Goal: Information Seeking & Learning: Find specific fact

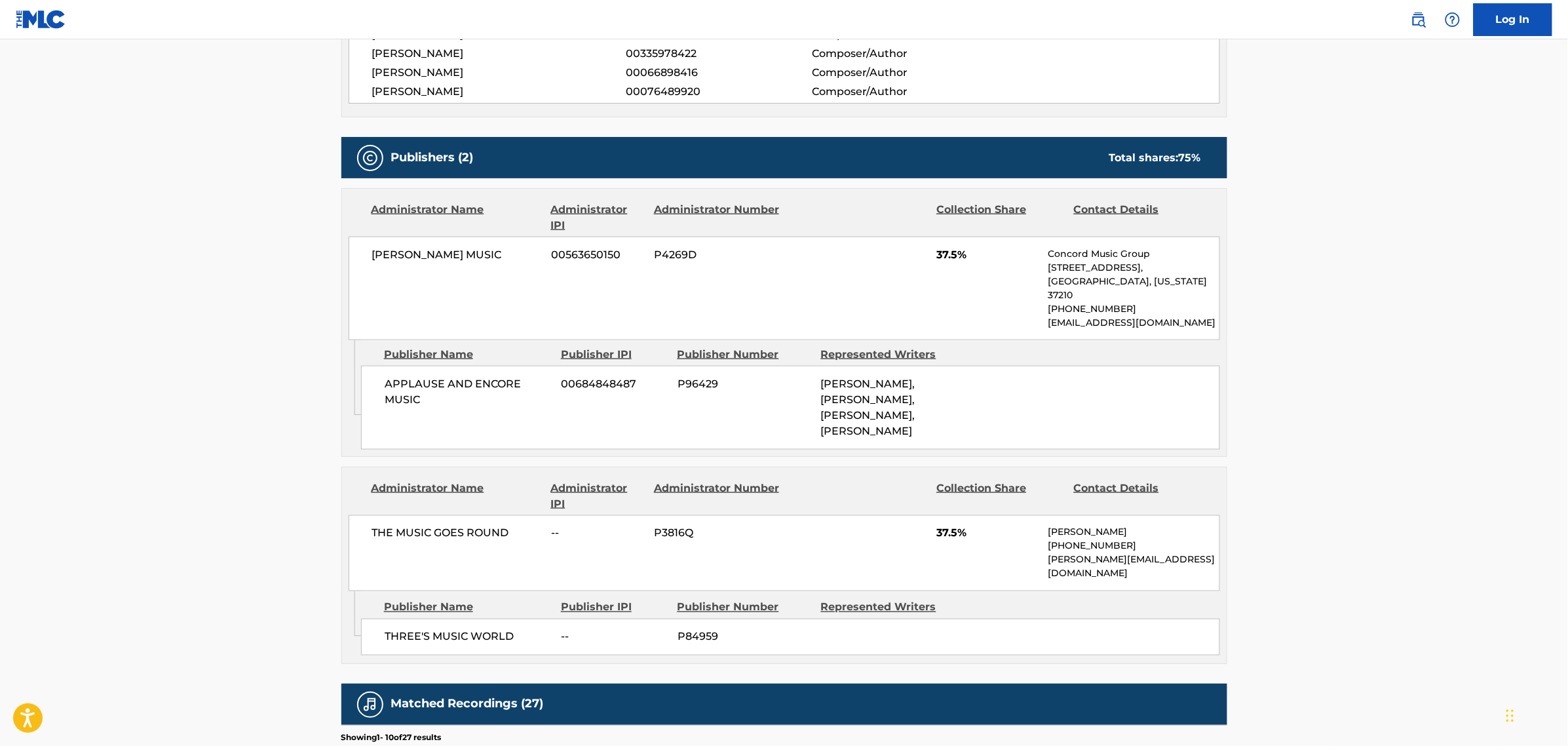
scroll to position [592, 0]
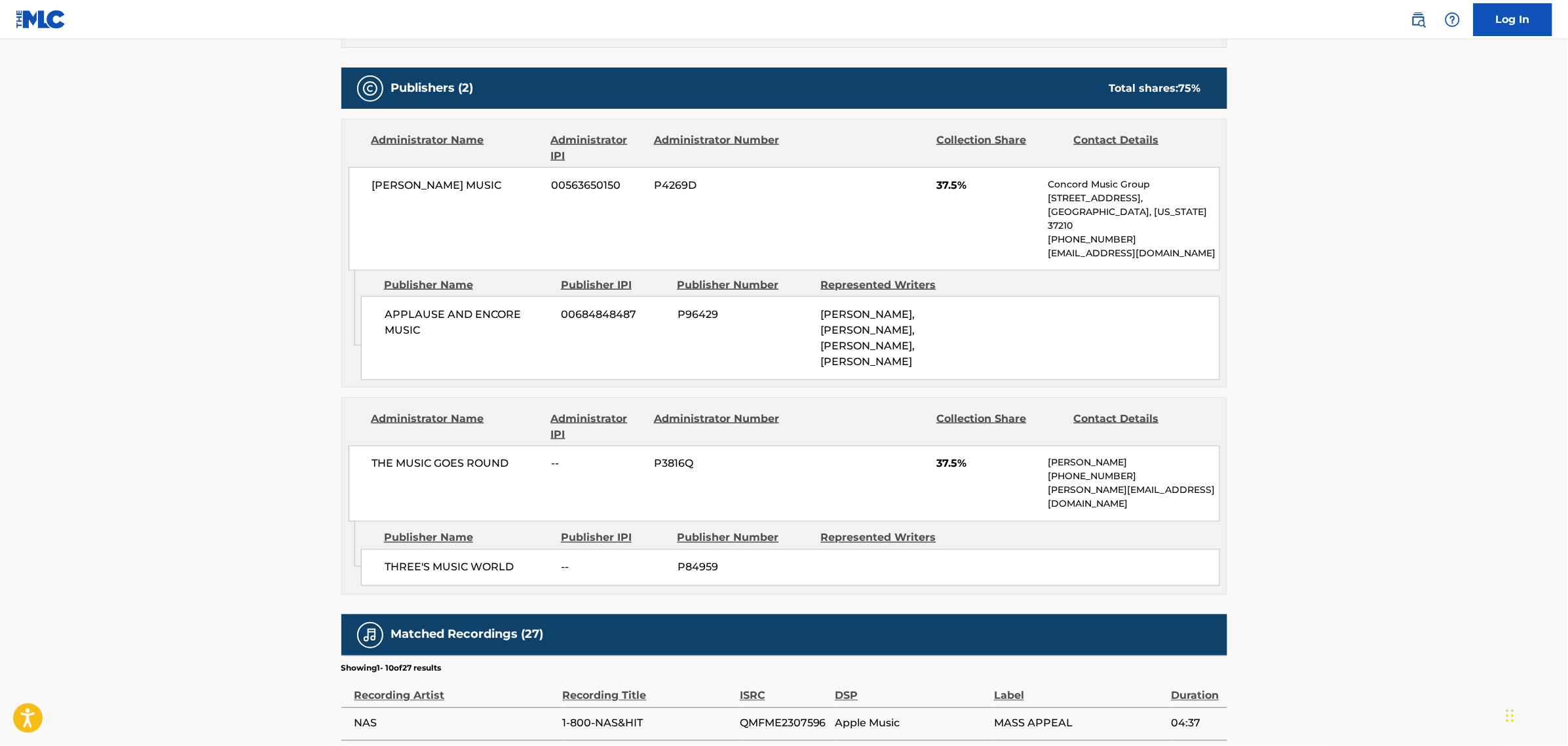
click at [210, 136] on main "< Back to public search results Copy work link 1-800 NAS & HIT Work Detail Memb…" at bounding box center [784, 275] width 1568 height 1655
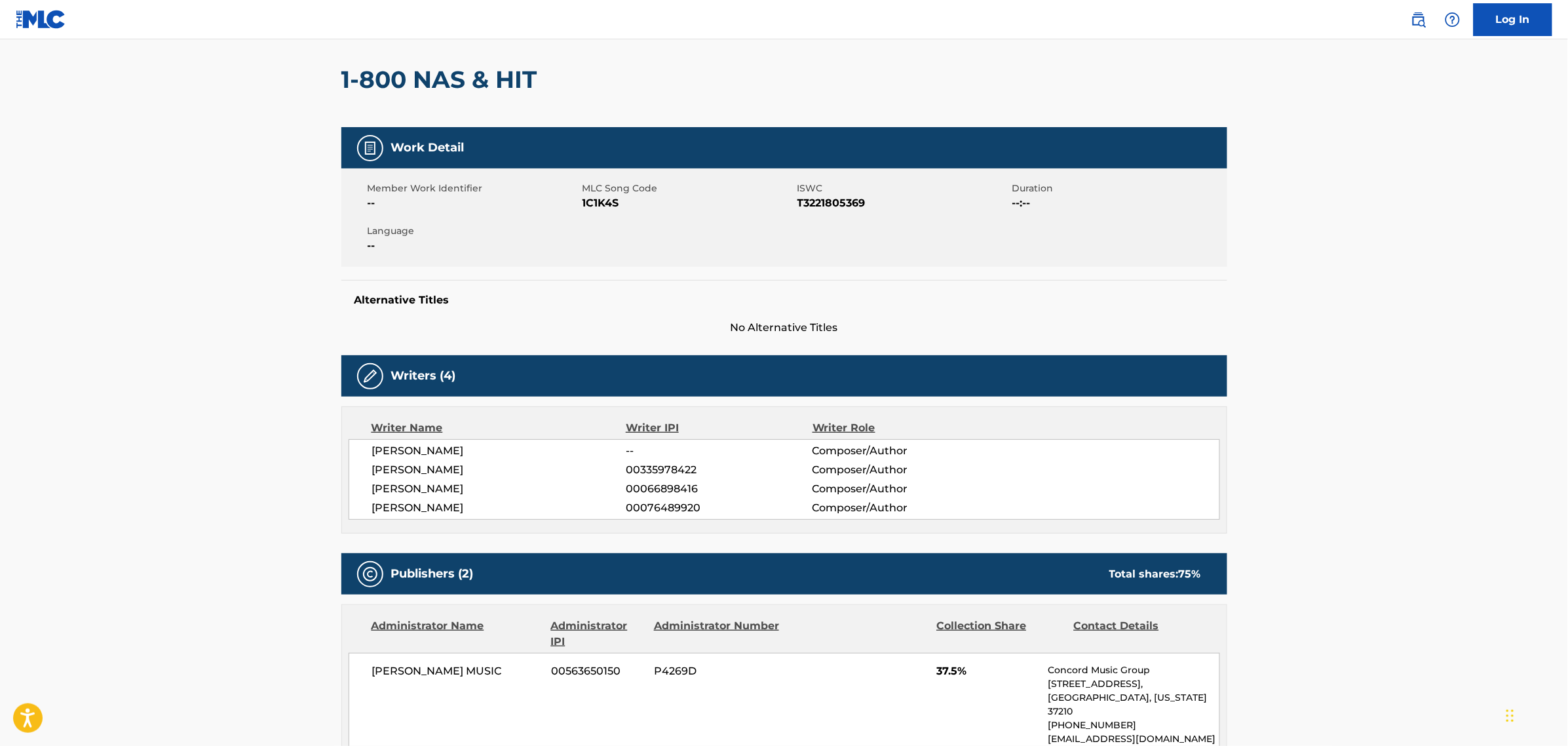
scroll to position [101, 0]
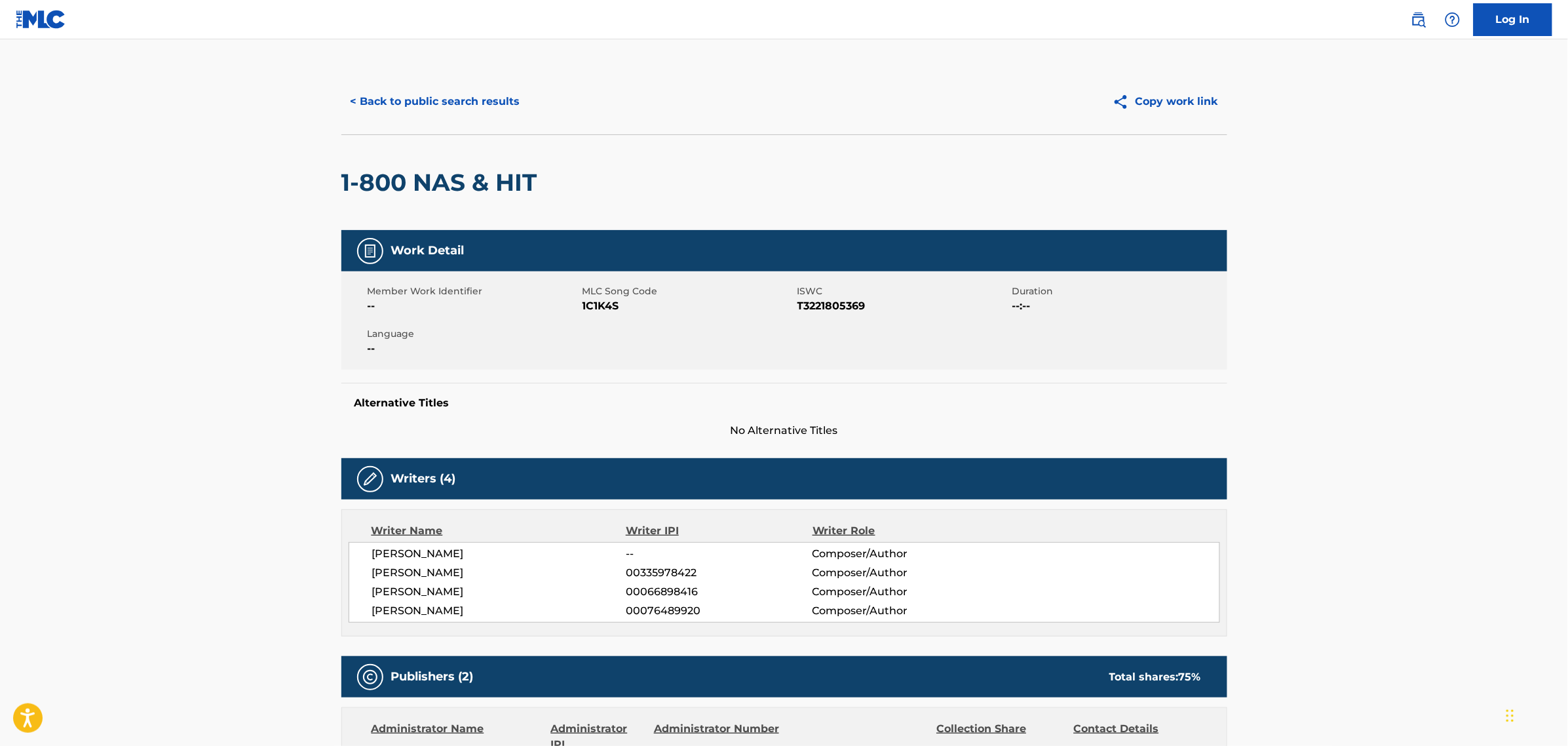
scroll to position [0, 0]
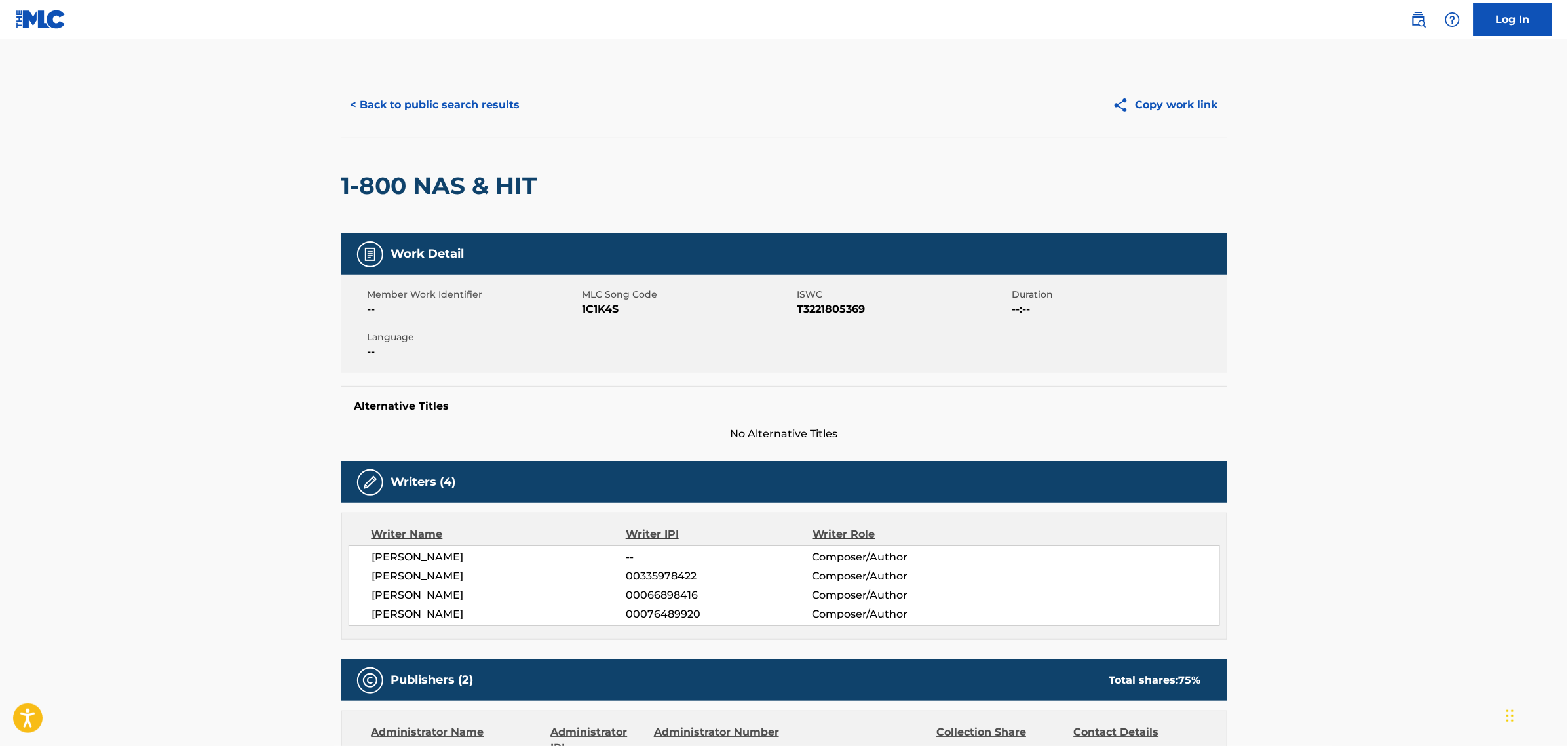
click at [453, 89] on button "< Back to public search results" at bounding box center [435, 105] width 188 height 33
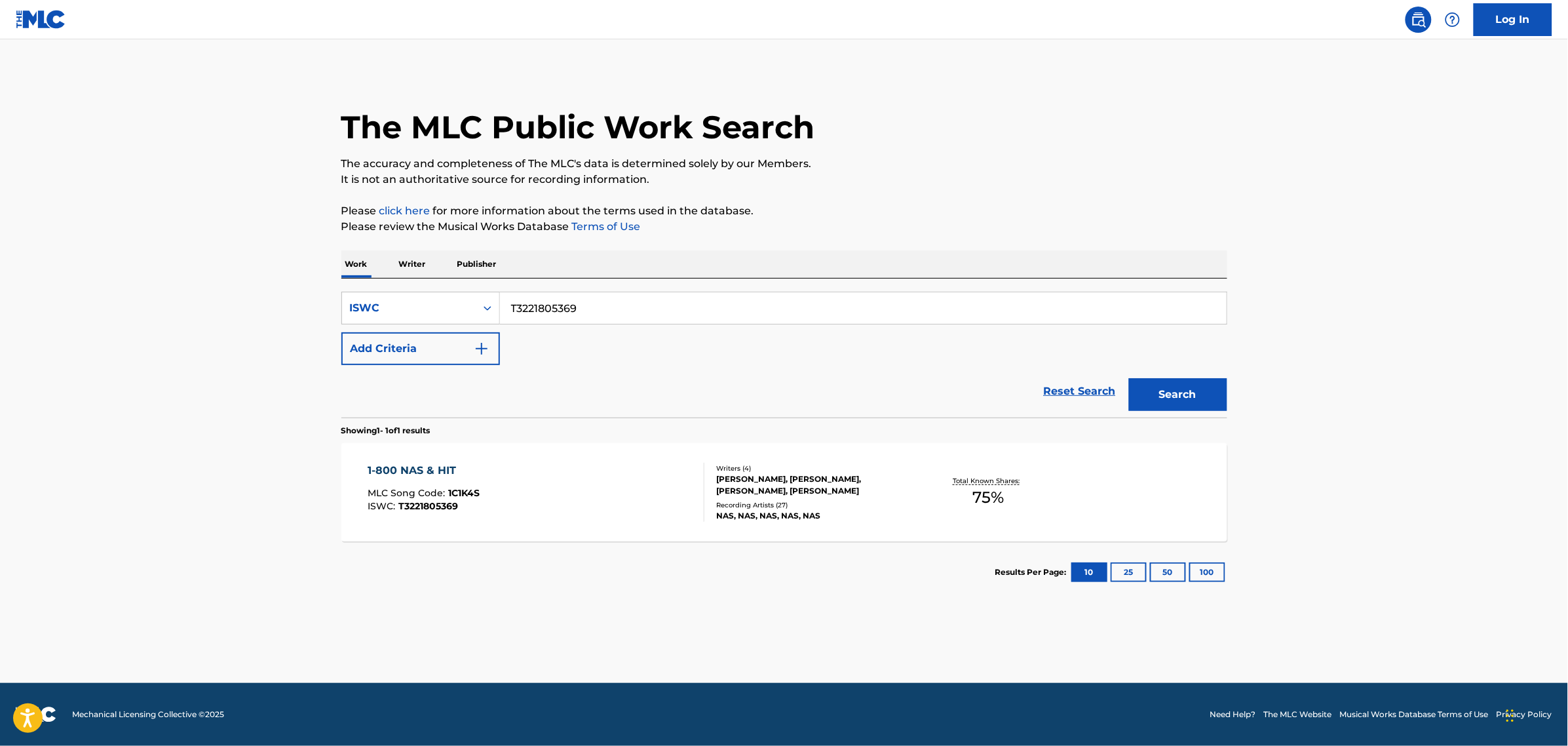
drag, startPoint x: 645, startPoint y: 312, endPoint x: 39, endPoint y: 310, distance: 606.0
click at [342, 313] on div "SearchWithCriteriac8389066-d4ee-452a-97ea-b0e55efe7125 ISWC T3221805369" at bounding box center [784, 308] width 886 height 33
paste input "9064944032"
type input "T9064944032"
click at [1129, 378] on button "Search" at bounding box center [1178, 395] width 98 height 33
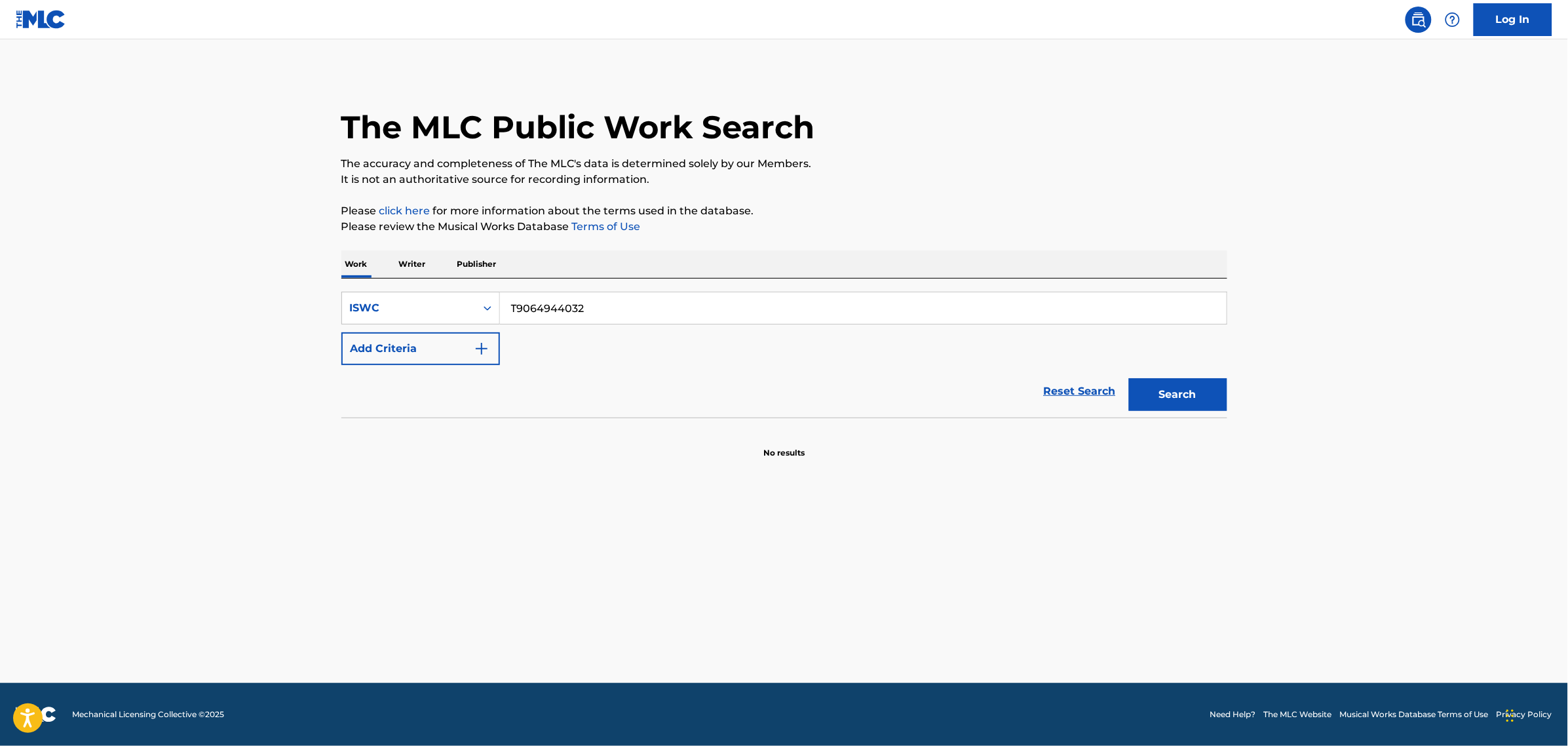
click at [1170, 385] on button "Search" at bounding box center [1178, 395] width 98 height 33
click at [402, 316] on div "ISWC" at bounding box center [409, 307] width 134 height 25
click at [410, 329] on div "MLC Song Code" at bounding box center [421, 341] width 157 height 33
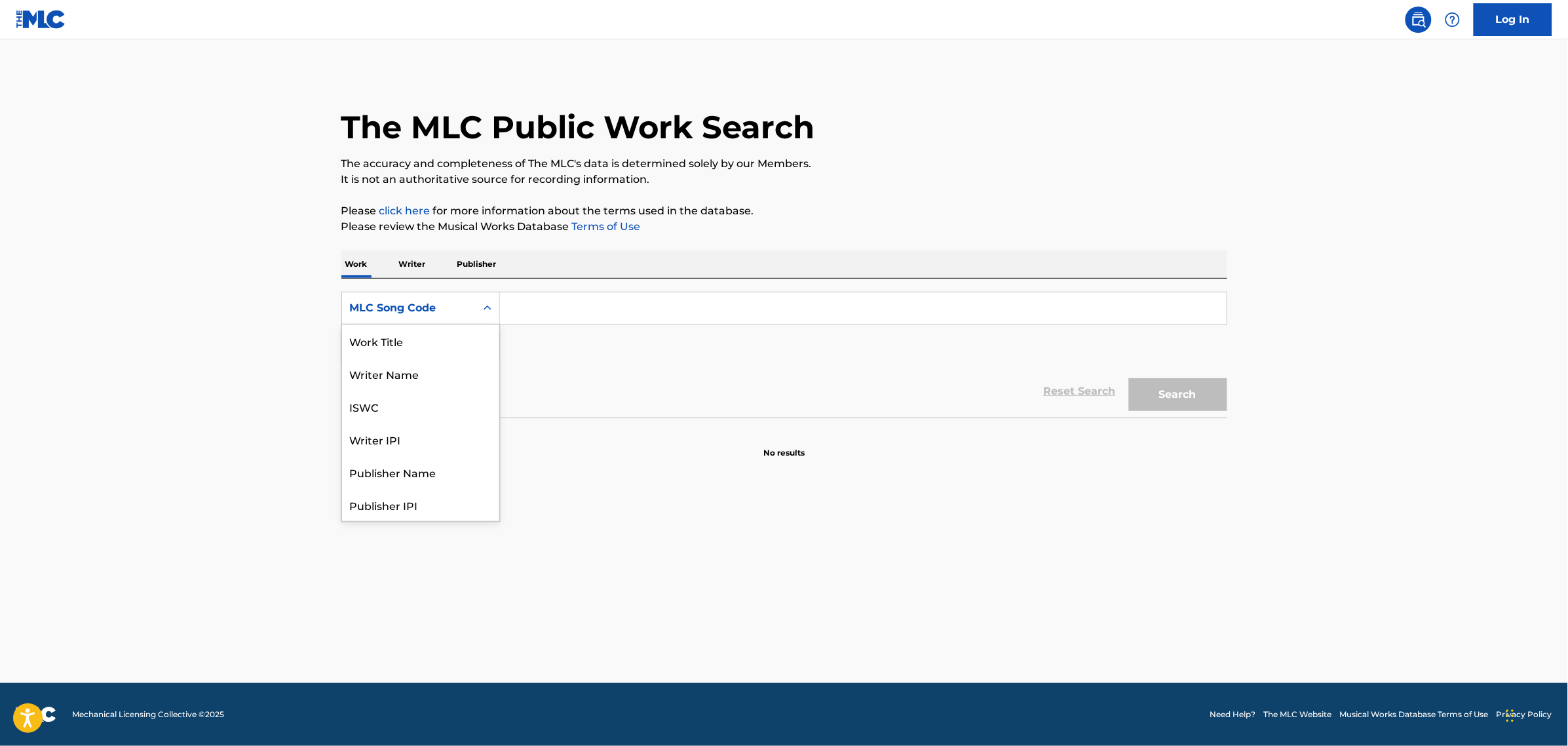
click at [401, 315] on div "MLC Song Code" at bounding box center [409, 308] width 118 height 16
click at [407, 345] on div "Work Title" at bounding box center [421, 341] width 157 height 33
click at [547, 316] on input "Search Form" at bounding box center [864, 308] width 727 height 31
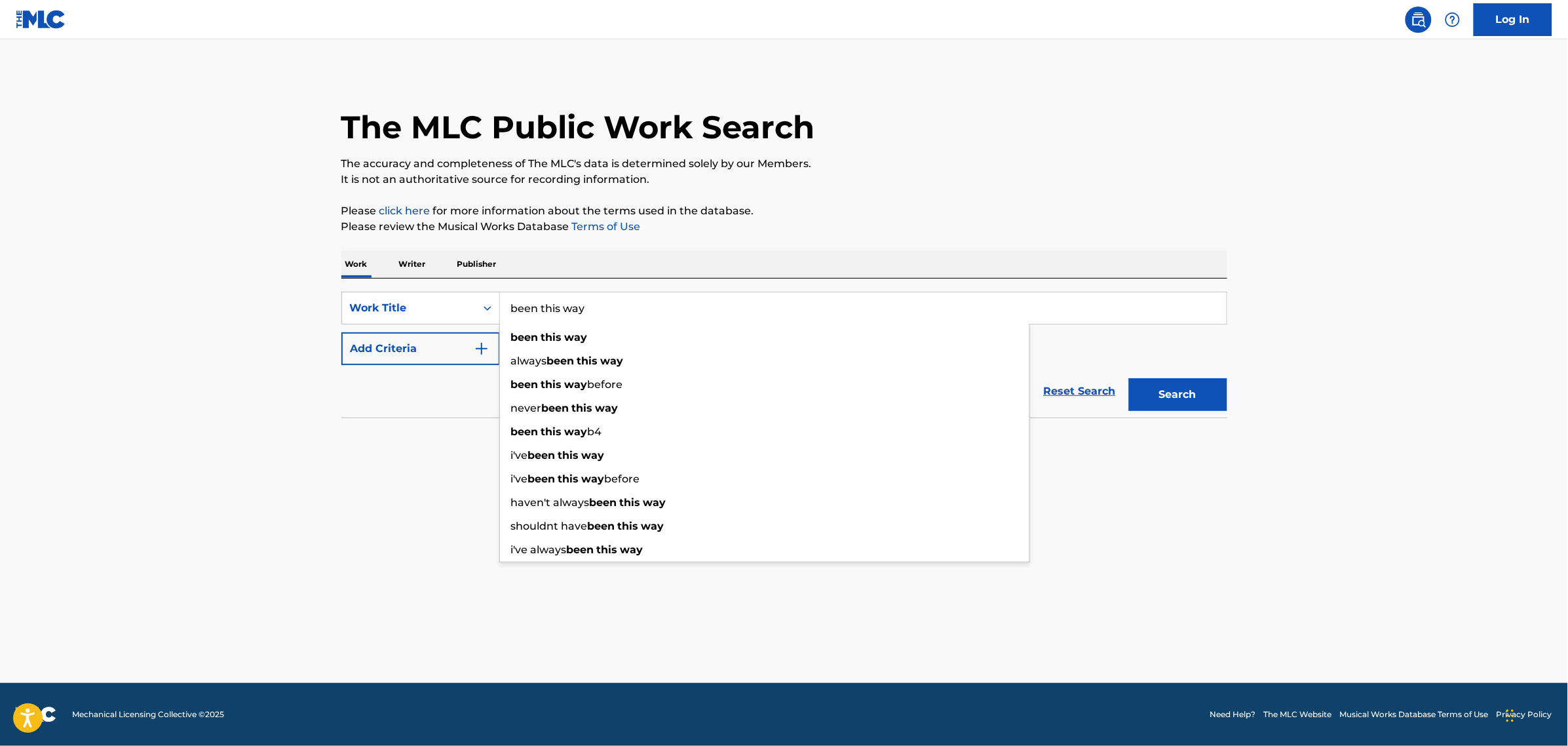
type input "been this way"
click at [418, 341] on button "Add Criteria" at bounding box center [421, 349] width 159 height 33
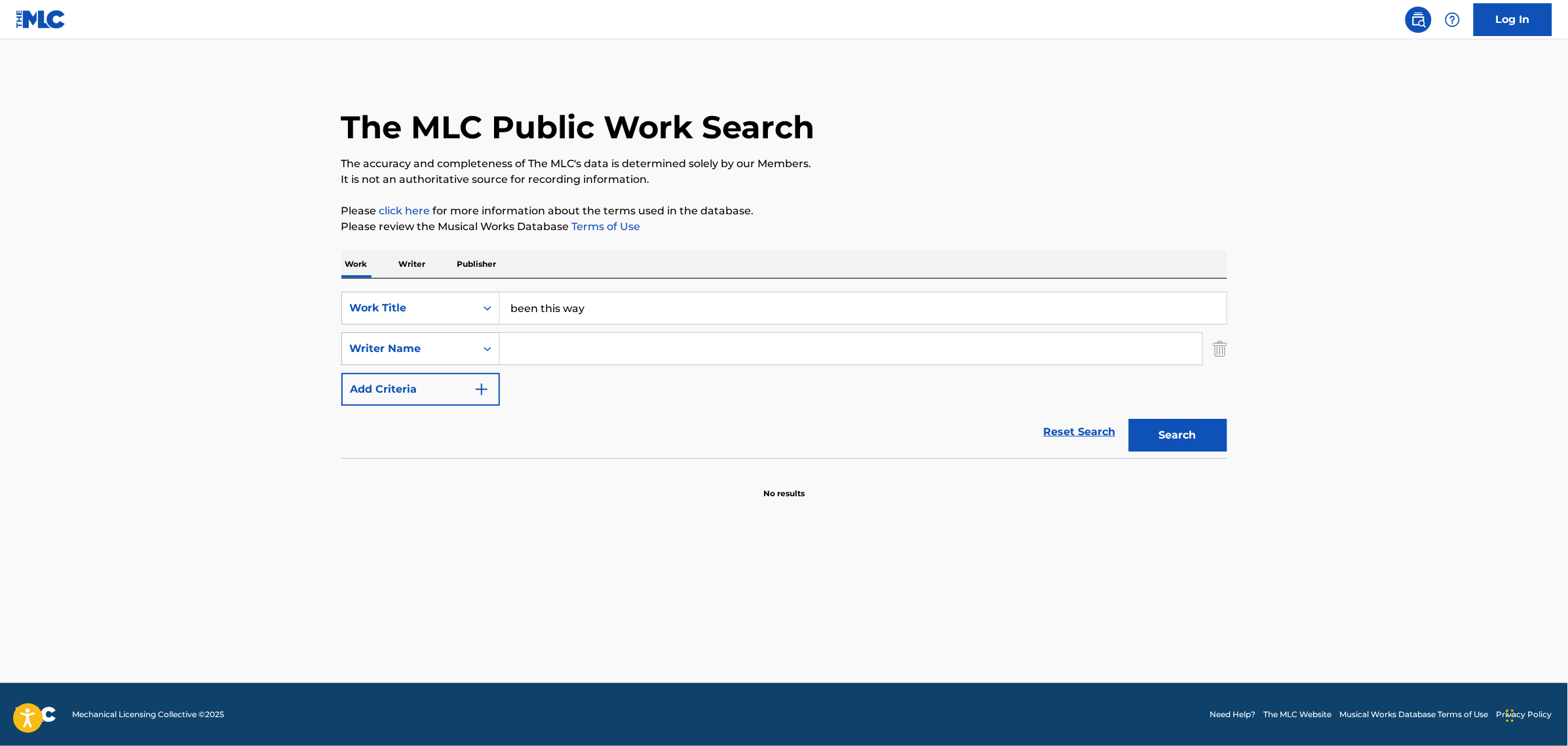
click at [441, 347] on div "Writer Name" at bounding box center [409, 349] width 118 height 16
click at [432, 343] on div "Writer Name" at bounding box center [409, 349] width 118 height 16
click at [443, 380] on div "Writer IPI" at bounding box center [421, 381] width 157 height 33
click at [450, 365] on div "SearchWithCriteriaf0172364-fec0-4a31-afca-903b7e28e16d Work Title been this way…" at bounding box center [784, 349] width 886 height 114
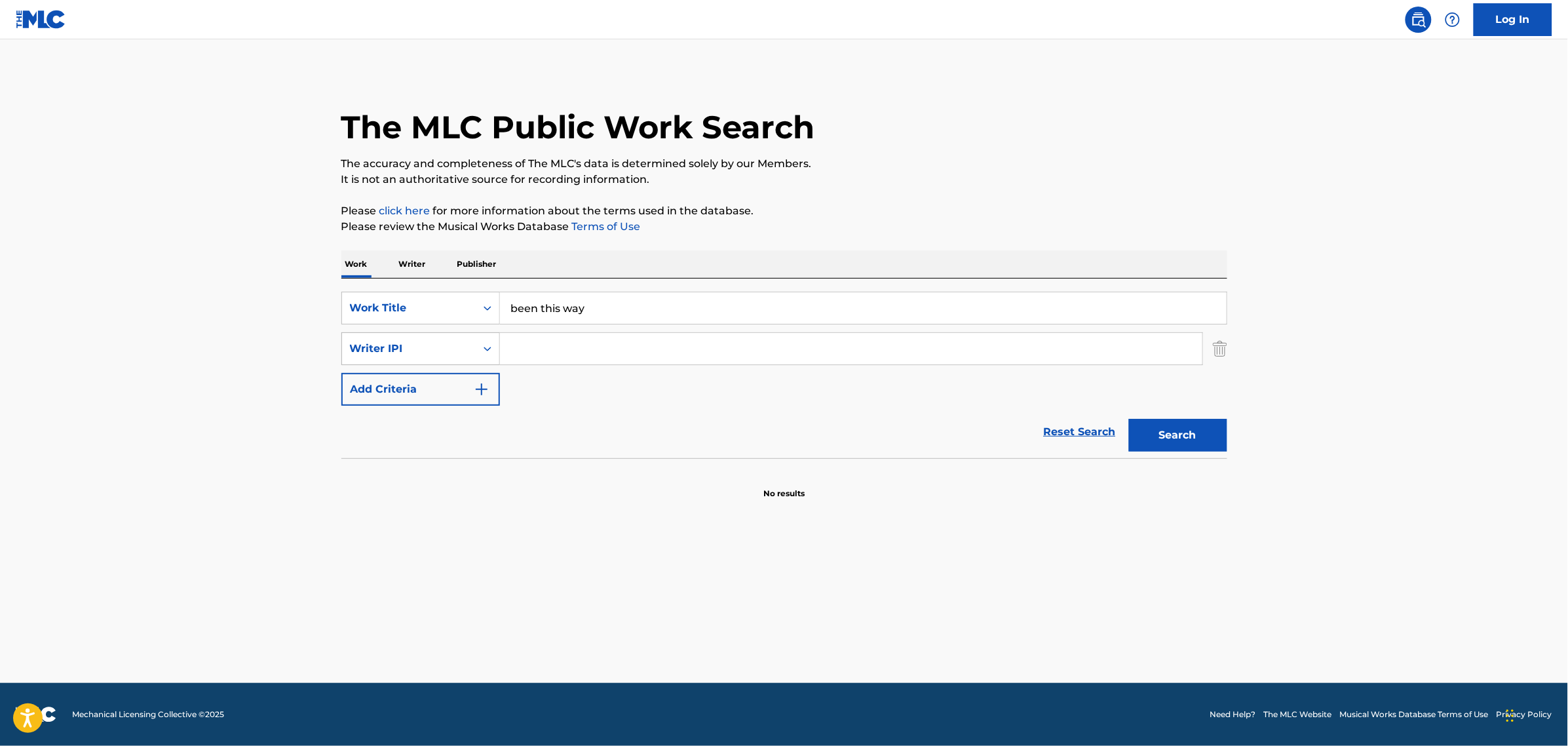
click at [449, 347] on div "Writer IPI" at bounding box center [409, 349] width 118 height 16
click at [405, 373] on div "Writer Name" at bounding box center [421, 381] width 157 height 33
click at [541, 355] on input "Search Form" at bounding box center [852, 349] width 703 height 31
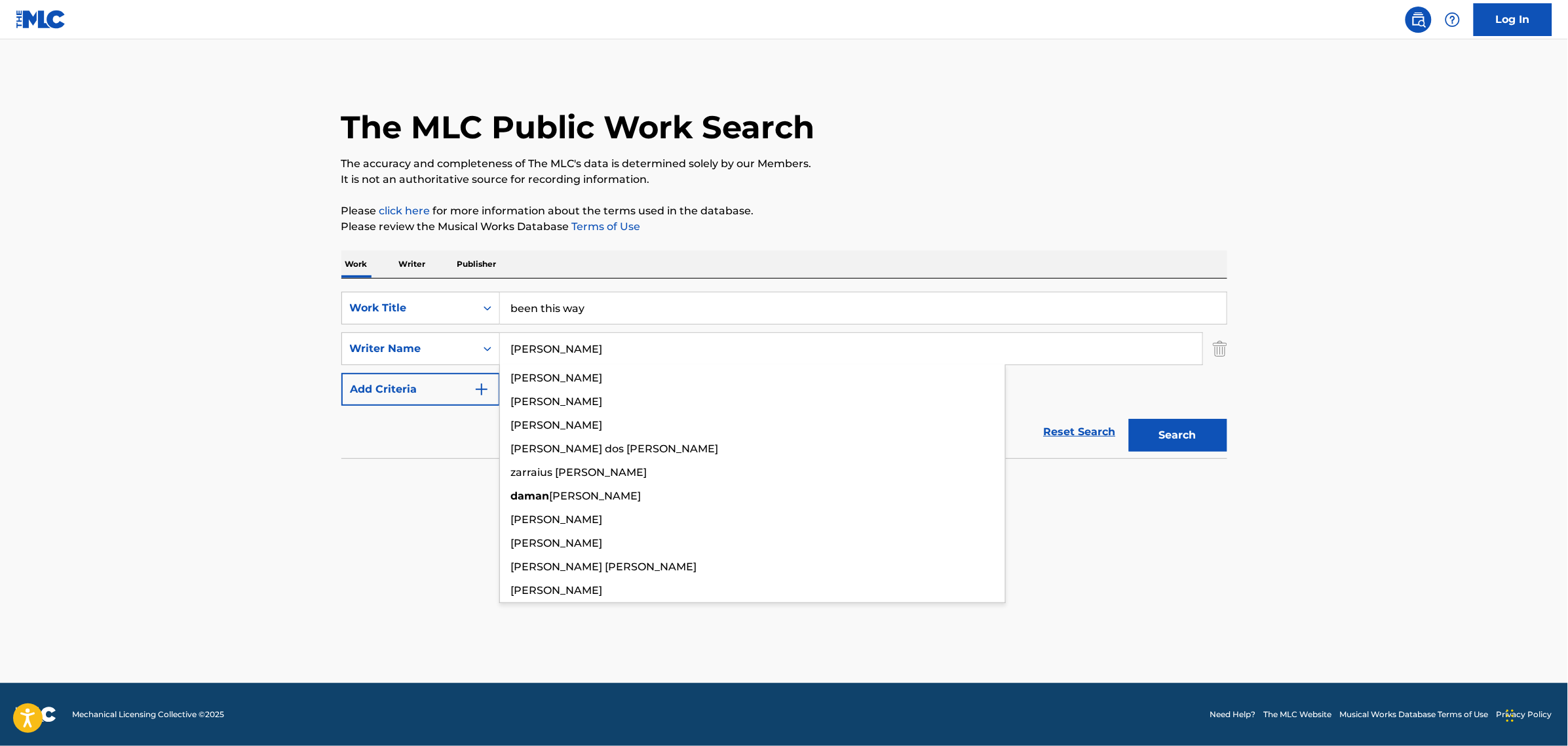
type input "[PERSON_NAME]"
click at [1129, 419] on button "Search" at bounding box center [1178, 435] width 98 height 33
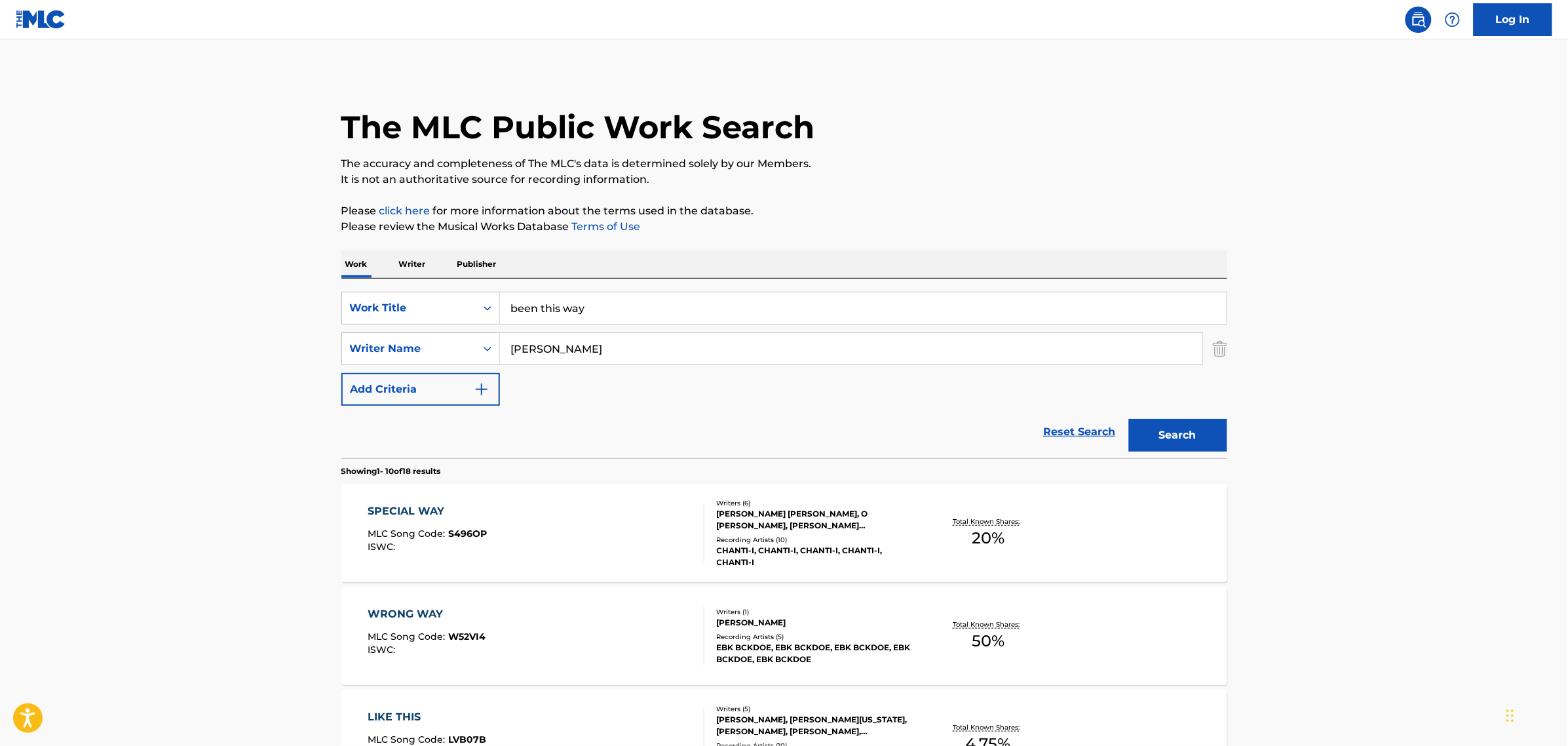
click at [349, 417] on div "Reset Search Search" at bounding box center [784, 432] width 886 height 52
drag, startPoint x: 417, startPoint y: 295, endPoint x: 418, endPoint y: 307, distance: 12.0
click at [417, 295] on div "Work Title" at bounding box center [409, 307] width 134 height 25
click at [427, 362] on div "MLC Song Code" at bounding box center [421, 373] width 157 height 33
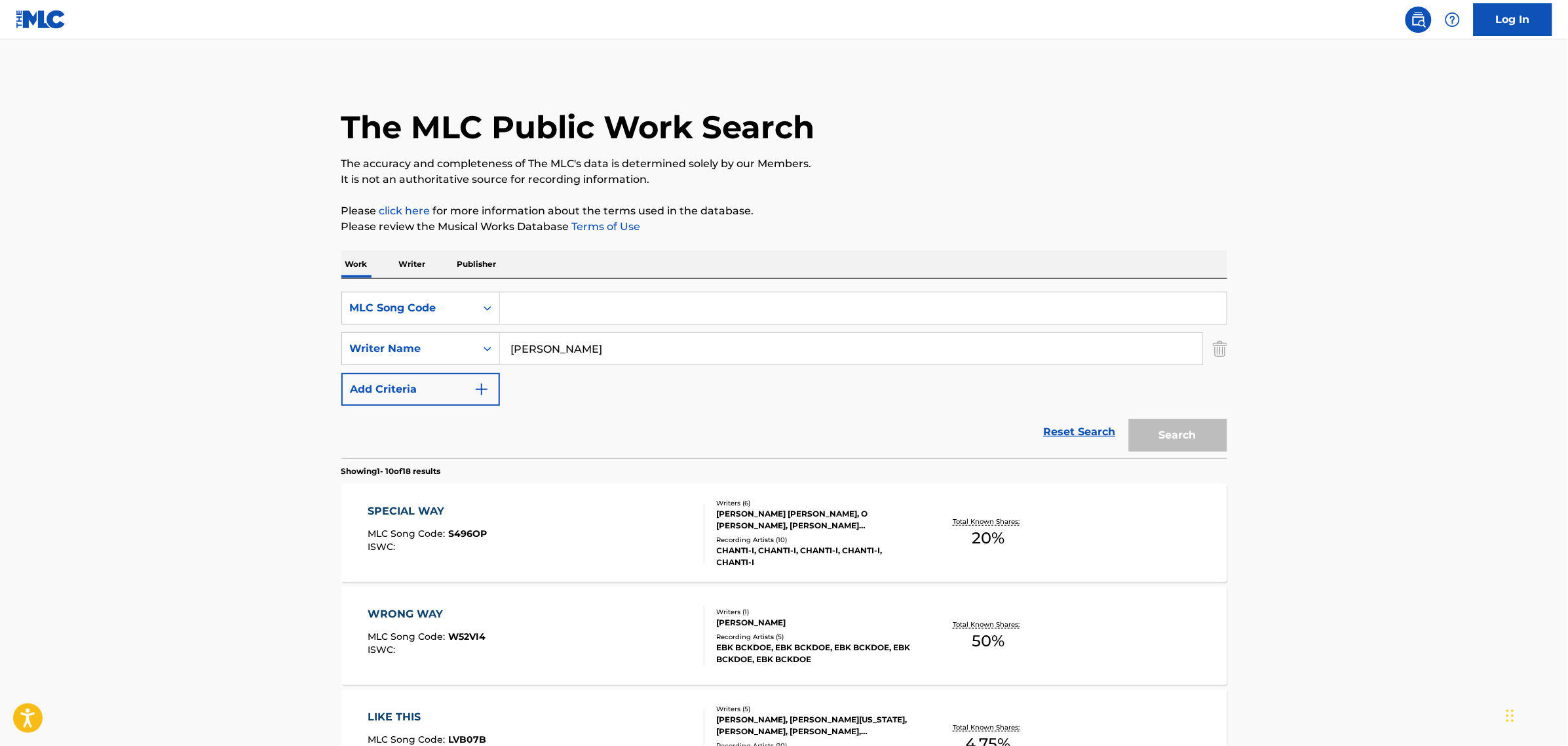
click at [428, 327] on div "SearchWithCriteriae18c7425-6ec5-4a2c-aa2b-9a2d94b37d76 MLC Song Code SearchWith…" at bounding box center [784, 349] width 886 height 114
click at [433, 319] on div "MLC Song Code" at bounding box center [409, 307] width 134 height 25
click at [433, 348] on div "ISWC" at bounding box center [421, 341] width 157 height 33
drag, startPoint x: 563, startPoint y: 357, endPoint x: 401, endPoint y: 357, distance: 162.0
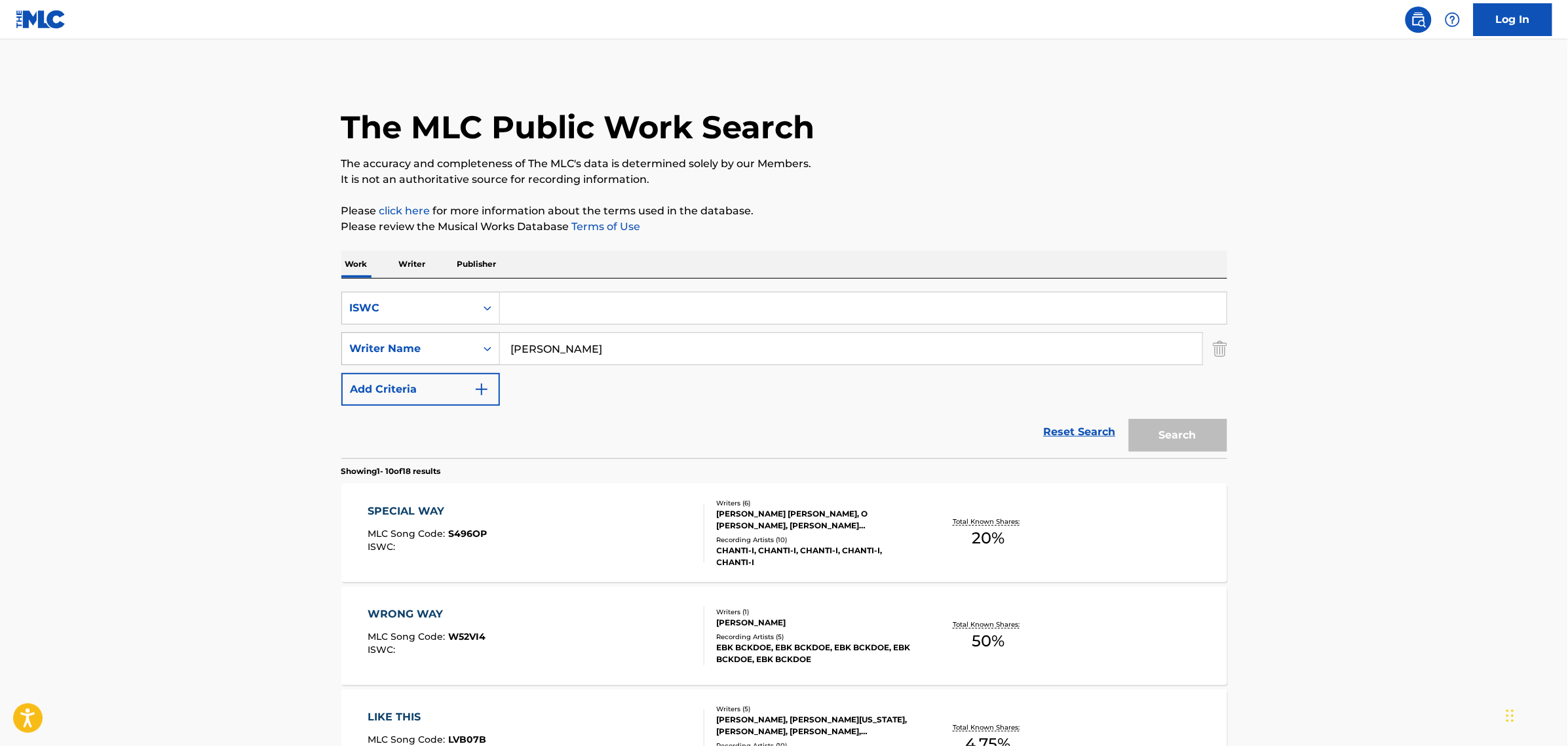
click at [401, 357] on div "SearchWithCriteria9bf7dbb3-bf06-4055-9442-d3f26af6a77a Writer Name [PERSON_NAME]" at bounding box center [784, 349] width 886 height 33
click at [575, 319] on input "Search Form" at bounding box center [864, 308] width 727 height 31
paste input "T3242800580"
type input "T3242800580"
click at [1129, 419] on button "Search" at bounding box center [1178, 435] width 98 height 33
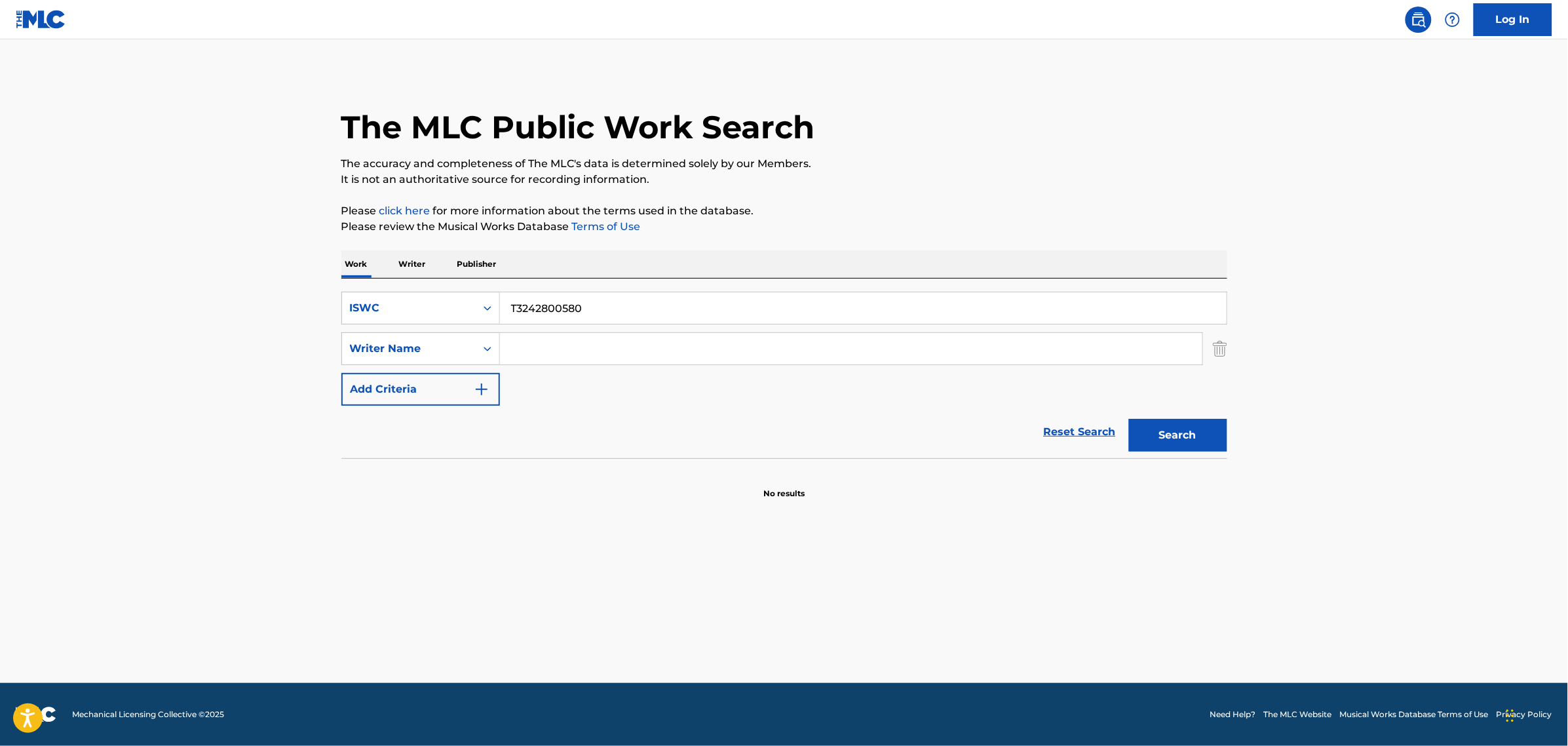
click at [448, 388] on button "Add Criteria" at bounding box center [421, 389] width 159 height 33
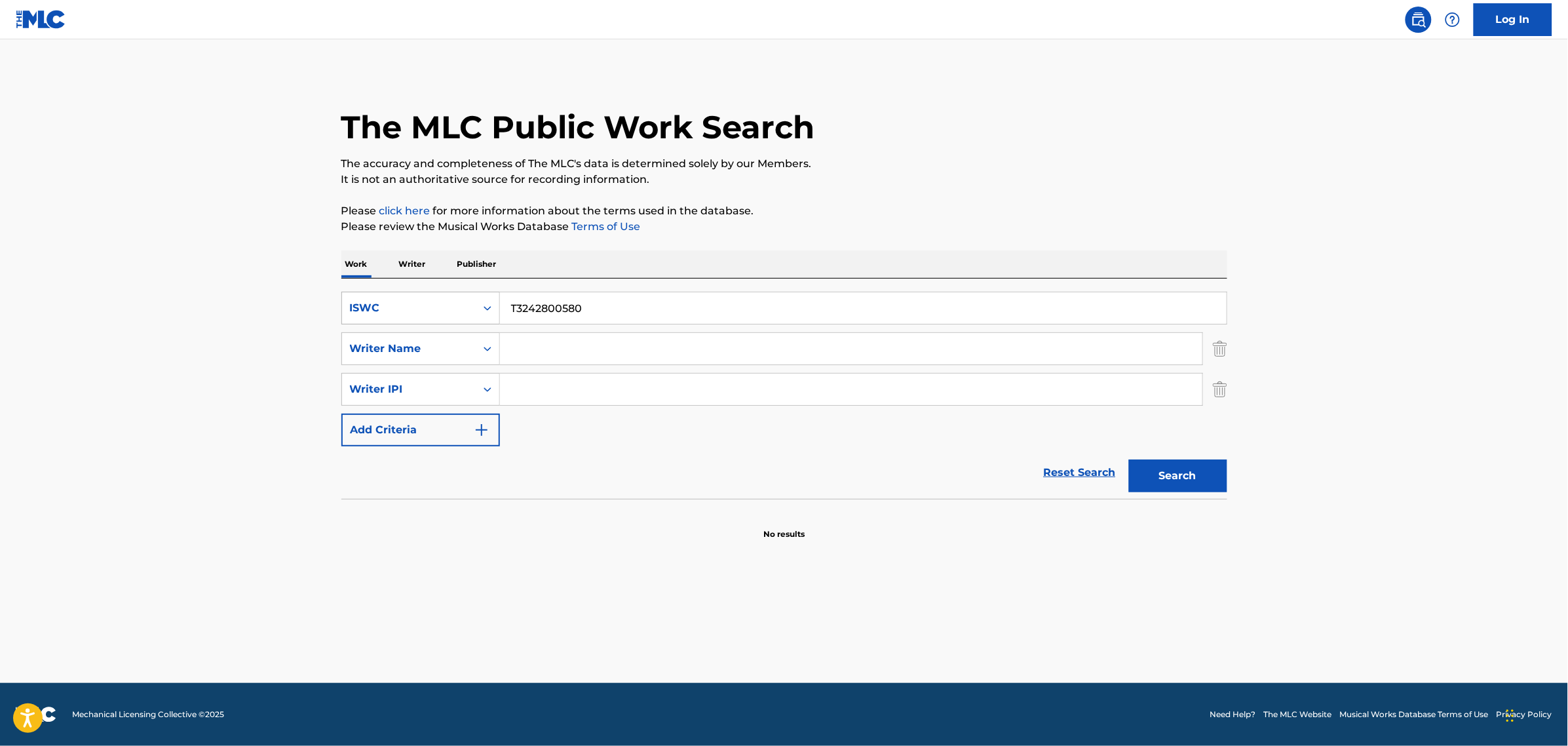
click at [430, 307] on div "ISWC" at bounding box center [409, 308] width 118 height 16
click at [434, 347] on div "Work Title" at bounding box center [421, 341] width 157 height 33
click at [590, 324] on div "SearchWithCriteria0c4ccdfc-7ed3-44ad-963a-eea1eb4c38d8 Work Title SearchWithCri…" at bounding box center [784, 369] width 886 height 154
click at [617, 306] on input "Search Form" at bounding box center [864, 308] width 727 height 31
paste input "Californian Haitian"
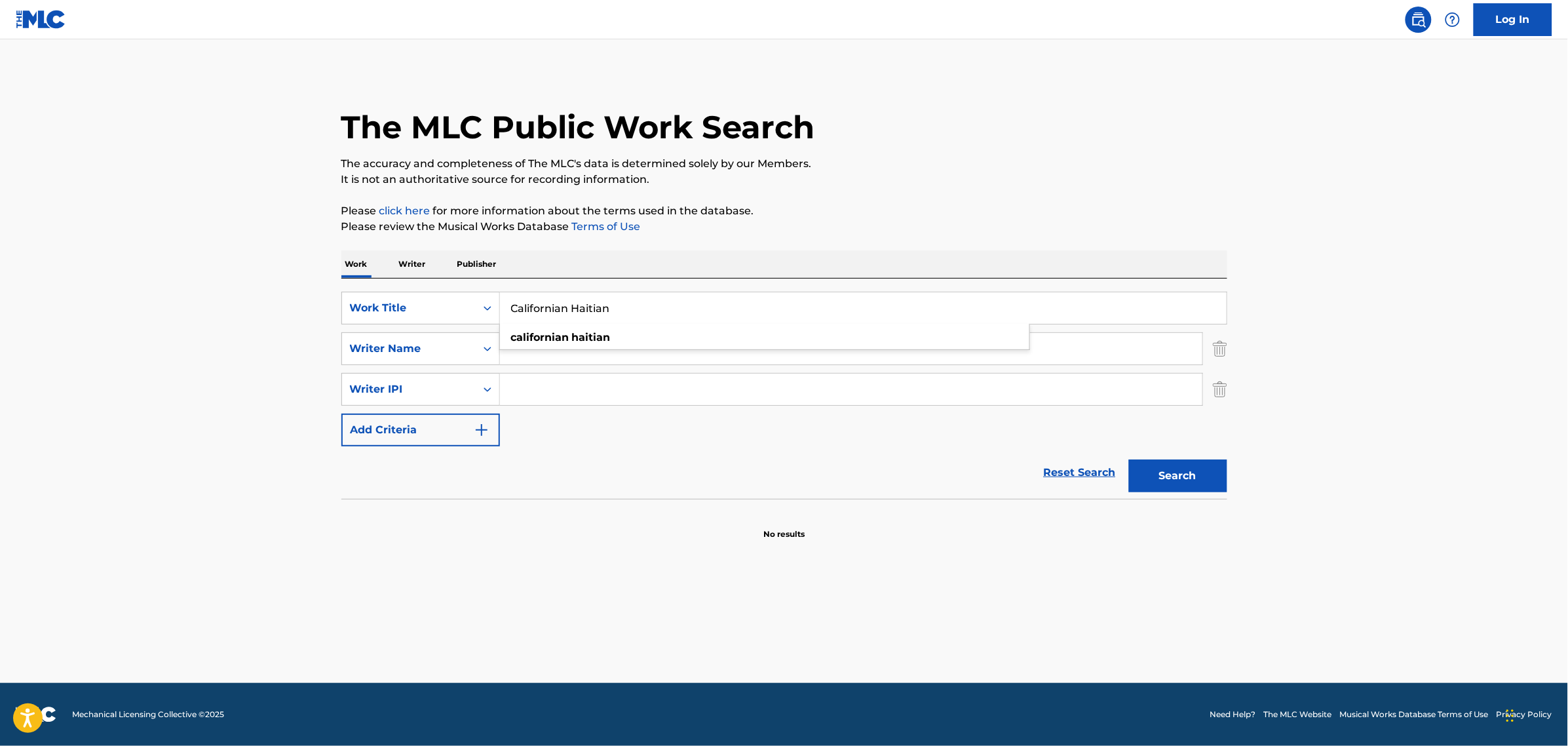
type input "Californian Haitian"
click at [1129, 459] on button "Search" at bounding box center [1178, 475] width 98 height 33
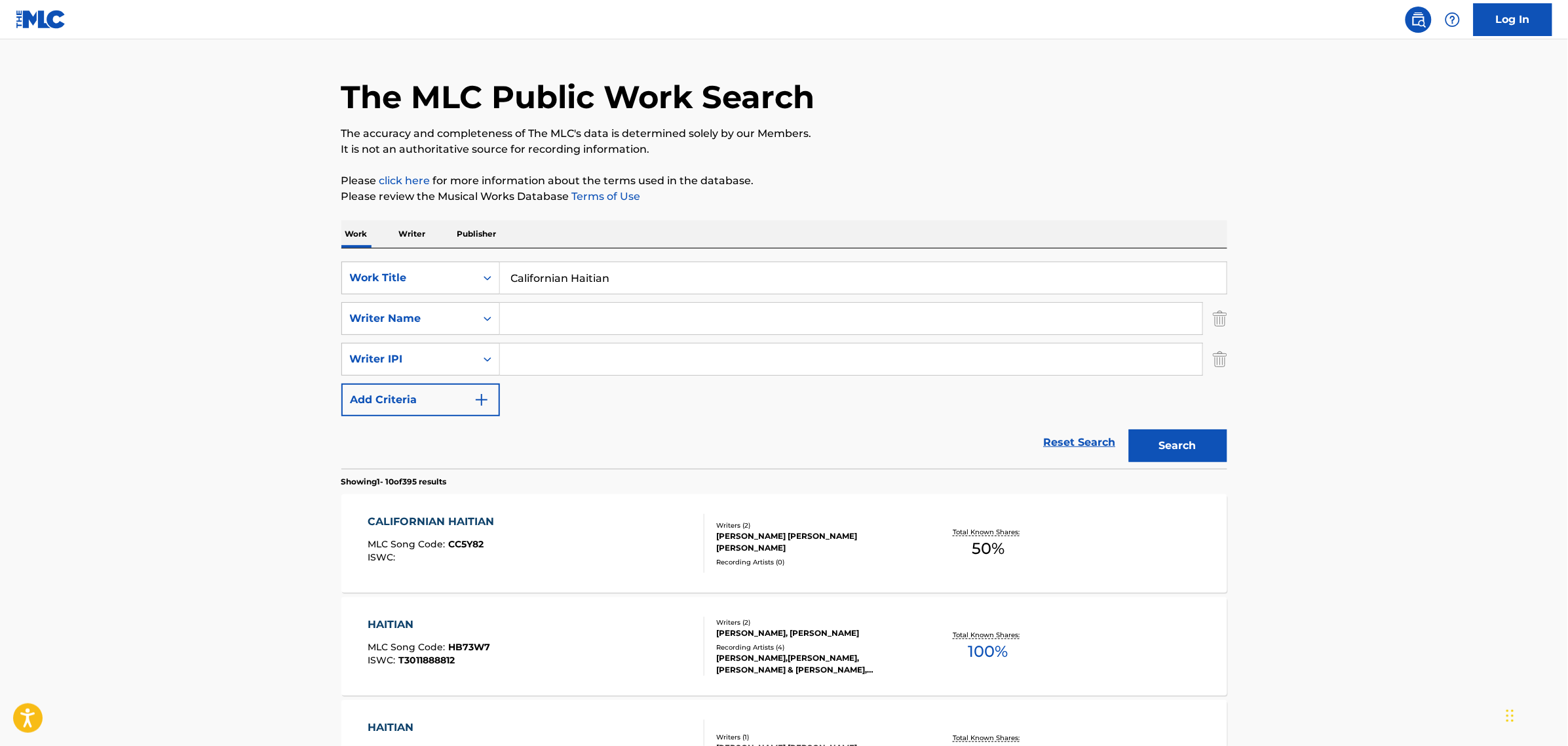
scroll to position [82, 0]
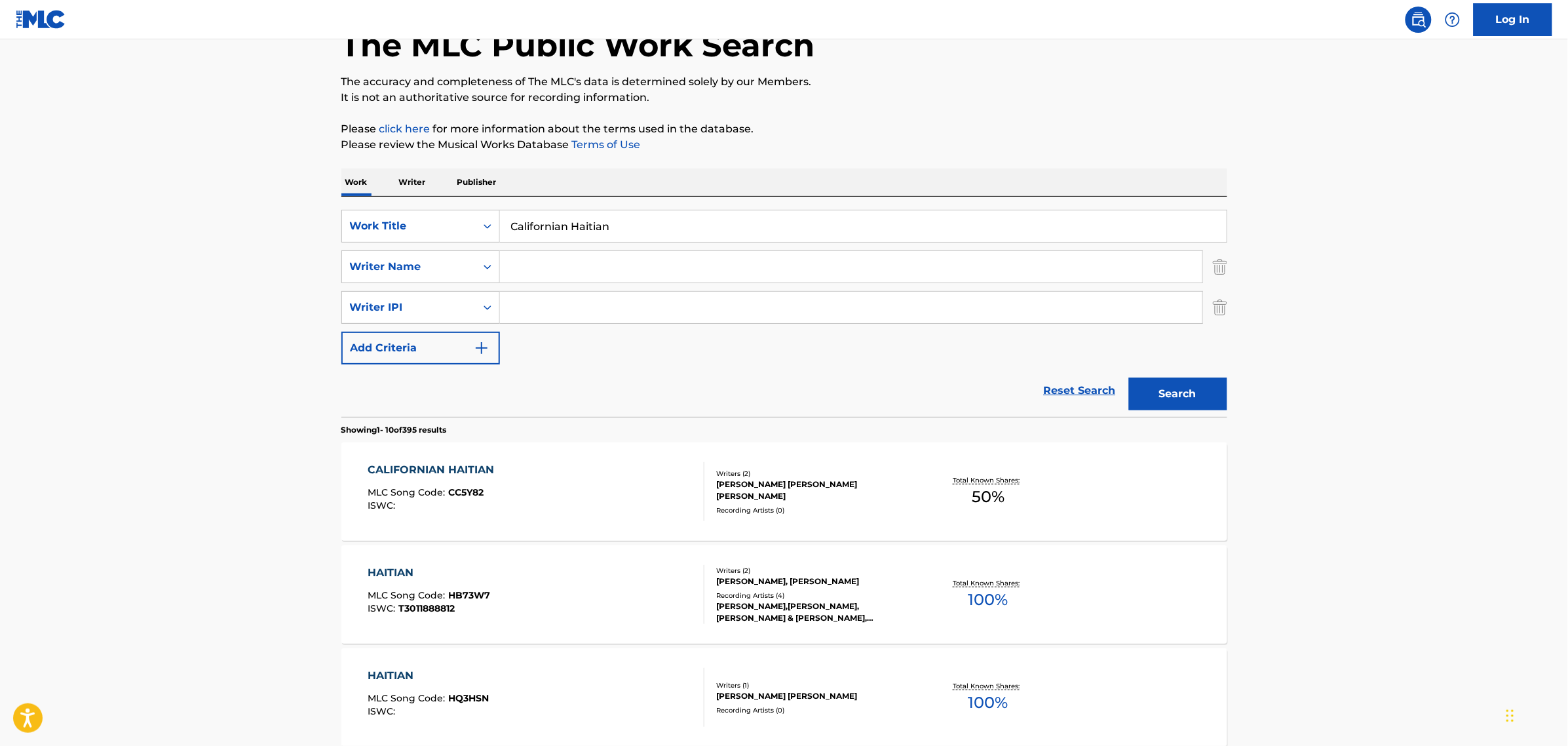
click at [433, 462] on div "CALIFORNIAN HAITIAN" at bounding box center [434, 470] width 133 height 16
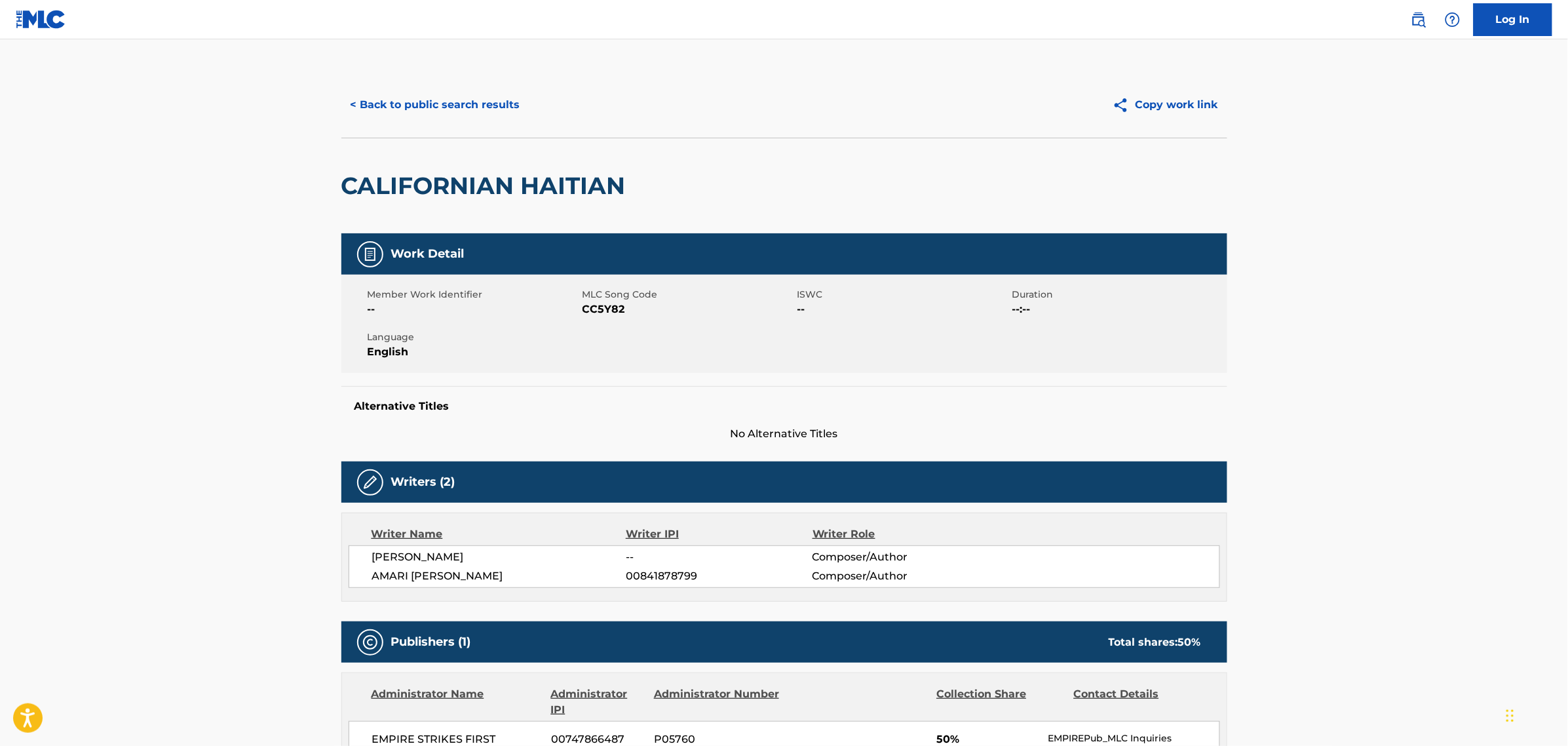
click at [597, 315] on span "CC5Y82" at bounding box center [688, 309] width 212 height 16
copy span "CC5Y82"
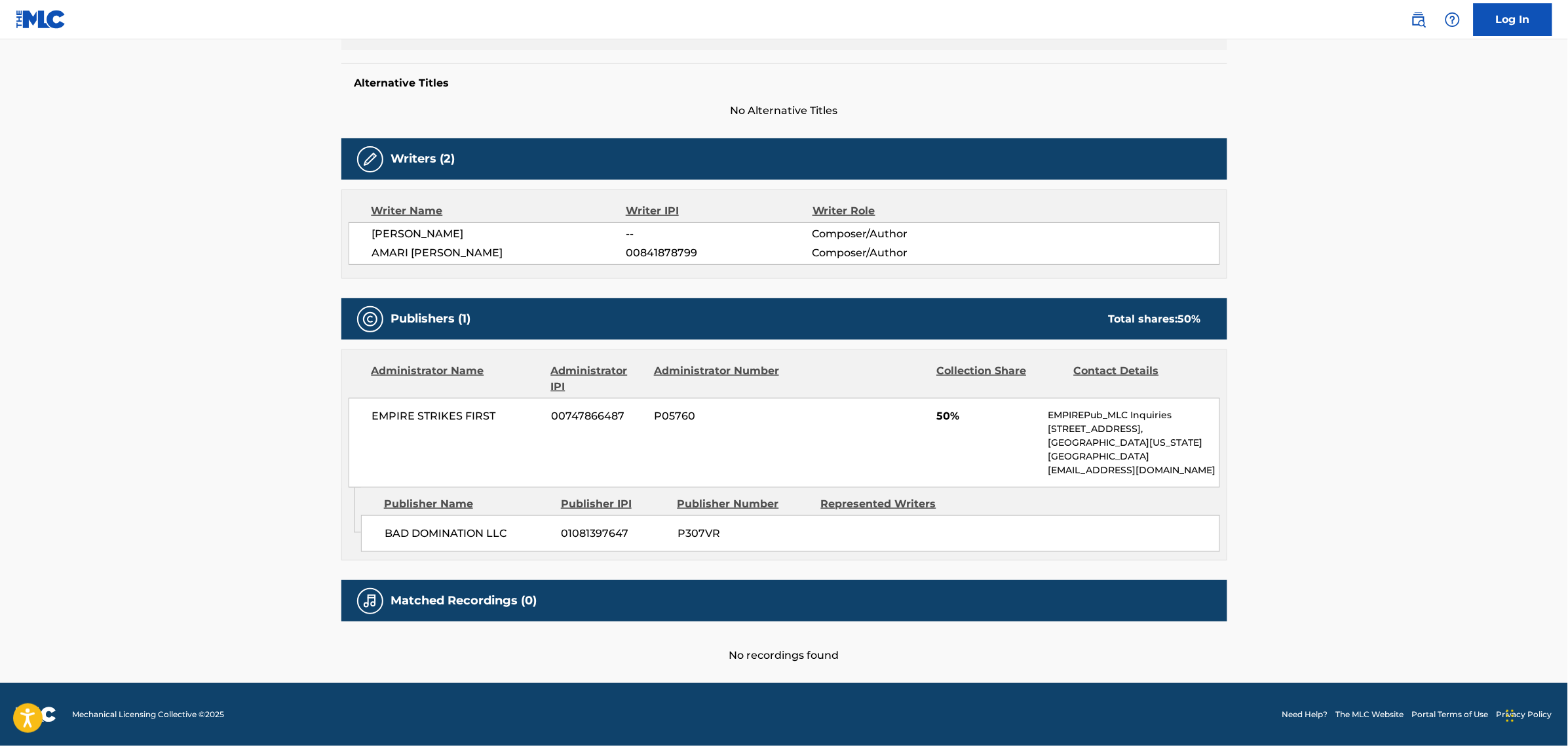
scroll to position [324, 0]
click at [1036, 482] on div "EMPIRE STRIKES FIRST 00747866487 P05760 50% EMPIREPub_MLC Inquiries [STREET_ADD…" at bounding box center [784, 442] width 872 height 90
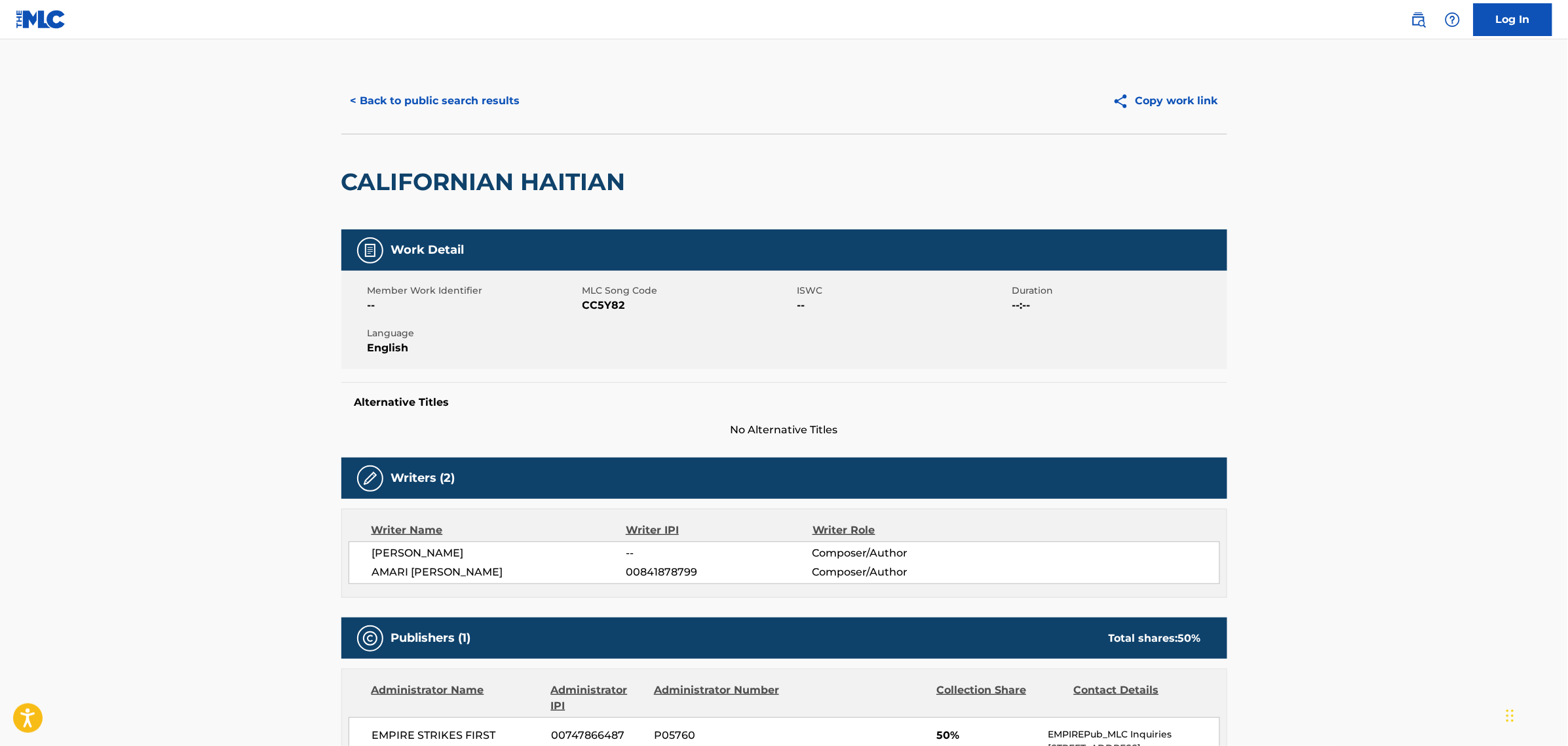
scroll to position [0, 0]
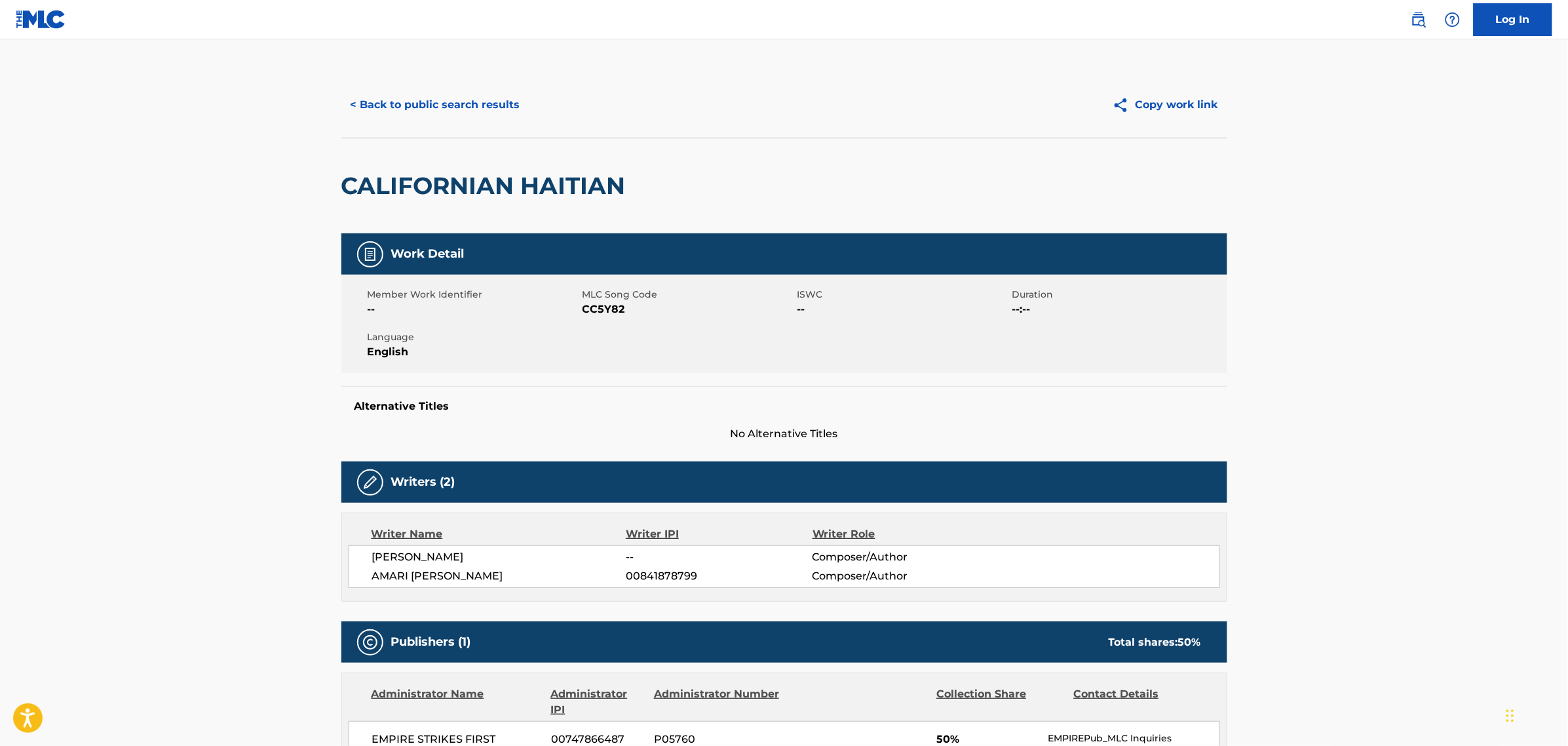
click at [591, 361] on div "Member Work Identifier -- MLC Song Code CC5Y82 ISWC -- Duration --:-- Language …" at bounding box center [784, 324] width 886 height 98
click at [453, 108] on button "< Back to public search results" at bounding box center [435, 105] width 188 height 33
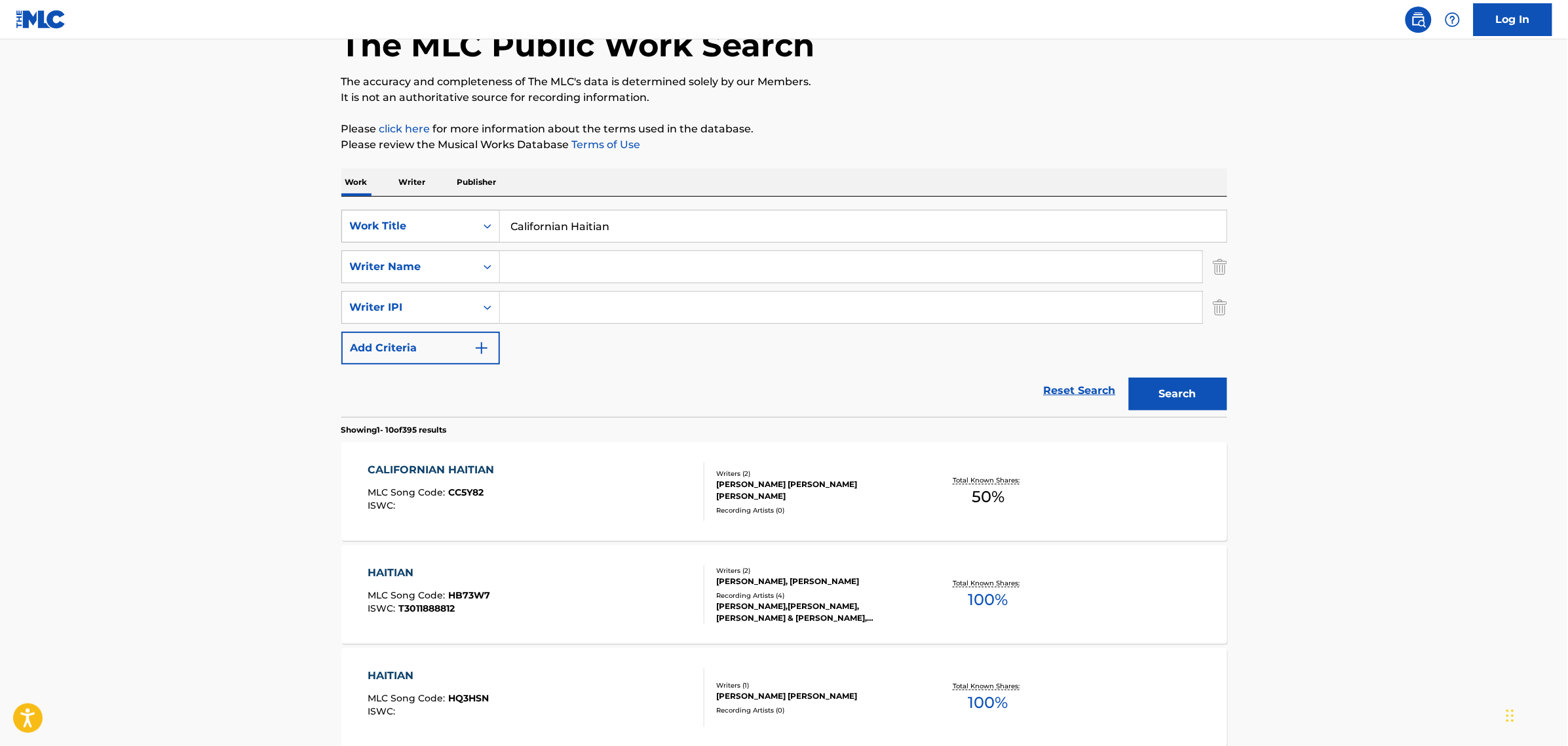
drag, startPoint x: 424, startPoint y: 231, endPoint x: 428, endPoint y: 238, distance: 8.1
click at [424, 231] on div "Work Title" at bounding box center [409, 226] width 118 height 16
click at [426, 261] on div "ISWC" at bounding box center [421, 259] width 157 height 33
click at [520, 230] on input "Search Form" at bounding box center [864, 226] width 727 height 31
paste input "T3215928368"
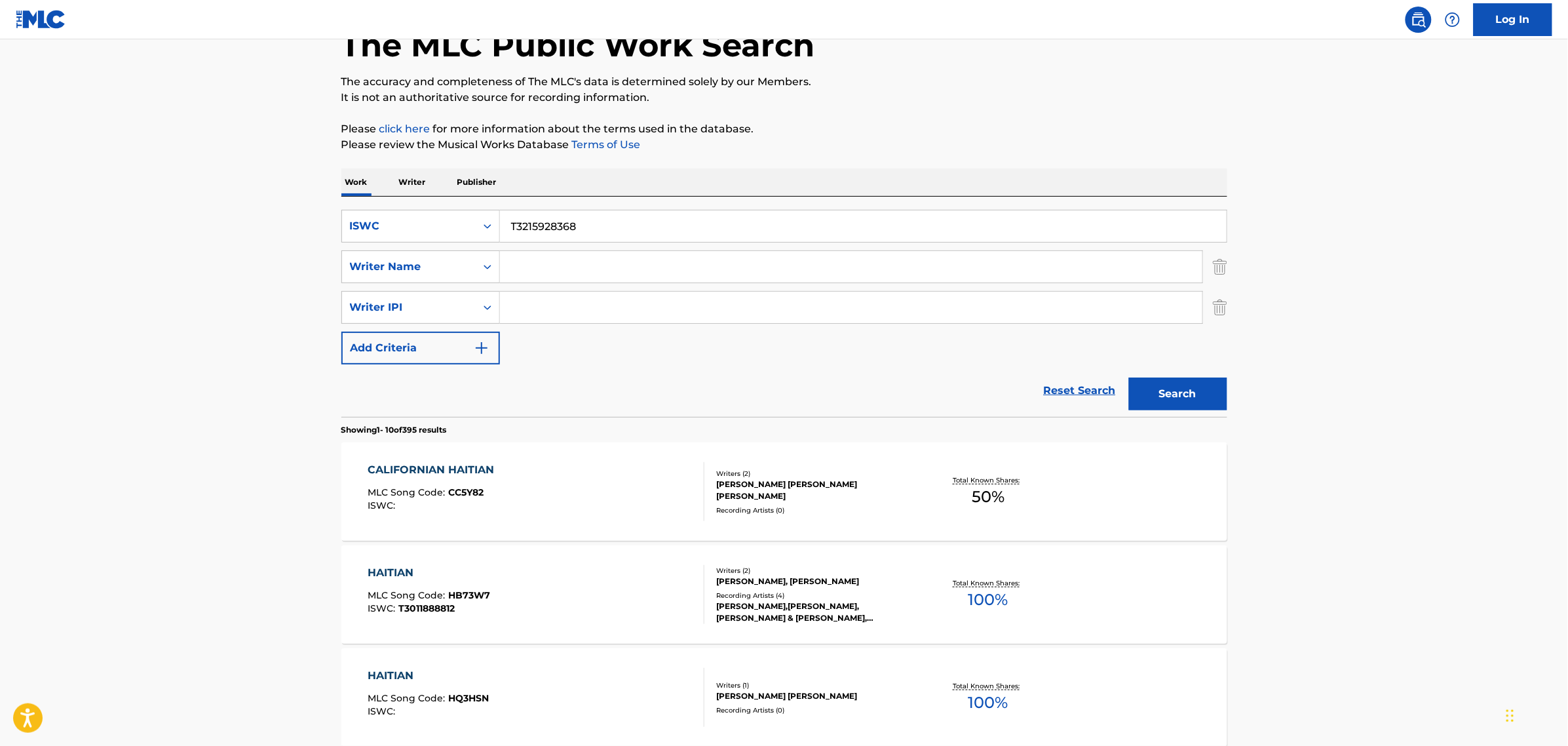
click at [1129, 378] on button "Search" at bounding box center [1178, 394] width 98 height 33
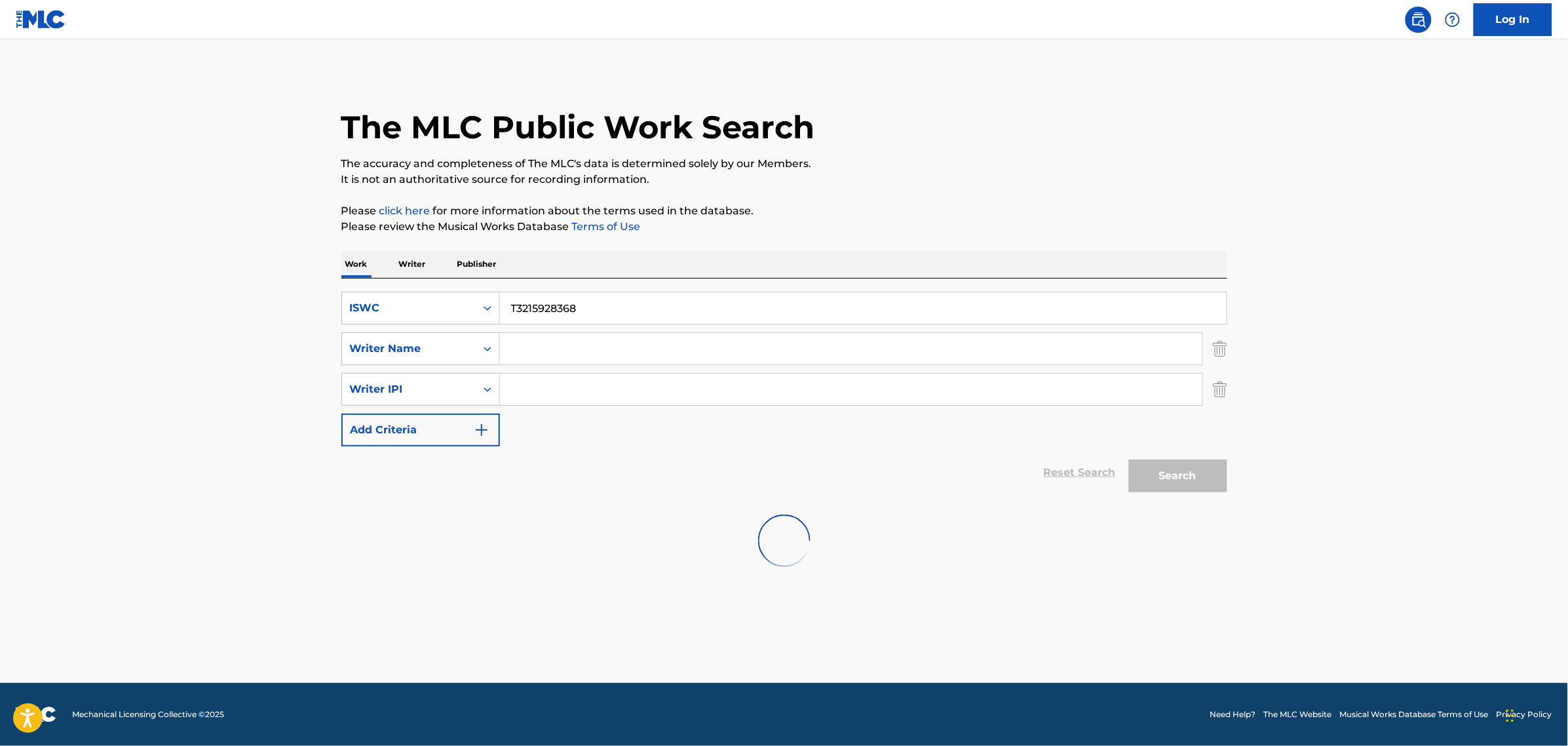
scroll to position [0, 0]
click at [38, 319] on main "The MLC Public Work Search The accuracy and completeness of The MLC's data is d…" at bounding box center [784, 361] width 1568 height 643
type input "cleansing juice"
click at [405, 298] on div "ISWC" at bounding box center [409, 307] width 134 height 25
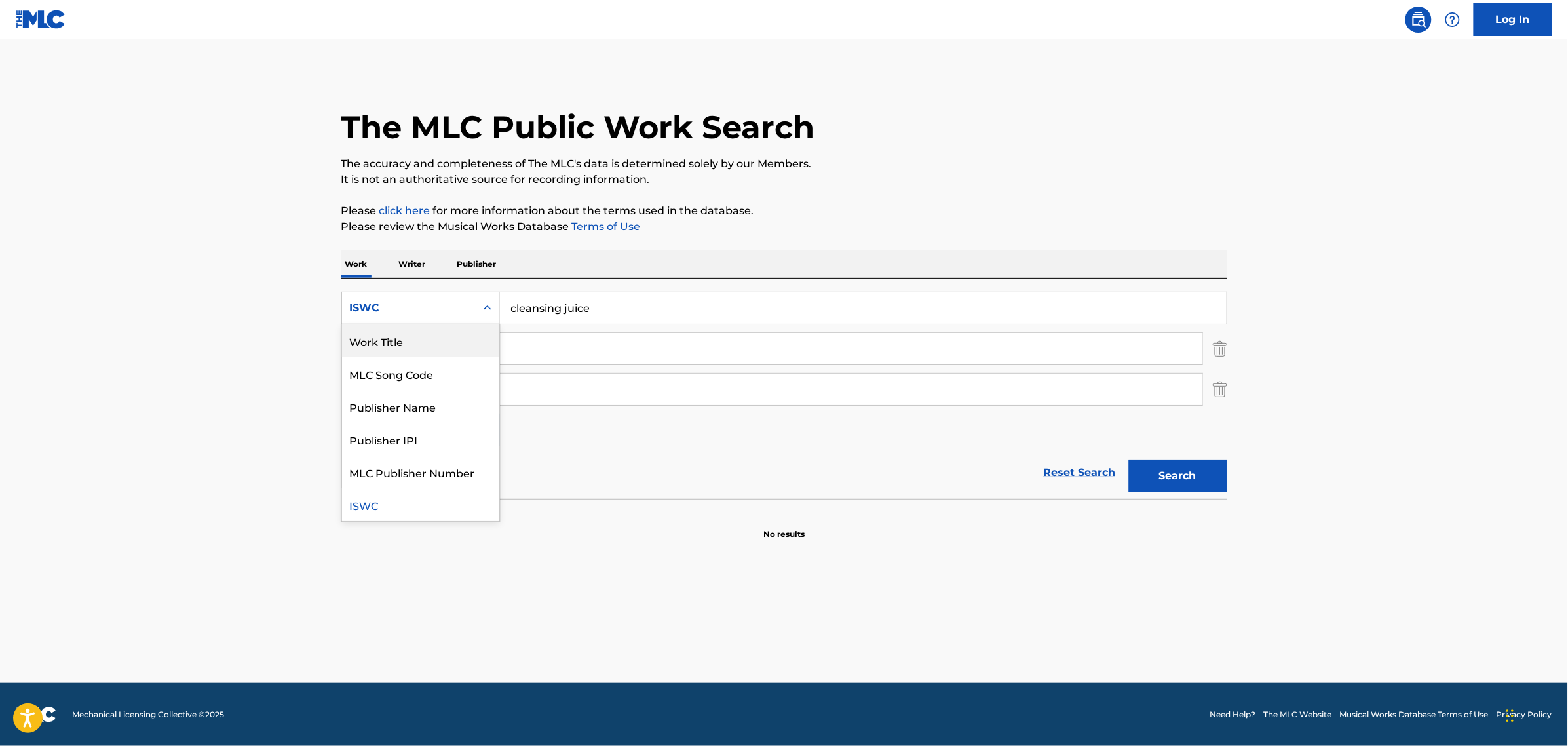
click at [422, 337] on div "Work Title" at bounding box center [421, 341] width 157 height 33
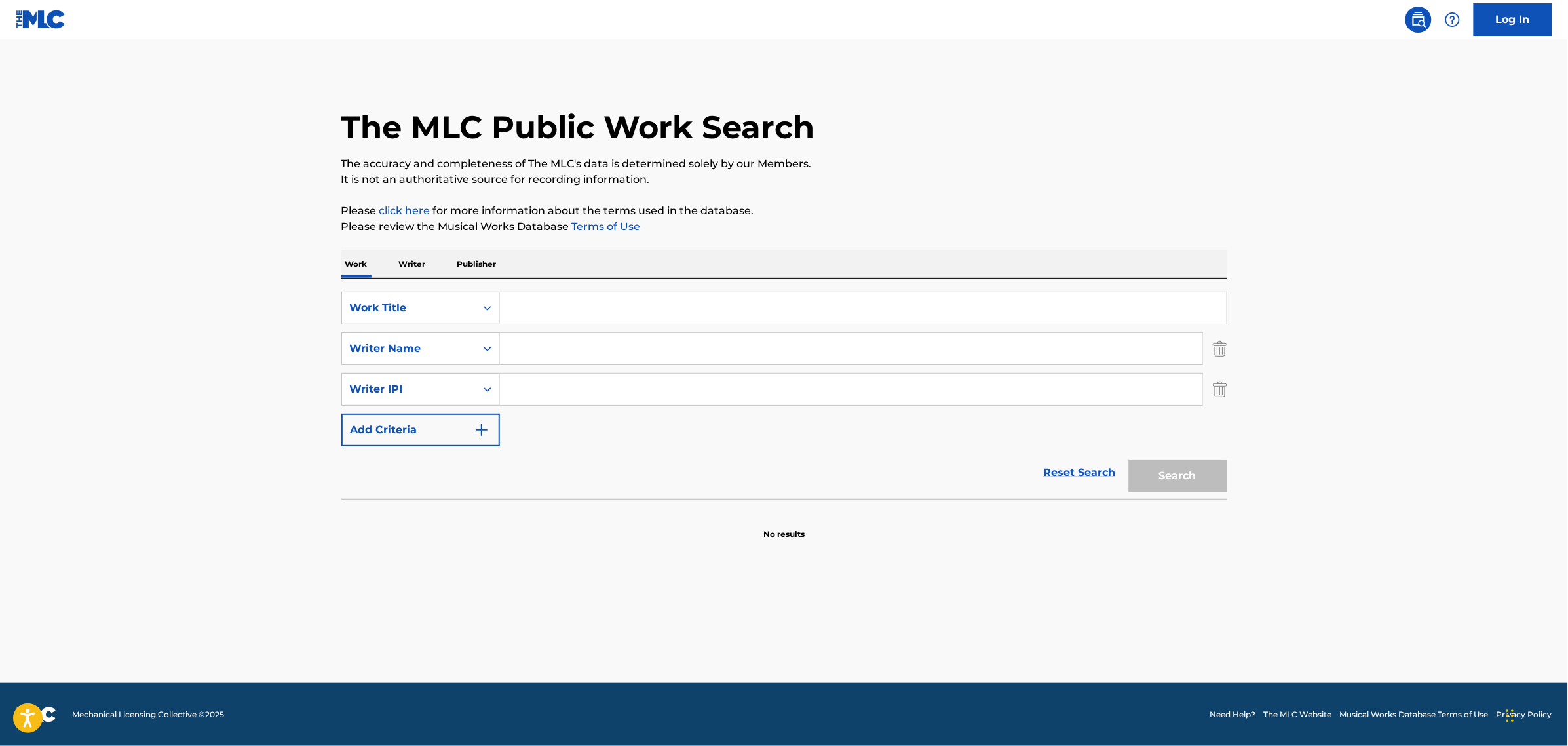
click at [647, 320] on input "Search Form" at bounding box center [864, 308] width 727 height 31
type input "cleansing juice"
click at [1129, 459] on button "Search" at bounding box center [1178, 475] width 98 height 33
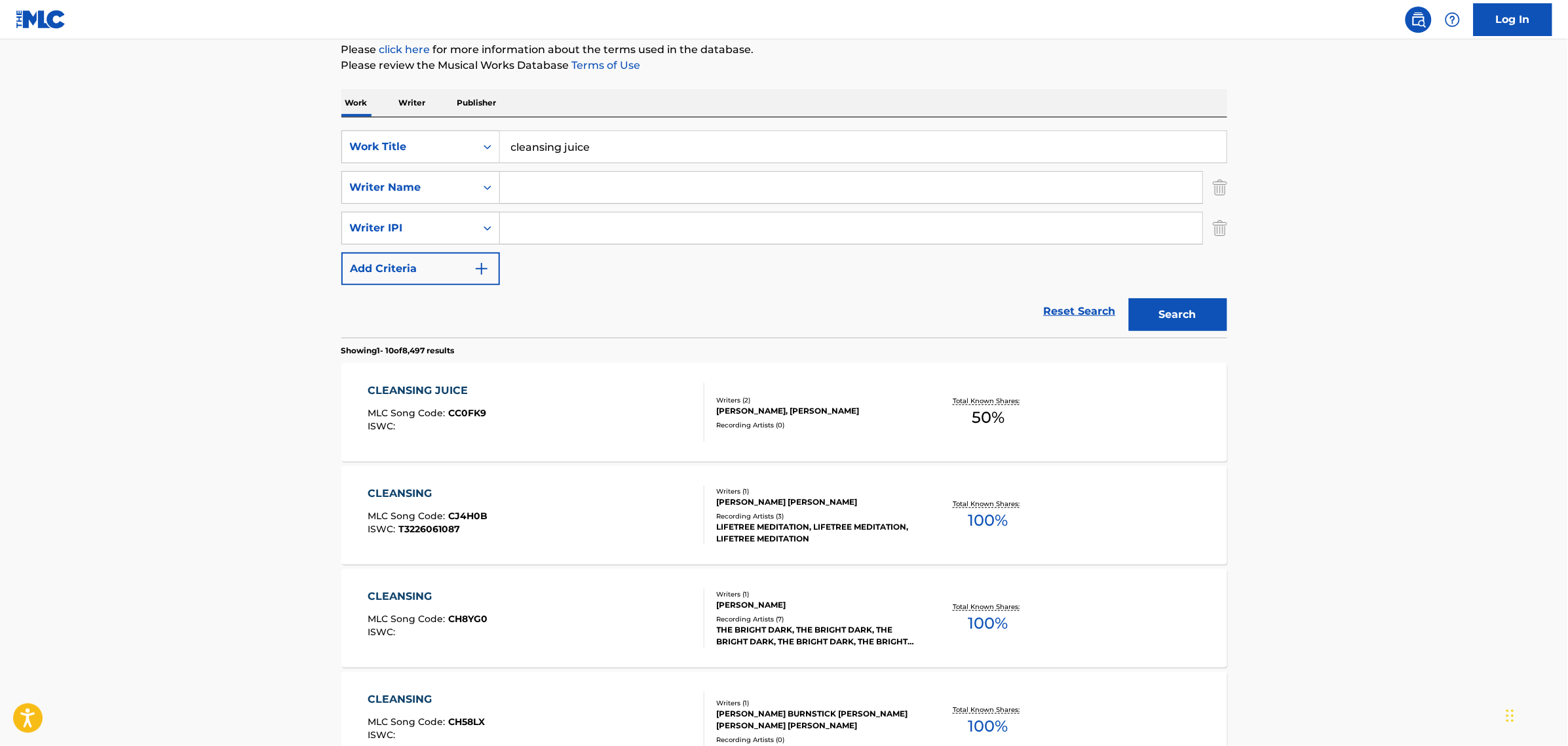
scroll to position [409, 0]
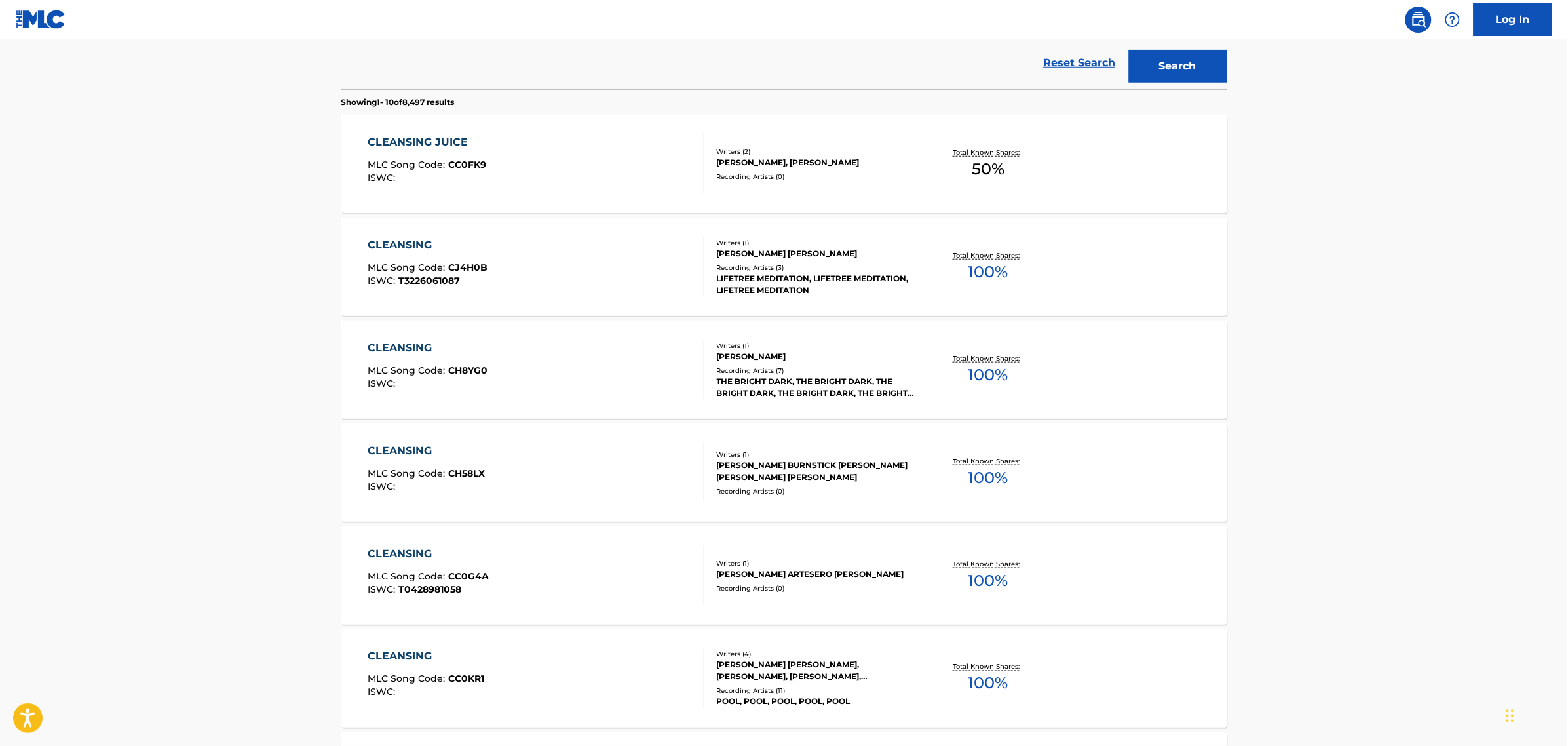
click at [402, 147] on div "CLEANSING JUICE" at bounding box center [427, 142] width 118 height 16
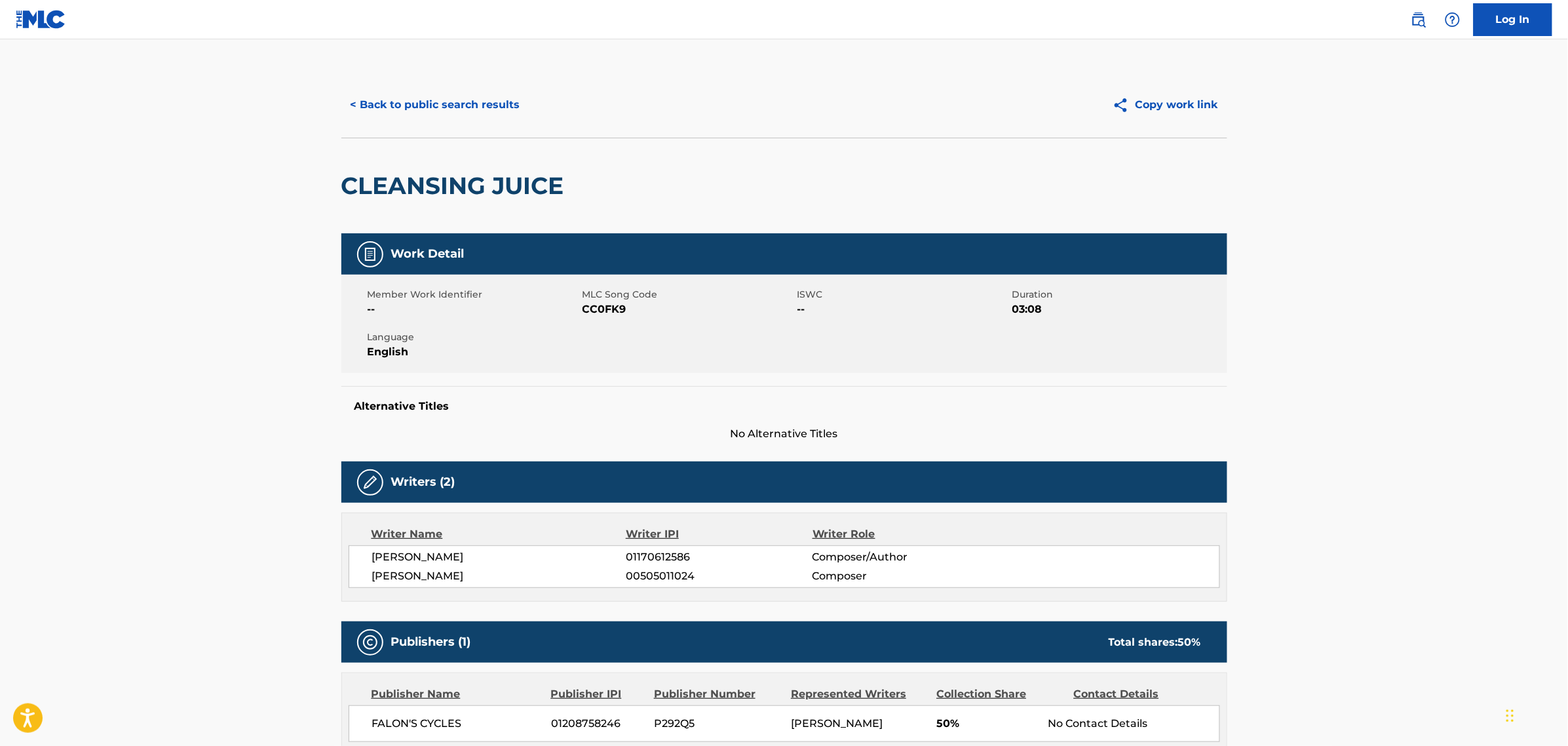
click at [604, 303] on span "CC0FK9" at bounding box center [688, 309] width 212 height 16
copy span "CC0FK9"
click at [356, 565] on div "[PERSON_NAME] 01170612586 Composer/Author [PERSON_NAME] 00505011024 Composer" at bounding box center [784, 567] width 872 height 43
drag, startPoint x: 371, startPoint y: 555, endPoint x: 704, endPoint y: 577, distance: 333.7
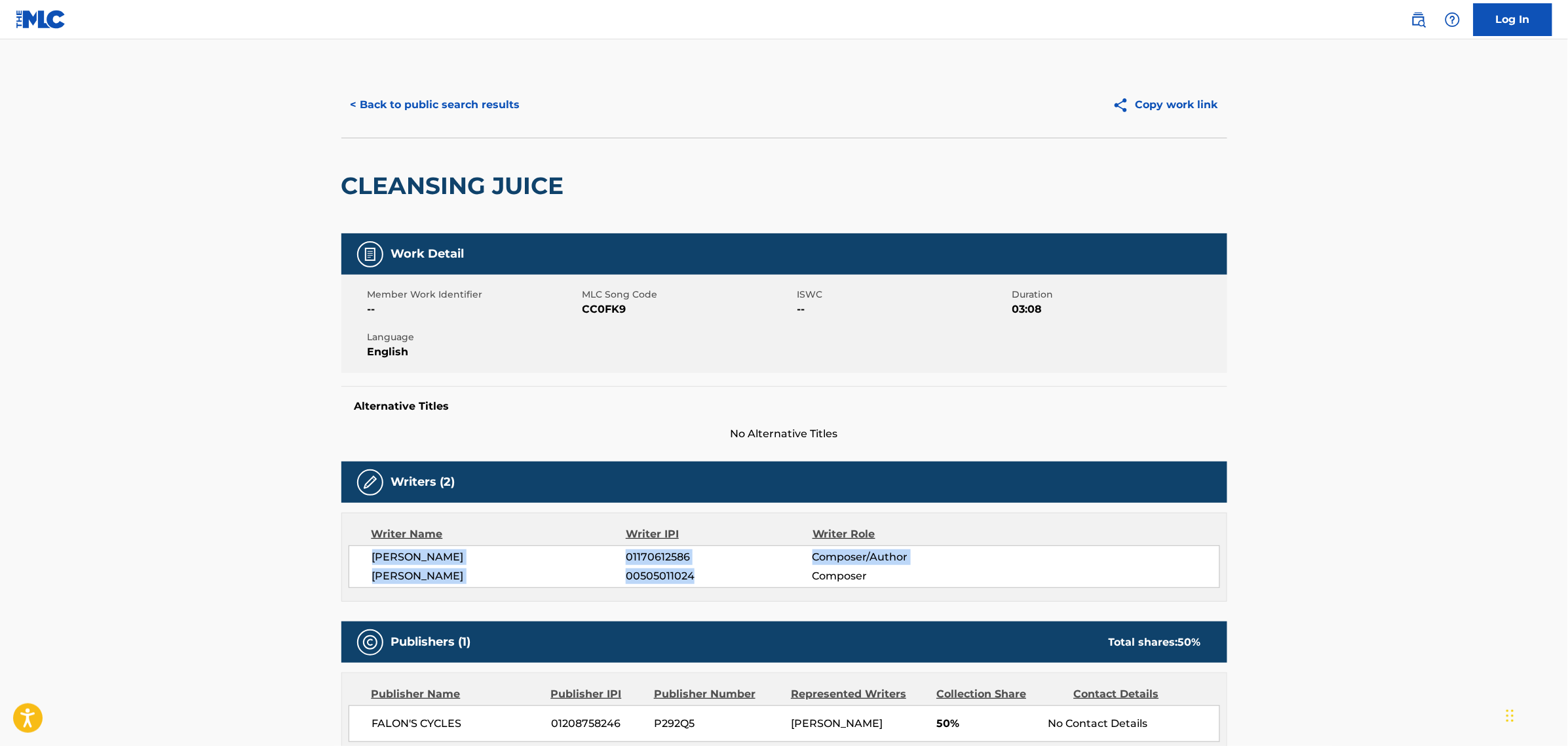
click at [704, 577] on div "[PERSON_NAME] 01170612586 Composer/Author [PERSON_NAME] 00505011024 Composer" at bounding box center [784, 567] width 872 height 43
copy div "[PERSON_NAME] 01170612586 Composer/Author [PERSON_NAME] 00505011024"
click at [96, 390] on main "< Back to public search results Copy work link CLEANSING JUICE Work Detail Memb…" at bounding box center [784, 458] width 1568 height 839
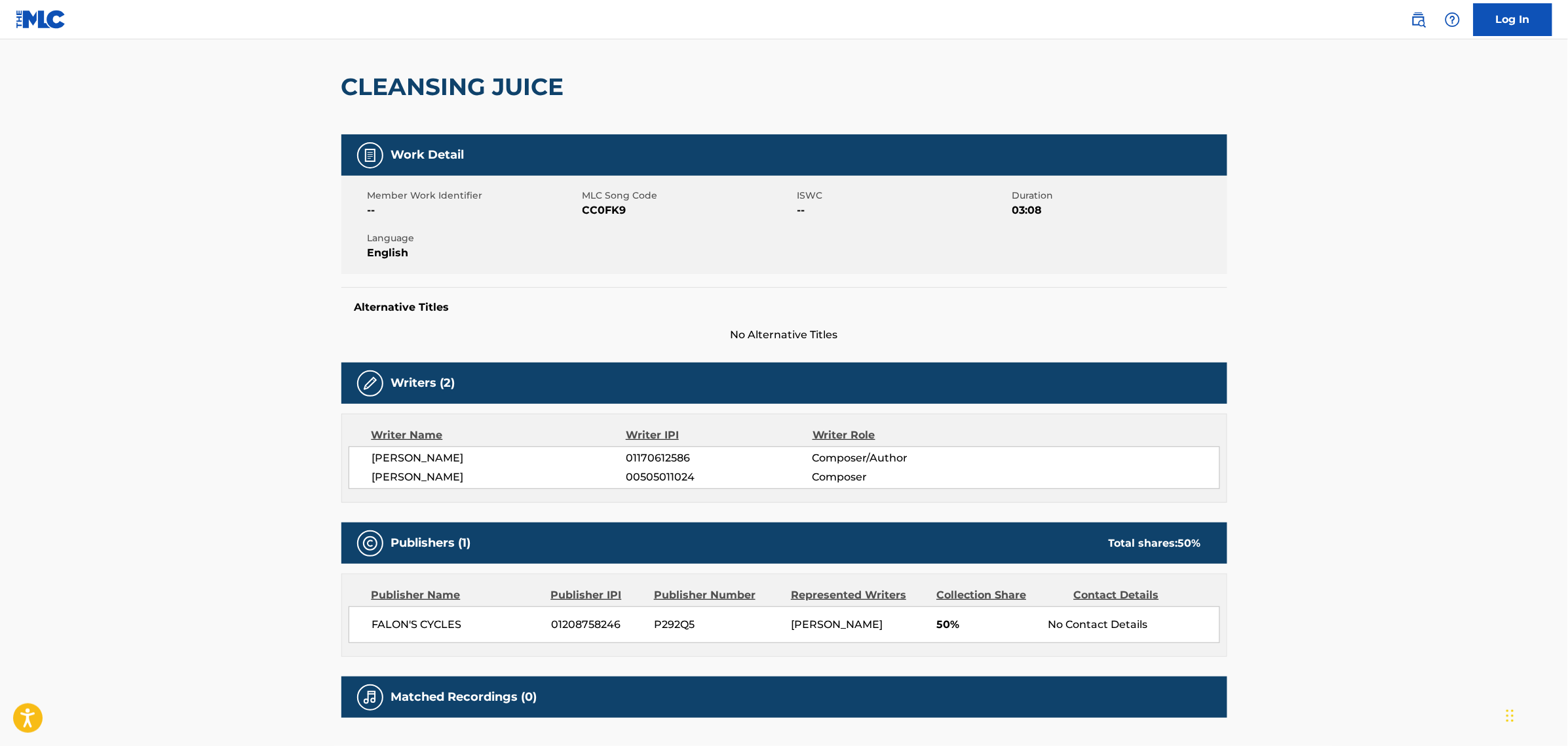
scroll to position [196, 0]
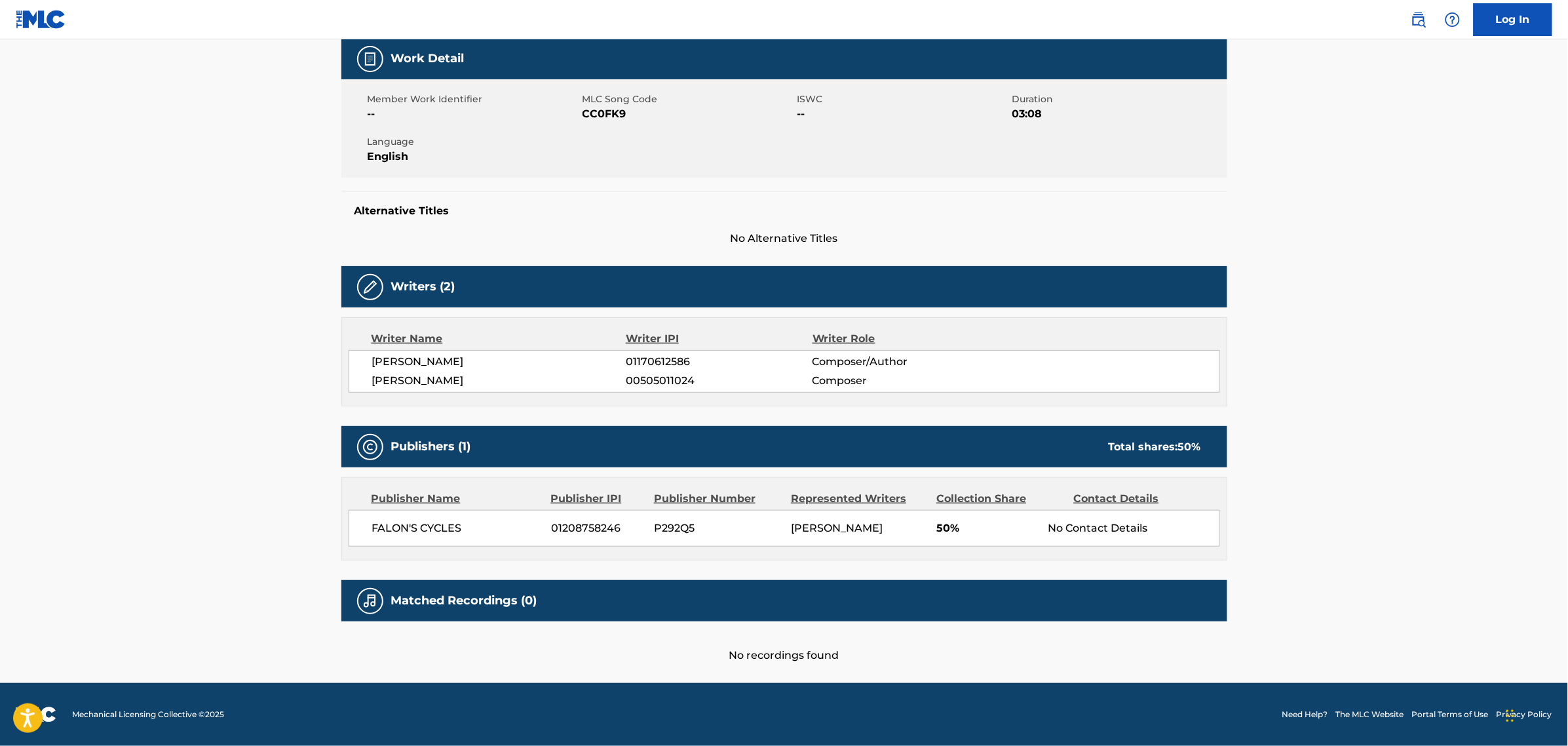
click at [337, 510] on div "< Back to public search results Copy work link CLEANSING JUICE Work Detail Memb…" at bounding box center [784, 270] width 918 height 786
drag, startPoint x: 179, startPoint y: 91, endPoint x: 184, endPoint y: 100, distance: 10.3
click at [179, 91] on main "< Back to public search results Copy work link CLEANSING JUICE Work Detail Memb…" at bounding box center [784, 264] width 1568 height 839
drag, startPoint x: 463, startPoint y: 361, endPoint x: 368, endPoint y: 361, distance: 95.0
click at [368, 361] on div "[PERSON_NAME] 01170612586 Composer/Author [PERSON_NAME] 00505011024 Composer" at bounding box center [784, 371] width 872 height 43
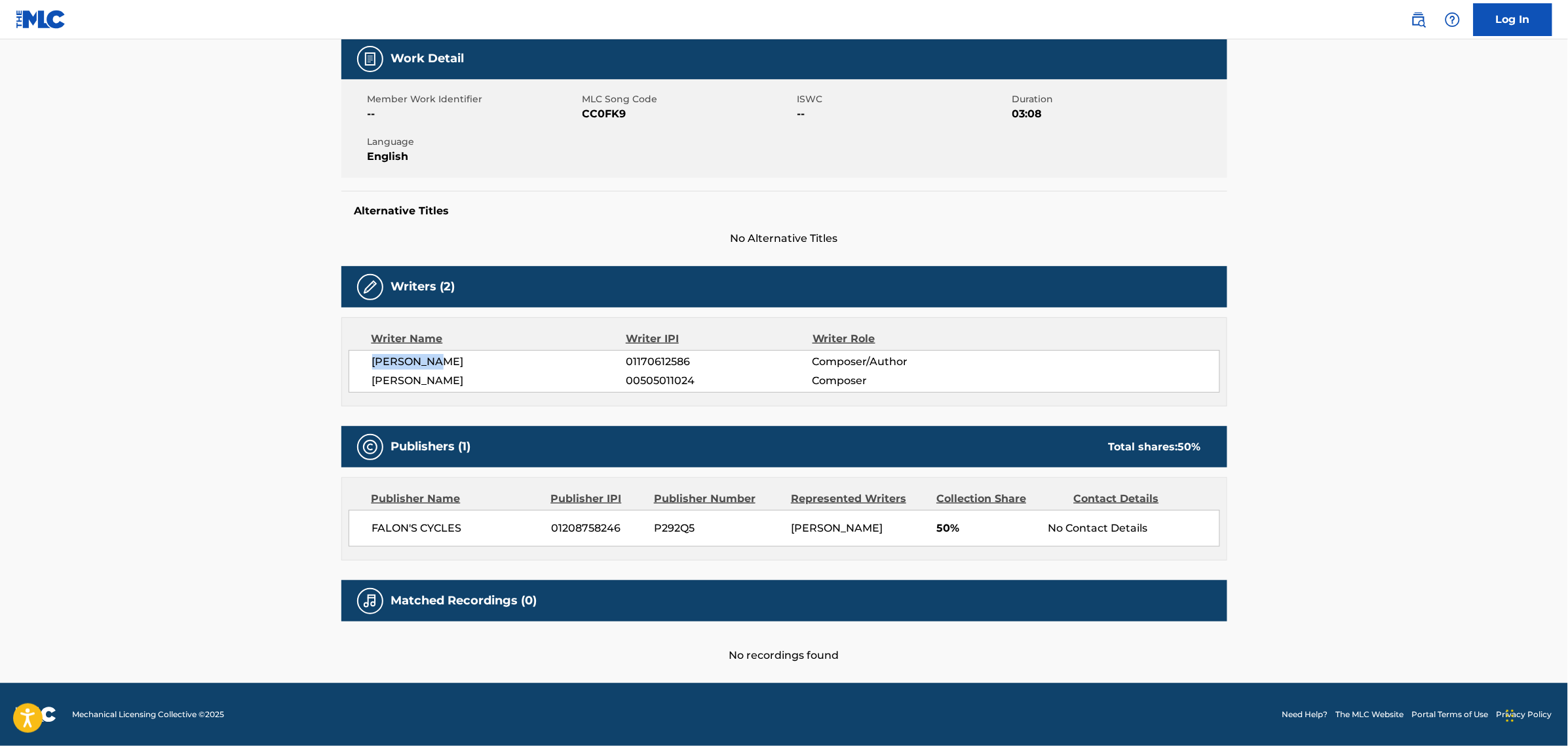
copy span "[PERSON_NAME]"
click at [179, 240] on main "< Back to public search results Copy work link CLEANSING JUICE Work Detail Memb…" at bounding box center [784, 264] width 1568 height 839
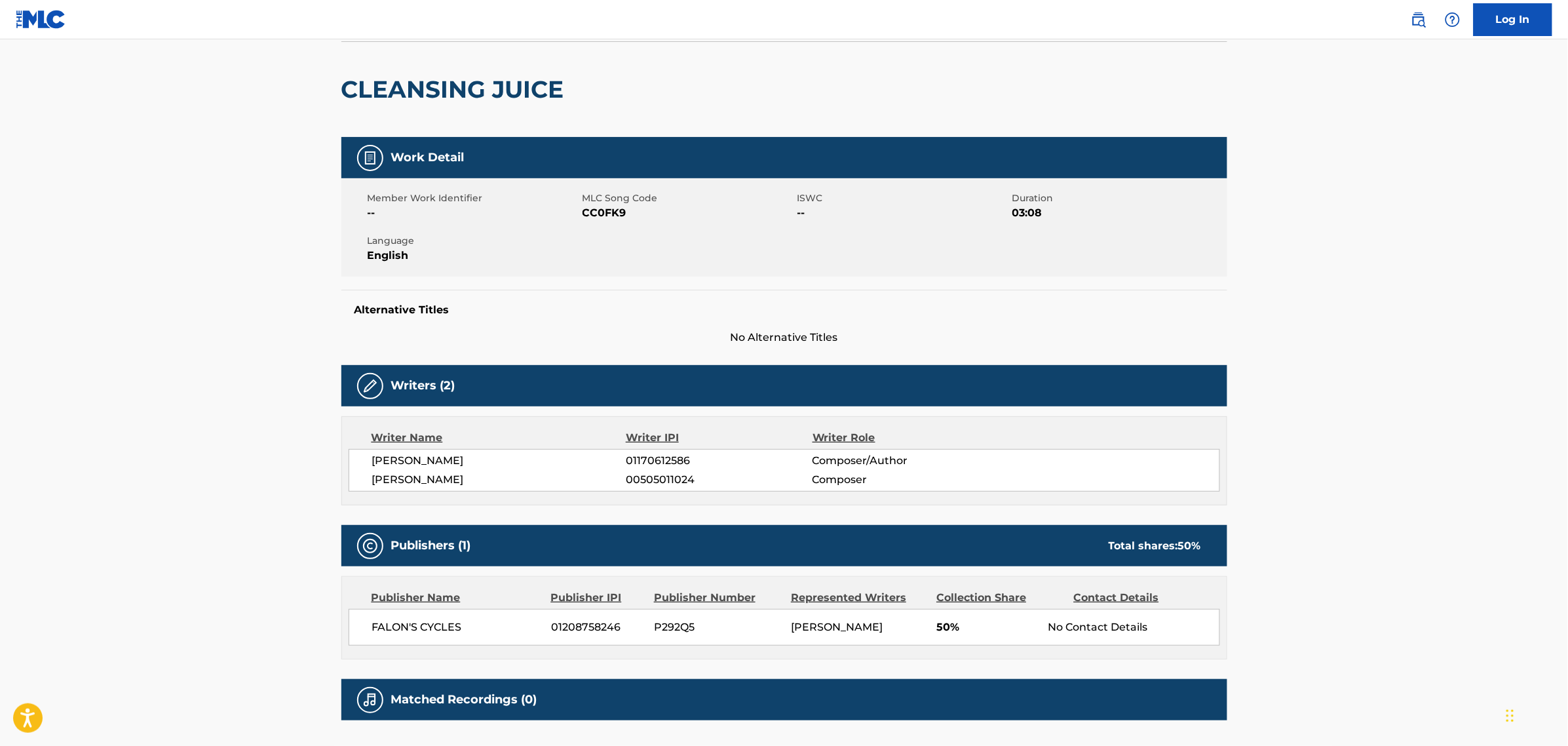
scroll to position [0, 0]
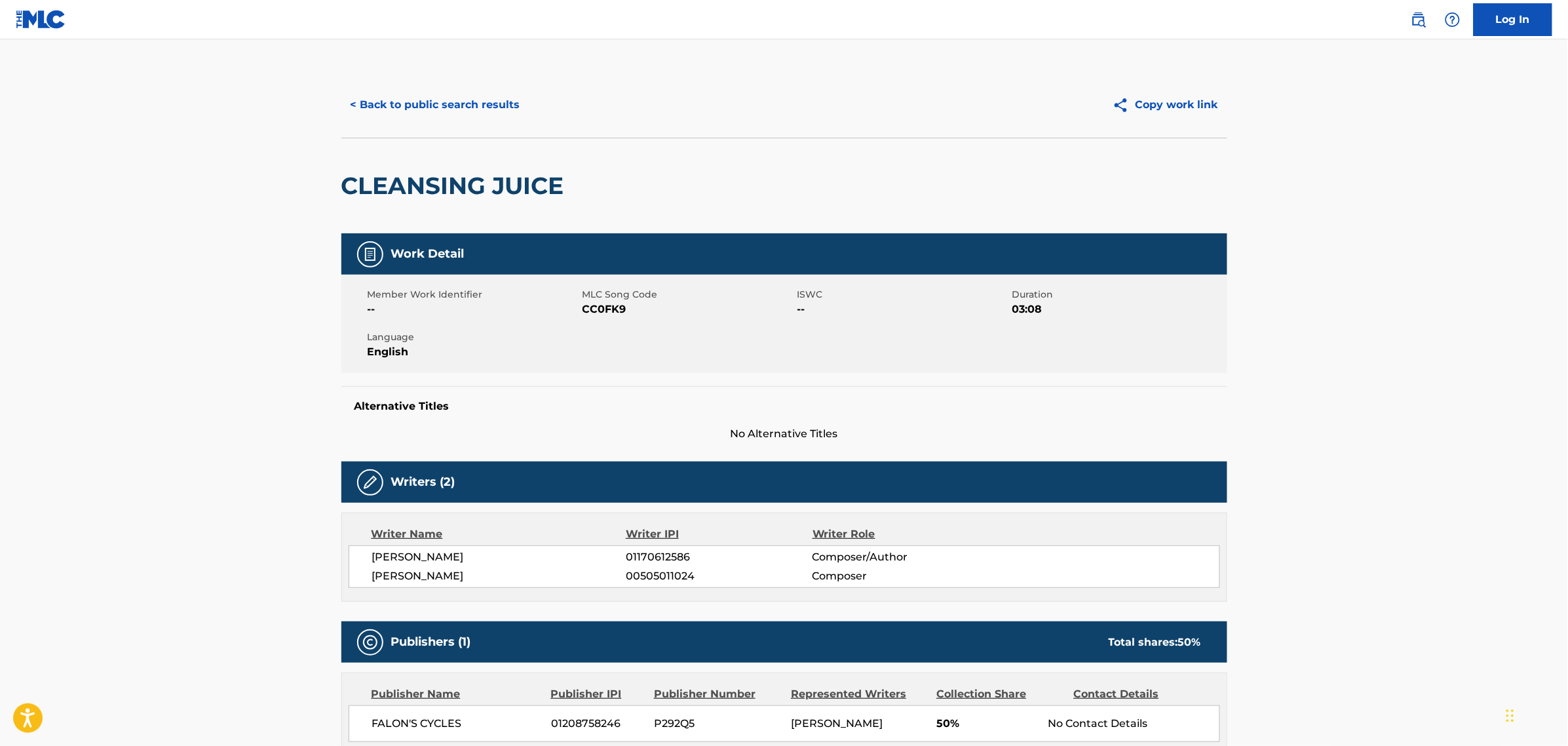
click at [447, 108] on button "< Back to public search results" at bounding box center [435, 105] width 188 height 33
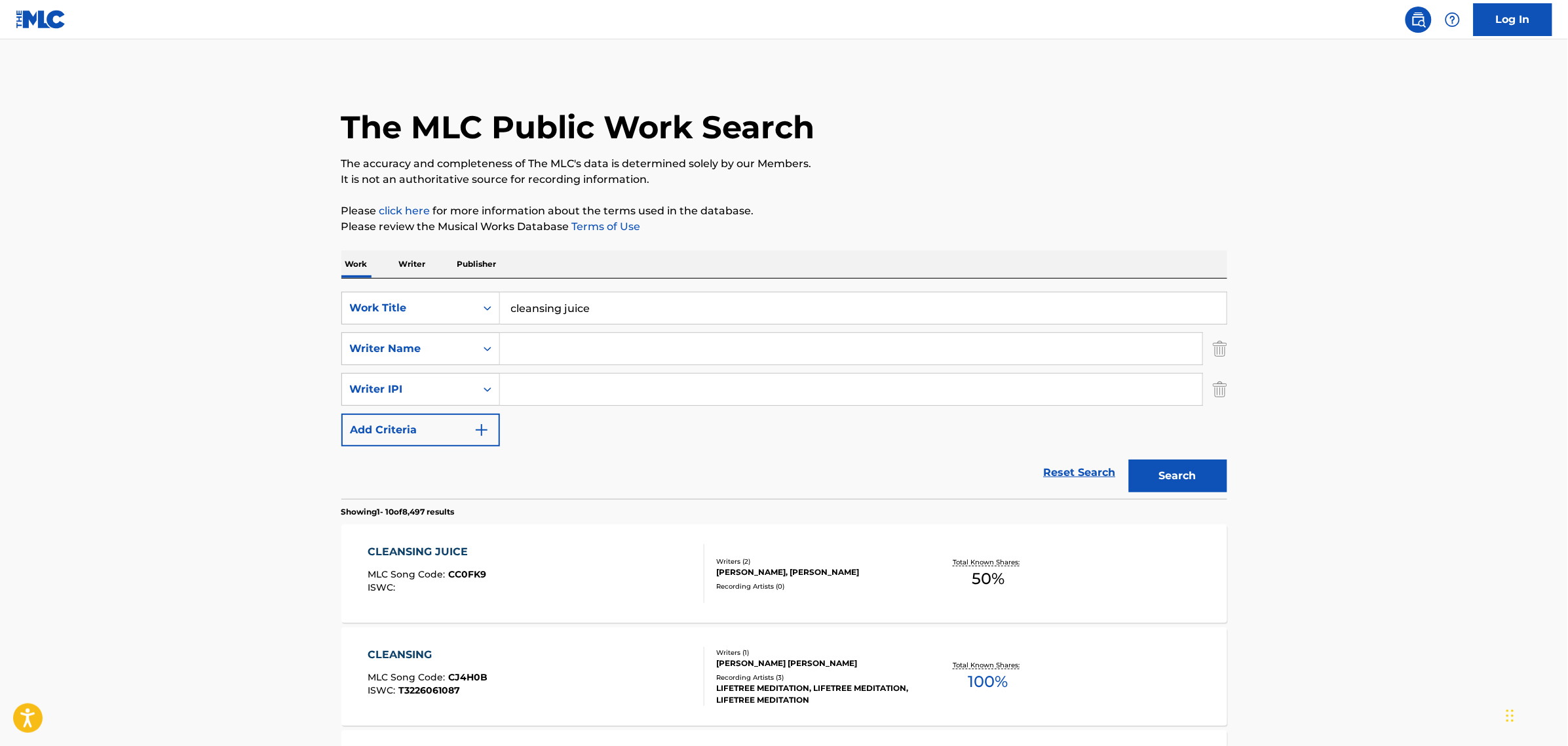
drag, startPoint x: 636, startPoint y: 311, endPoint x: 400, endPoint y: 318, distance: 236.1
click at [602, 311] on input "cleansing juice" at bounding box center [864, 308] width 727 height 31
click at [343, 320] on div "Work Title" at bounding box center [409, 307] width 134 height 25
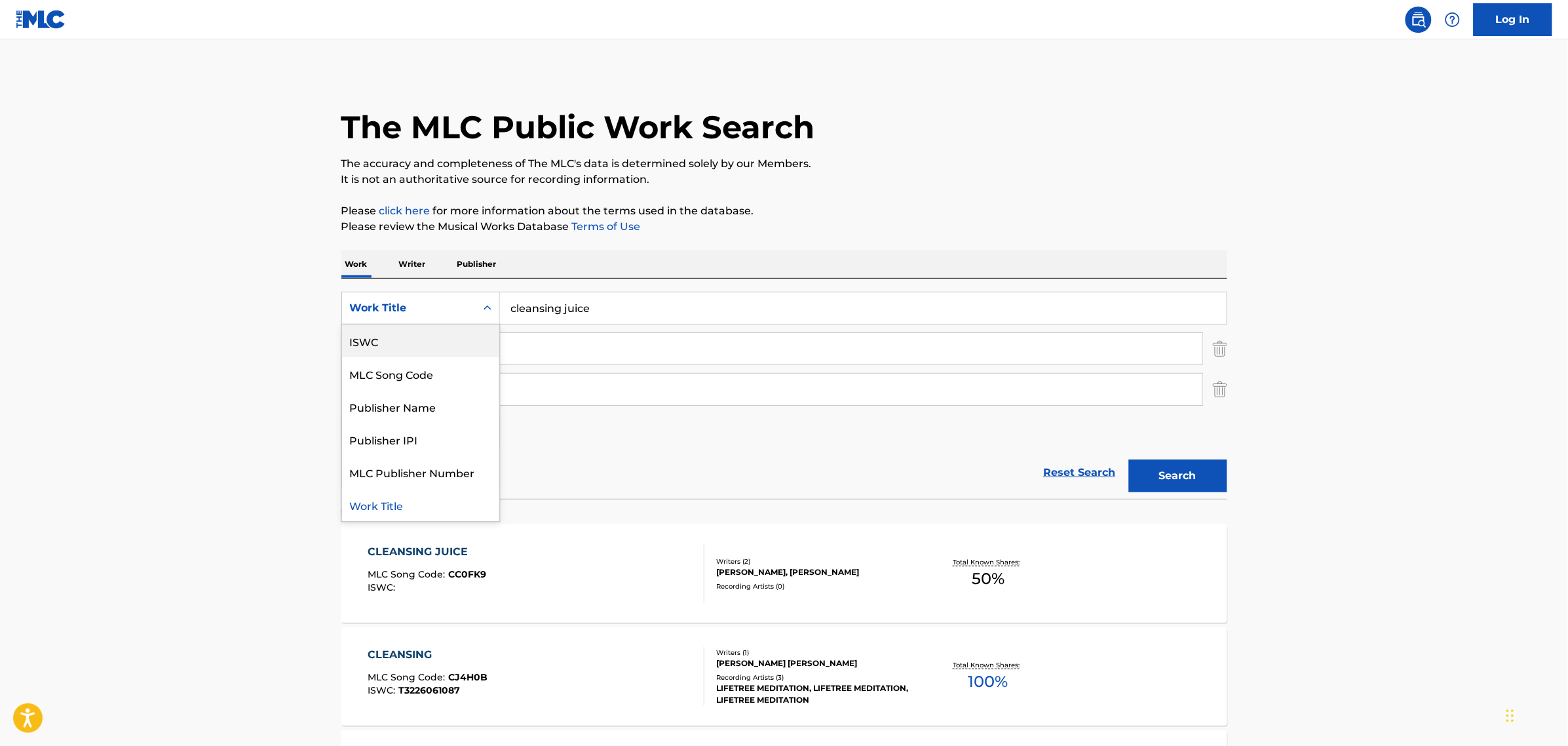
click at [371, 356] on div "ISWC" at bounding box center [421, 341] width 157 height 33
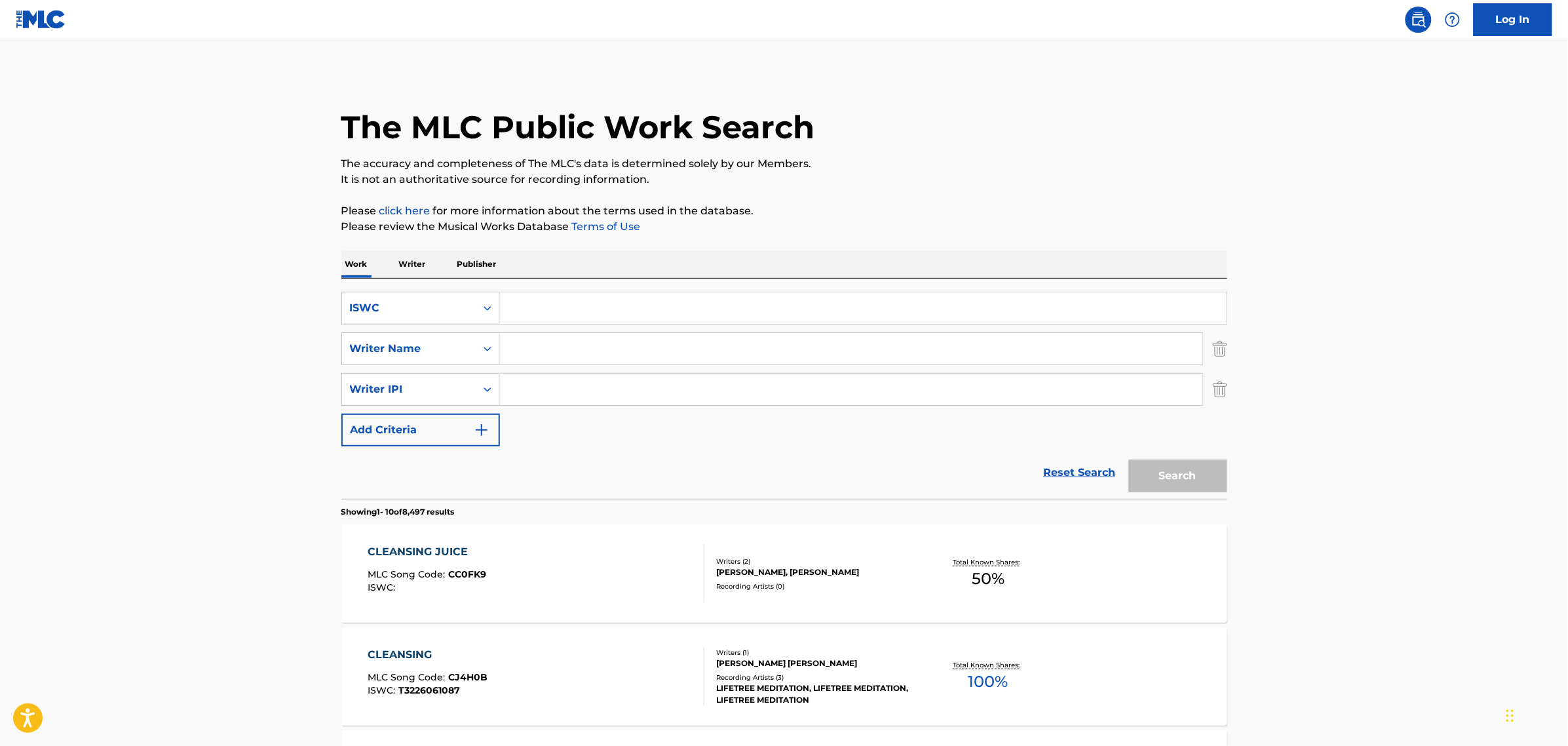
click at [611, 305] on input "Search Form" at bounding box center [864, 308] width 727 height 31
paste input "T3255928957"
click at [1175, 478] on button "Search" at bounding box center [1178, 475] width 98 height 33
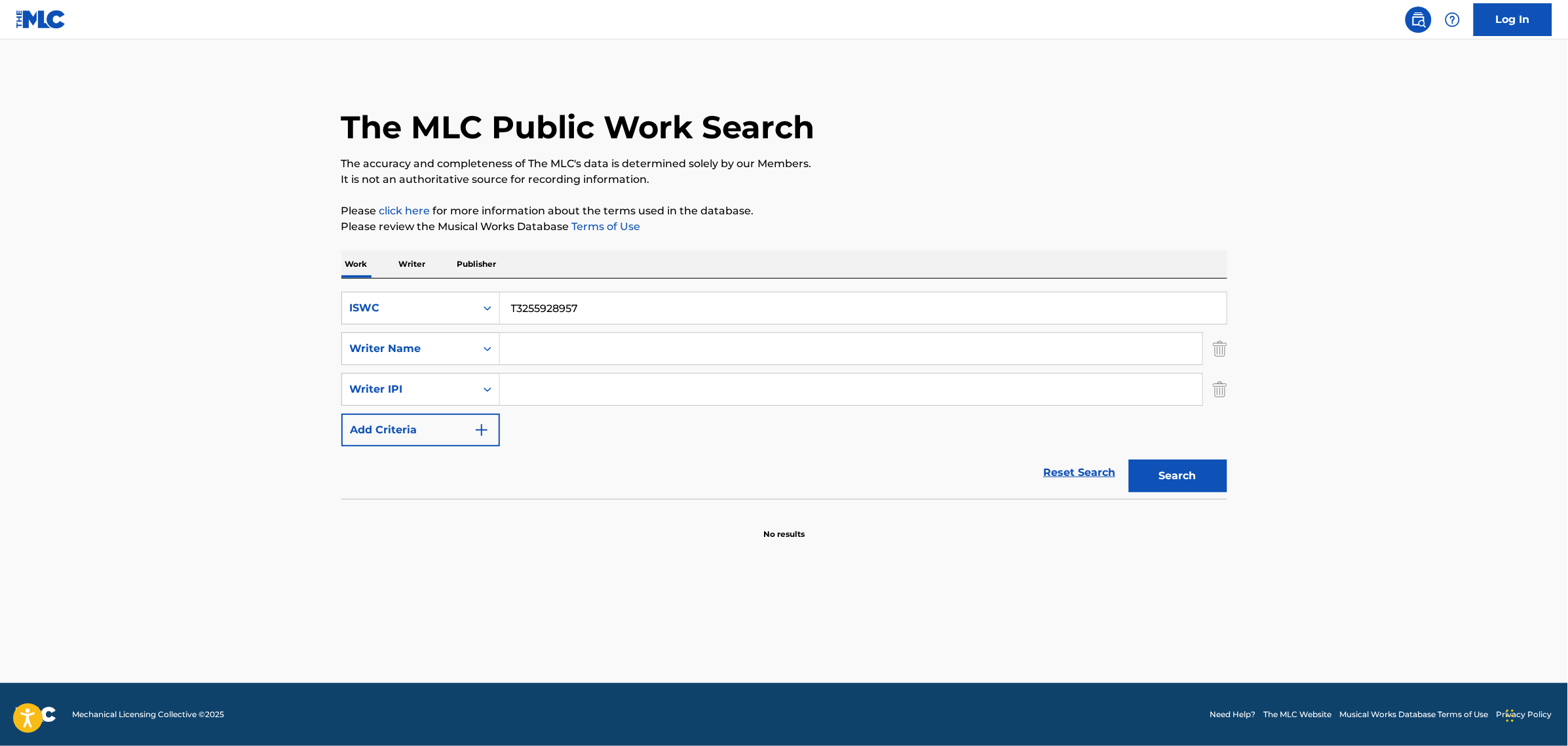
click at [1154, 479] on button "Search" at bounding box center [1178, 475] width 98 height 33
click at [428, 318] on div "ISWC" at bounding box center [409, 307] width 134 height 25
click at [382, 269] on div "Work Writer Publisher" at bounding box center [784, 264] width 886 height 28
click at [322, 286] on main "The MLC Public Work Search The accuracy and completeness of The MLC's data is d…" at bounding box center [784, 361] width 1568 height 643
drag, startPoint x: 624, startPoint y: 311, endPoint x: 258, endPoint y: 274, distance: 367.9
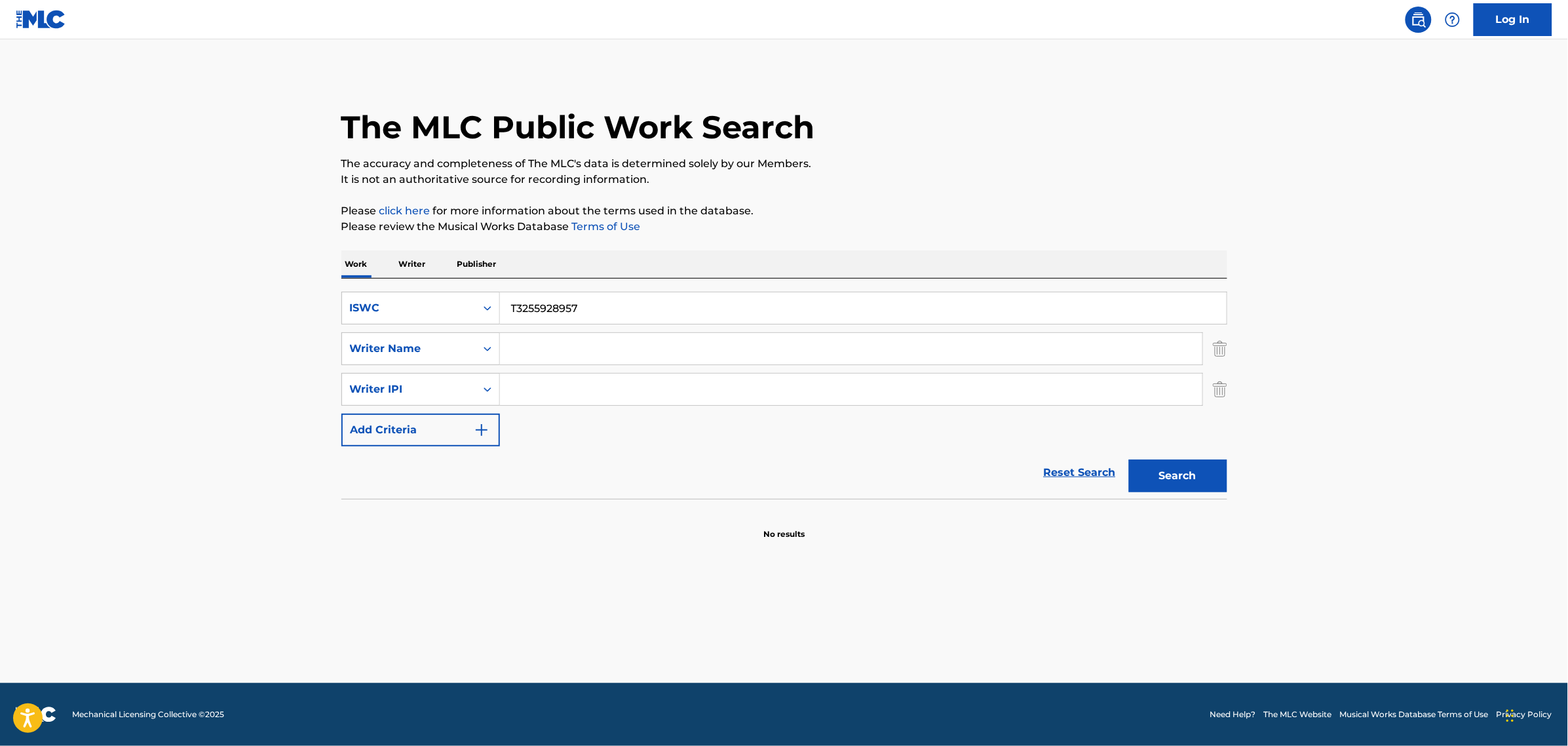
click at [388, 282] on div "SearchWithCriteria8ea4c20b-1f25-4290-b2c6-829531579fc4 ISWC T3255928957 SearchW…" at bounding box center [784, 388] width 886 height 220
type input "crisis"
click at [441, 345] on div "Writer Name" at bounding box center [409, 349] width 118 height 16
click at [451, 378] on div "Publisher Name" at bounding box center [421, 381] width 157 height 33
click at [516, 354] on input "Search Form" at bounding box center [852, 349] width 703 height 31
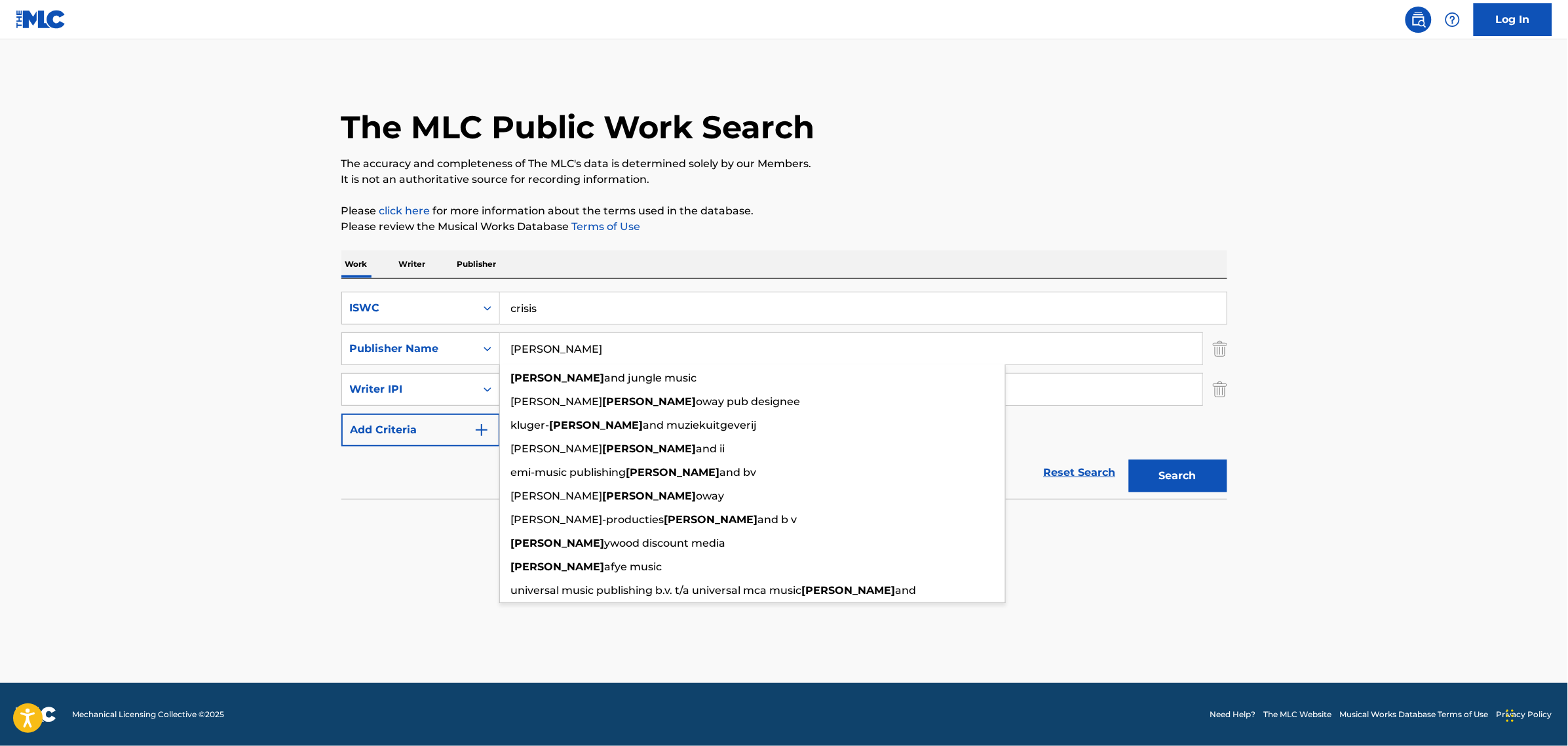
click at [1129, 459] on button "Search" at bounding box center [1178, 475] width 98 height 33
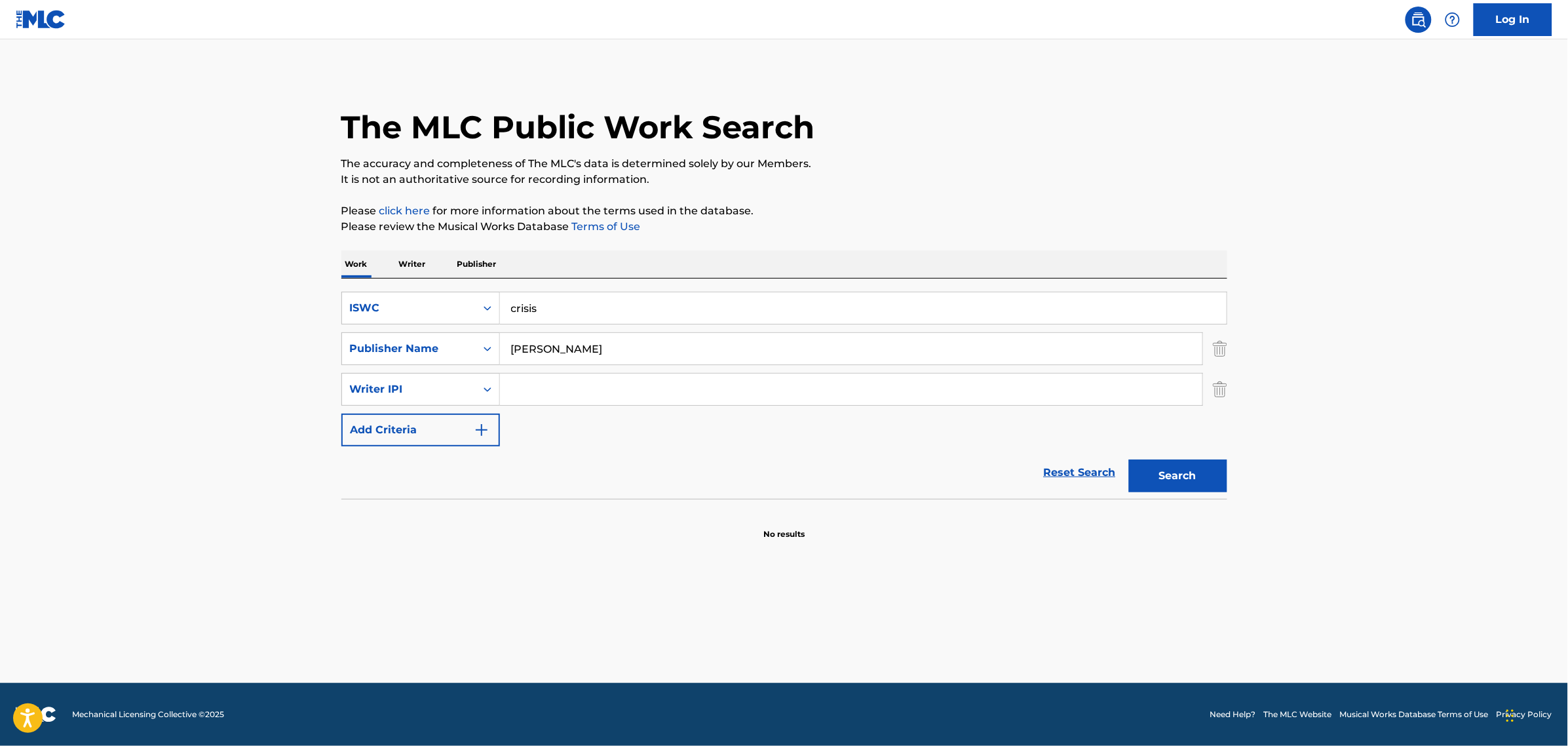
click at [1168, 483] on button "Search" at bounding box center [1178, 475] width 98 height 33
drag, startPoint x: 549, startPoint y: 349, endPoint x: 323, endPoint y: 347, distance: 226.0
click at [388, 349] on div "SearchWithCriteria6a269f1f-b26c-41e3-8022-772efdc65247 Publisher Name [PERSON_N…" at bounding box center [784, 349] width 886 height 33
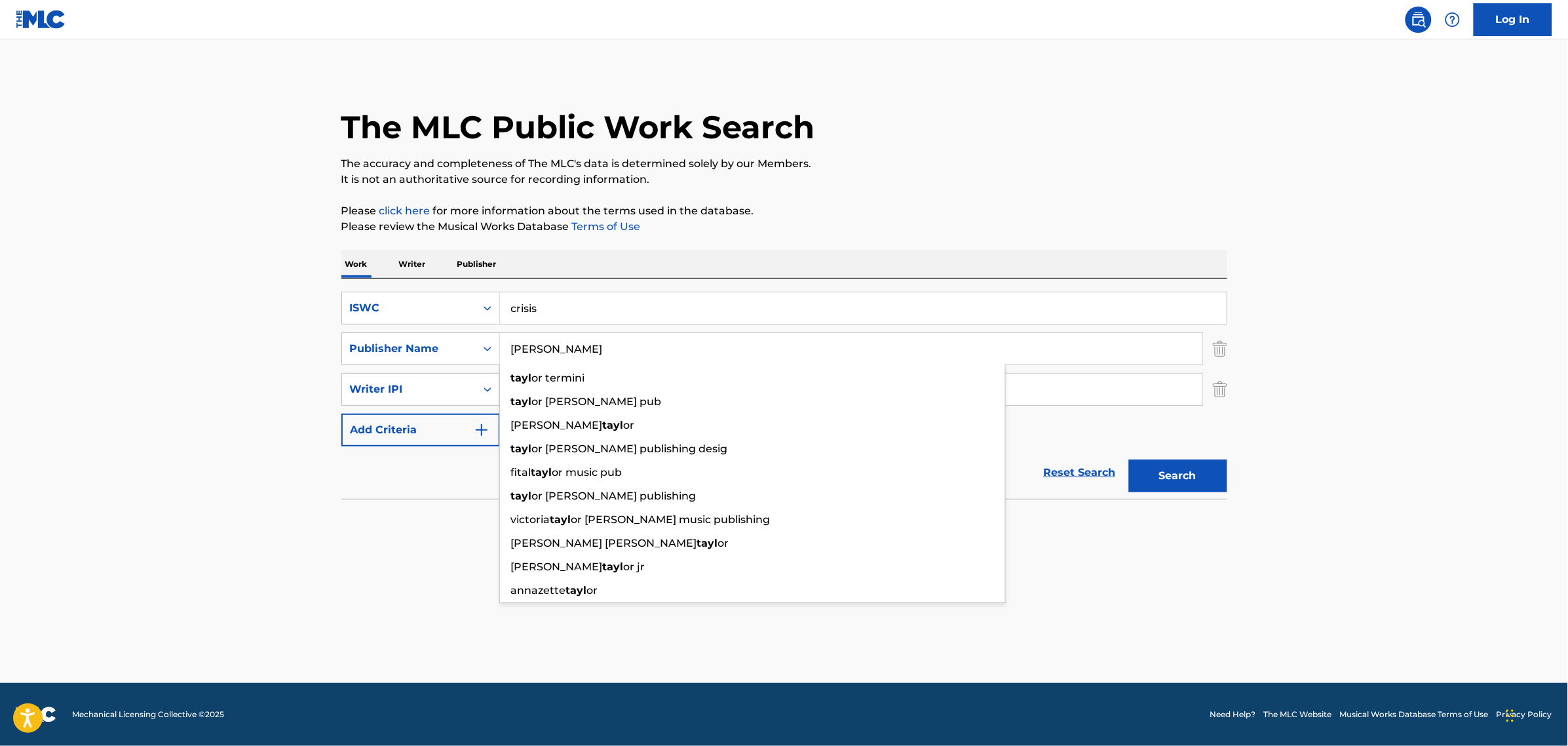
type input "[PERSON_NAME]"
click at [1129, 459] on button "Search" at bounding box center [1178, 475] width 98 height 33
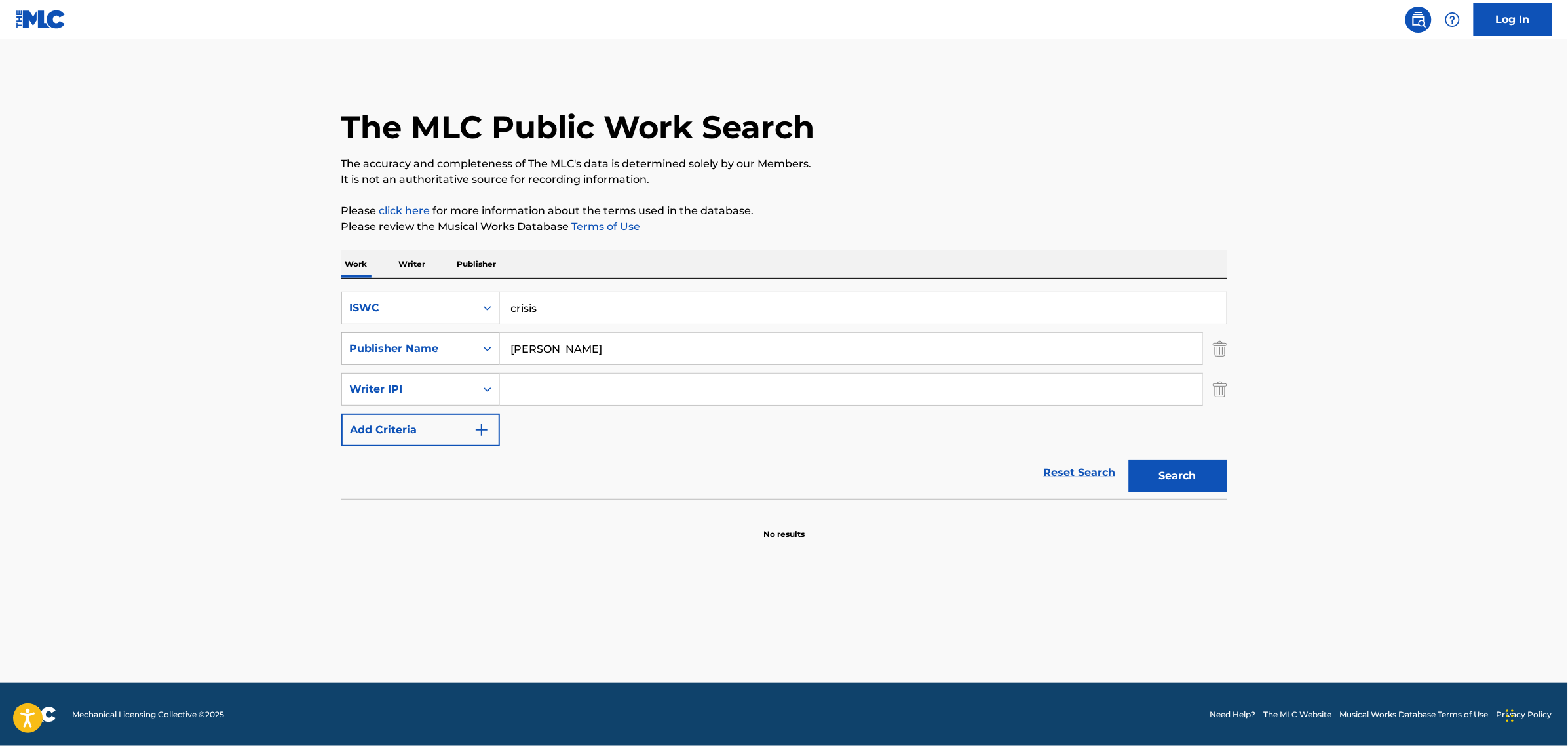
click at [463, 358] on div "Publisher Name" at bounding box center [409, 349] width 134 height 25
click at [446, 383] on div "Writer Name" at bounding box center [421, 381] width 157 height 33
click at [1196, 490] on button "Search" at bounding box center [1178, 475] width 98 height 33
click at [669, 352] on input "Search Form" at bounding box center [852, 349] width 703 height 31
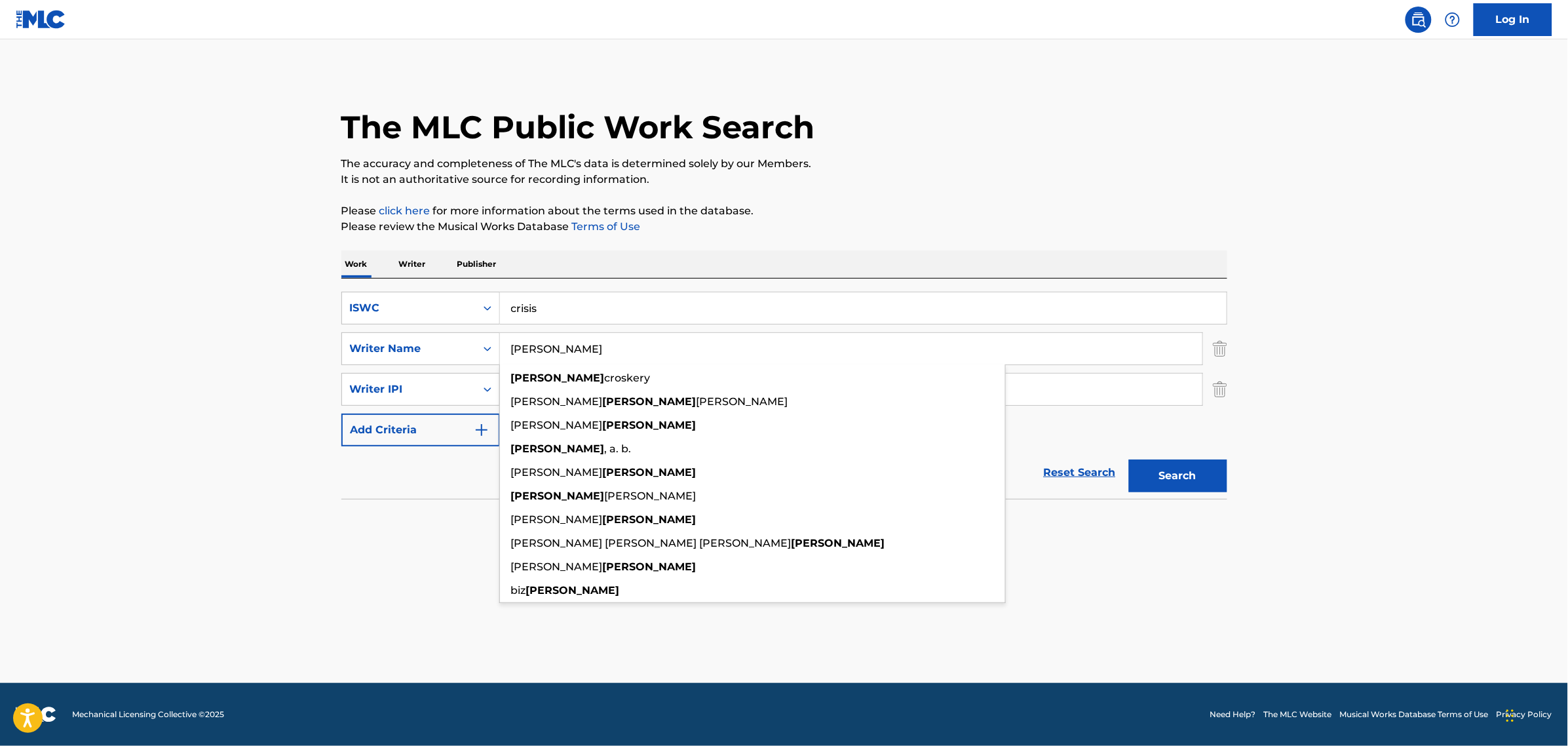
click at [1129, 459] on button "Search" at bounding box center [1178, 475] width 98 height 33
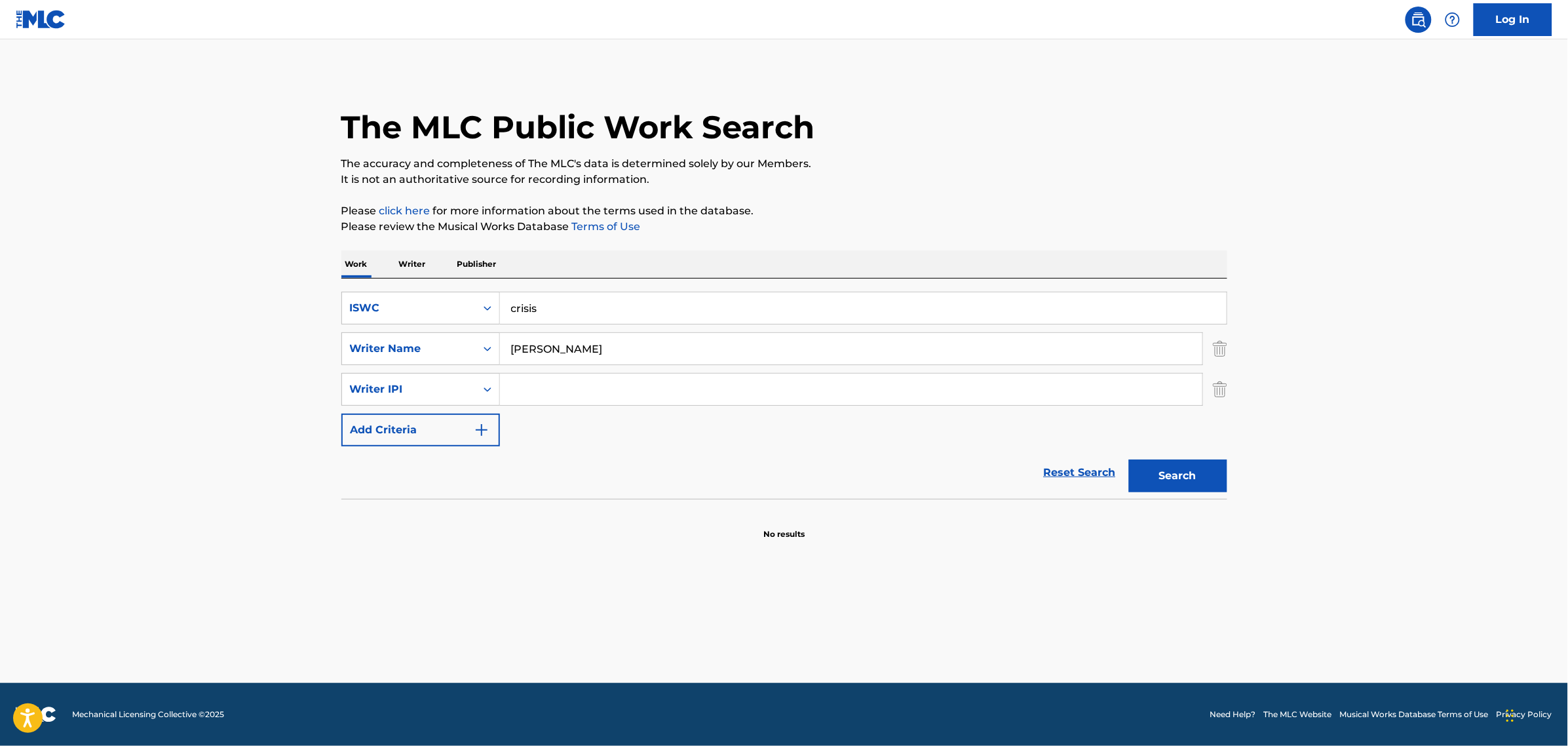
drag, startPoint x: 597, startPoint y: 356, endPoint x: 228, endPoint y: 354, distance: 369.0
click at [228, 354] on main "The MLC Public Work Search The accuracy and completeness of The MLC's data is d…" at bounding box center [784, 361] width 1568 height 643
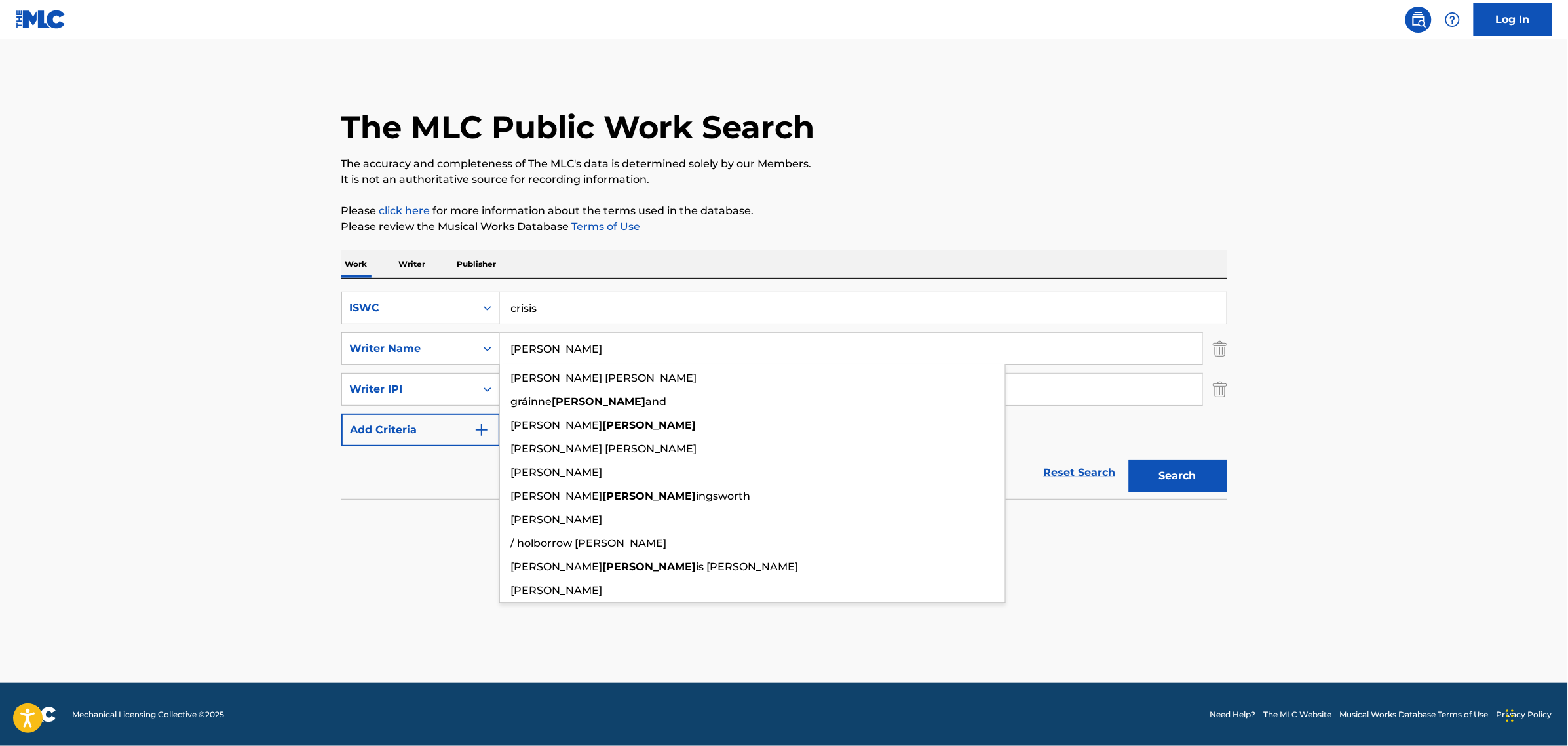
click at [1129, 459] on button "Search" at bounding box center [1178, 475] width 98 height 33
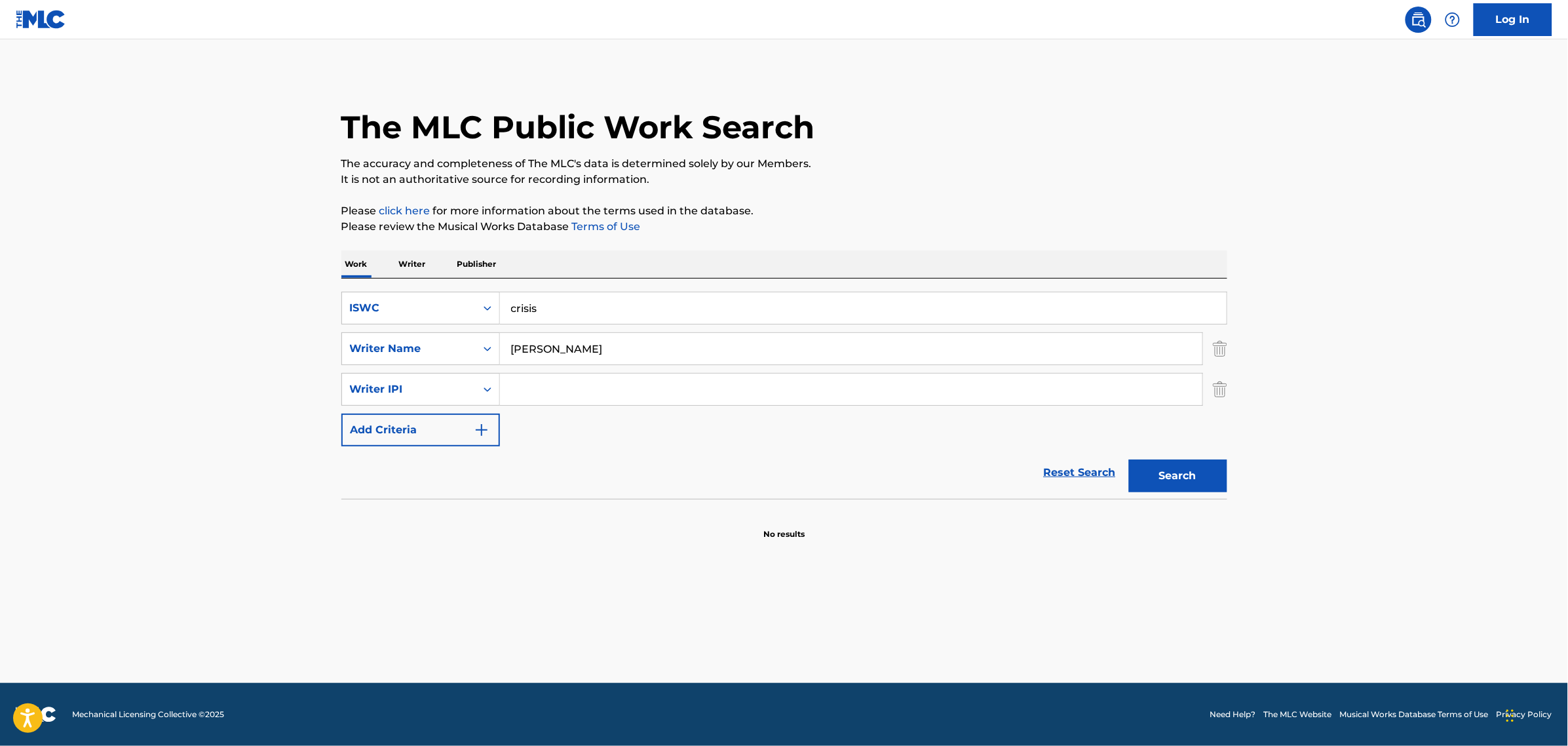
click at [1145, 470] on button "Search" at bounding box center [1178, 475] width 98 height 33
click at [74, 401] on main "The MLC Public Work Search The accuracy and completeness of The MLC's data is d…" at bounding box center [784, 361] width 1568 height 643
drag, startPoint x: 628, startPoint y: 351, endPoint x: 410, endPoint y: 348, distance: 218.0
click at [473, 351] on div "SearchWithCriteria0b708988-e88c-440c-be01-bcc744724dfe Writer Name [PERSON_NAME]" at bounding box center [784, 349] width 886 height 33
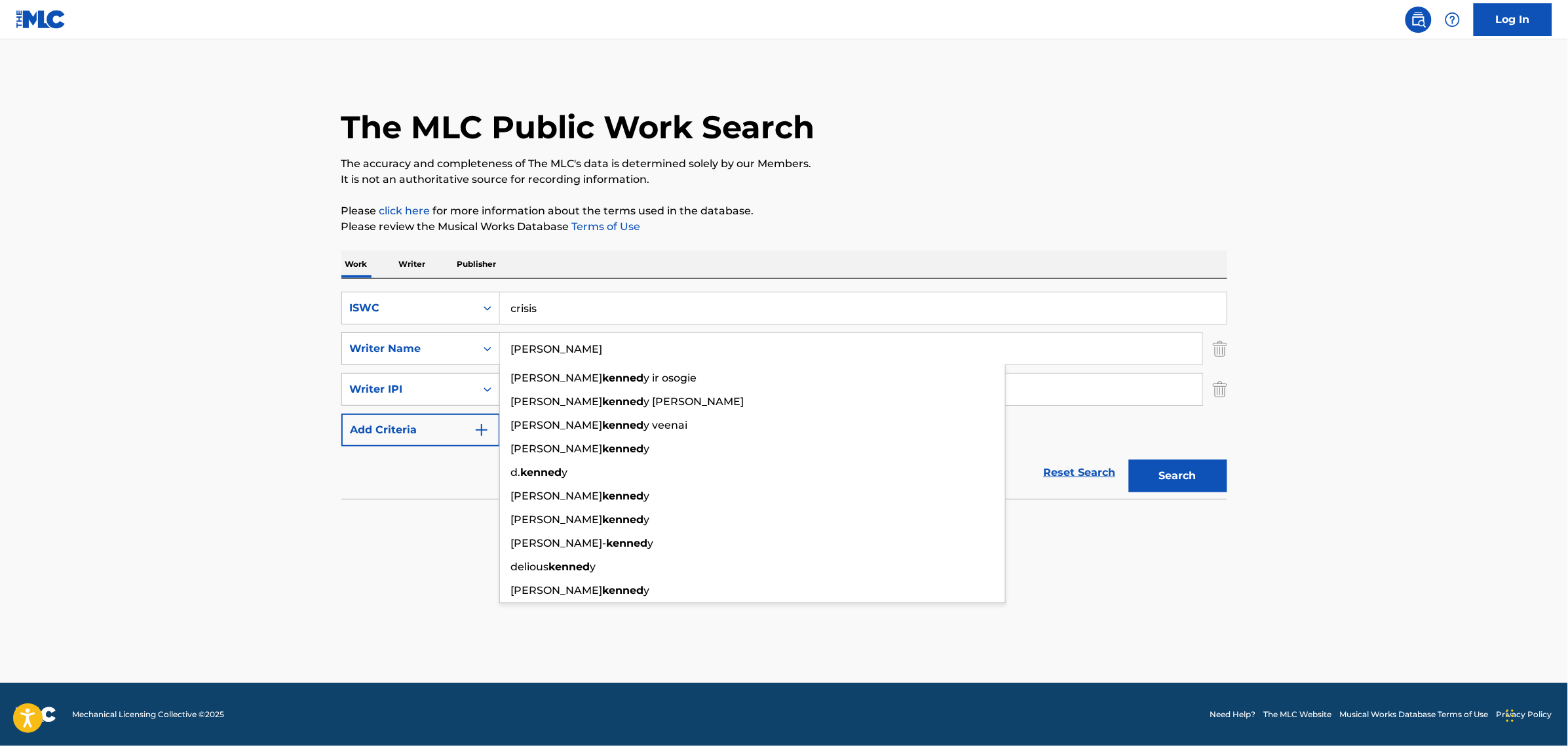
type input "[PERSON_NAME]"
click at [1129, 459] on button "Search" at bounding box center [1178, 475] width 98 height 33
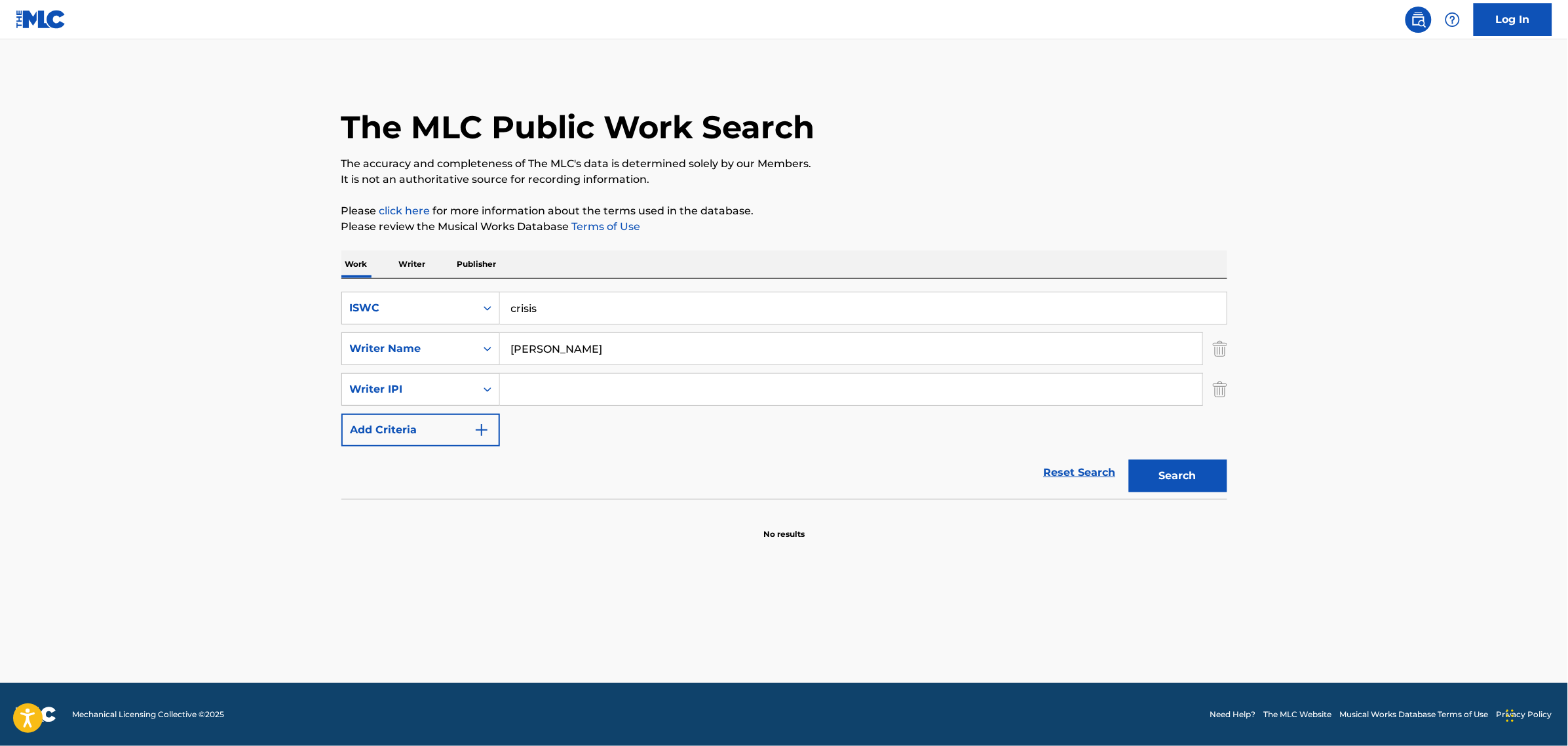
click at [166, 329] on main "The MLC Public Work Search The accuracy and completeness of The MLC's data is d…" at bounding box center [784, 361] width 1568 height 643
drag, startPoint x: 568, startPoint y: 300, endPoint x: 312, endPoint y: 293, distance: 256.1
click at [305, 293] on main "The MLC Public Work Search The accuracy and completeness of The MLC's data is d…" at bounding box center [784, 361] width 1568 height 643
drag, startPoint x: 574, startPoint y: 352, endPoint x: 405, endPoint y: 342, distance: 169.3
click at [422, 345] on div "SearchWithCriteria0b708988-e88c-440c-be01-bcc744724dfe Writer Name [PERSON_NAME]" at bounding box center [784, 349] width 886 height 33
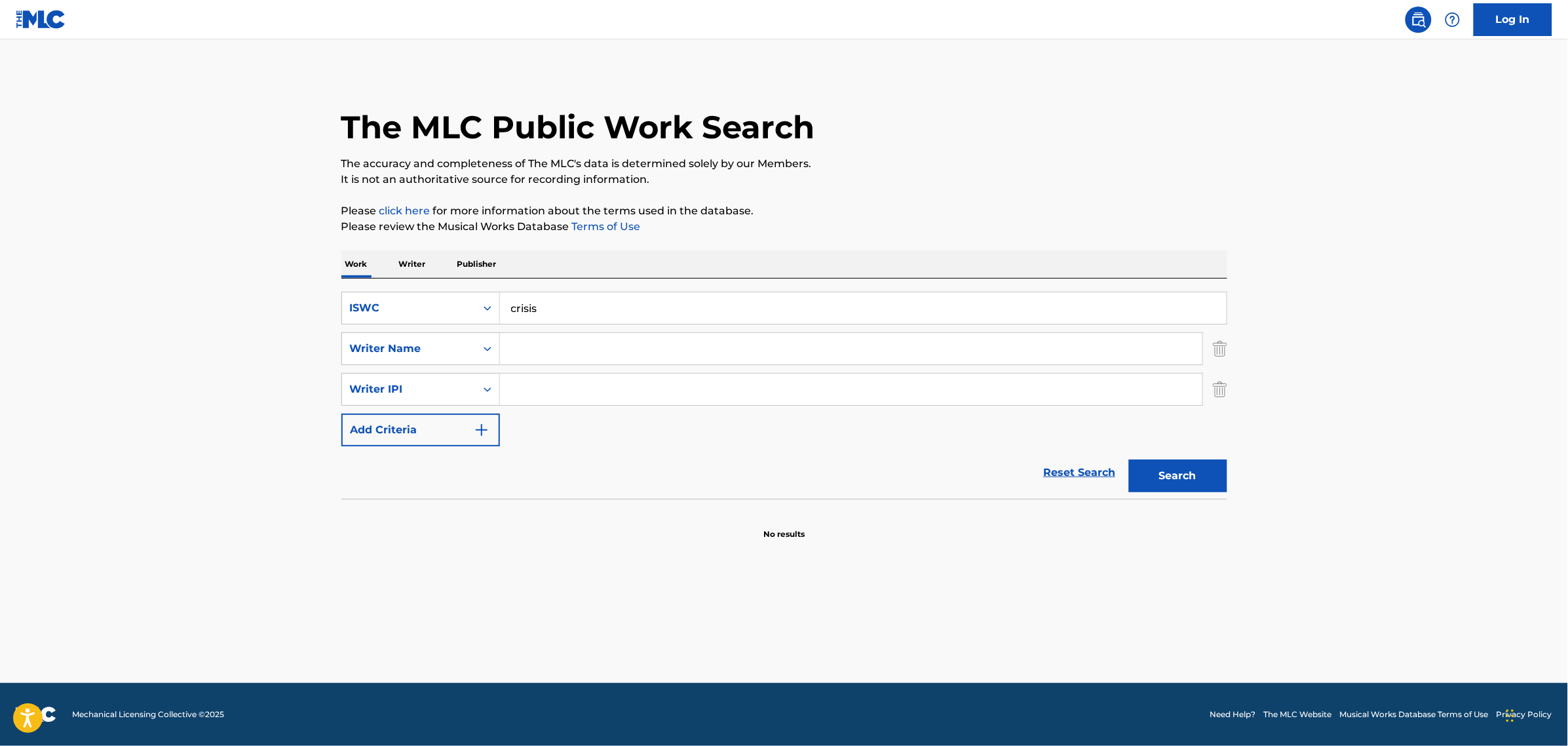
click at [528, 312] on input "crisis" at bounding box center [864, 308] width 727 height 31
click at [456, 319] on div "ISWC" at bounding box center [409, 307] width 134 height 25
click at [451, 337] on div "Work Title" at bounding box center [421, 341] width 157 height 33
click at [676, 312] on input "Search Form" at bounding box center [864, 308] width 727 height 31
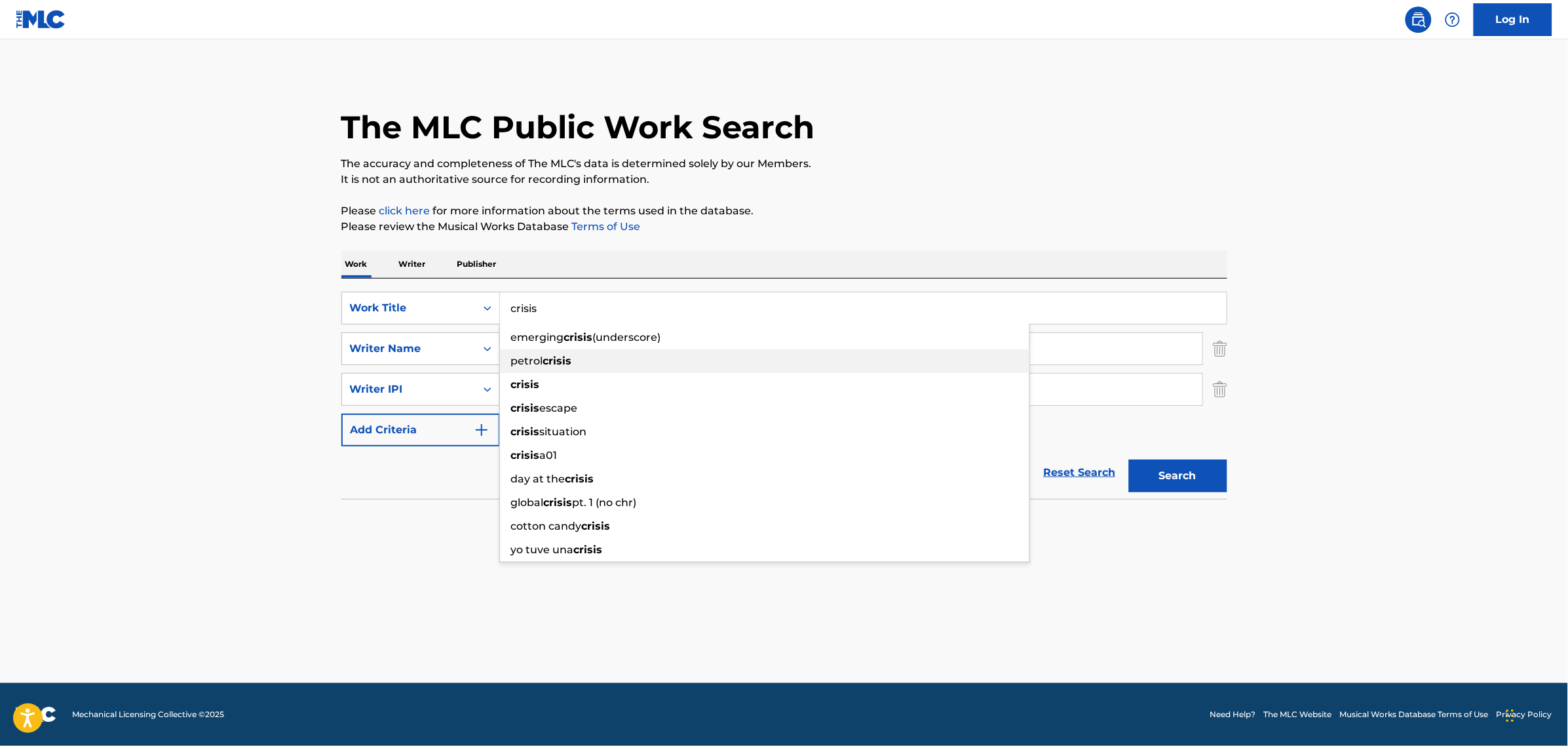
type input "crisis"
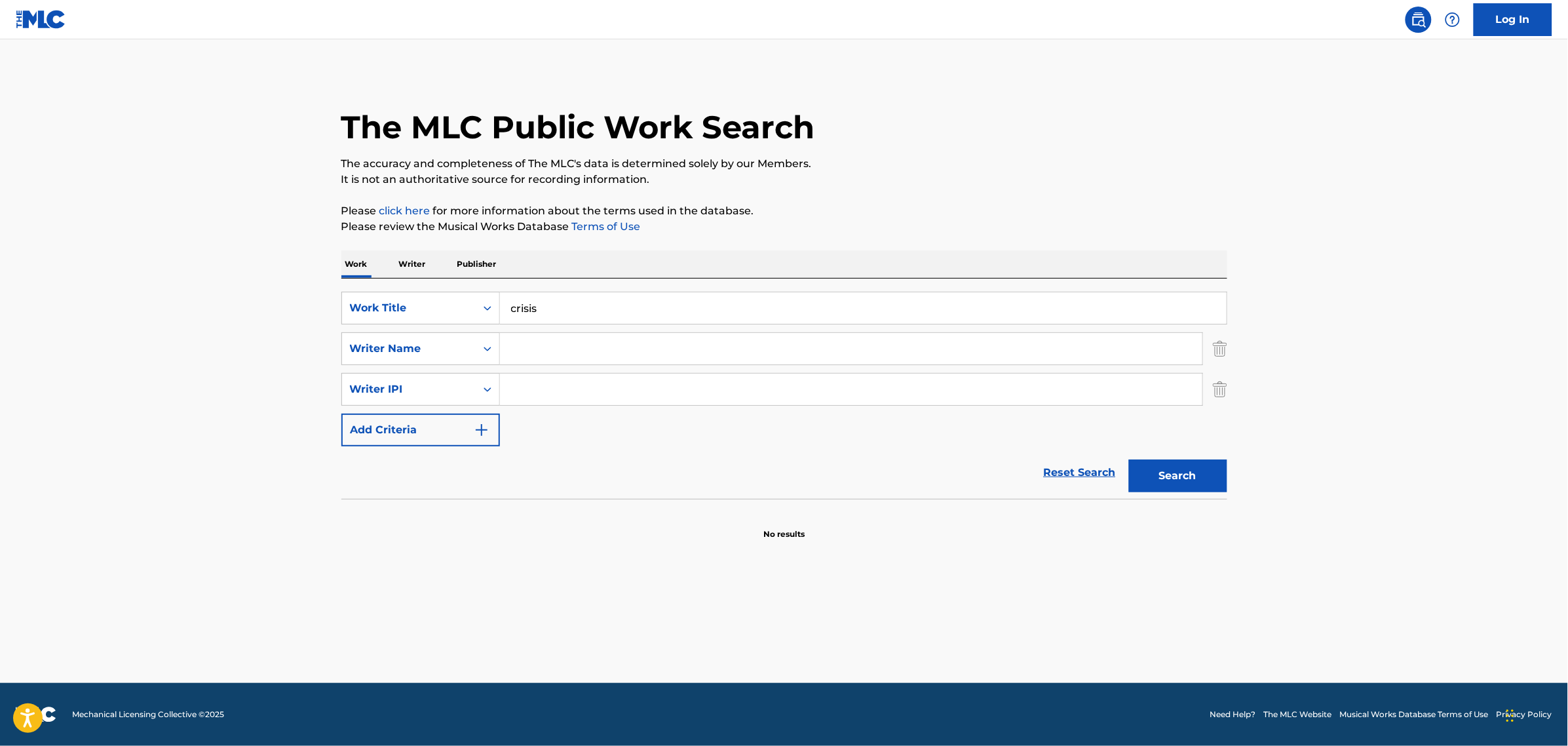
click at [222, 403] on main "The MLC Public Work Search The accuracy and completeness of The MLC's data is d…" at bounding box center [784, 361] width 1568 height 643
click at [537, 355] on input "Search Form" at bounding box center [852, 349] width 703 height 31
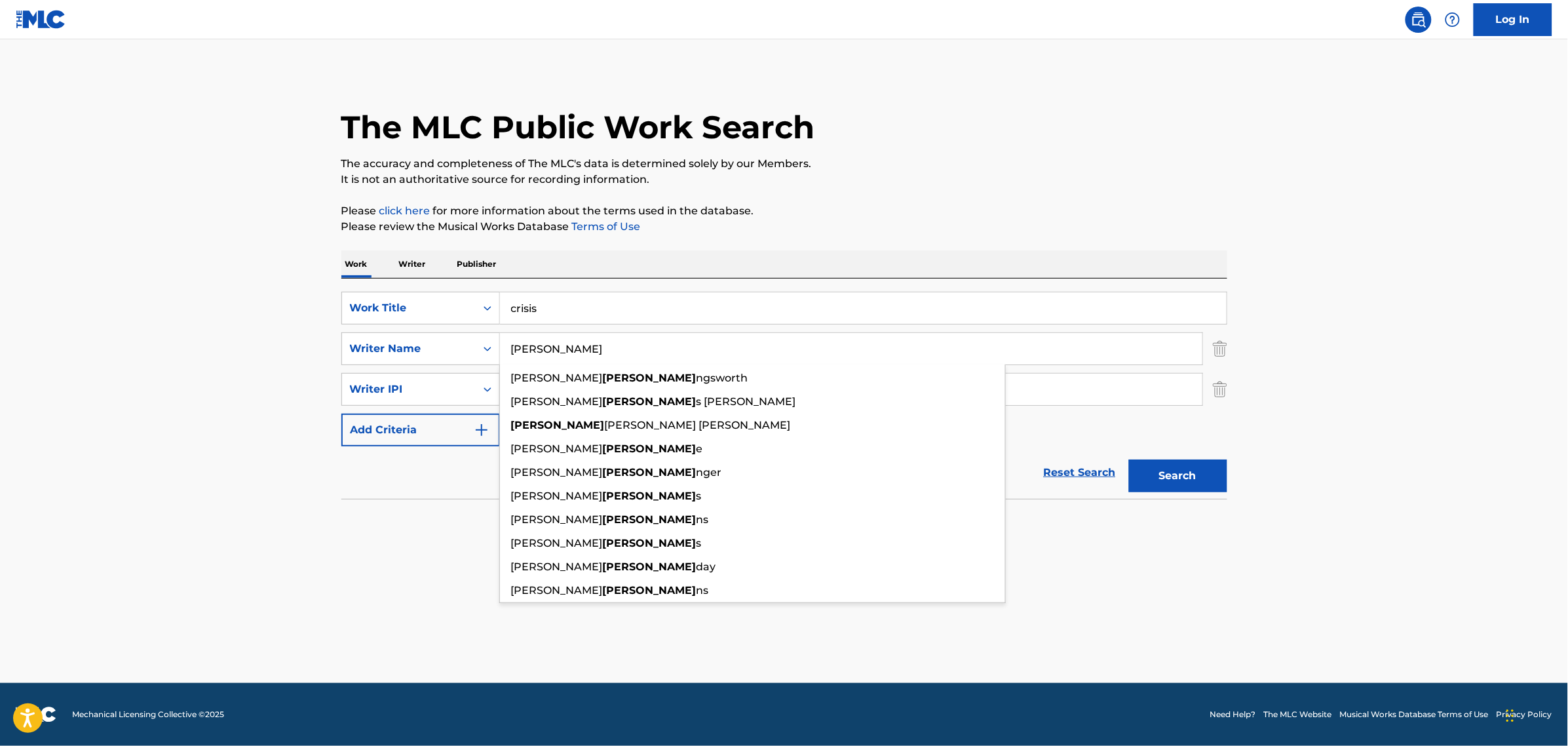
type input "[PERSON_NAME]"
click at [1129, 459] on button "Search" at bounding box center [1178, 475] width 98 height 33
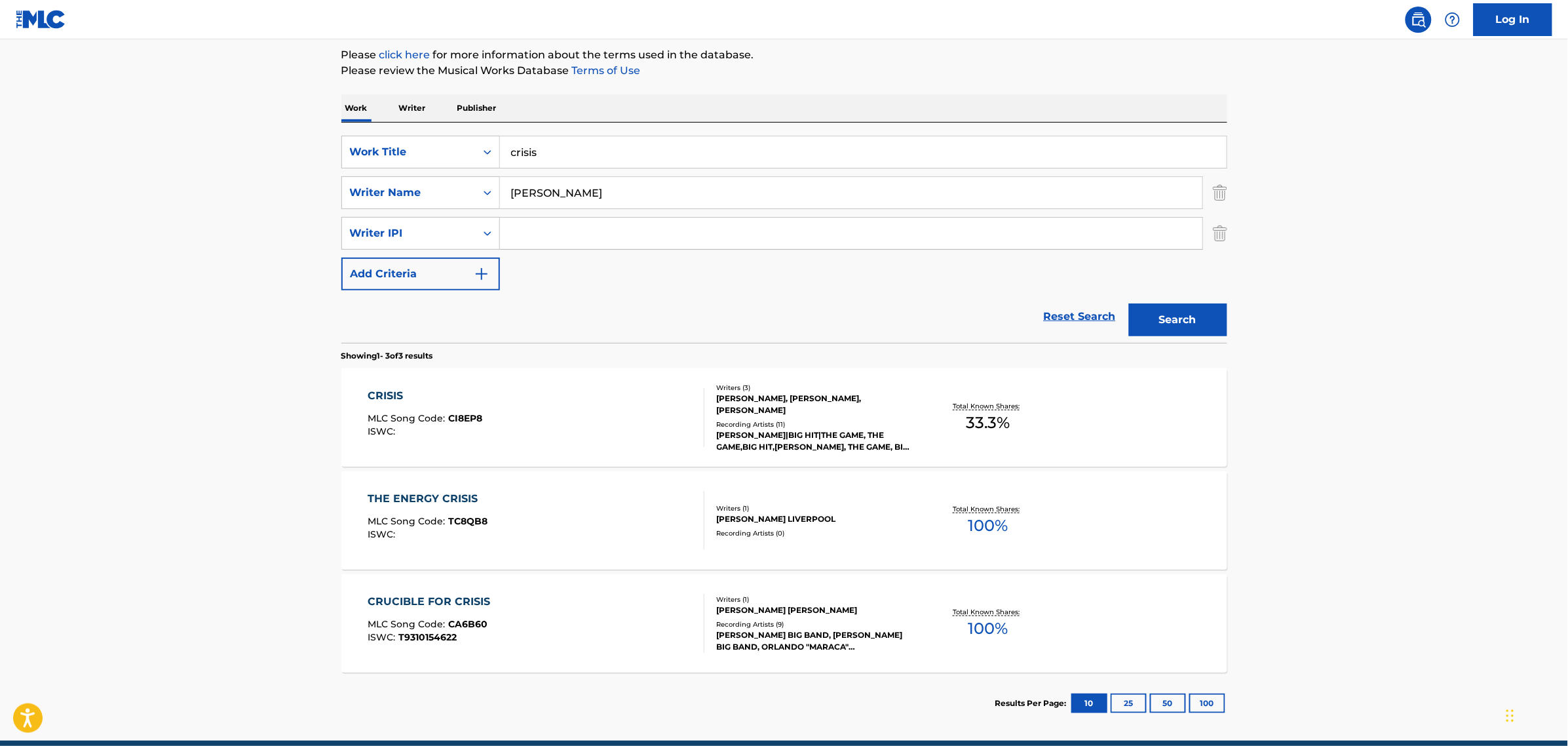
scroll to position [164, 0]
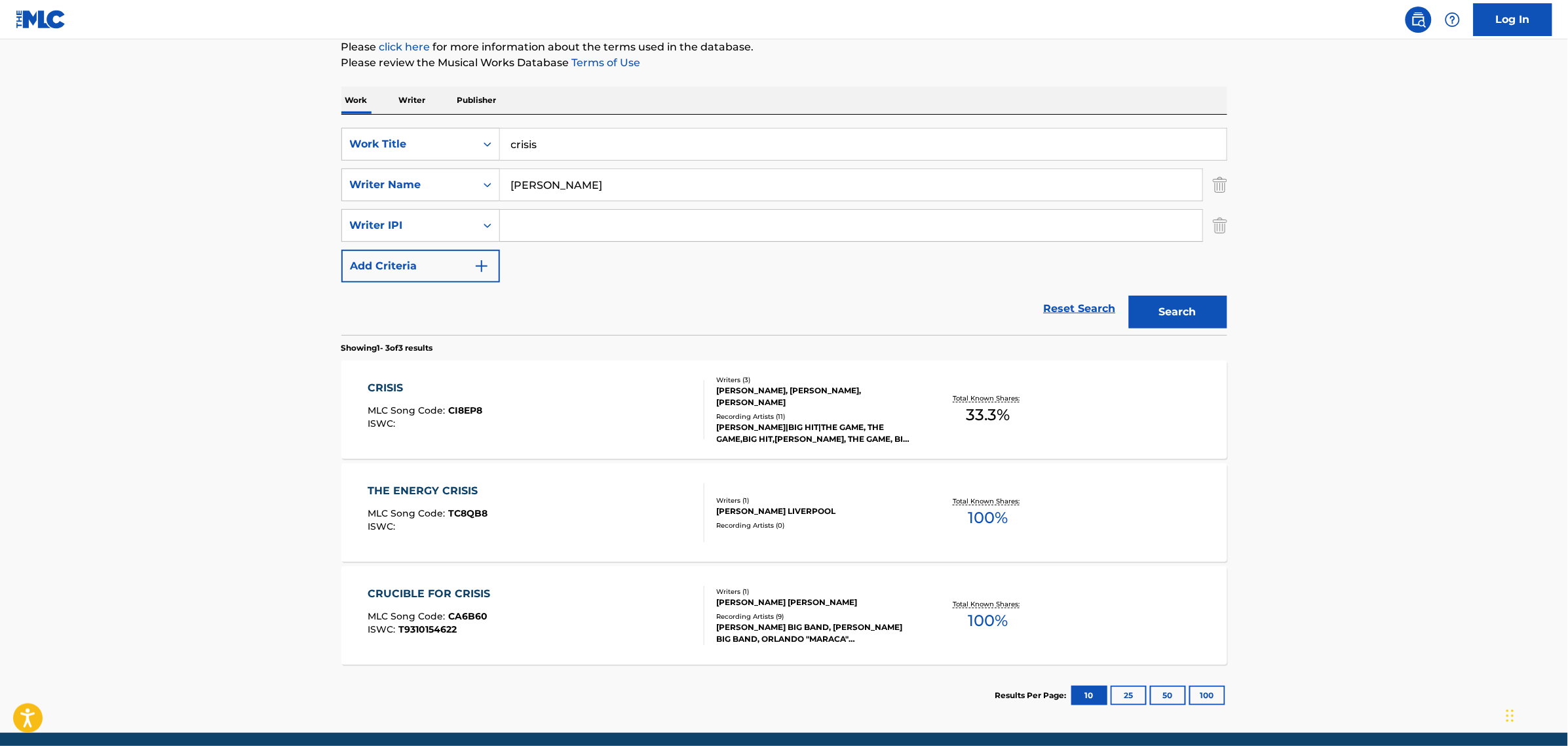
click at [129, 448] on main "The MLC Public Work Search The accuracy and completeness of The MLC's data is d…" at bounding box center [784, 304] width 1568 height 857
click at [388, 391] on div "CRISIS" at bounding box center [425, 388] width 115 height 16
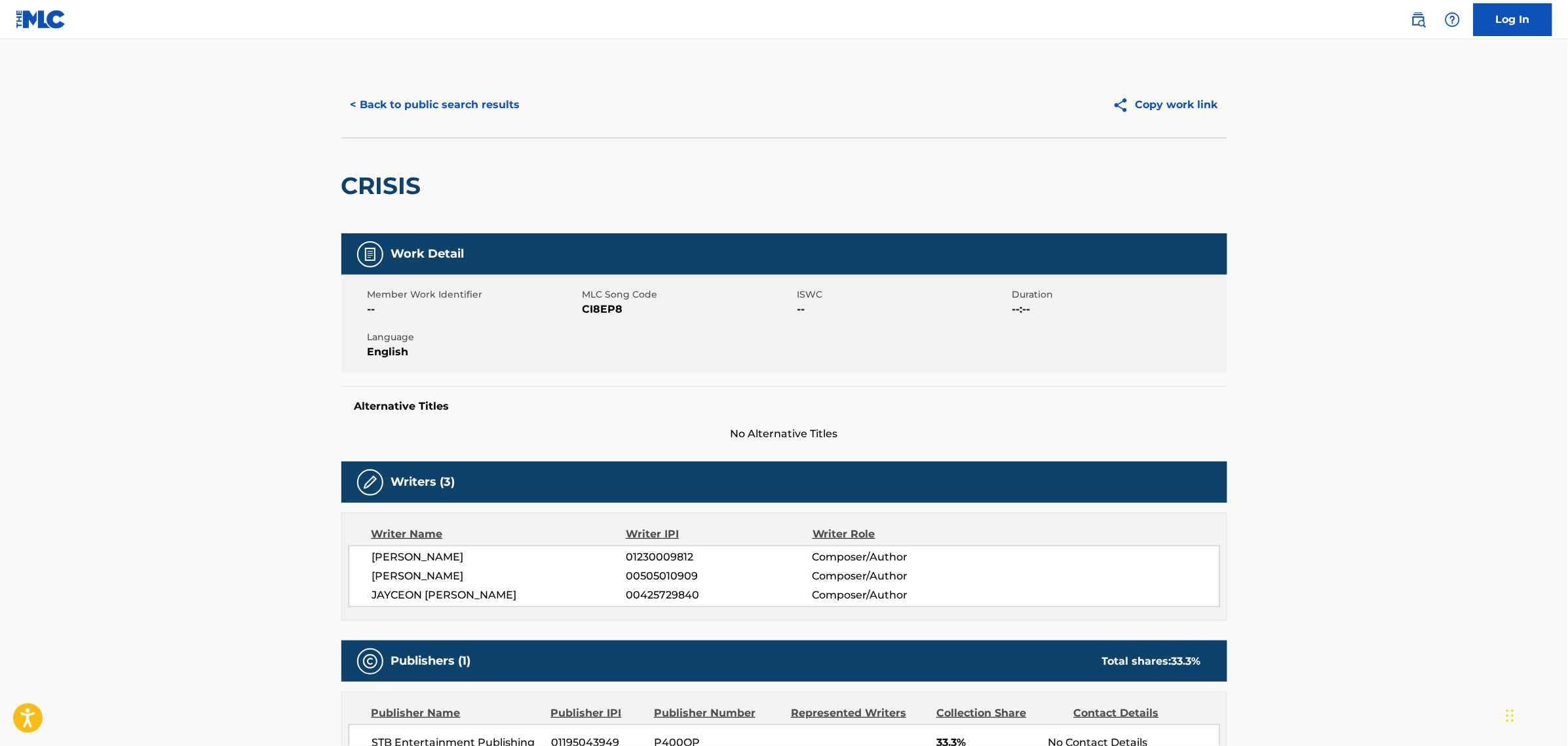
click at [590, 305] on span "CI8EP8" at bounding box center [688, 309] width 212 height 16
copy span "CI8EP8"
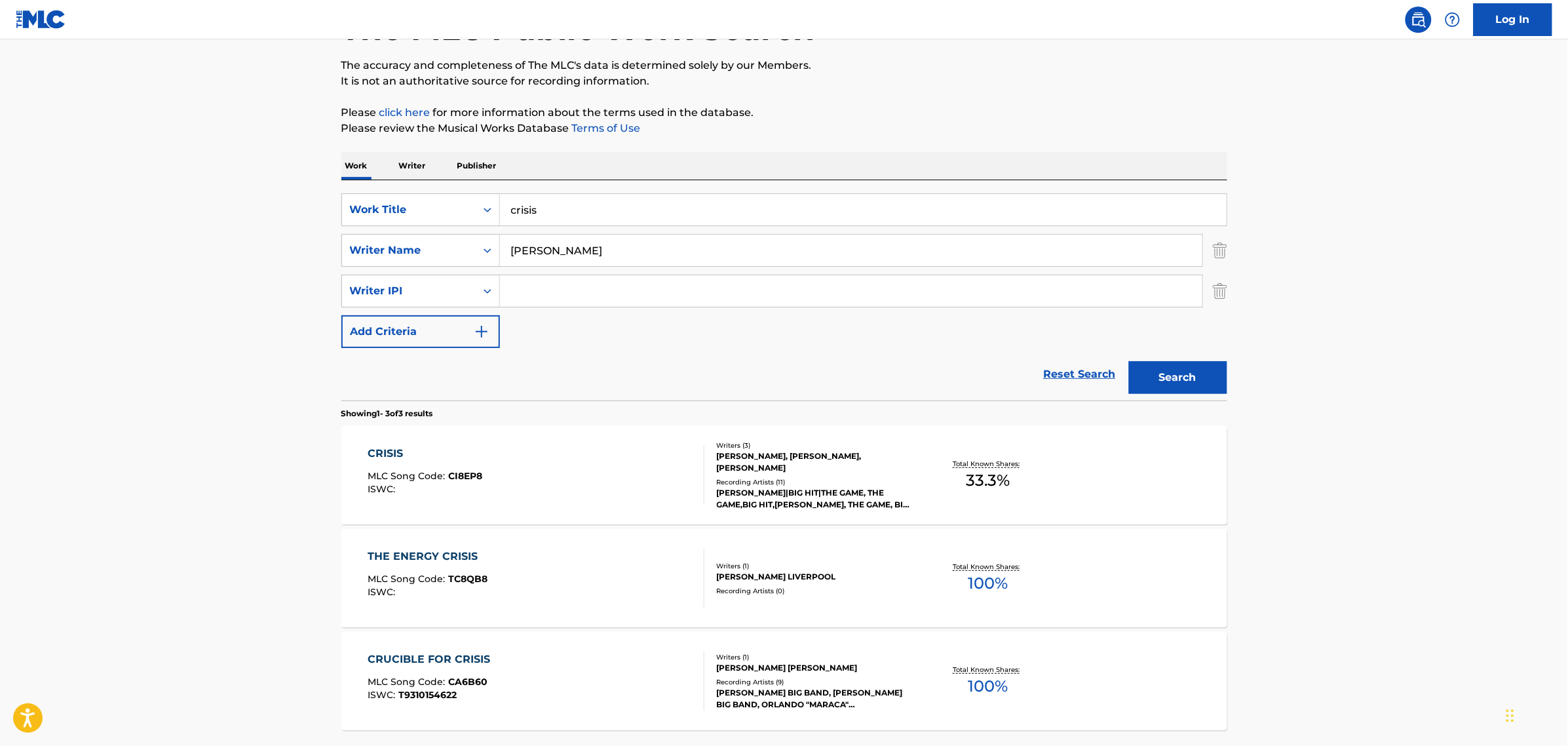
click at [380, 444] on div "CRISIS MLC Song Code : CI8EP8 ISWC : Writers ( 3 ) [PERSON_NAME], [PERSON_NAME]…" at bounding box center [784, 475] width 886 height 98
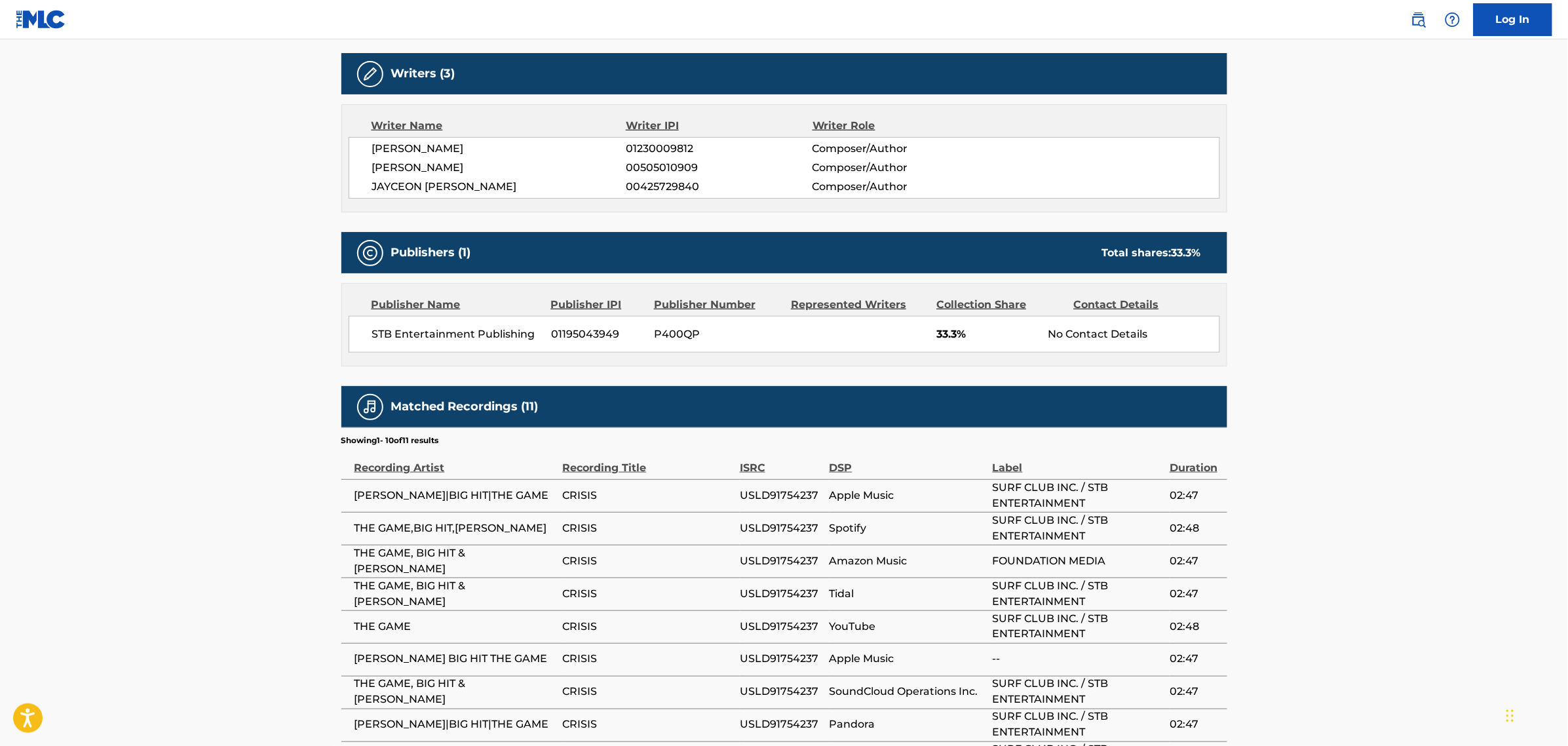
scroll to position [409, 0]
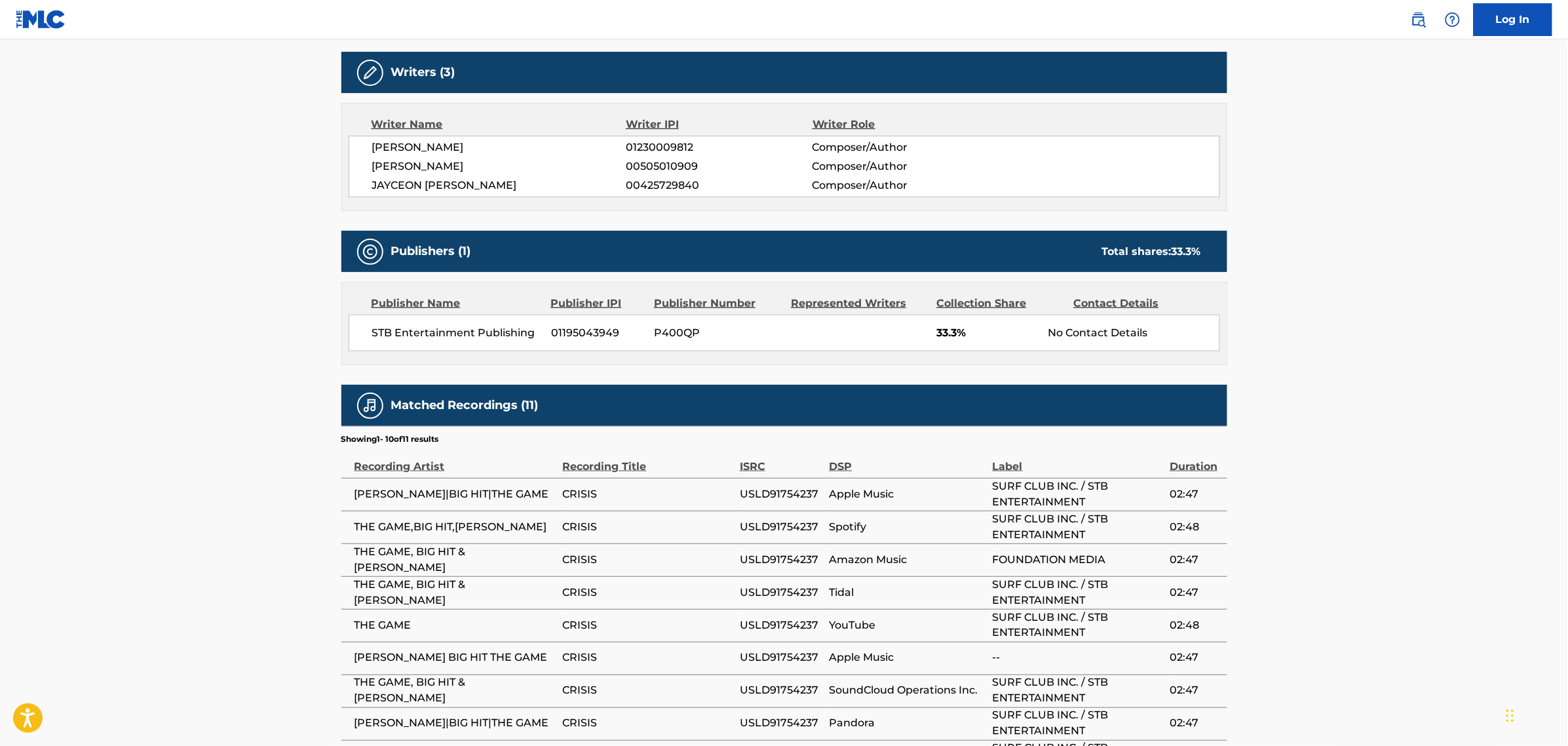
click at [468, 337] on span "STB Entertainment Publishing" at bounding box center [457, 333] width 170 height 16
click at [18, 495] on main "< Back to public search results Copy work link CRISIS Work Detail Member Work I…" at bounding box center [784, 252] width 1568 height 1244
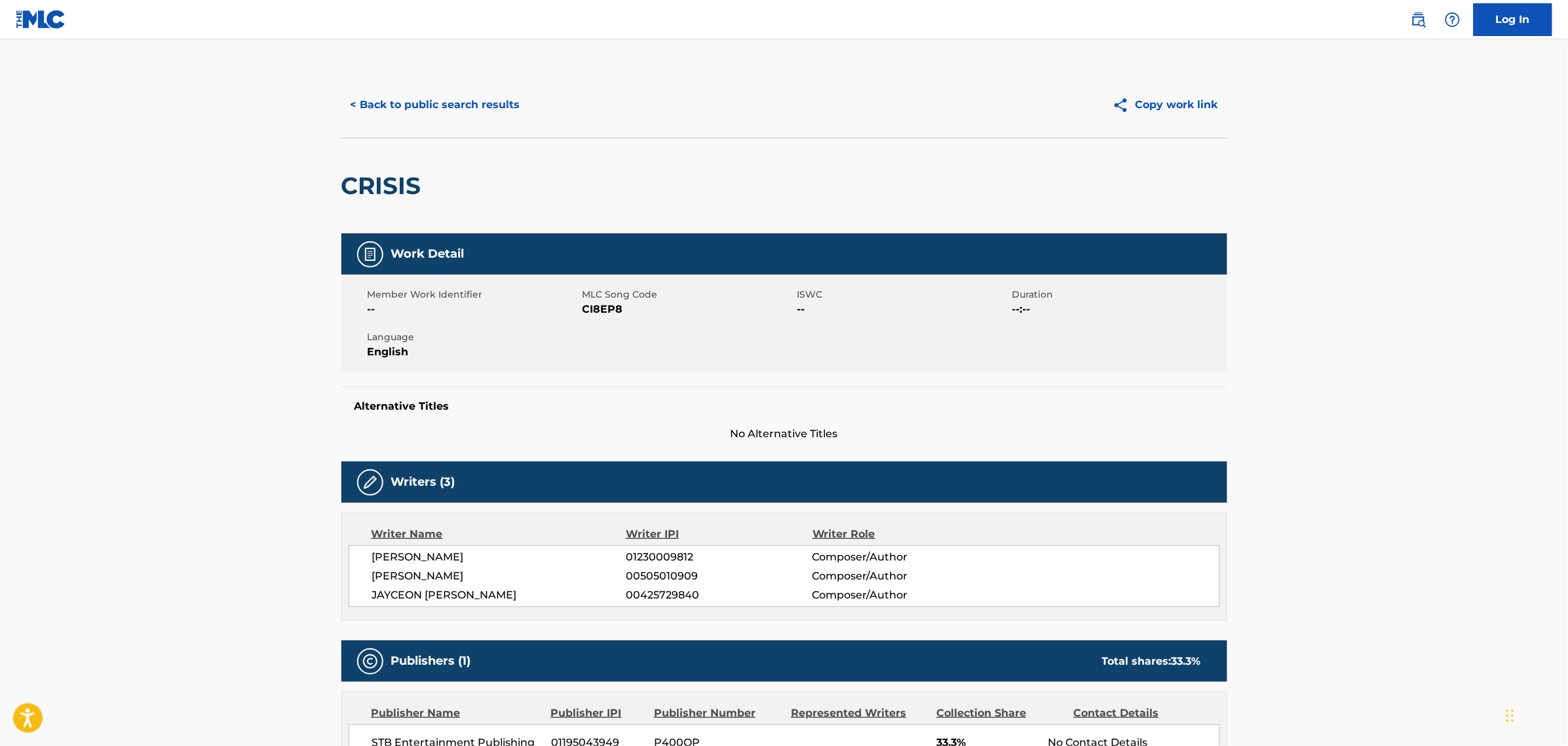
click at [394, 111] on button "< Back to public search results" at bounding box center [435, 105] width 188 height 33
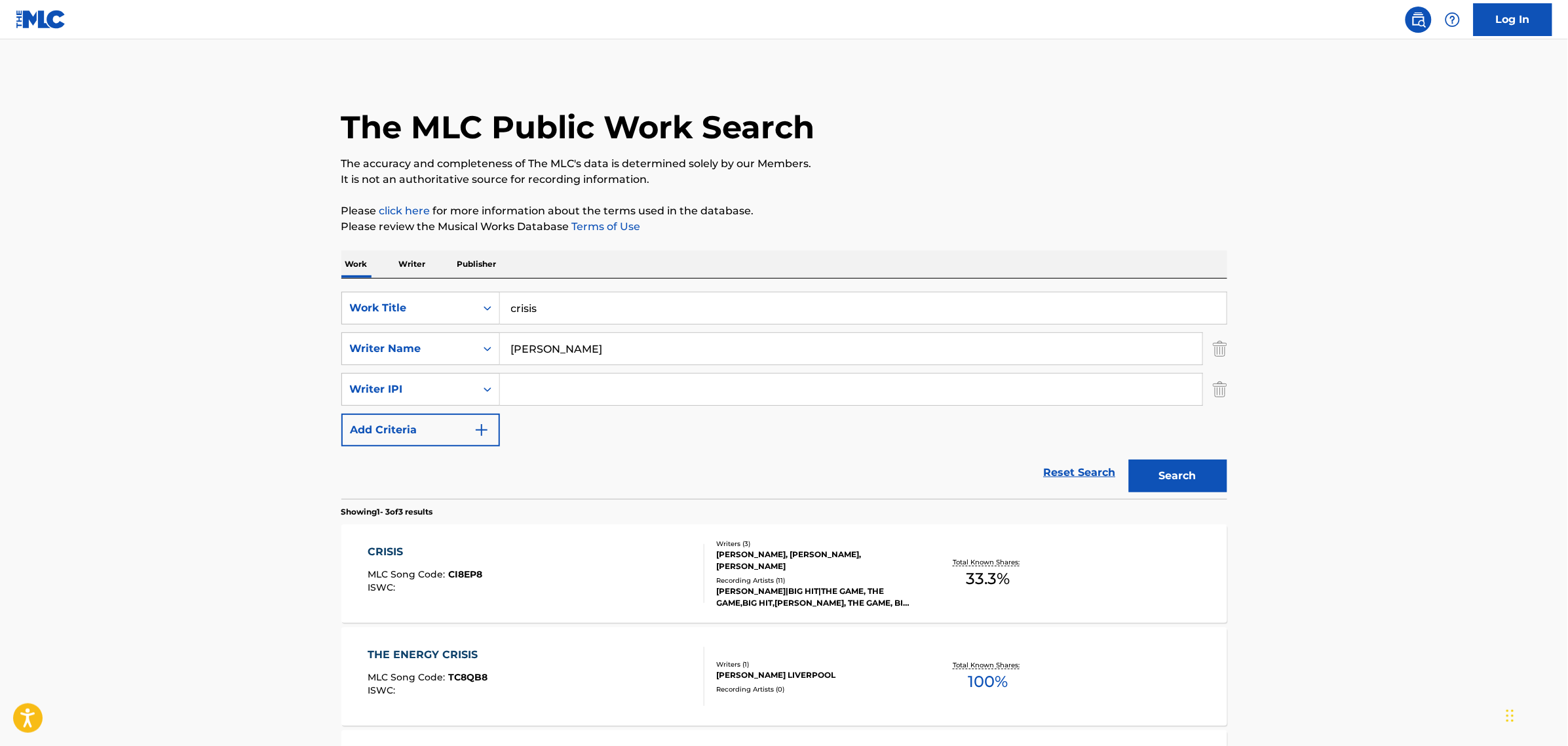
scroll to position [98, 0]
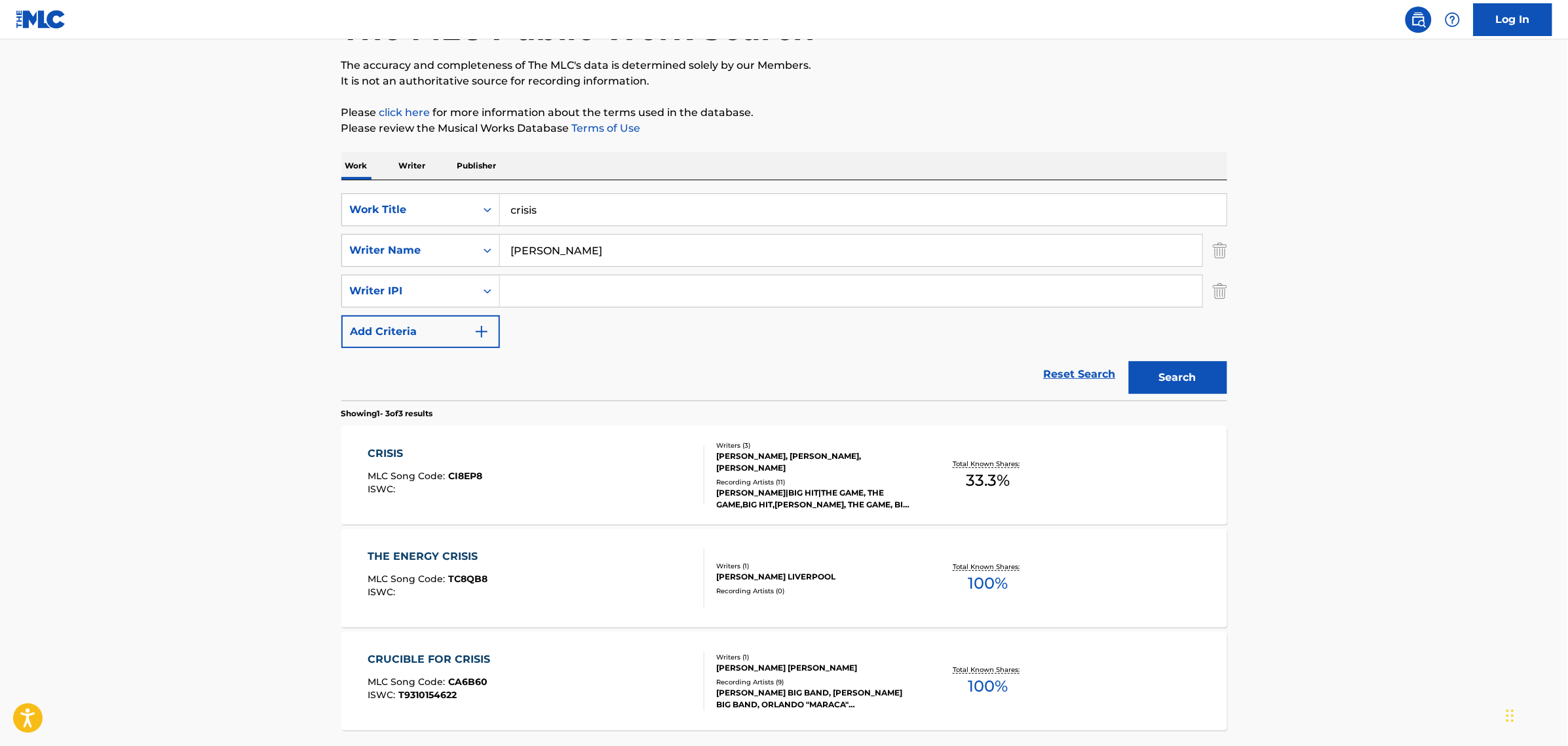
drag, startPoint x: 615, startPoint y: 217, endPoint x: 201, endPoint y: 188, distance: 415.0
click at [192, 188] on main "The MLC Public Work Search The accuracy and completeness of The MLC's data is d…" at bounding box center [784, 370] width 1568 height 857
paste input "Cut throat"
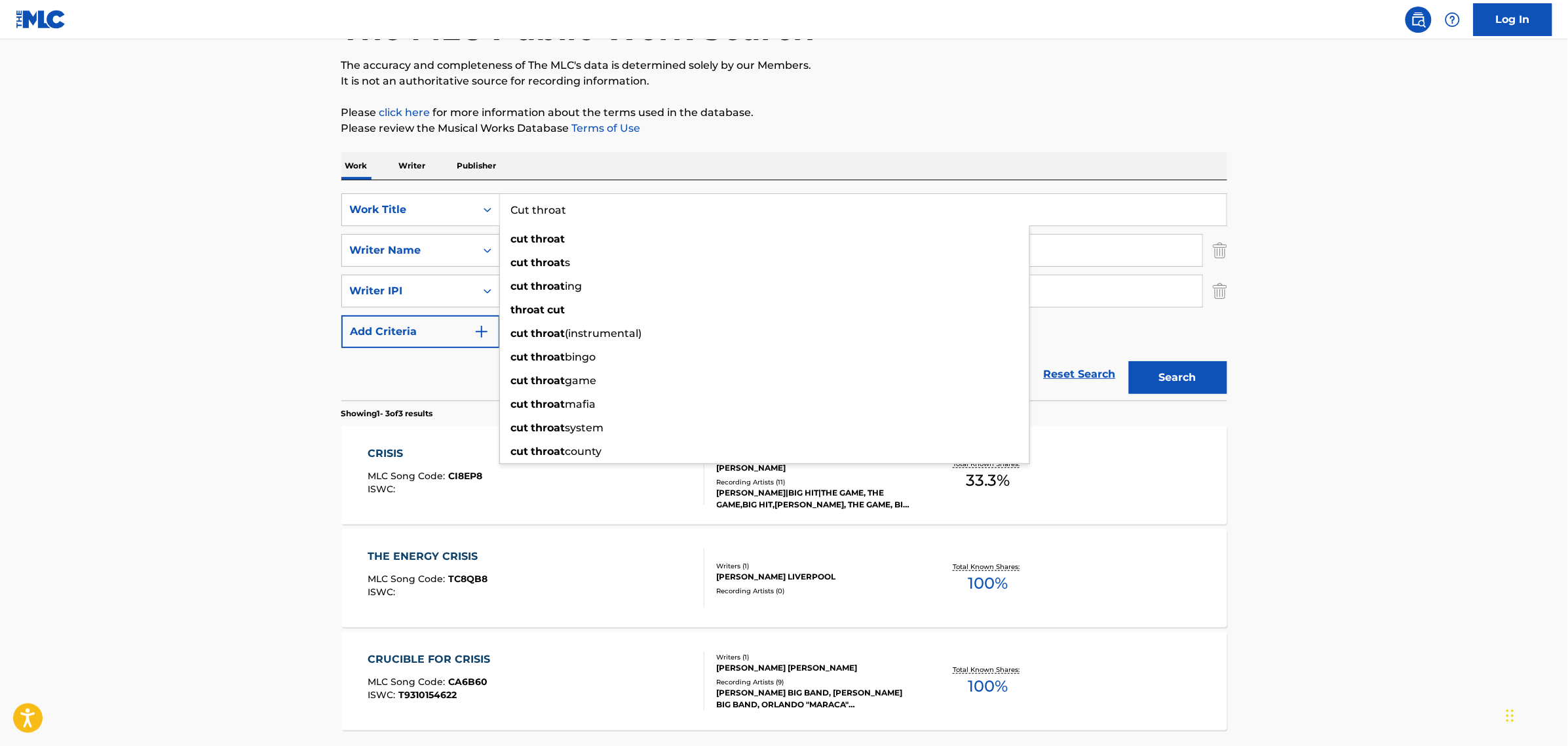
click at [1198, 383] on button "Search" at bounding box center [1178, 378] width 98 height 33
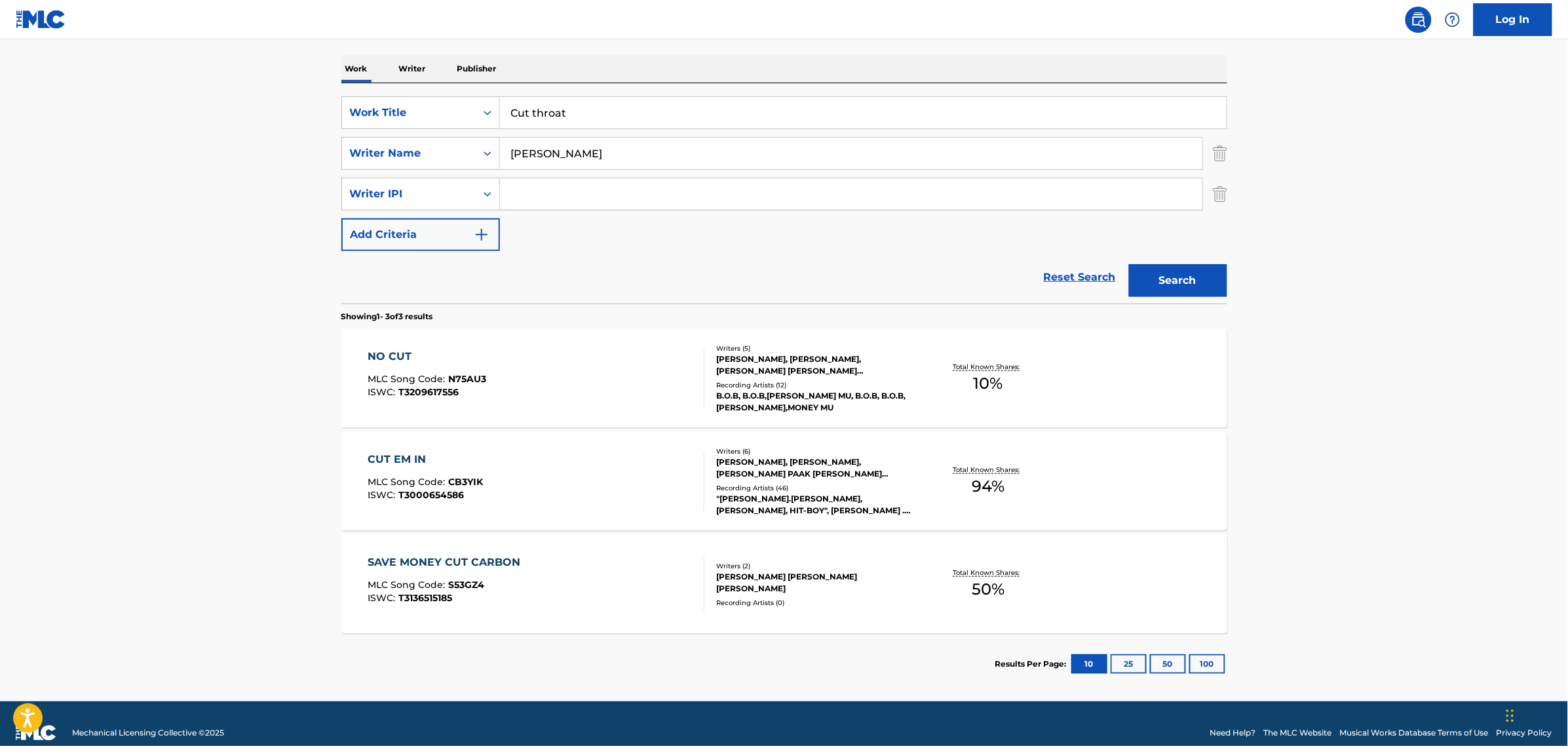
scroll to position [213, 0]
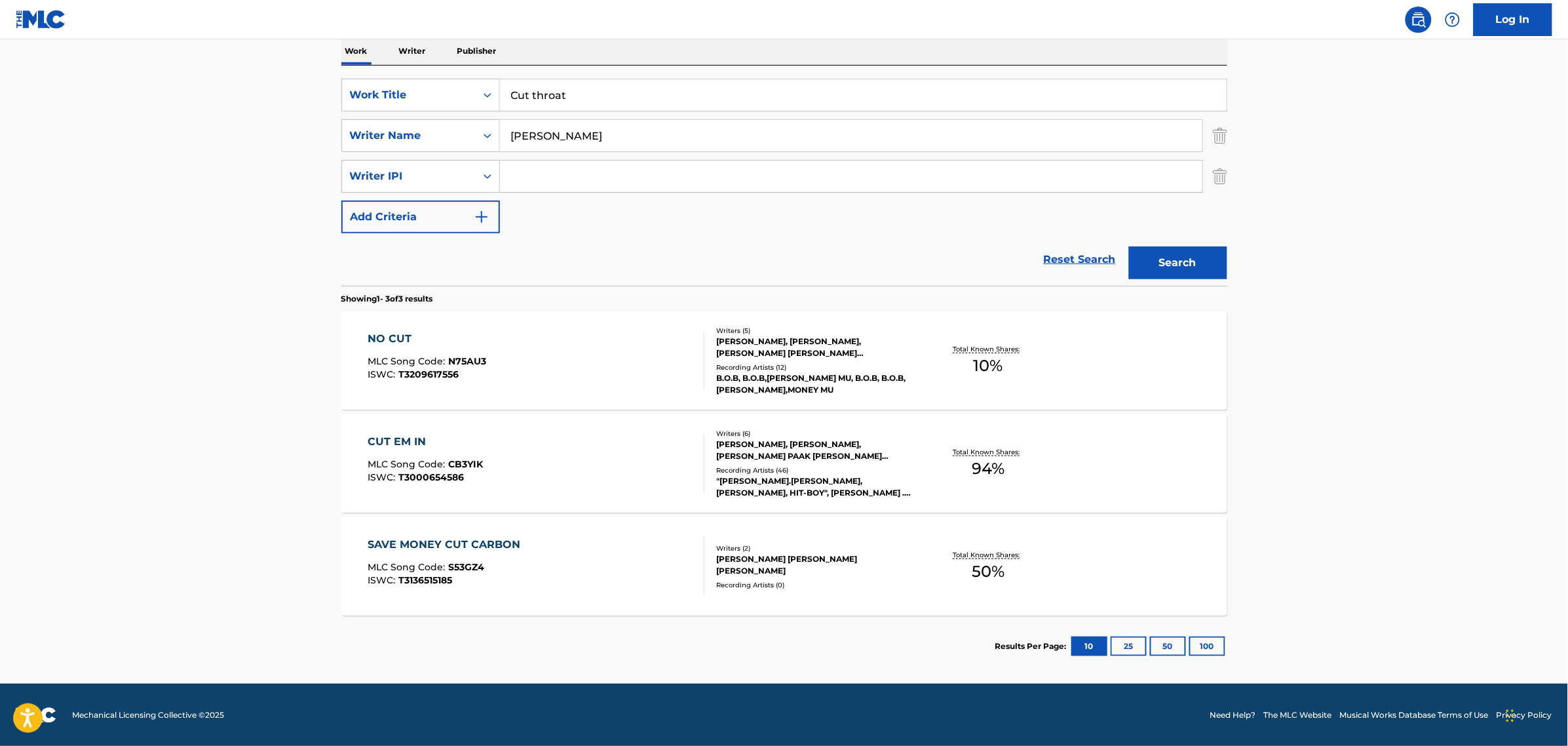
click at [533, 97] on input "Cut throat" at bounding box center [864, 95] width 727 height 31
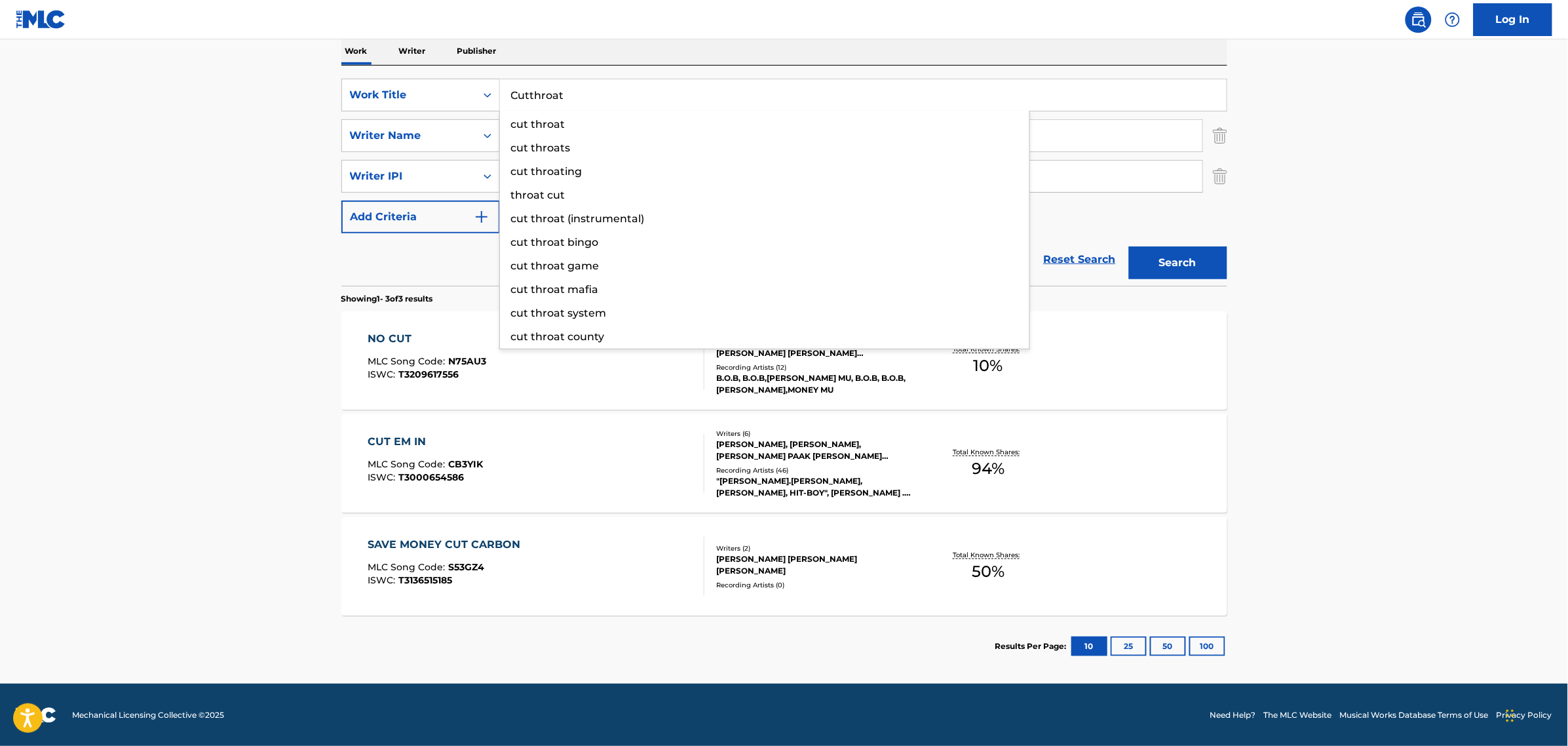
type input "Cutthroat"
click at [1129, 247] on button "Search" at bounding box center [1178, 263] width 98 height 33
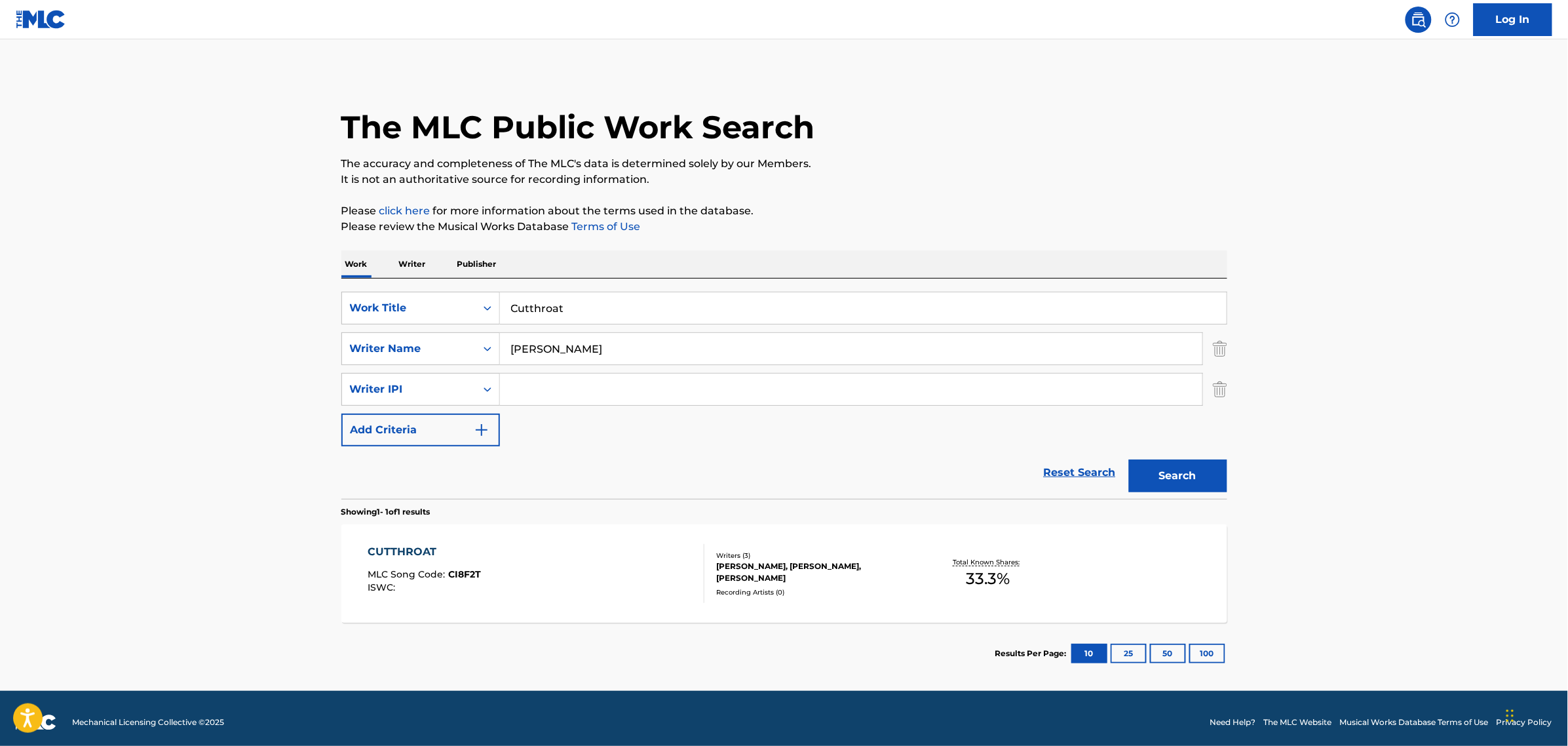
click at [395, 552] on div "CUTTHROAT" at bounding box center [424, 552] width 113 height 16
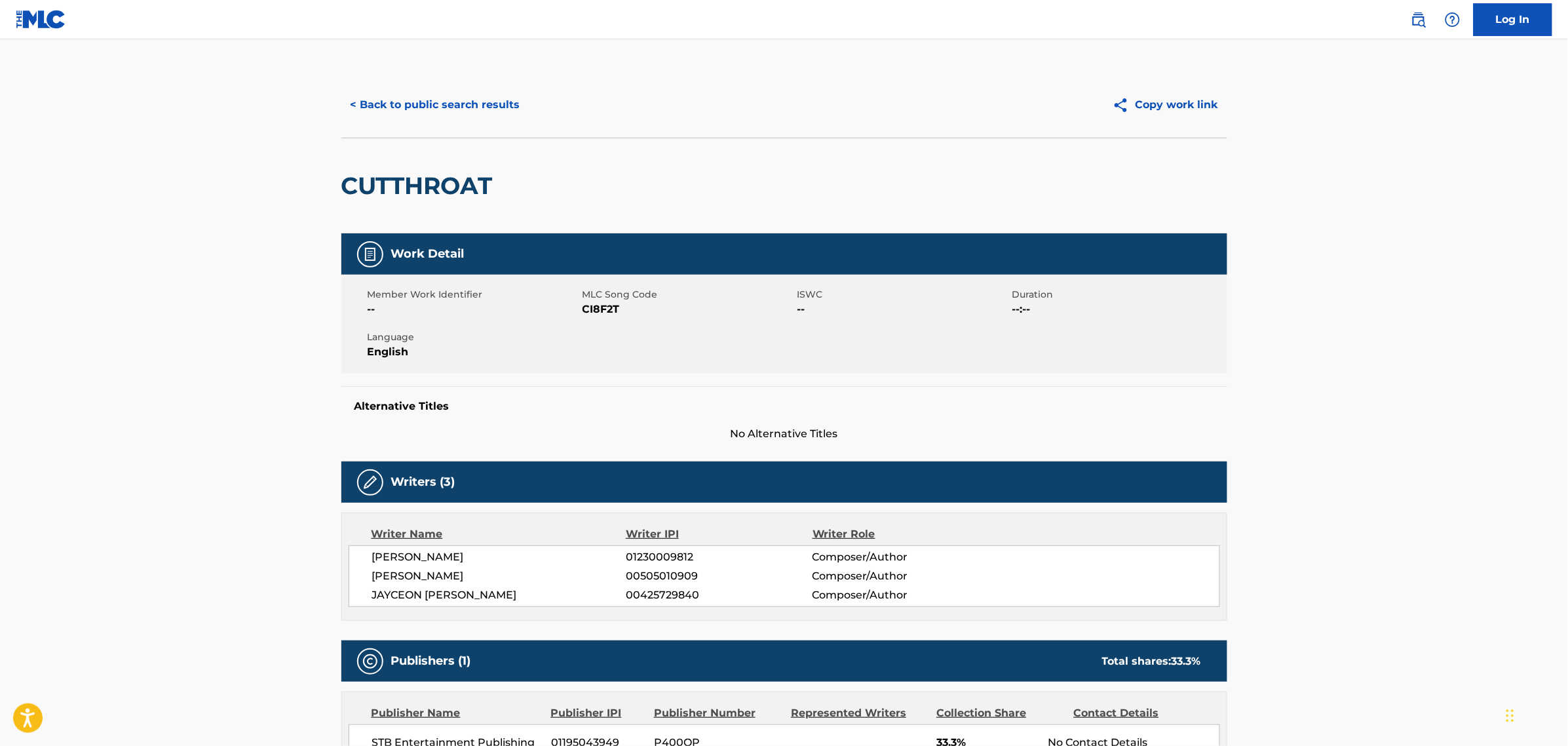
click at [602, 315] on span "CI8F2T" at bounding box center [688, 309] width 212 height 16
copy span "CI8F2T"
click at [1416, 384] on main "< Back to public search results Copy work link CUTTHROAT Work Detail Member Wor…" at bounding box center [784, 468] width 1568 height 858
click at [410, 96] on button "< Back to public search results" at bounding box center [435, 105] width 188 height 33
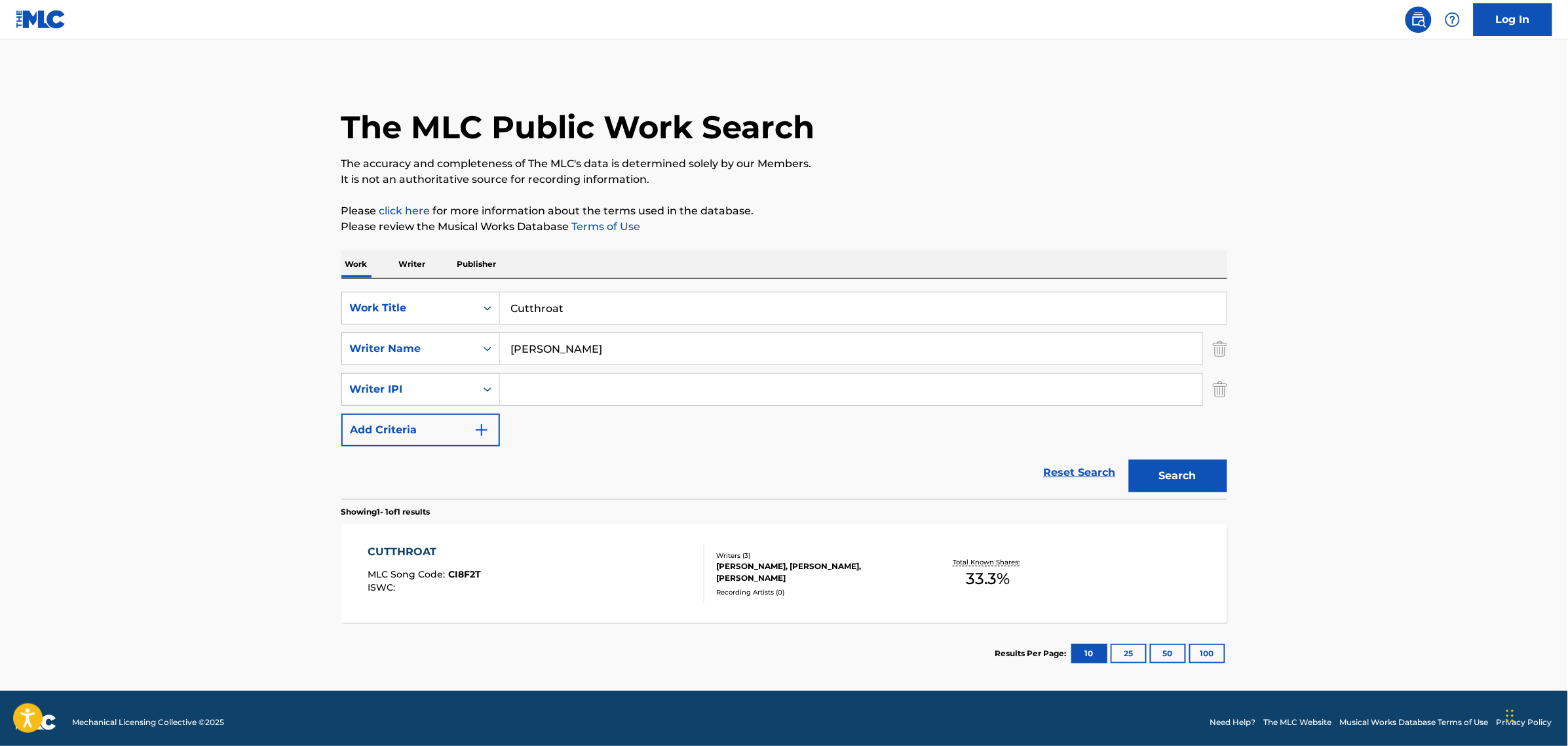
drag, startPoint x: 650, startPoint y: 313, endPoint x: 23, endPoint y: 228, distance: 632.7
click at [30, 232] on main "The MLC Public Work Search The accuracy and completeness of The MLC's data is d…" at bounding box center [784, 364] width 1568 height 651
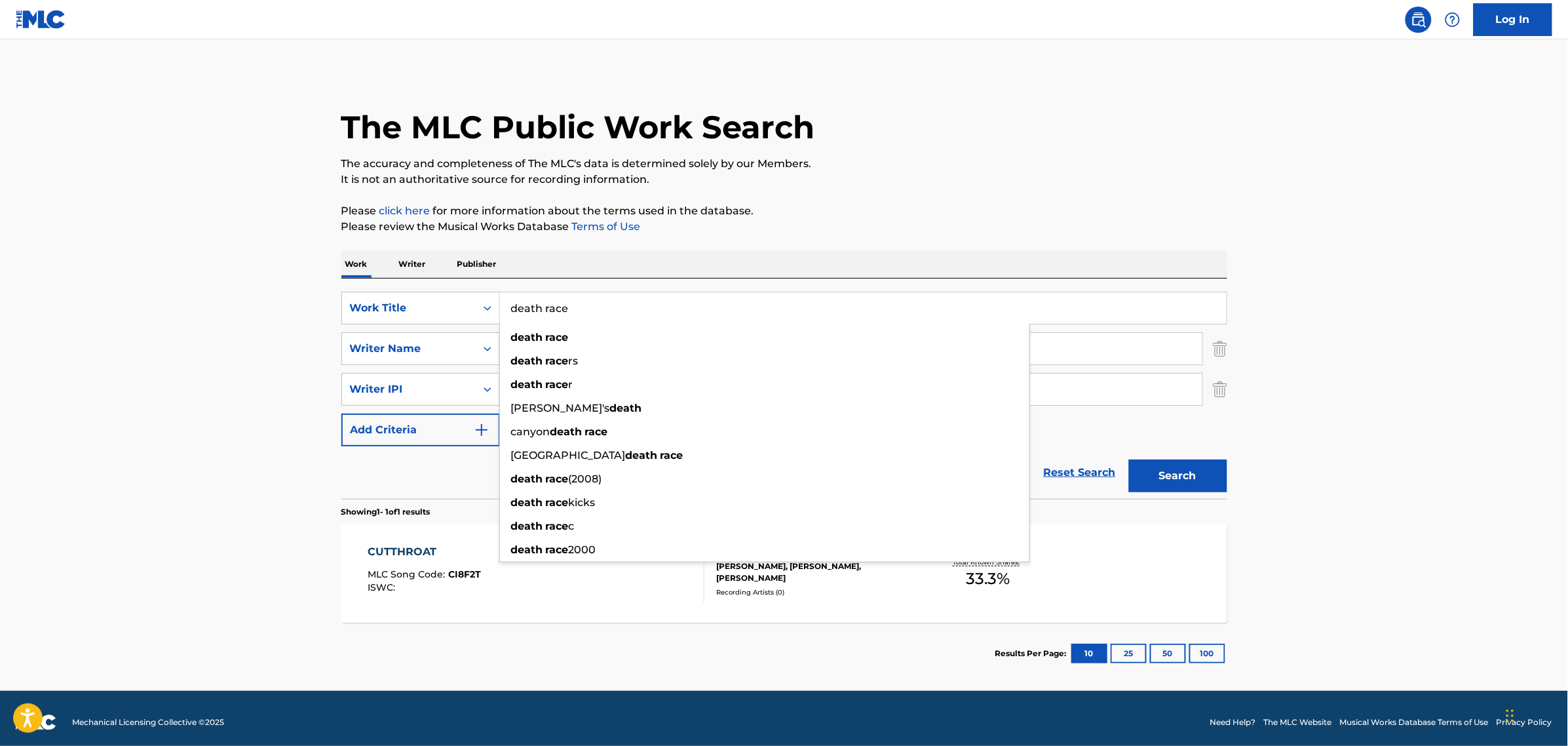
type input "death race"
click at [1129, 459] on button "Search" at bounding box center [1178, 475] width 98 height 33
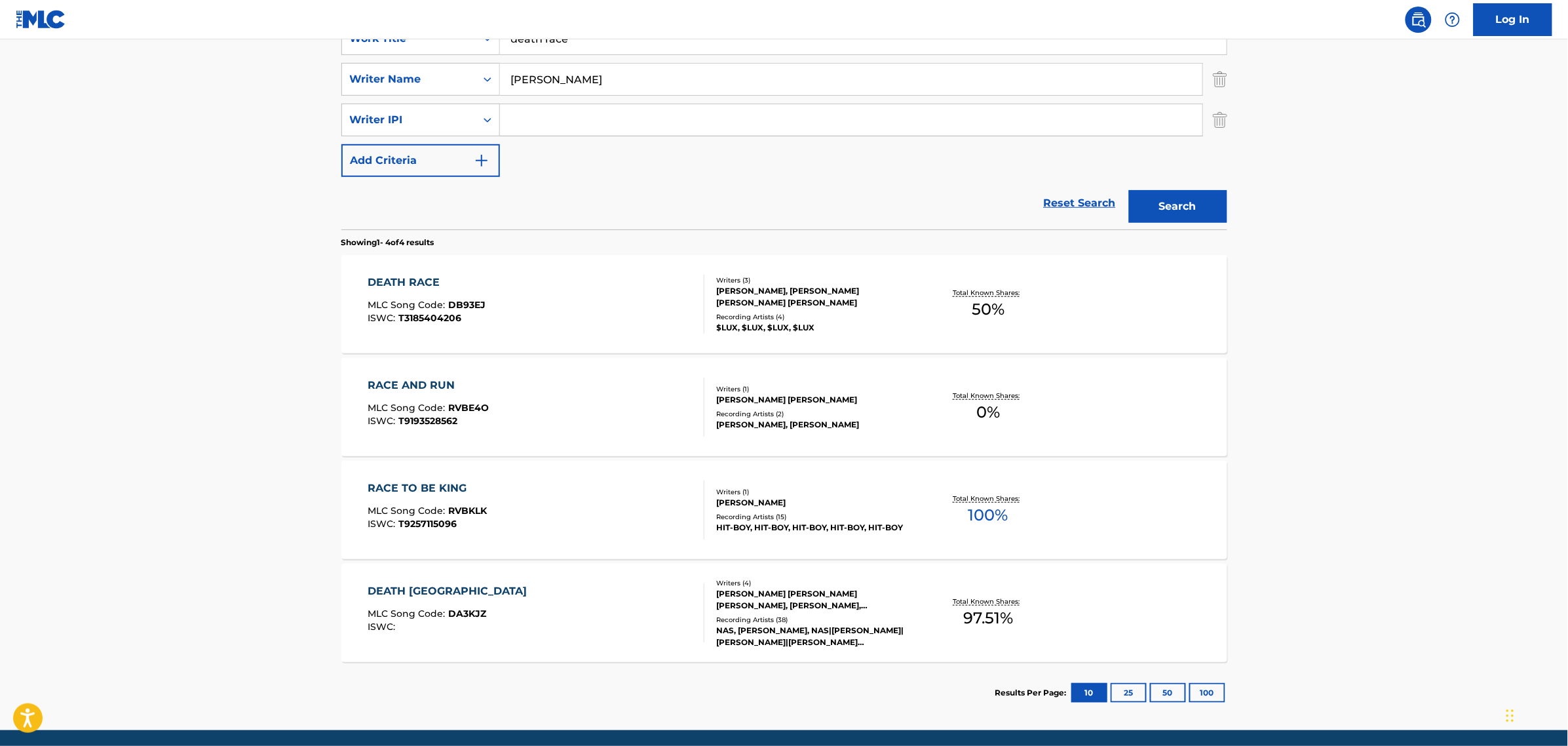
scroll to position [316, 0]
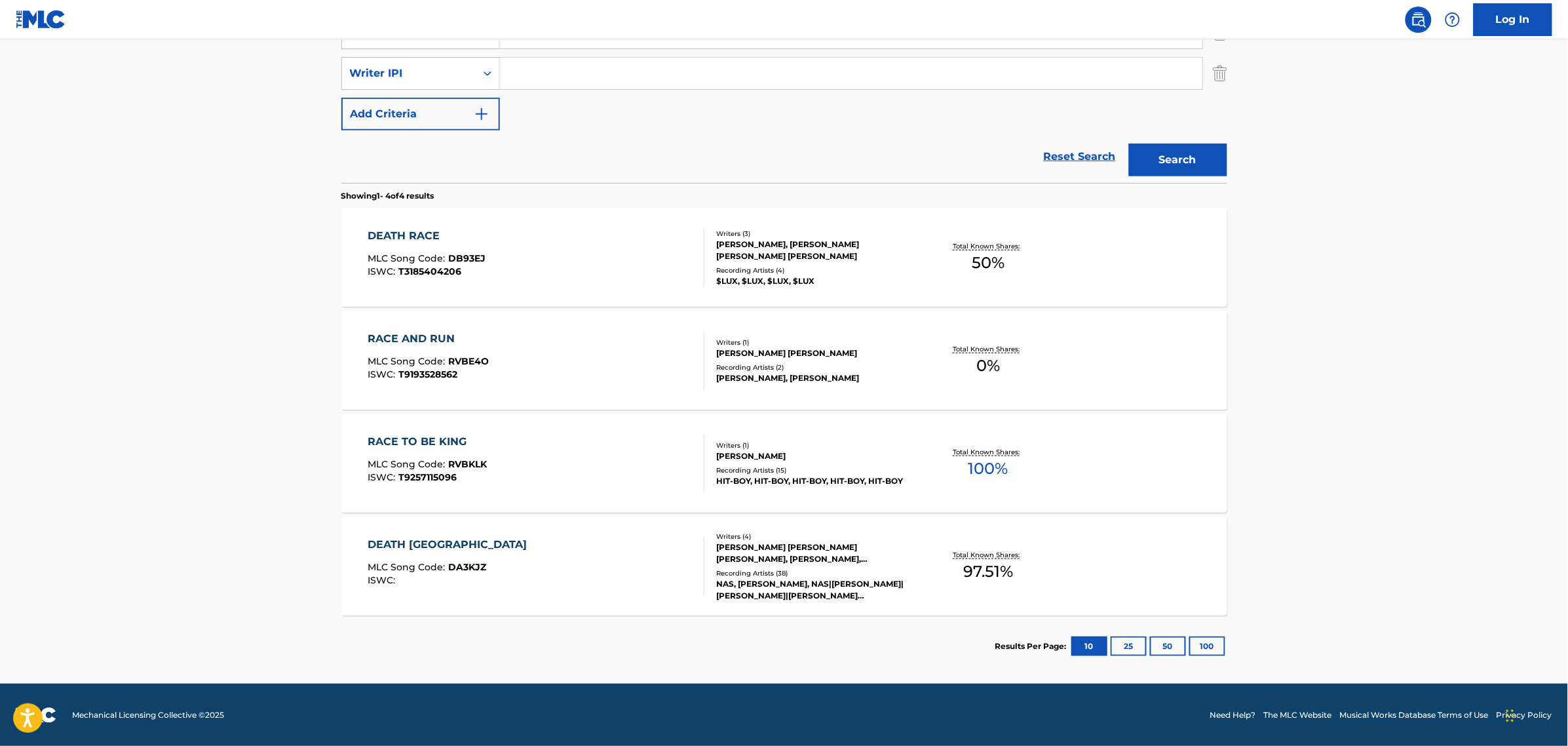
click at [397, 232] on div "DEATH RACE" at bounding box center [427, 236] width 118 height 16
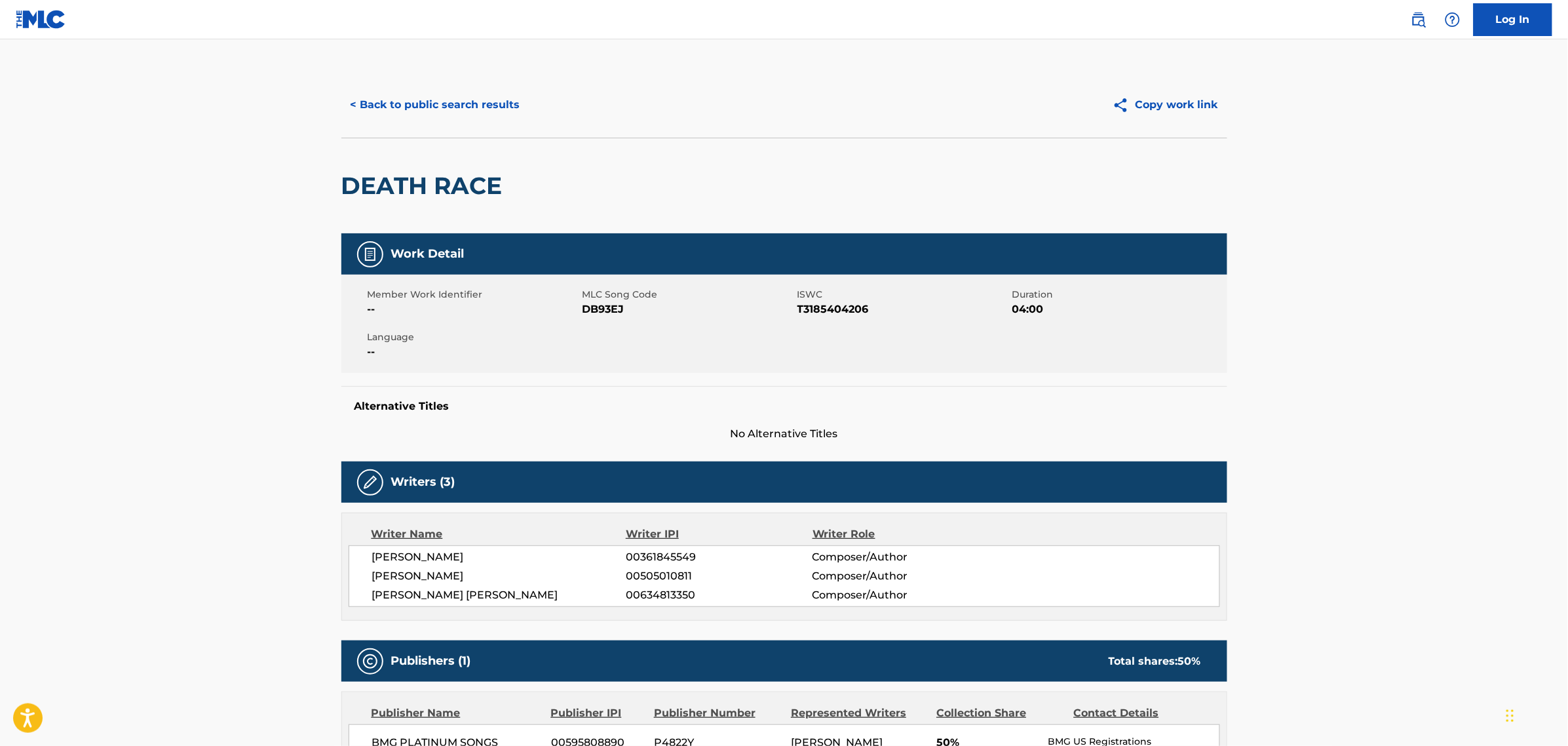
click at [174, 326] on main "< Back to public search results Copy work link DEATH RACE Work Detail Member Wo…" at bounding box center [784, 579] width 1568 height 1080
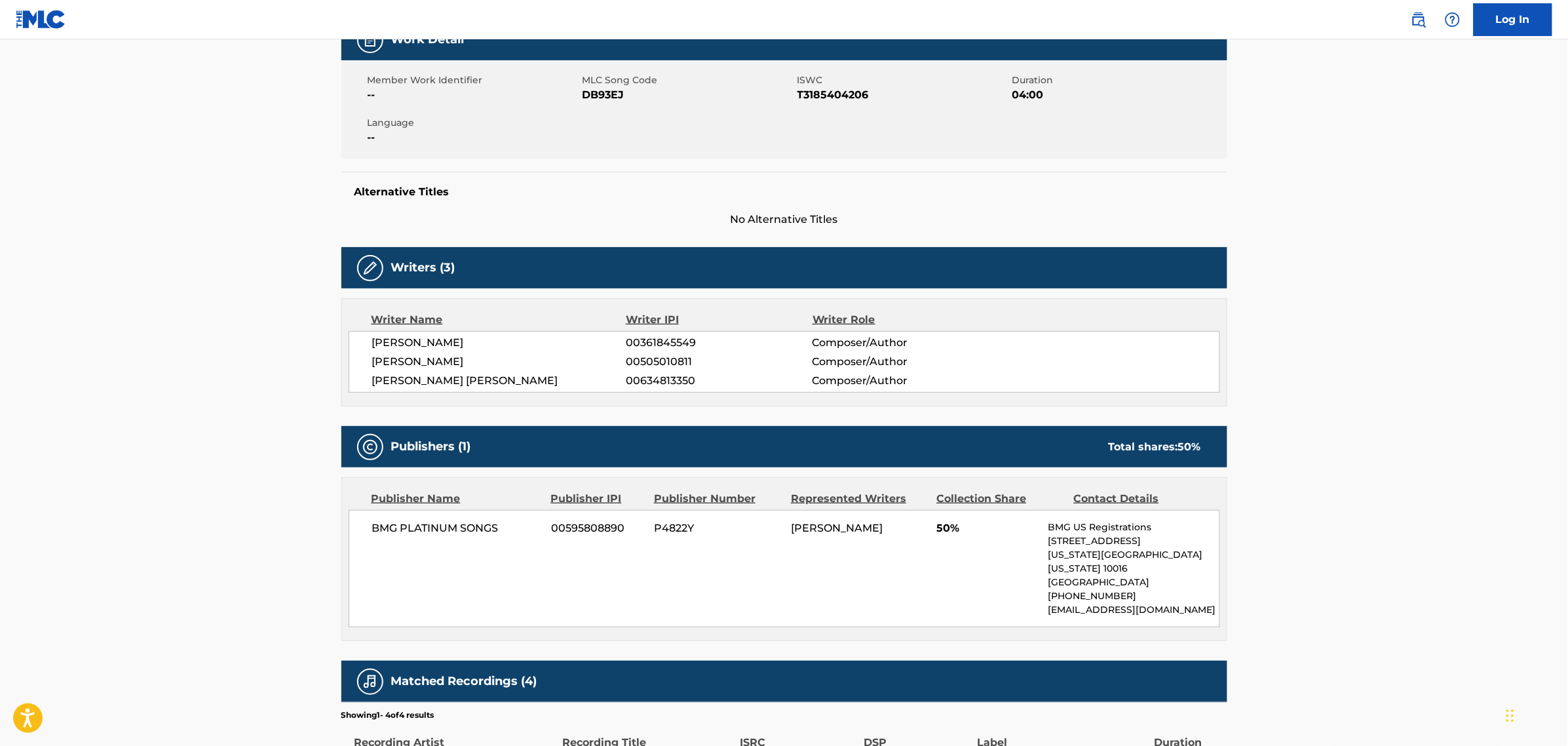
scroll to position [178, 0]
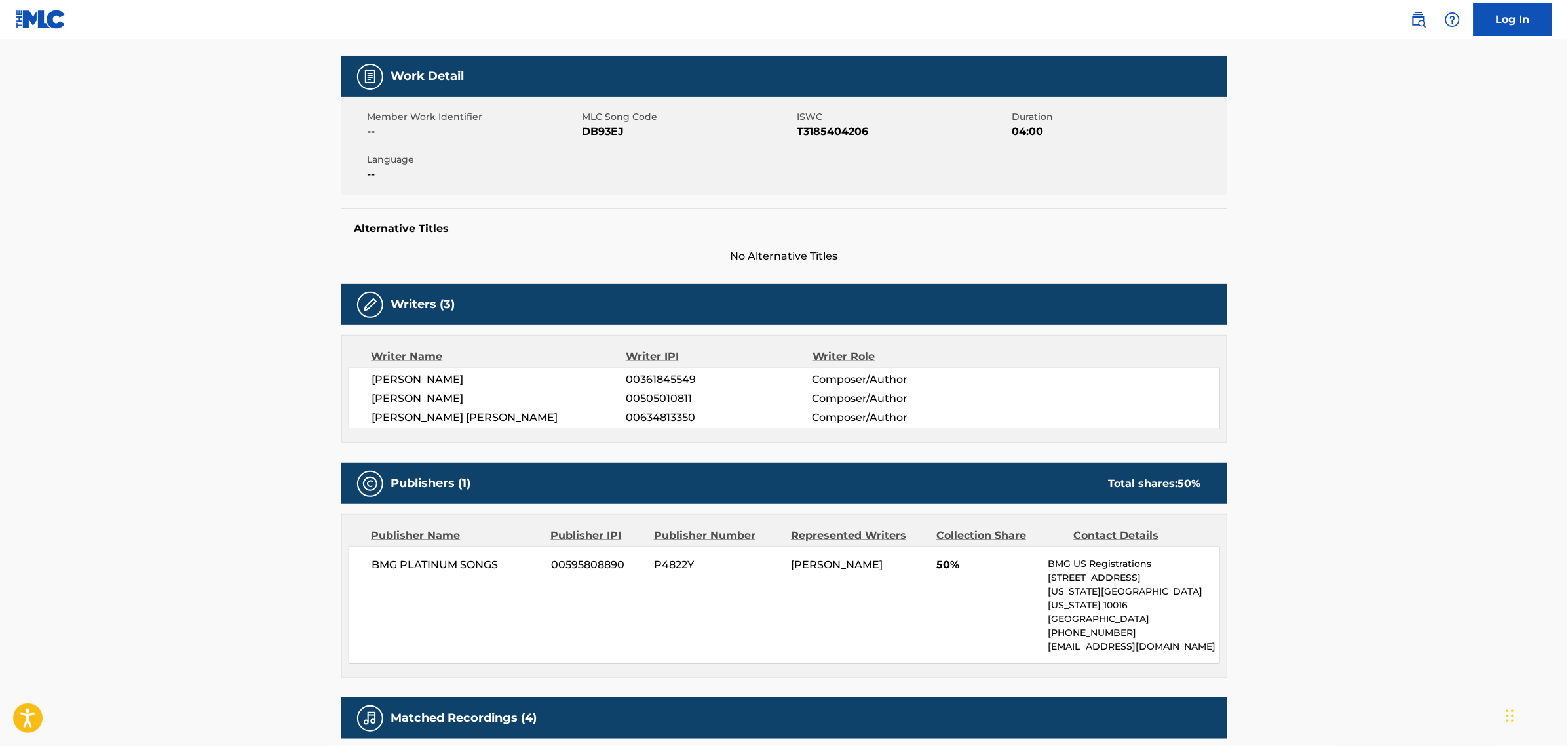
click at [611, 130] on span "DB93EJ" at bounding box center [688, 132] width 212 height 16
copy span "DB93EJ"
click at [230, 174] on main "< Back to public search results Copy work link DEATH RACE Work Detail Member Wo…" at bounding box center [784, 402] width 1568 height 1080
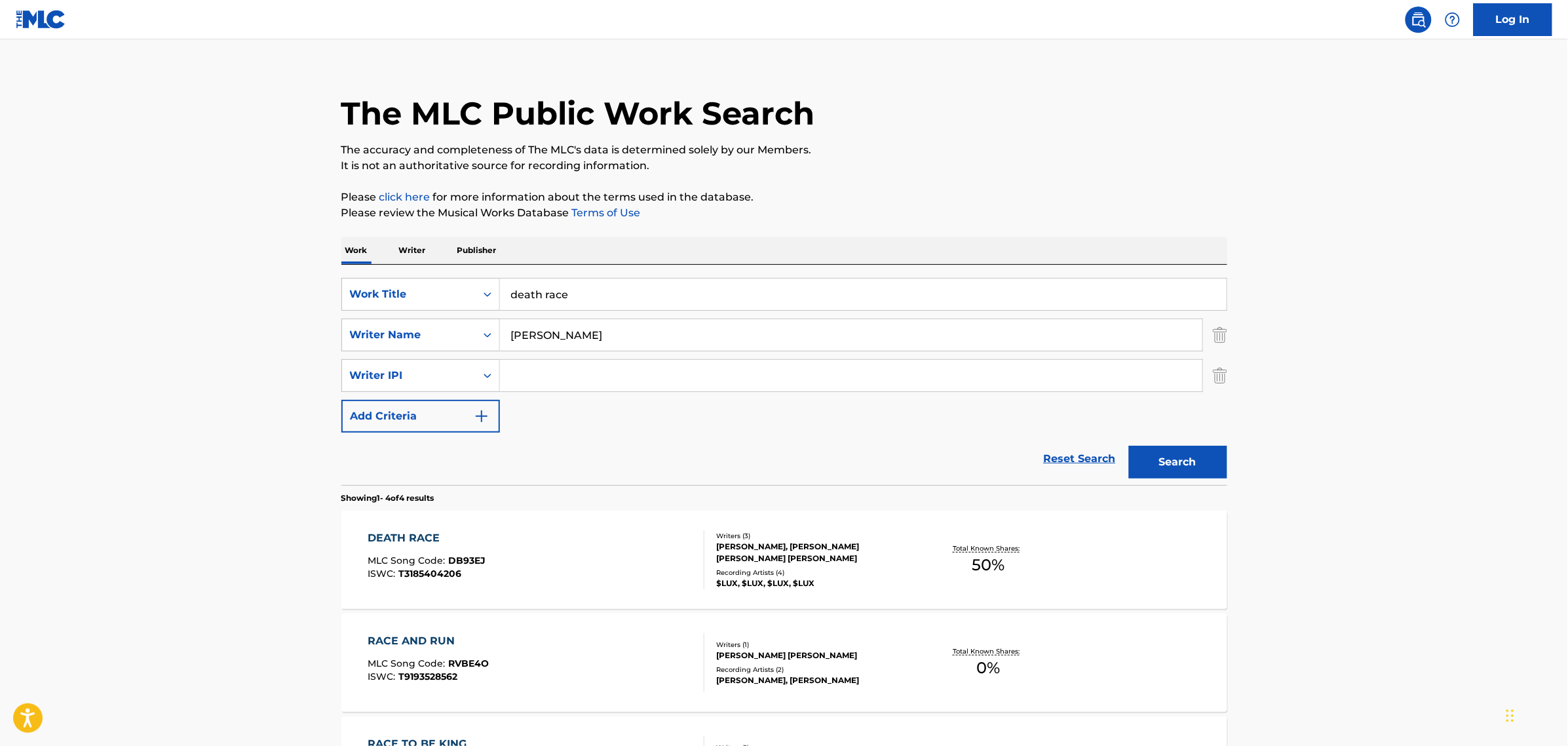
scroll to position [200, 0]
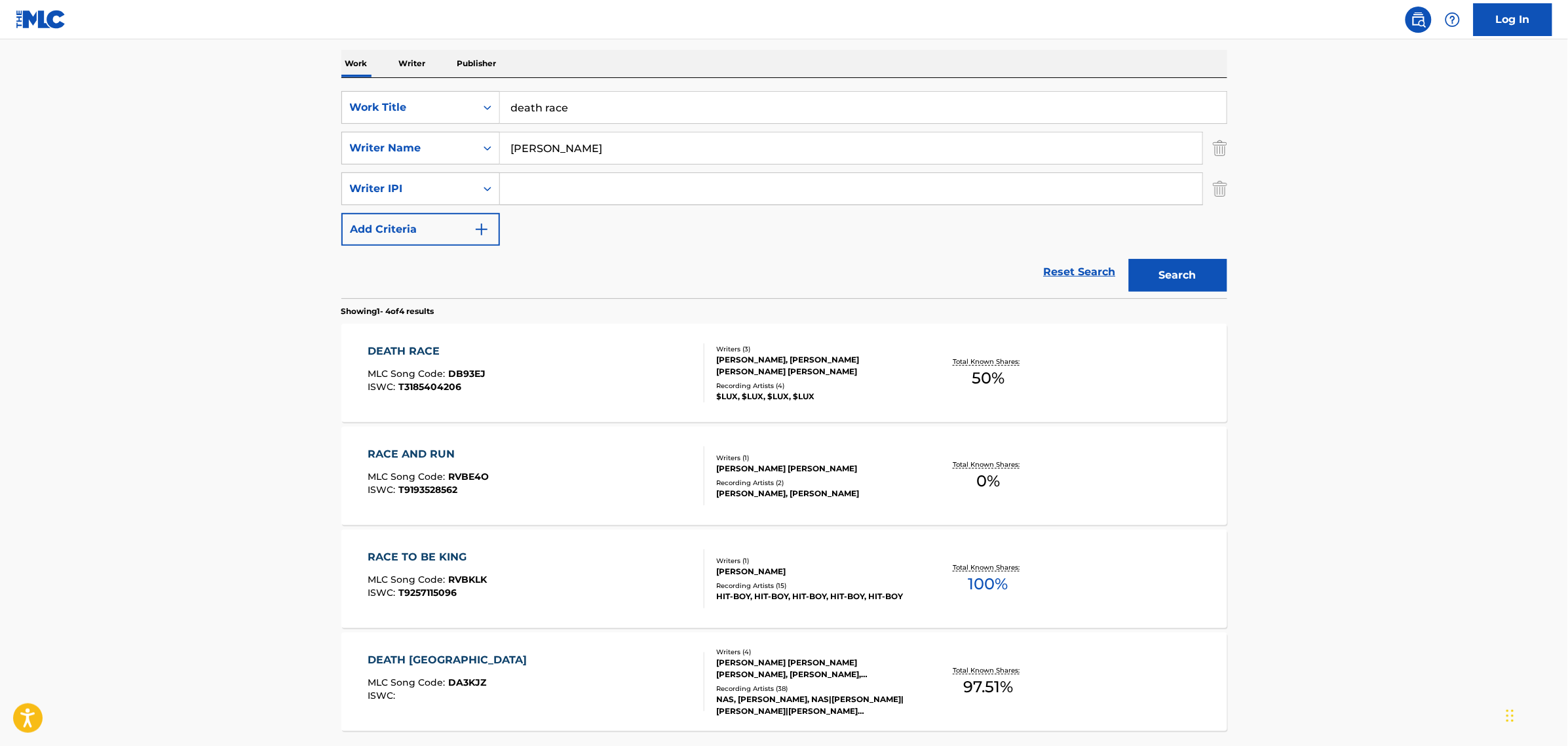
click at [378, 353] on div "DEATH RACE" at bounding box center [427, 351] width 118 height 16
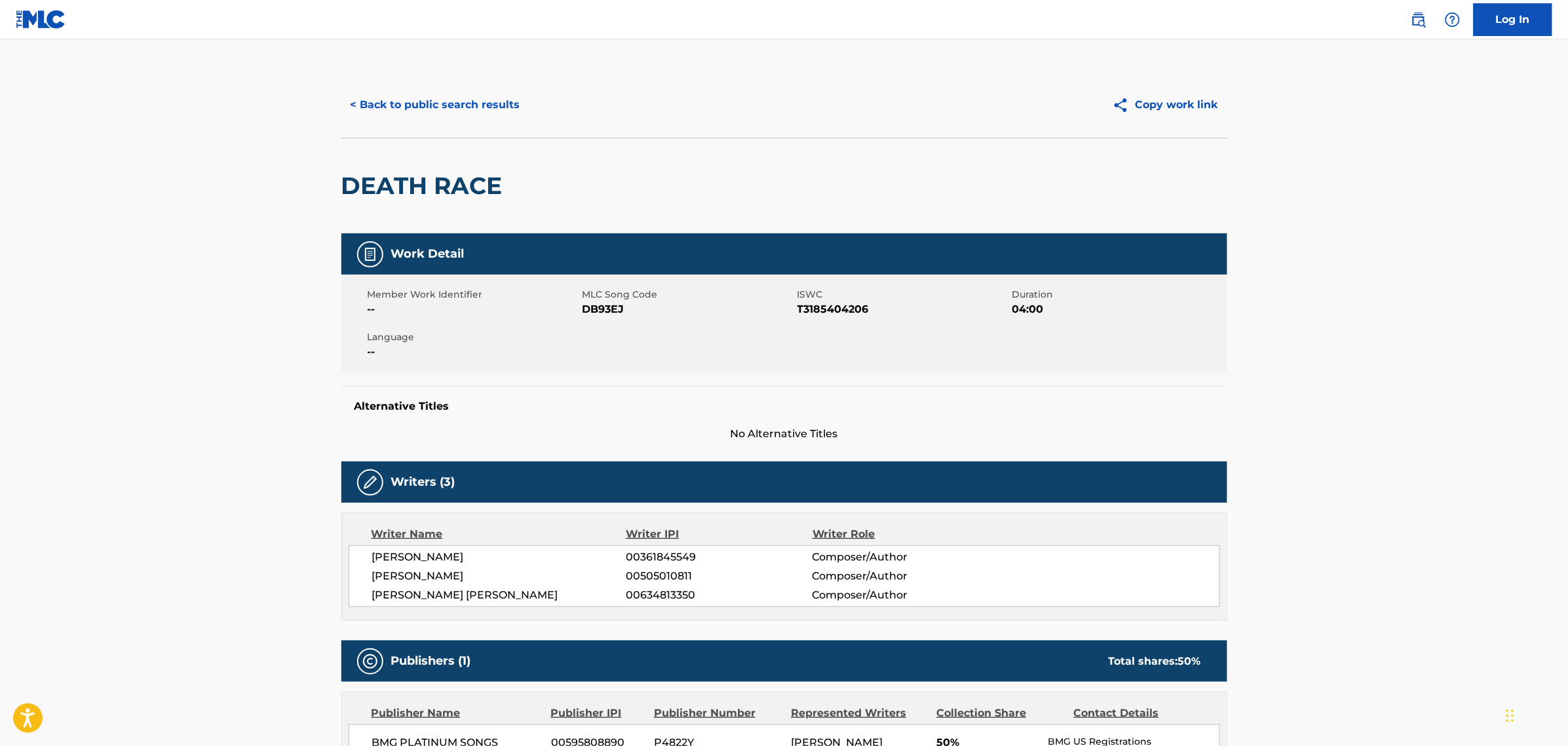
scroll to position [409, 0]
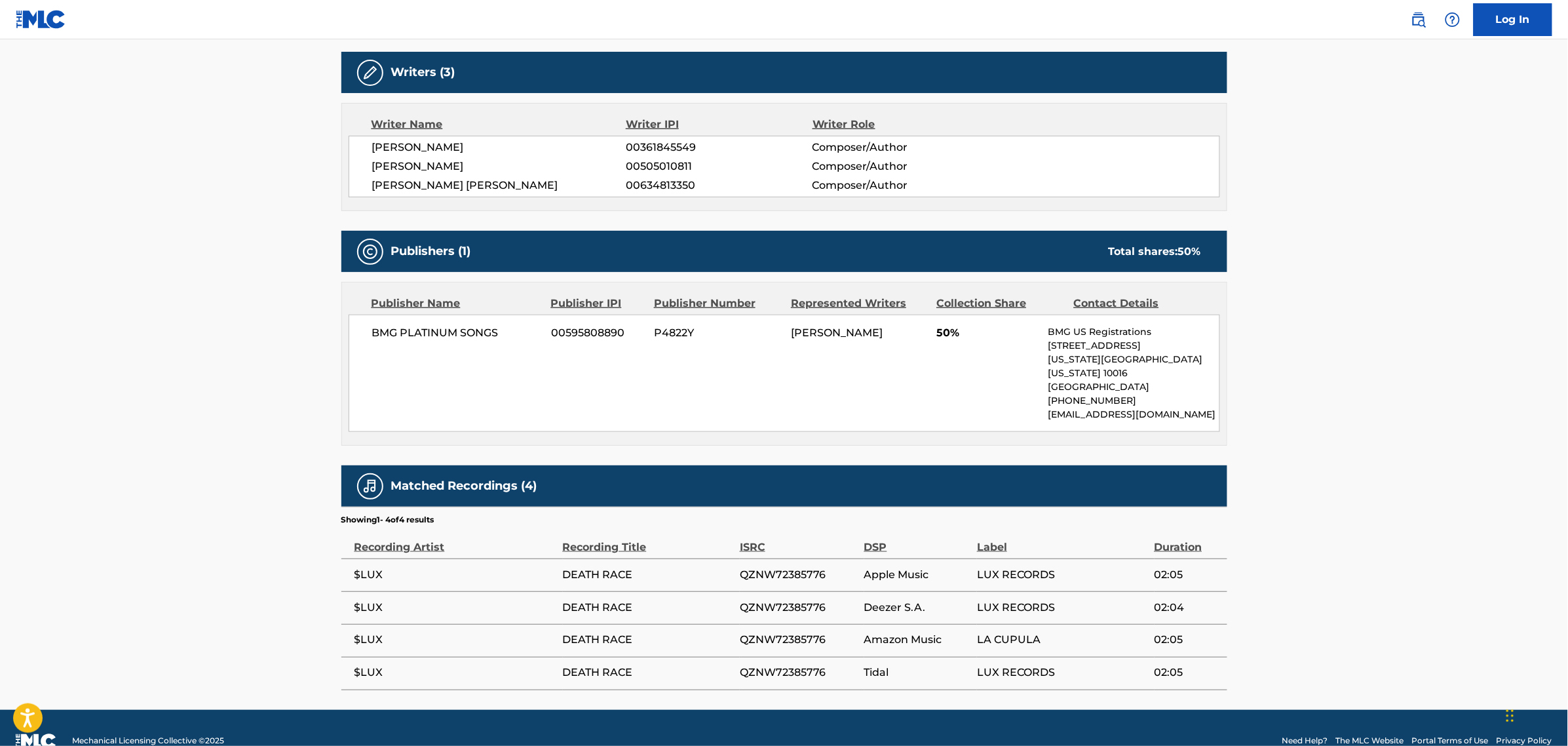
click at [377, 567] on span "$LUX" at bounding box center [455, 575] width 202 height 16
click at [376, 567] on span "$LUX" at bounding box center [455, 575] width 202 height 16
copy div "$LUX"
click at [1443, 346] on main "< Back to public search results Copy work link DEATH RACE Work Detail Member Wo…" at bounding box center [784, 169] width 1568 height 1080
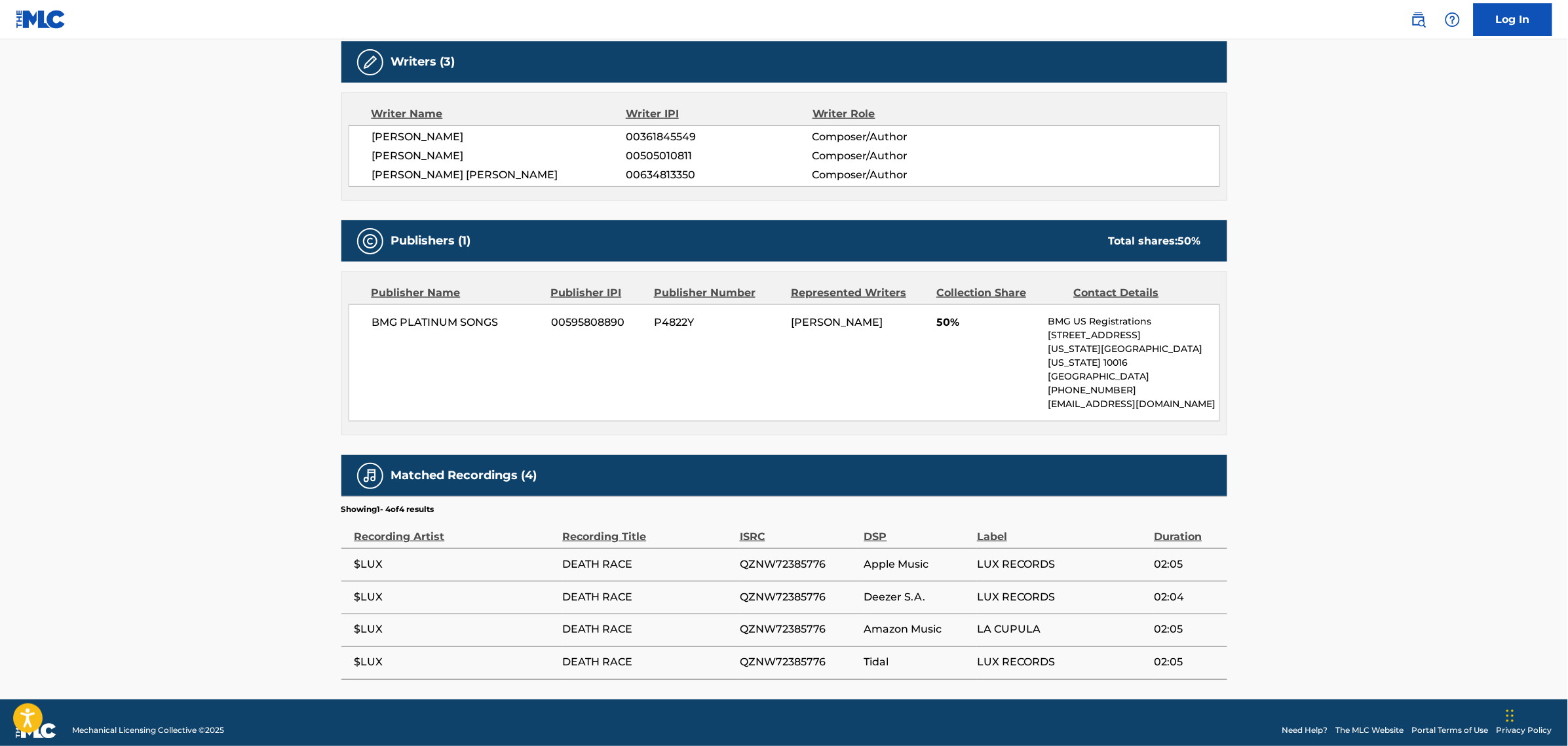
scroll to position [424, 0]
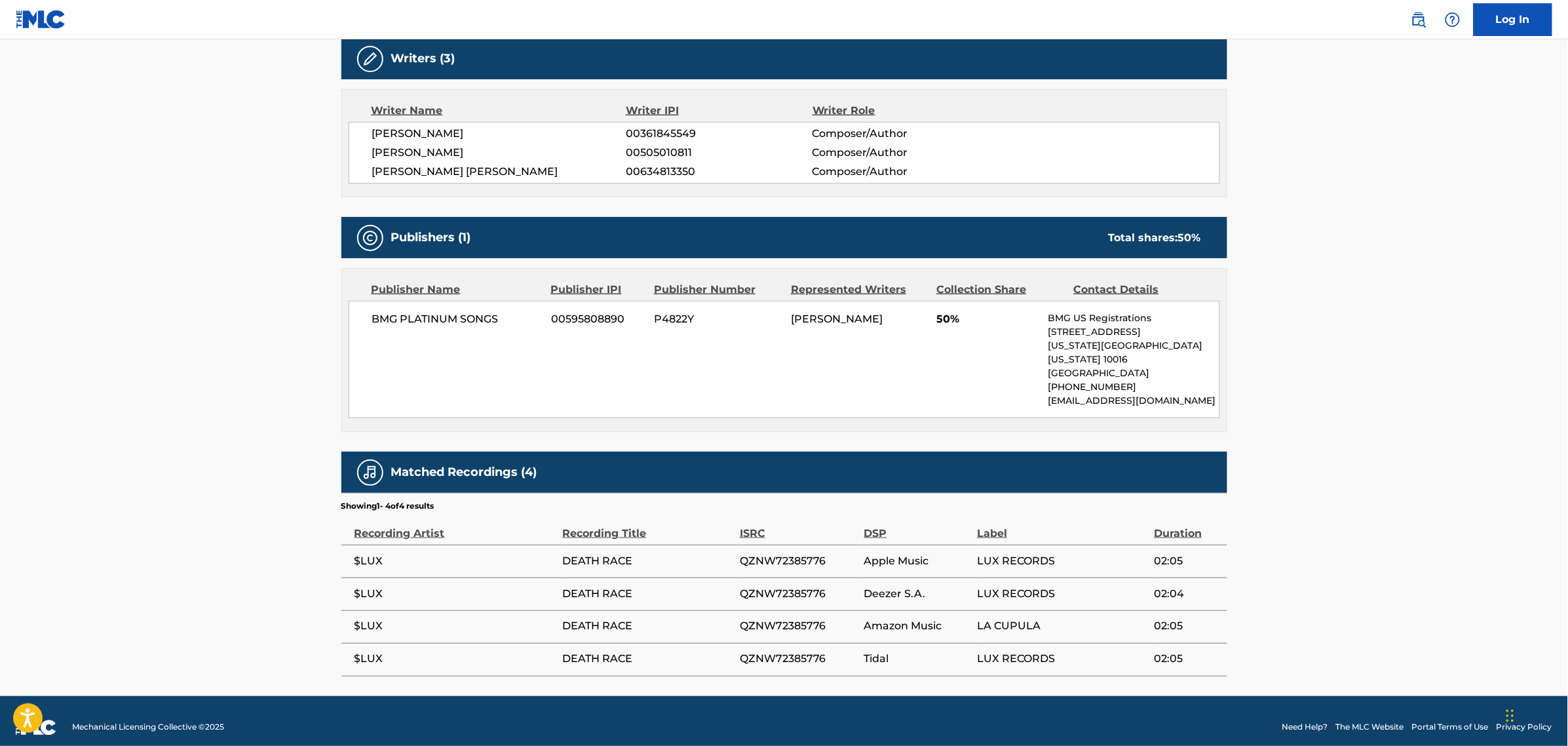
click at [810, 553] on span "QZNW72385776" at bounding box center [799, 561] width 118 height 16
copy span "QZNW72385776"
click at [1445, 339] on main "< Back to public search results Copy work link DEATH RACE Work Detail Member Wo…" at bounding box center [784, 156] width 1568 height 1080
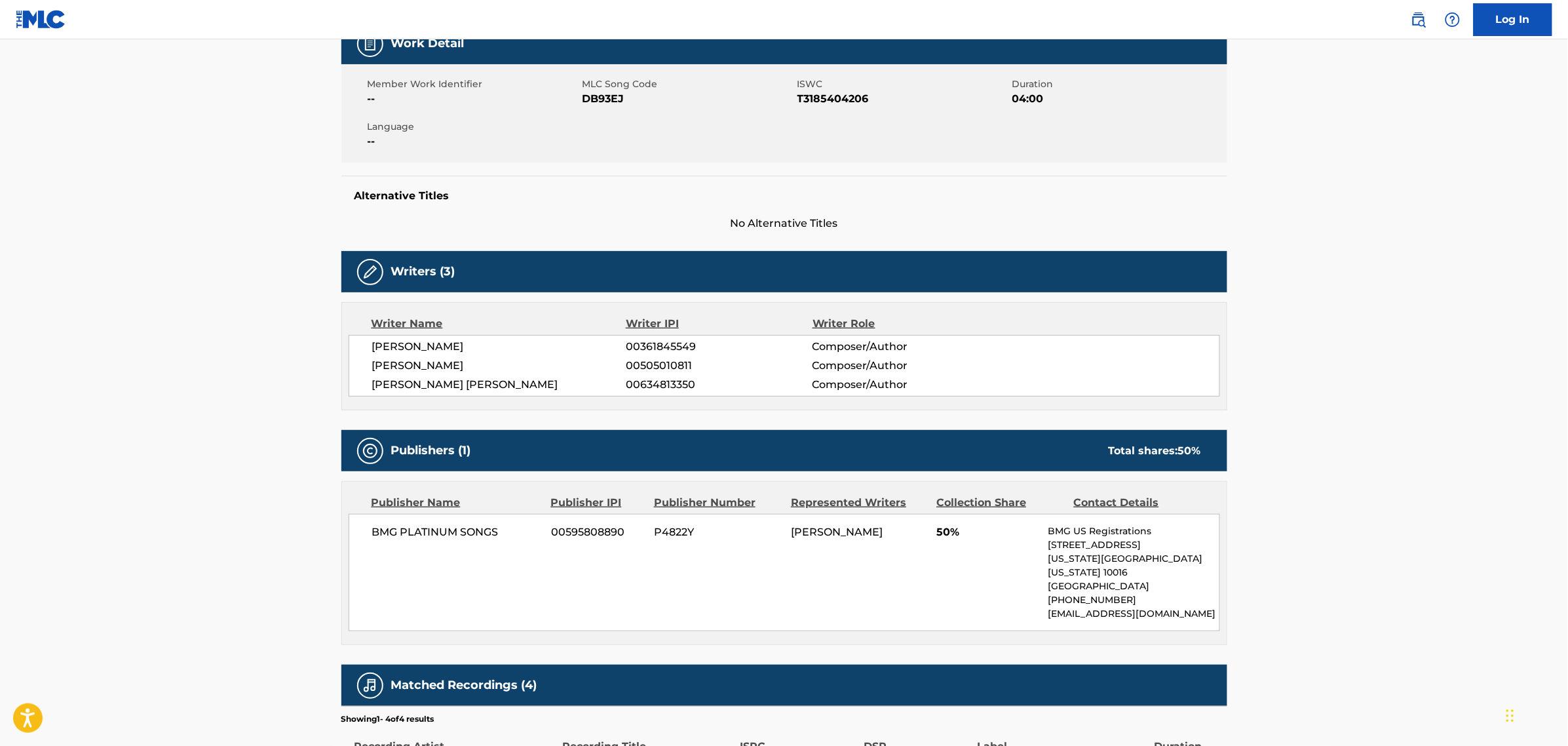
scroll to position [409, 0]
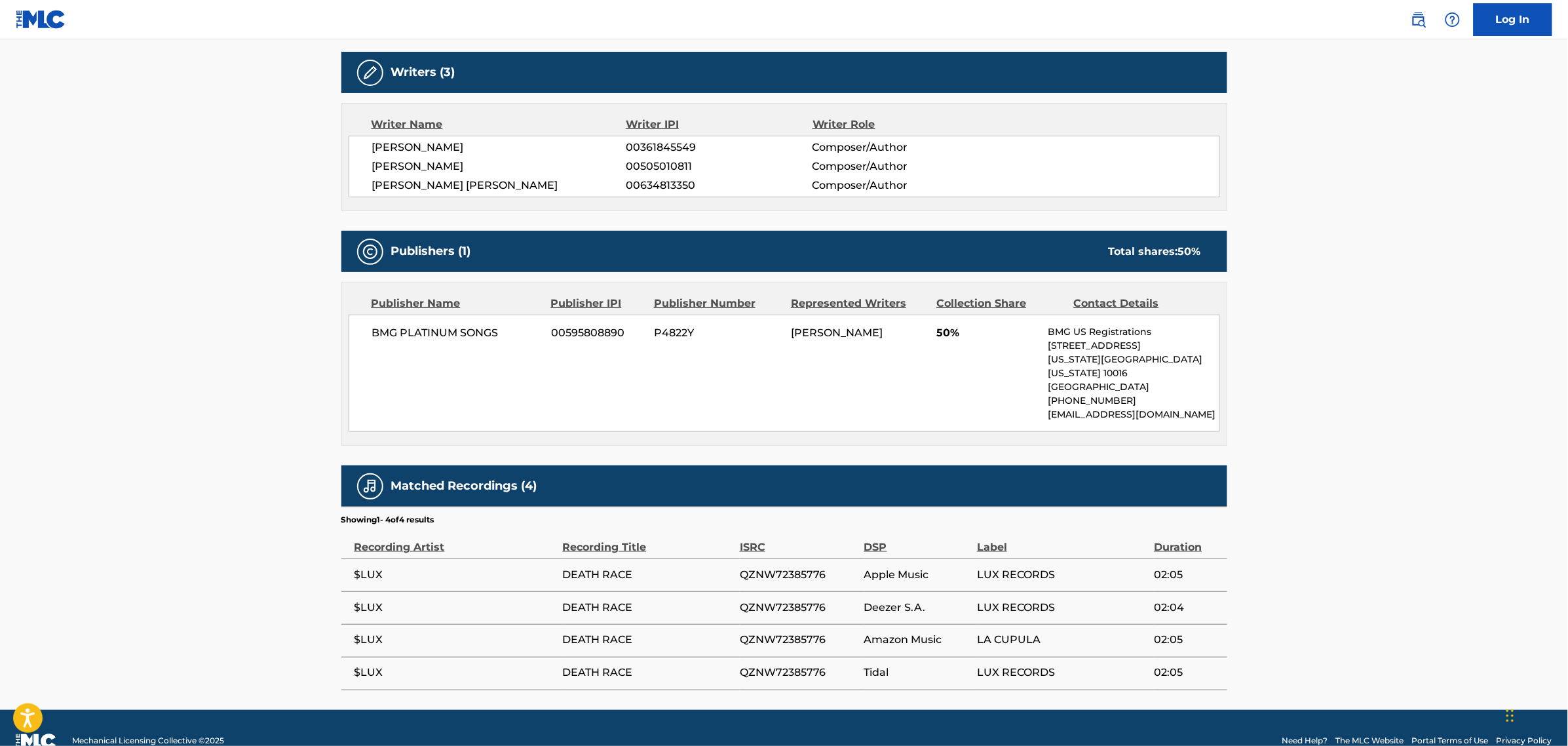
click at [373, 567] on span "$LUX" at bounding box center [455, 575] width 202 height 16
copy div "$LUX"
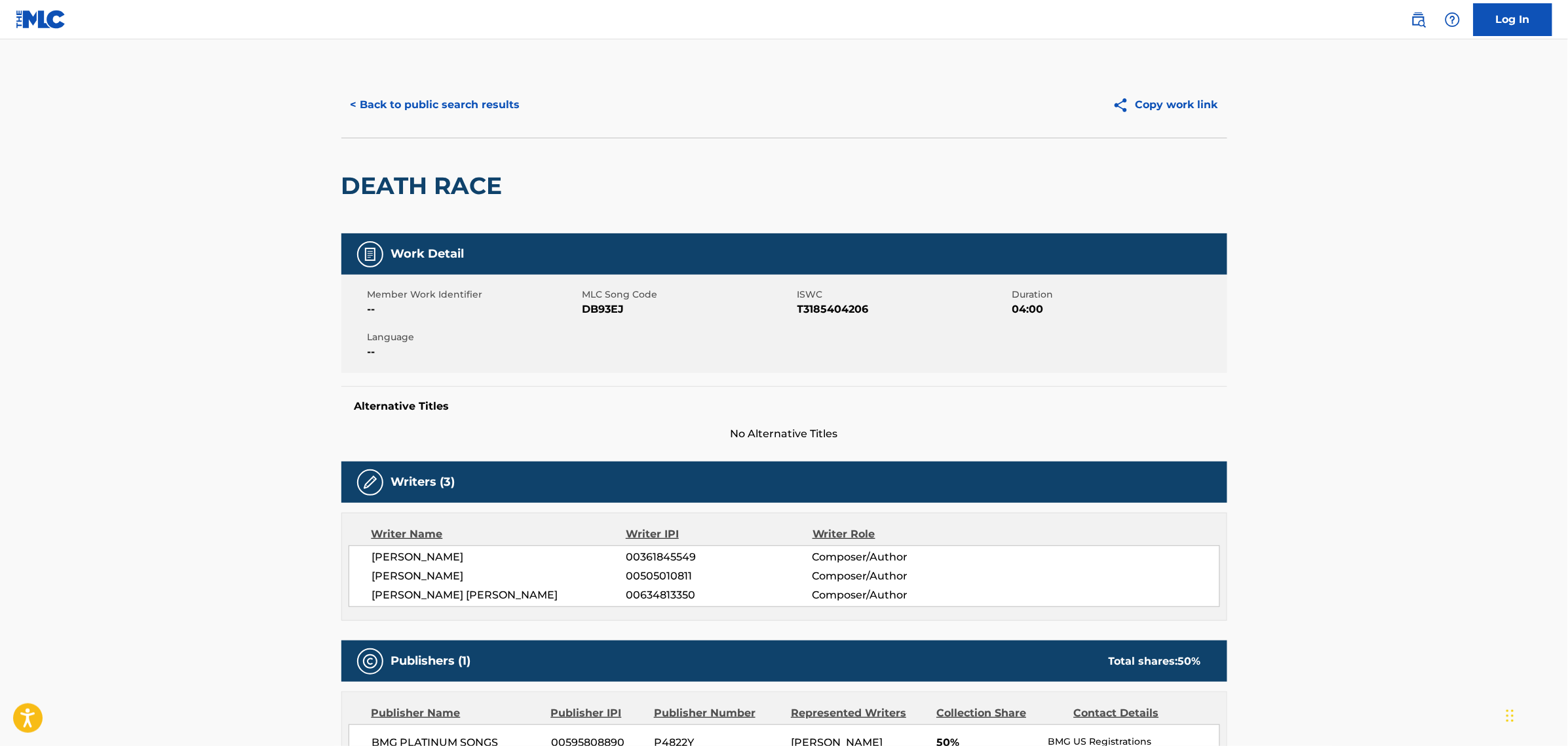
click at [427, 115] on button "< Back to public search results" at bounding box center [435, 105] width 188 height 33
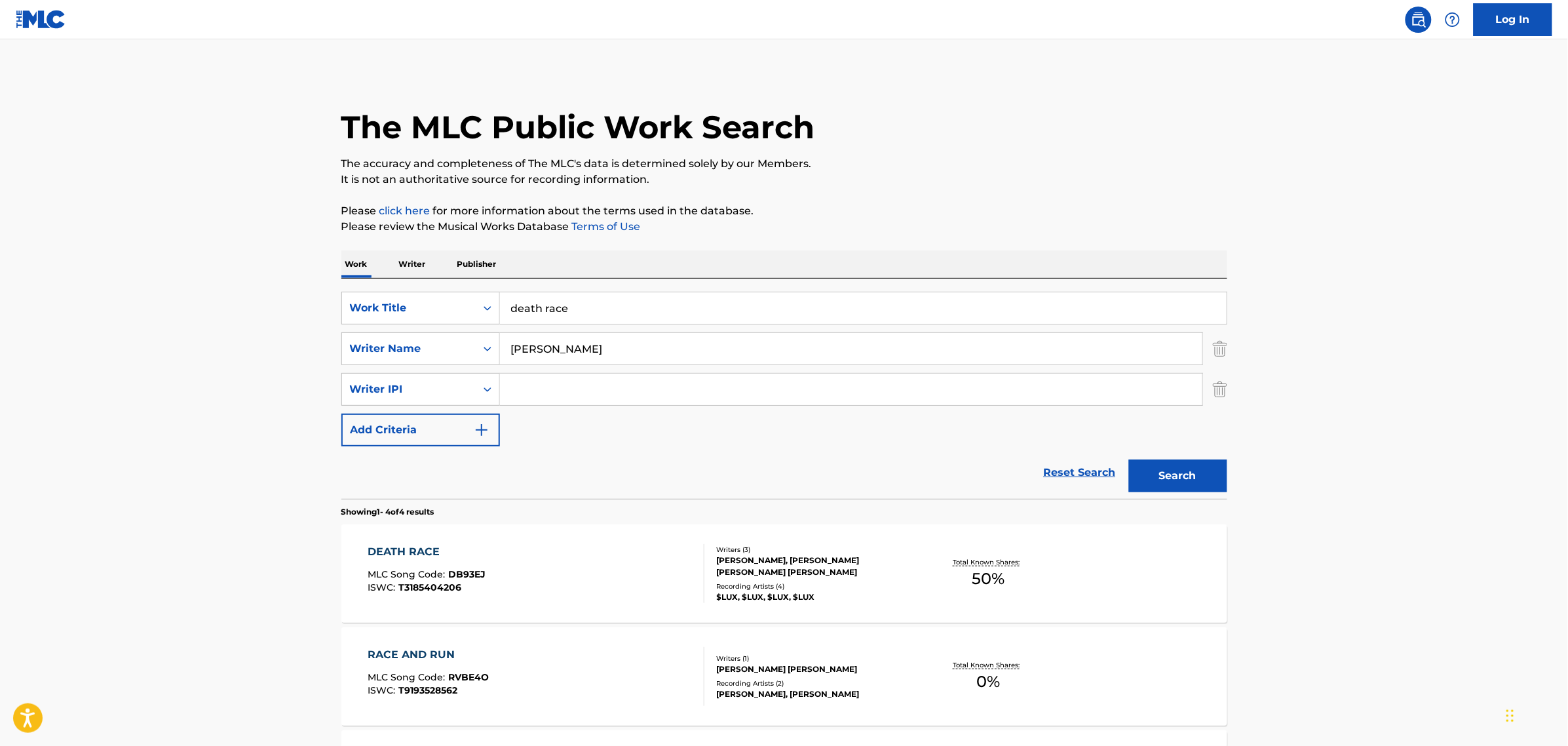
scroll to position [200, 0]
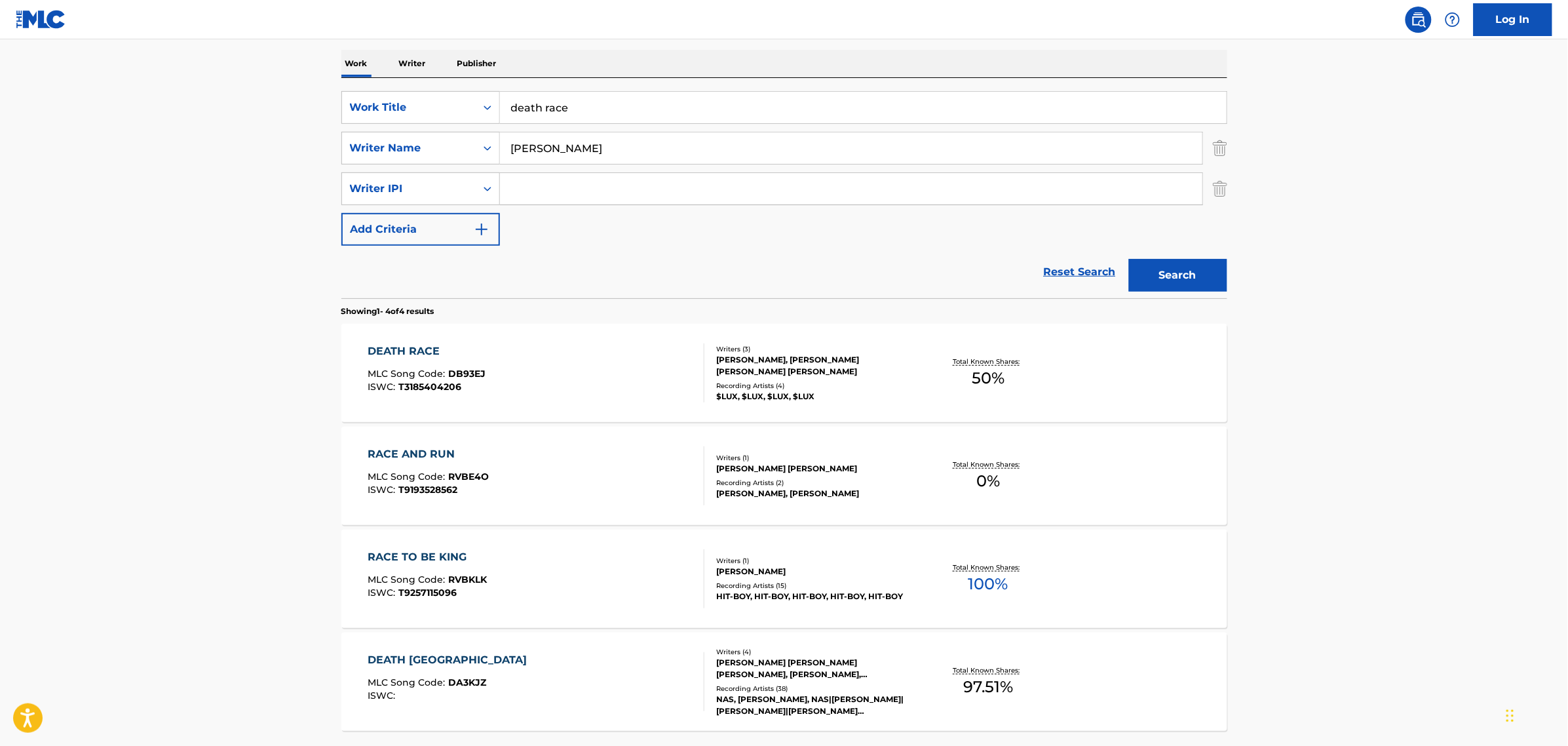
click at [273, 115] on main "The MLC Public Work Search The accuracy and completeness of The MLC's data is d…" at bounding box center [784, 318] width 1568 height 960
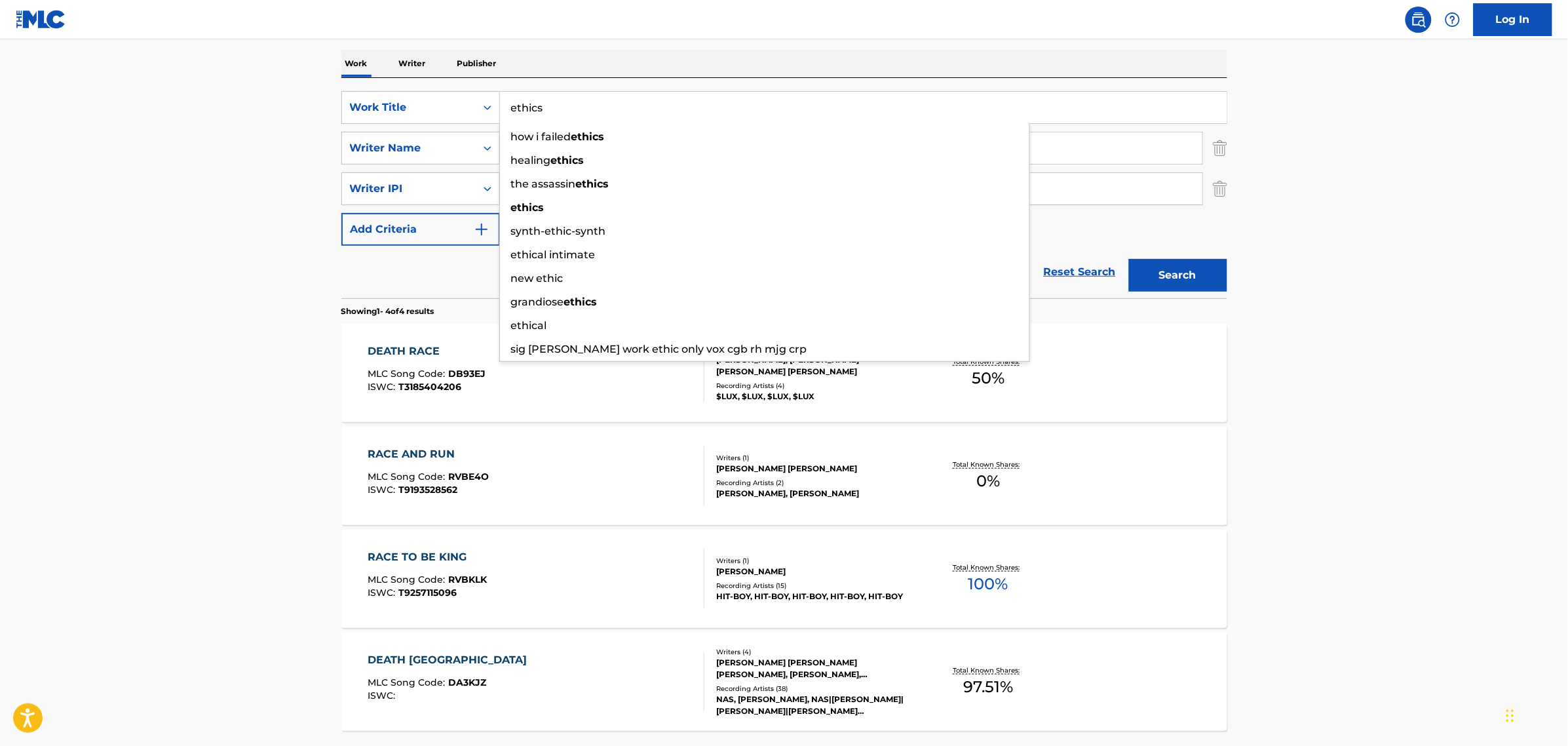
type input "ethics"
click at [1129, 259] on button "Search" at bounding box center [1178, 275] width 98 height 33
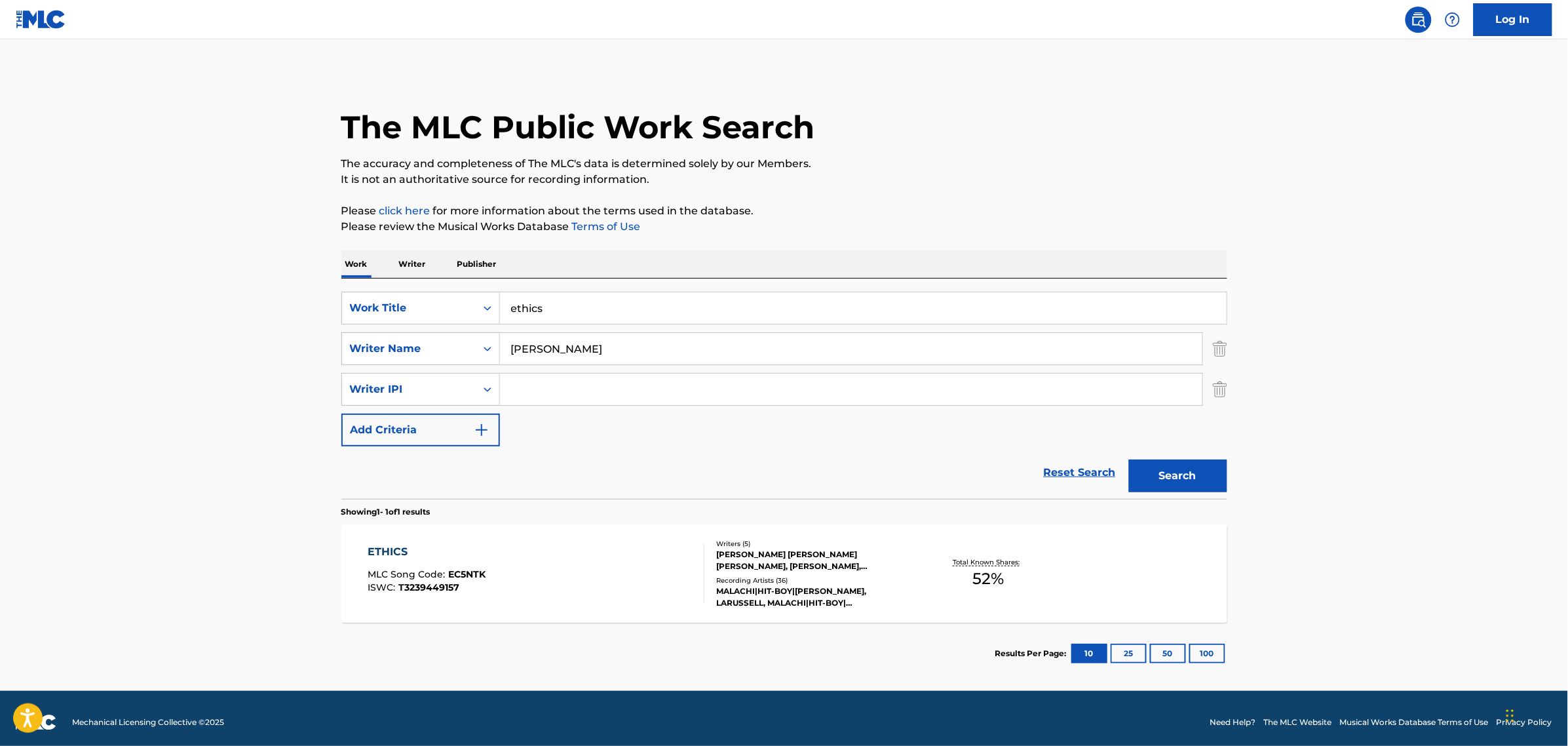
click at [381, 550] on div "ETHICS" at bounding box center [427, 552] width 118 height 16
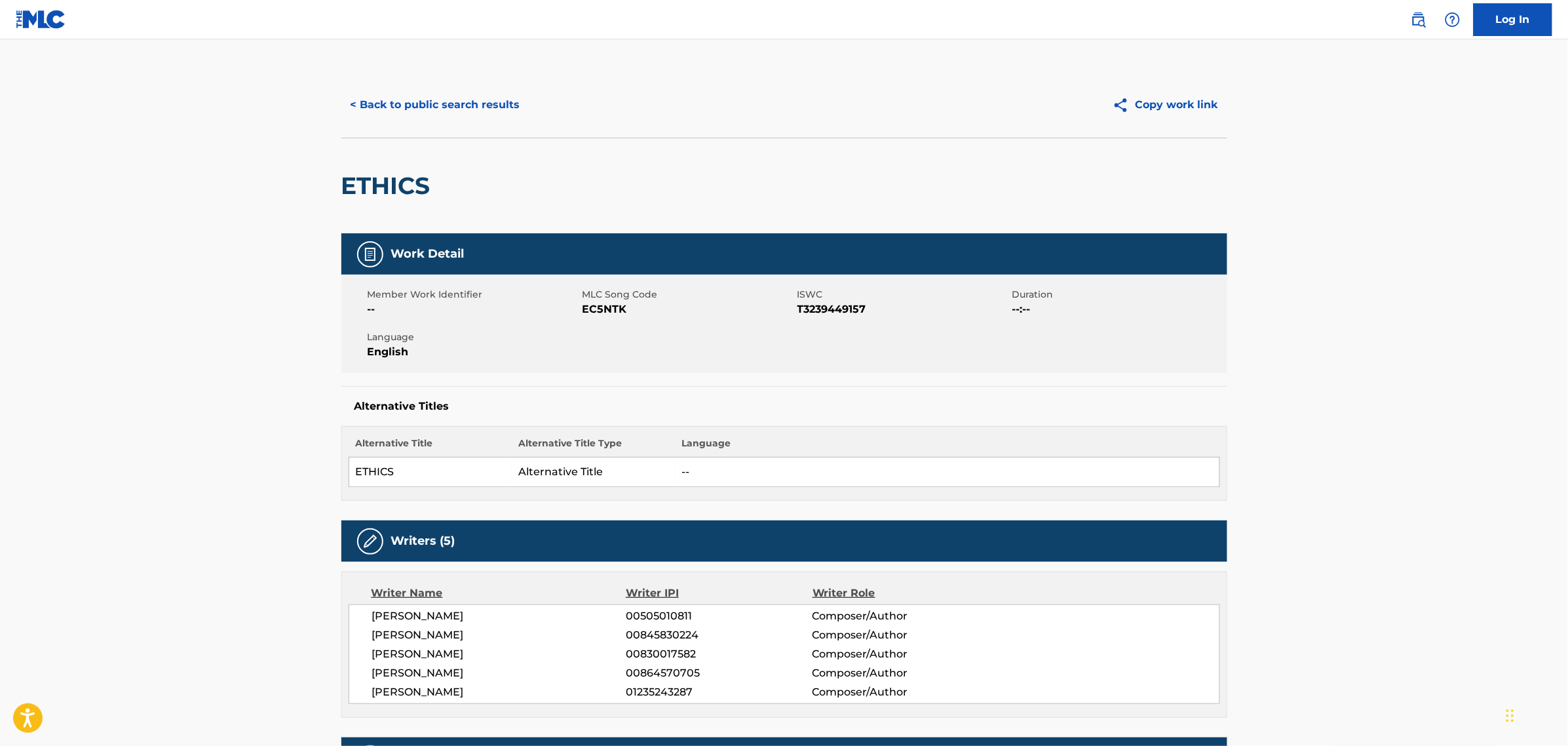
click at [591, 310] on span "EC5NTK" at bounding box center [688, 309] width 212 height 16
click at [748, 421] on div "Alternative Titles Alternative Title Alternative Title Type Language ETHICS Alt…" at bounding box center [784, 443] width 886 height 115
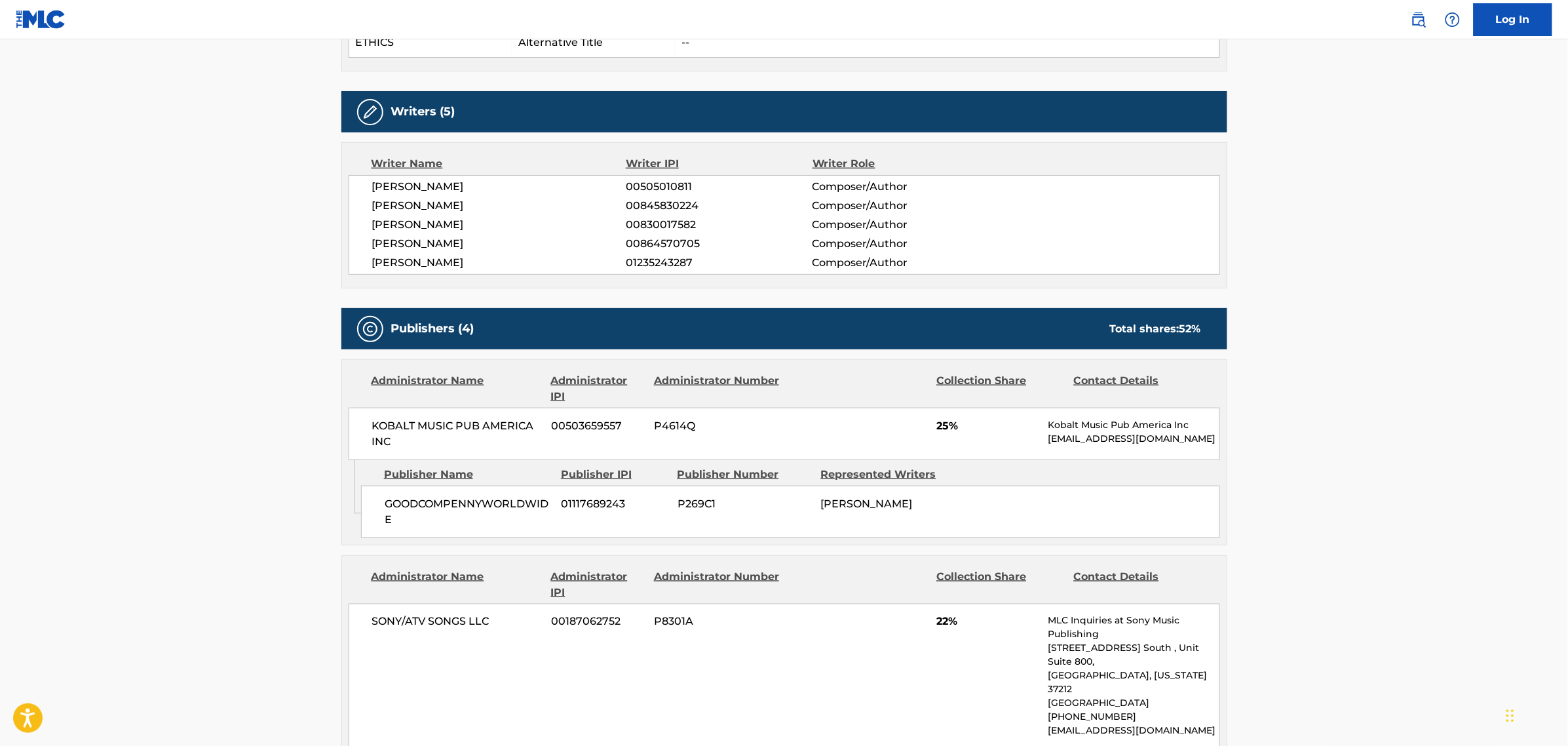
scroll to position [573, 0]
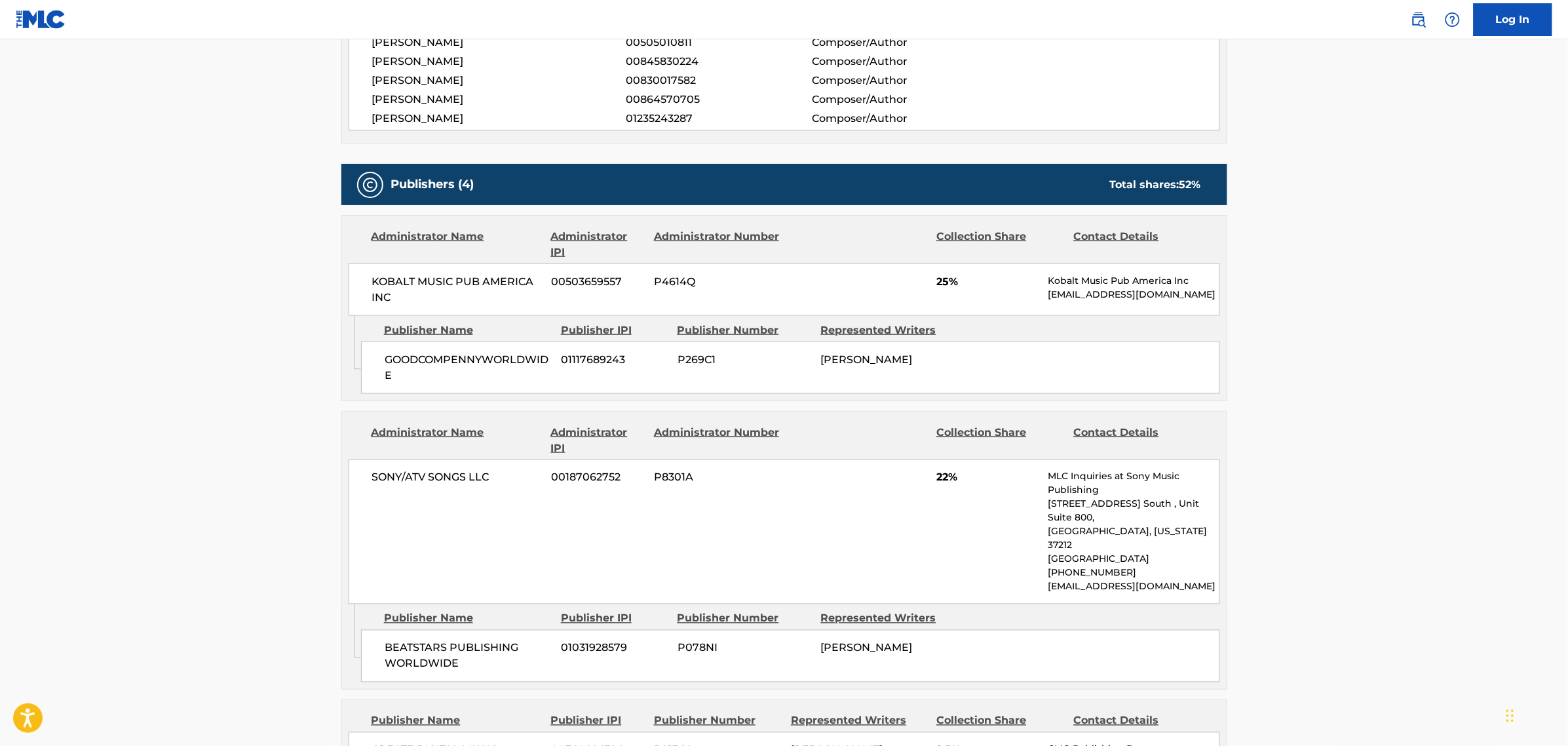
click at [130, 541] on main "< Back to public search results Copy work link ETHICS Work Detail Member Work I…" at bounding box center [784, 501] width 1568 height 2070
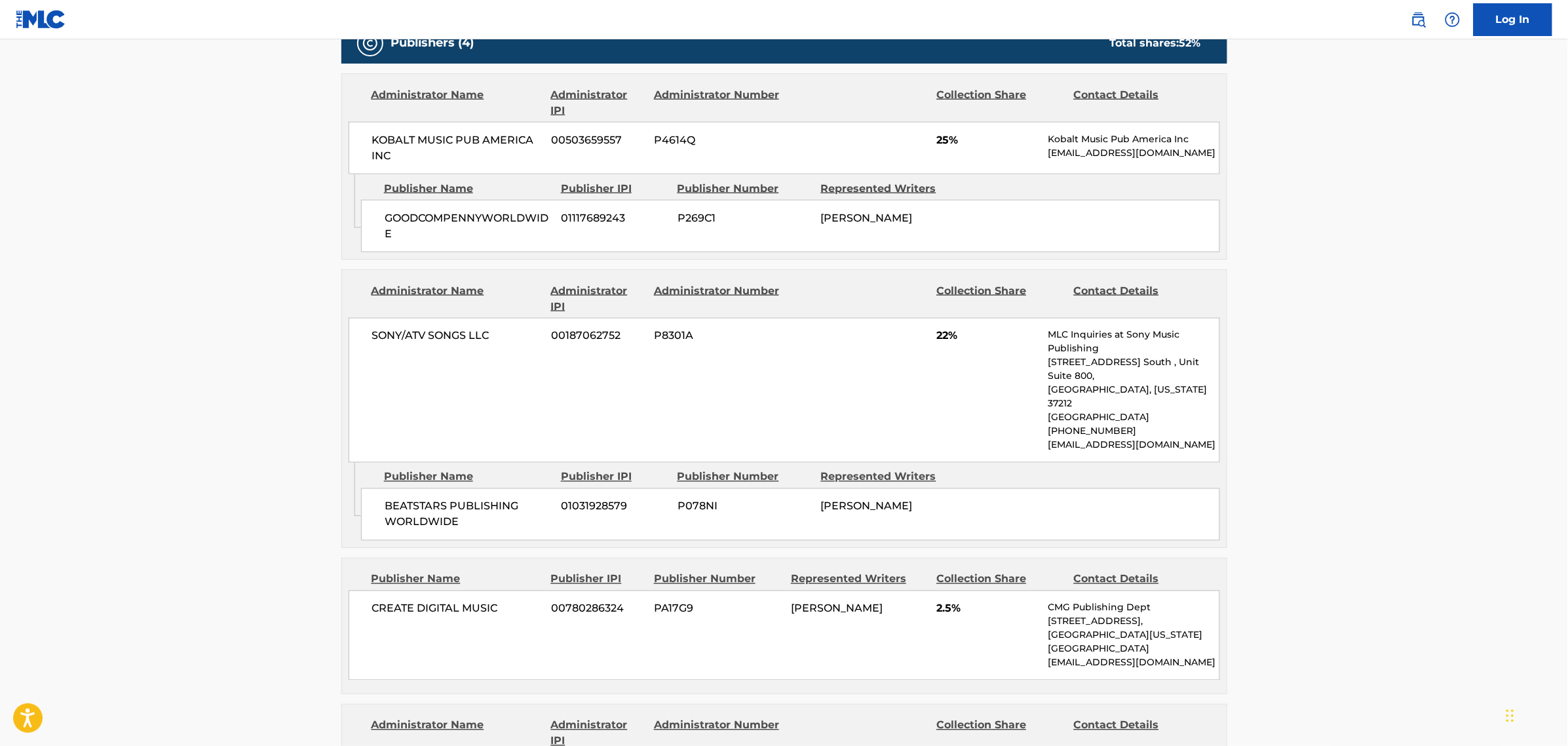
scroll to position [737, 0]
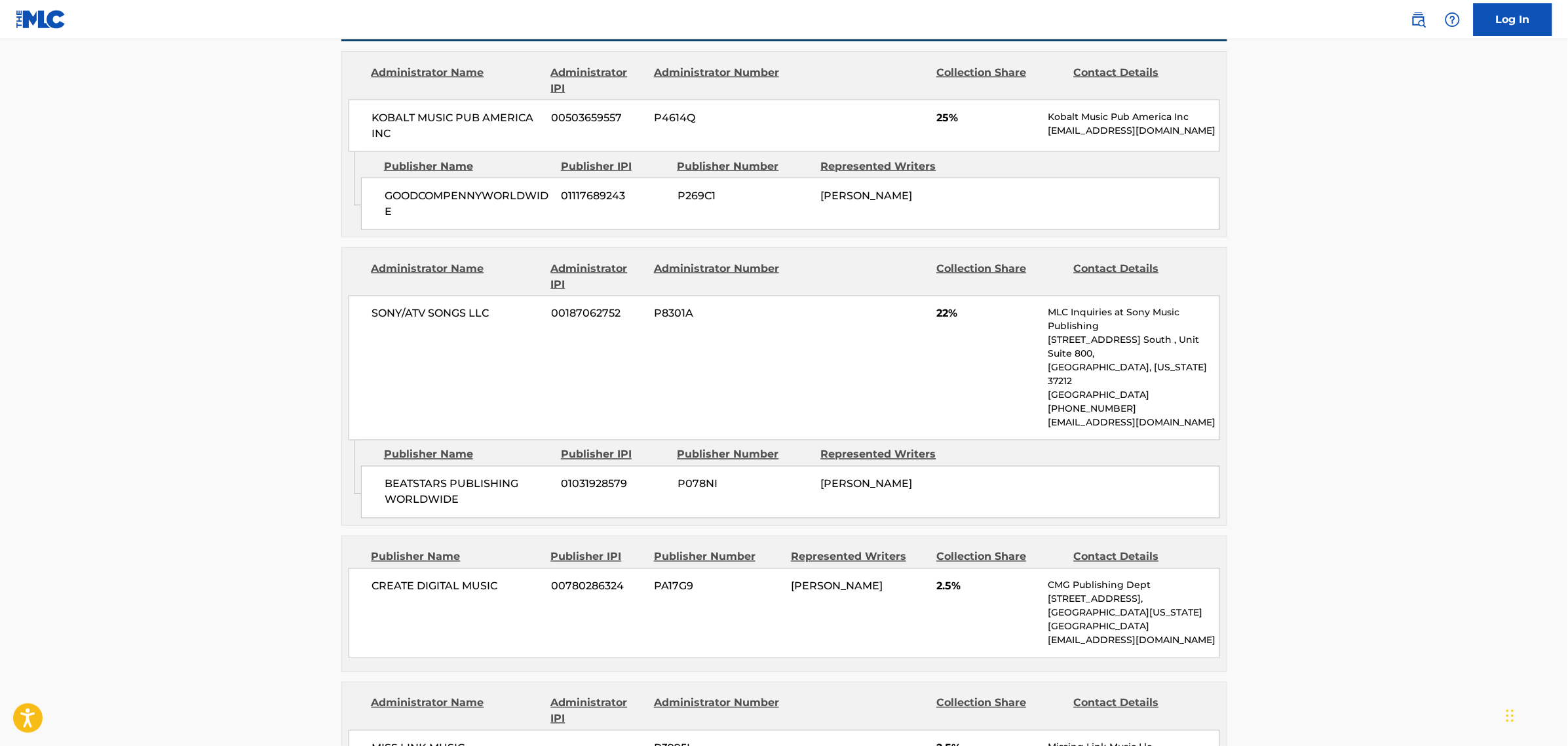
click at [422, 549] on div "Publisher Name" at bounding box center [456, 557] width 170 height 16
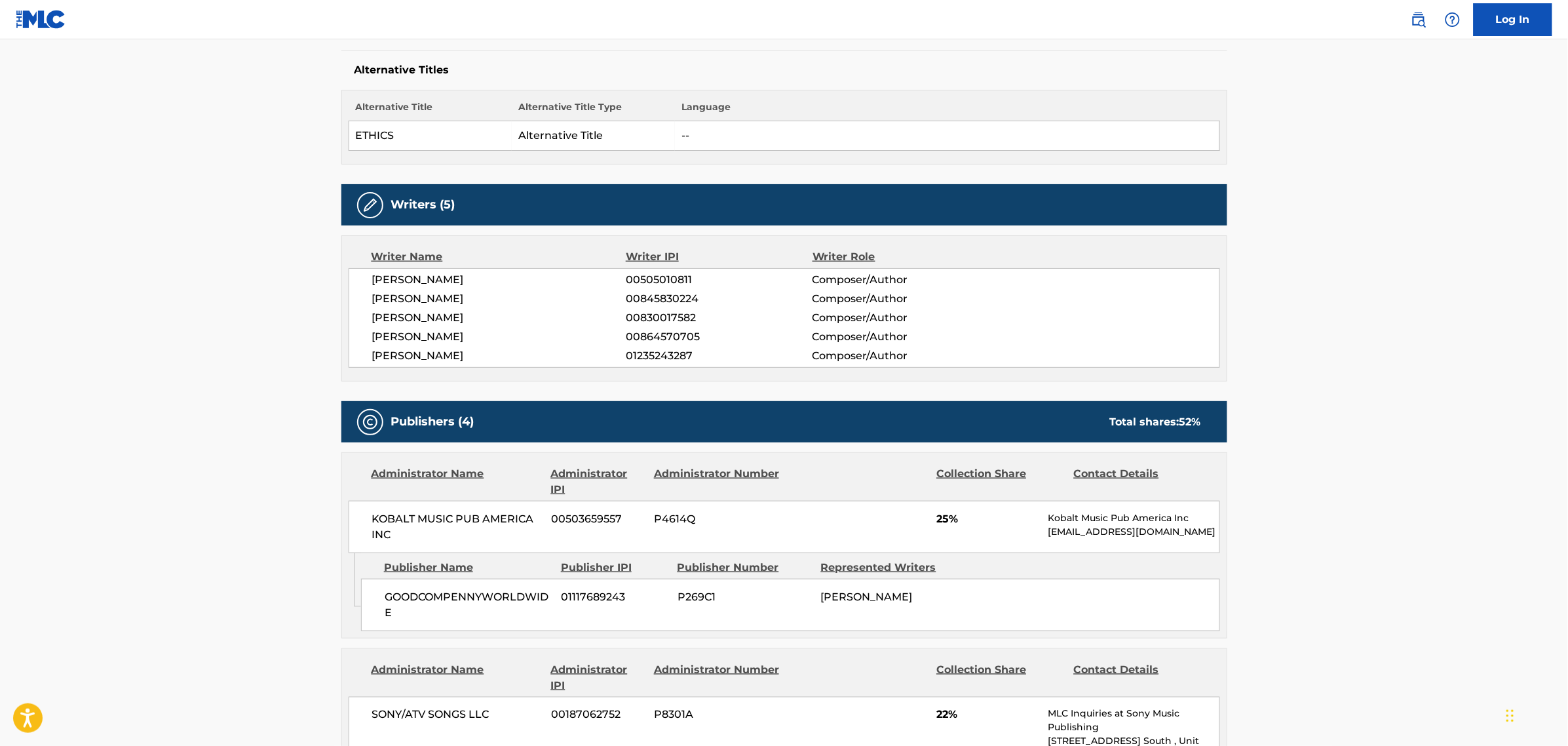
scroll to position [327, 0]
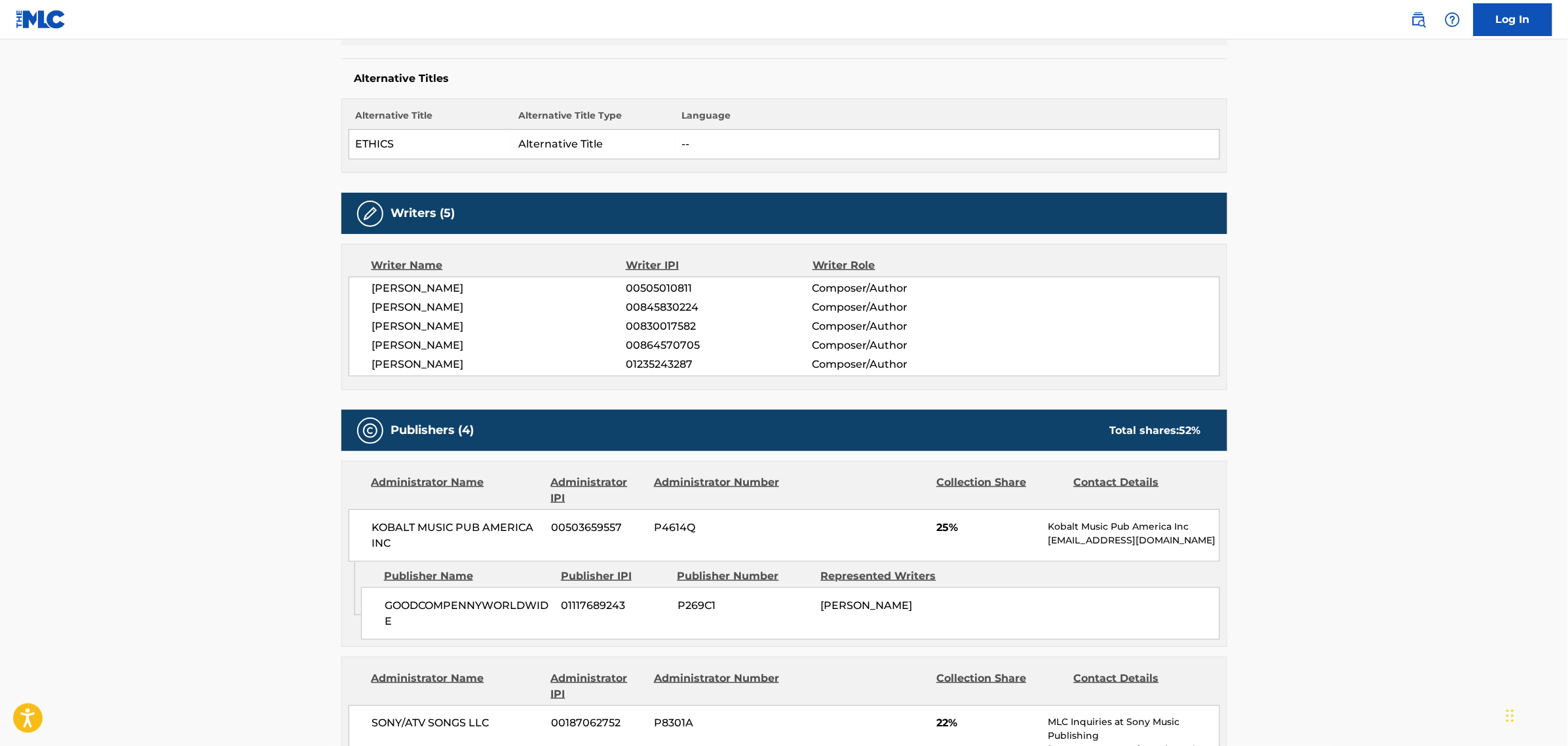
click at [644, 361] on span "01235243287" at bounding box center [718, 364] width 186 height 16
click at [43, 492] on main "< Back to public search results Copy work link ETHICS Work Detail Member Work I…" at bounding box center [784, 747] width 1568 height 2070
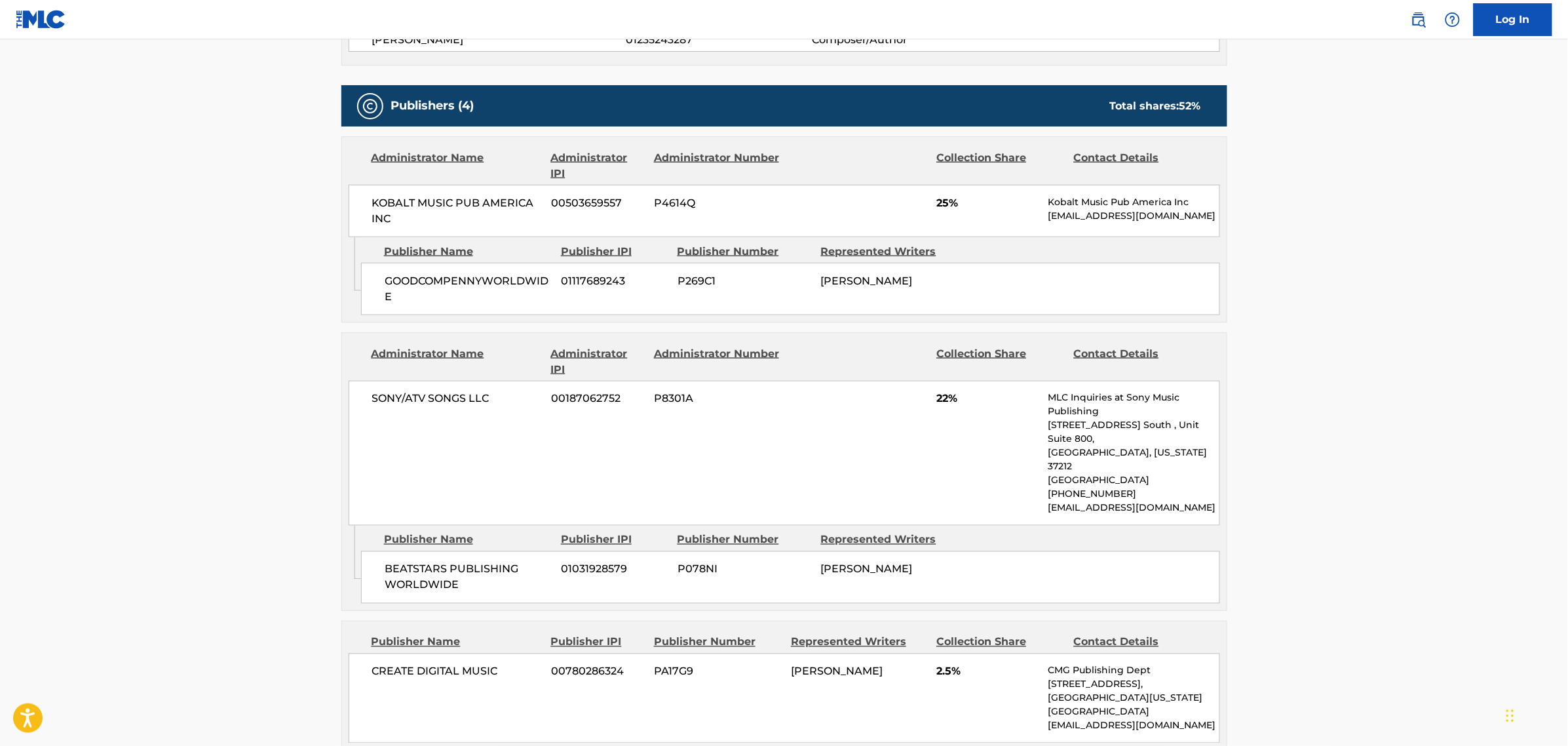
scroll to position [655, 0]
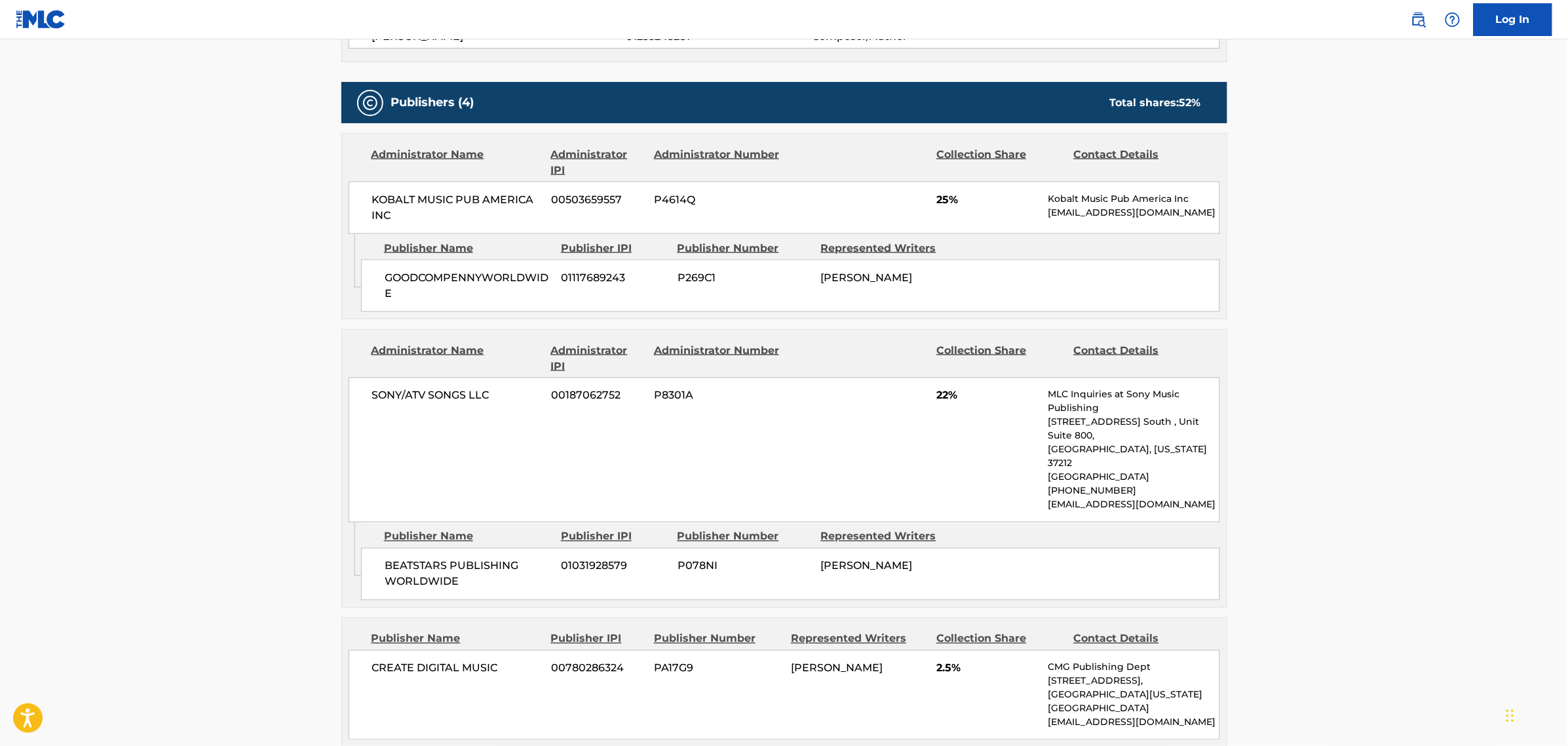
click at [57, 450] on main "< Back to public search results Copy work link ETHICS Work Detail Member Work I…" at bounding box center [784, 419] width 1568 height 2070
click at [262, 484] on main "< Back to public search results Copy work link ETHICS Work Detail Member Work I…" at bounding box center [784, 419] width 1568 height 2070
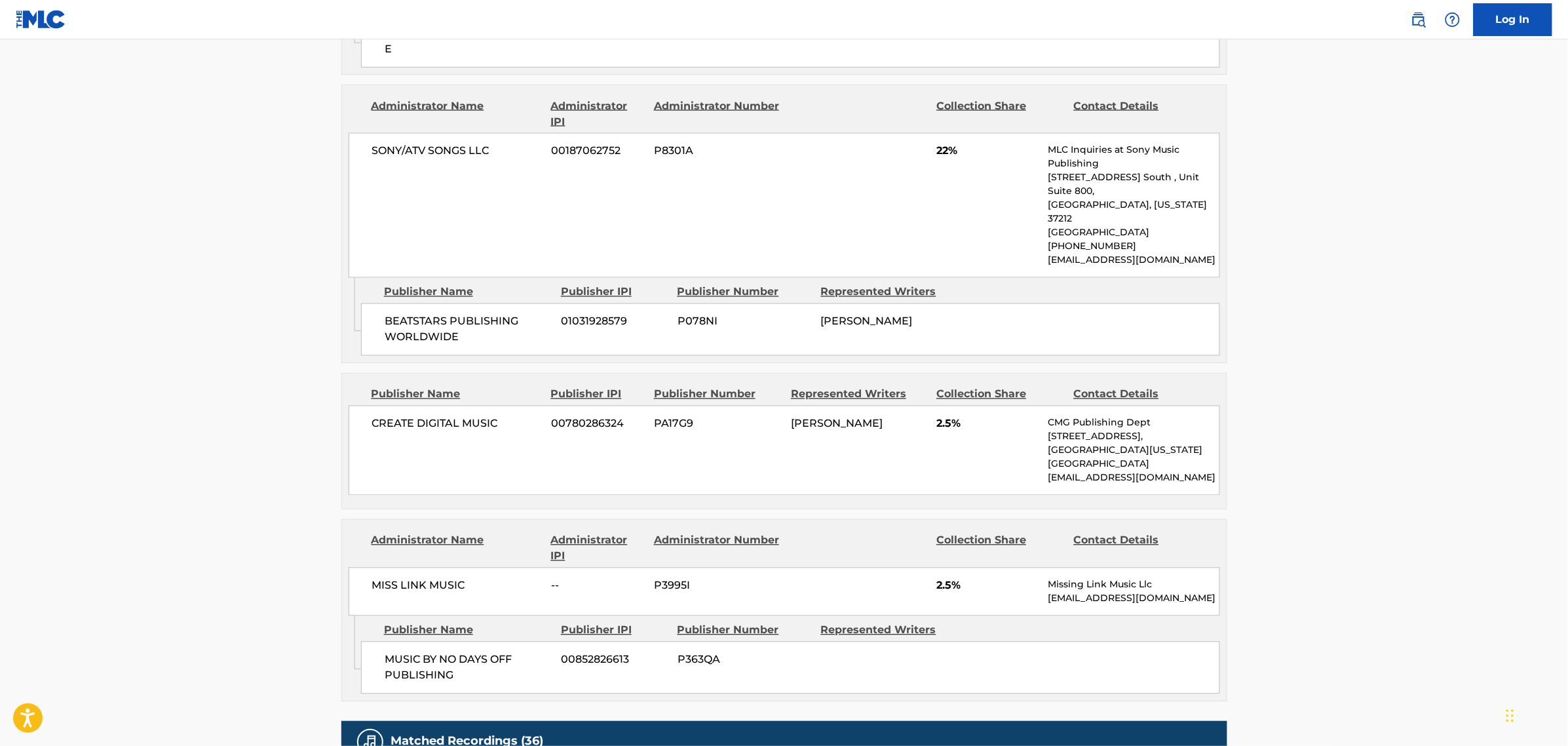
scroll to position [901, 0]
click at [1270, 446] on main "< Back to public search results Copy work link ETHICS Work Detail Member Work I…" at bounding box center [784, 174] width 1568 height 2070
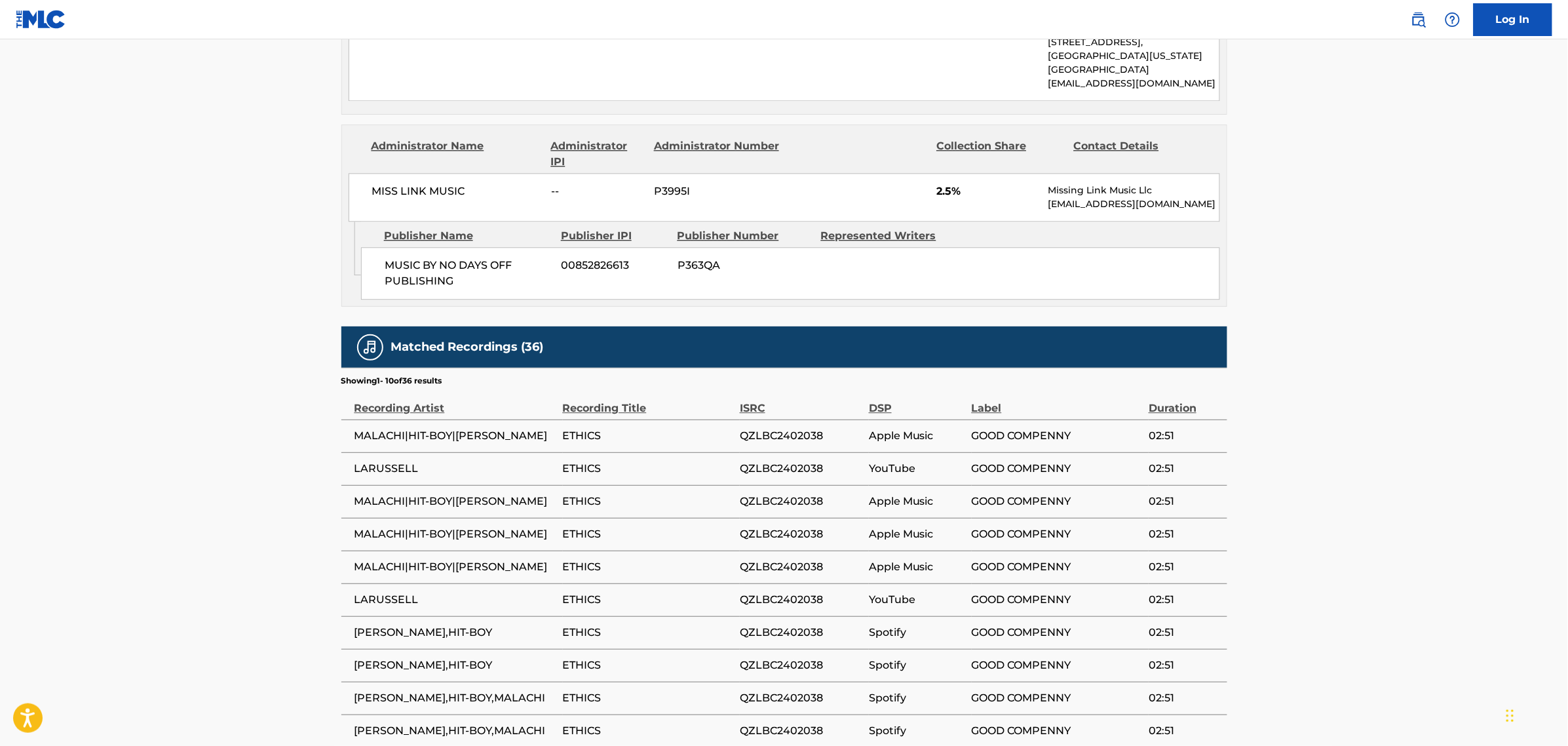
scroll to position [492, 0]
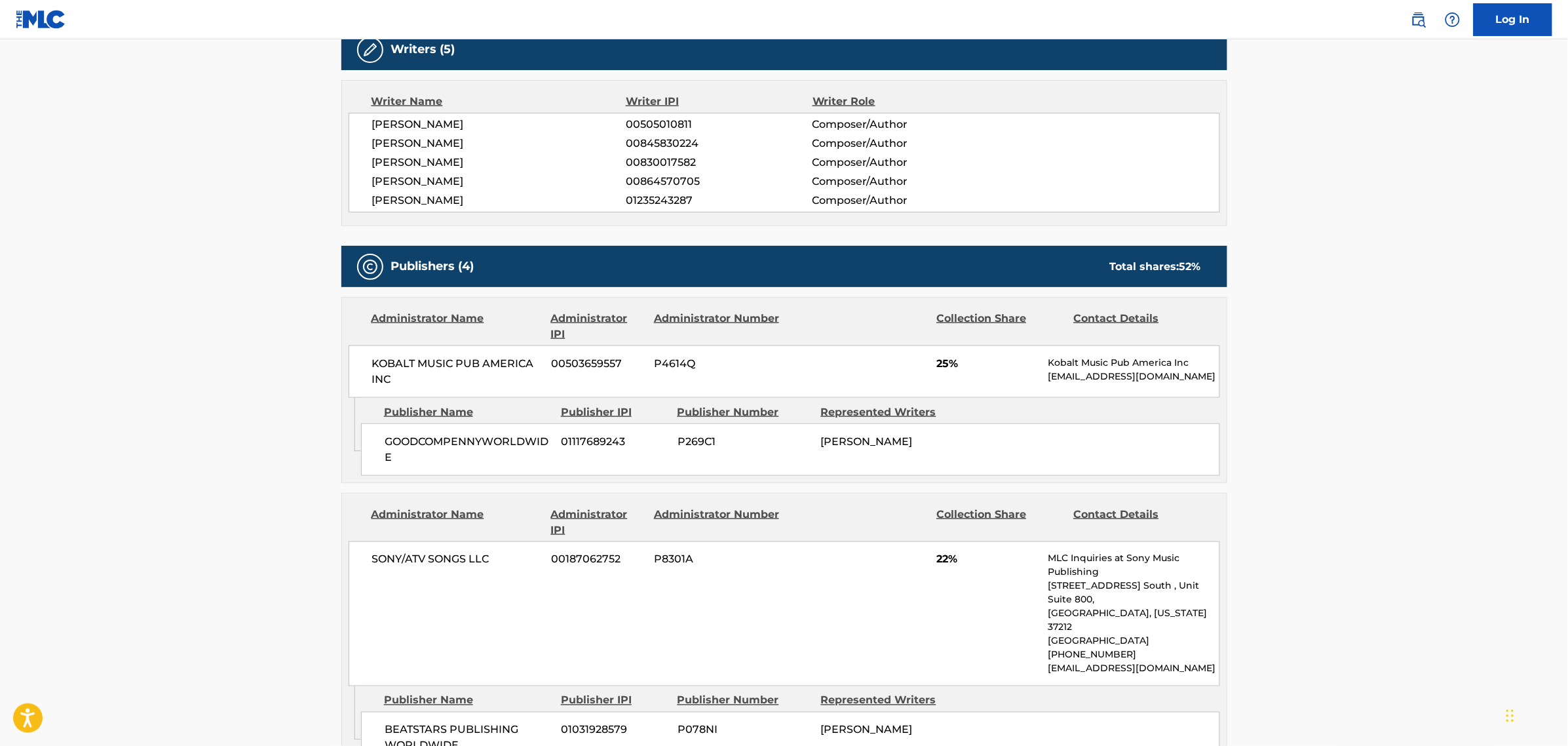
click at [111, 516] on main "< Back to public search results Copy work link ETHICS Work Detail Member Work I…" at bounding box center [784, 583] width 1568 height 2070
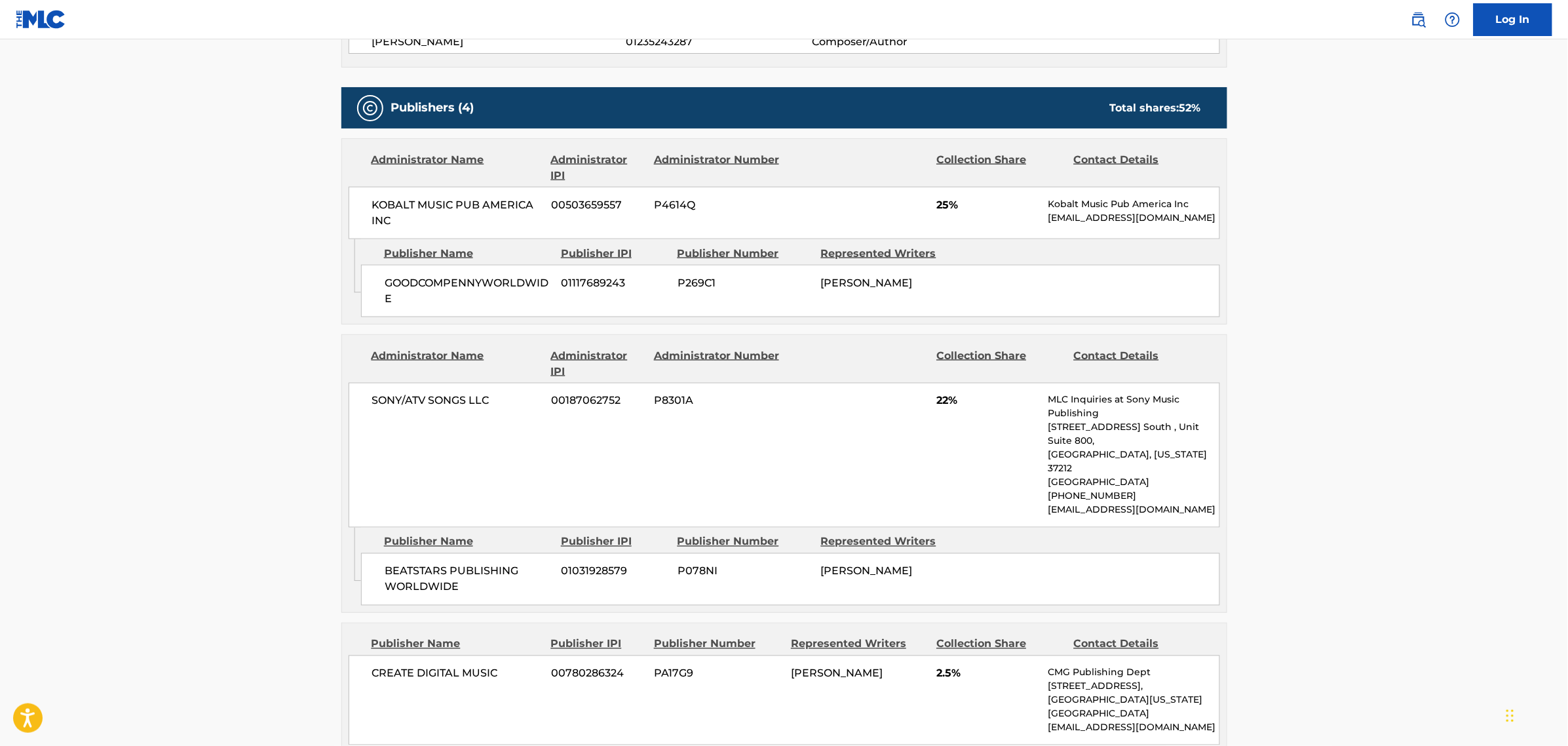
scroll to position [819, 0]
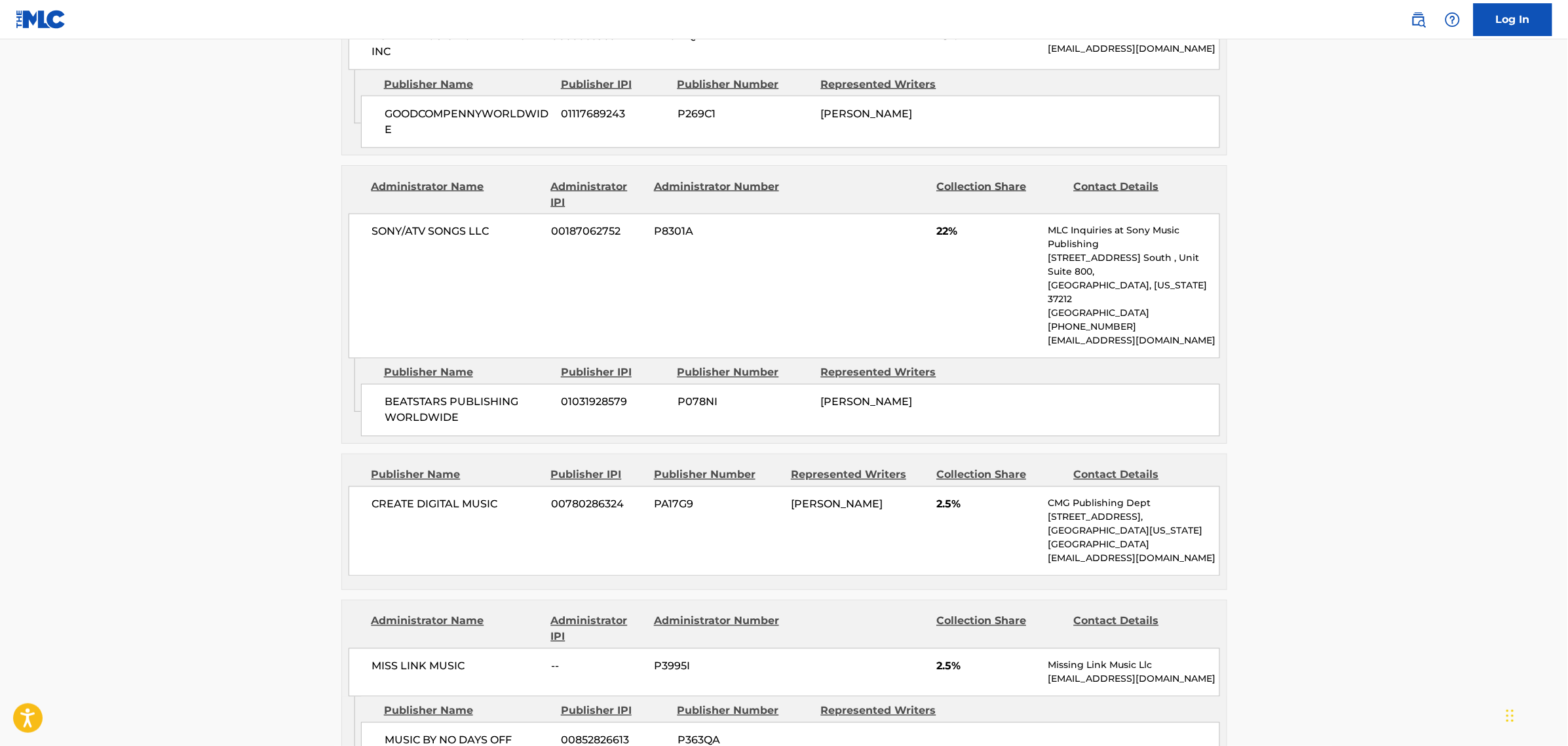
click at [172, 546] on main "< Back to public search results Copy work link ETHICS Work Detail Member Work I…" at bounding box center [784, 255] width 1568 height 2070
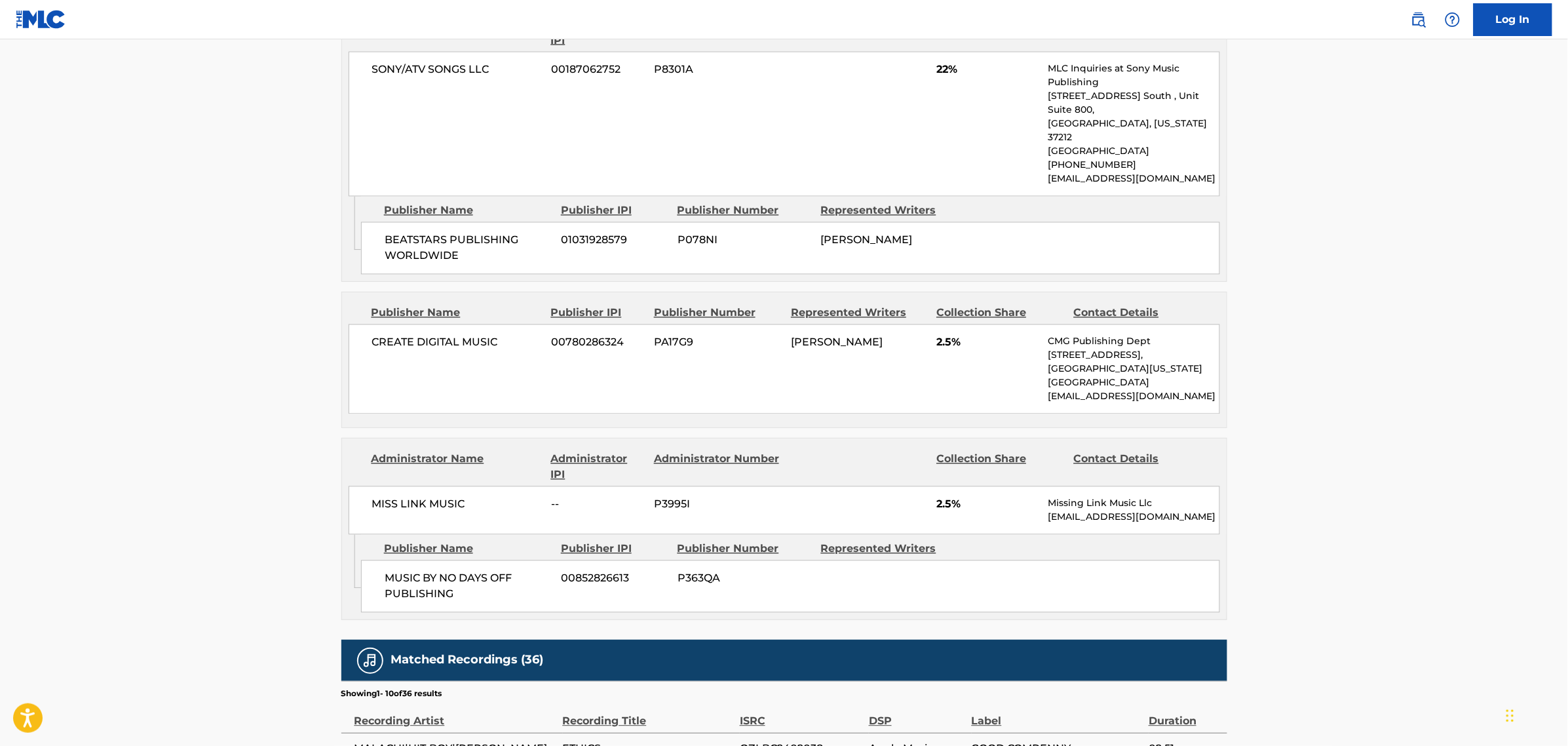
scroll to position [983, 0]
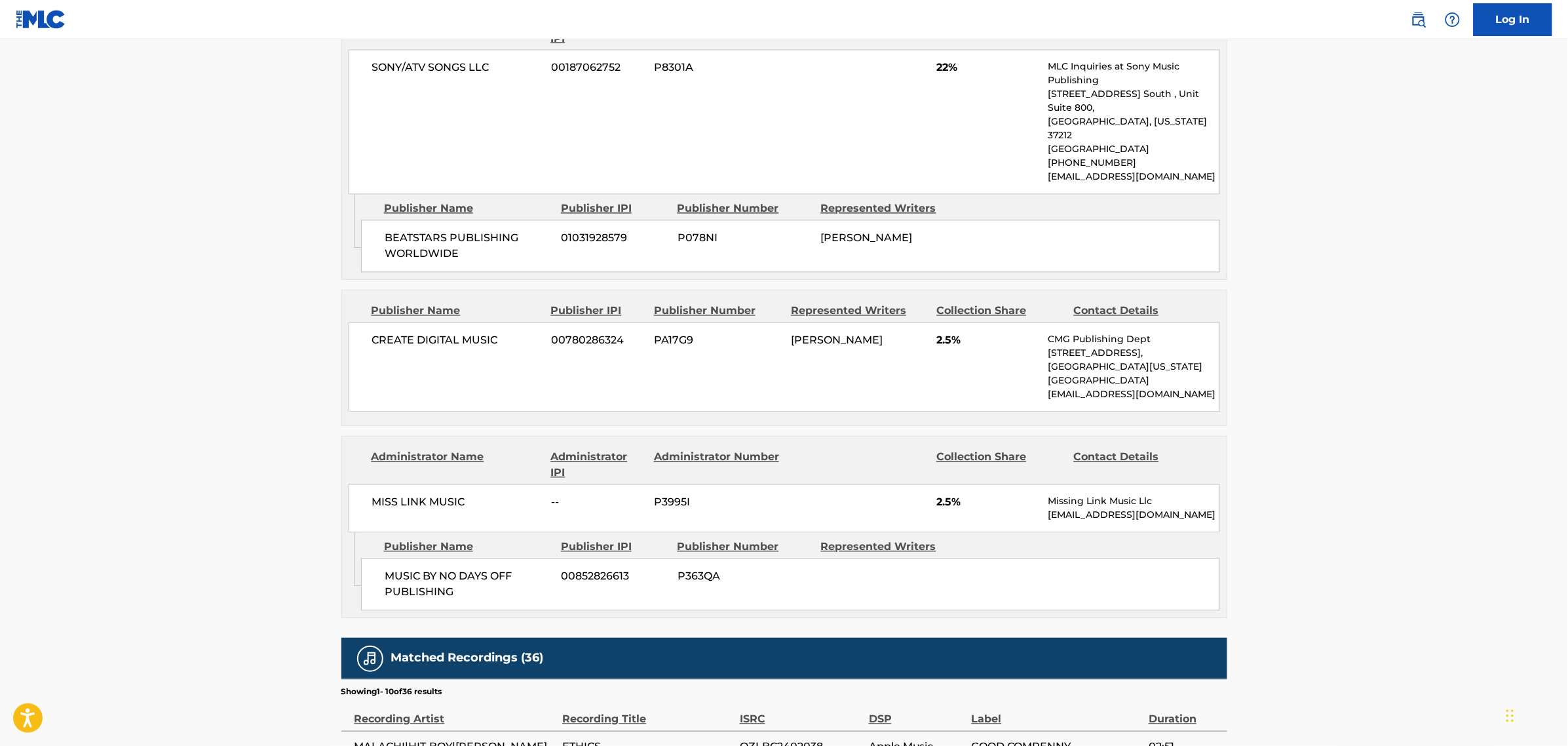
click at [1279, 525] on main "< Back to public search results Copy work link ETHICS Work Detail Member Work I…" at bounding box center [784, 91] width 1568 height 2070
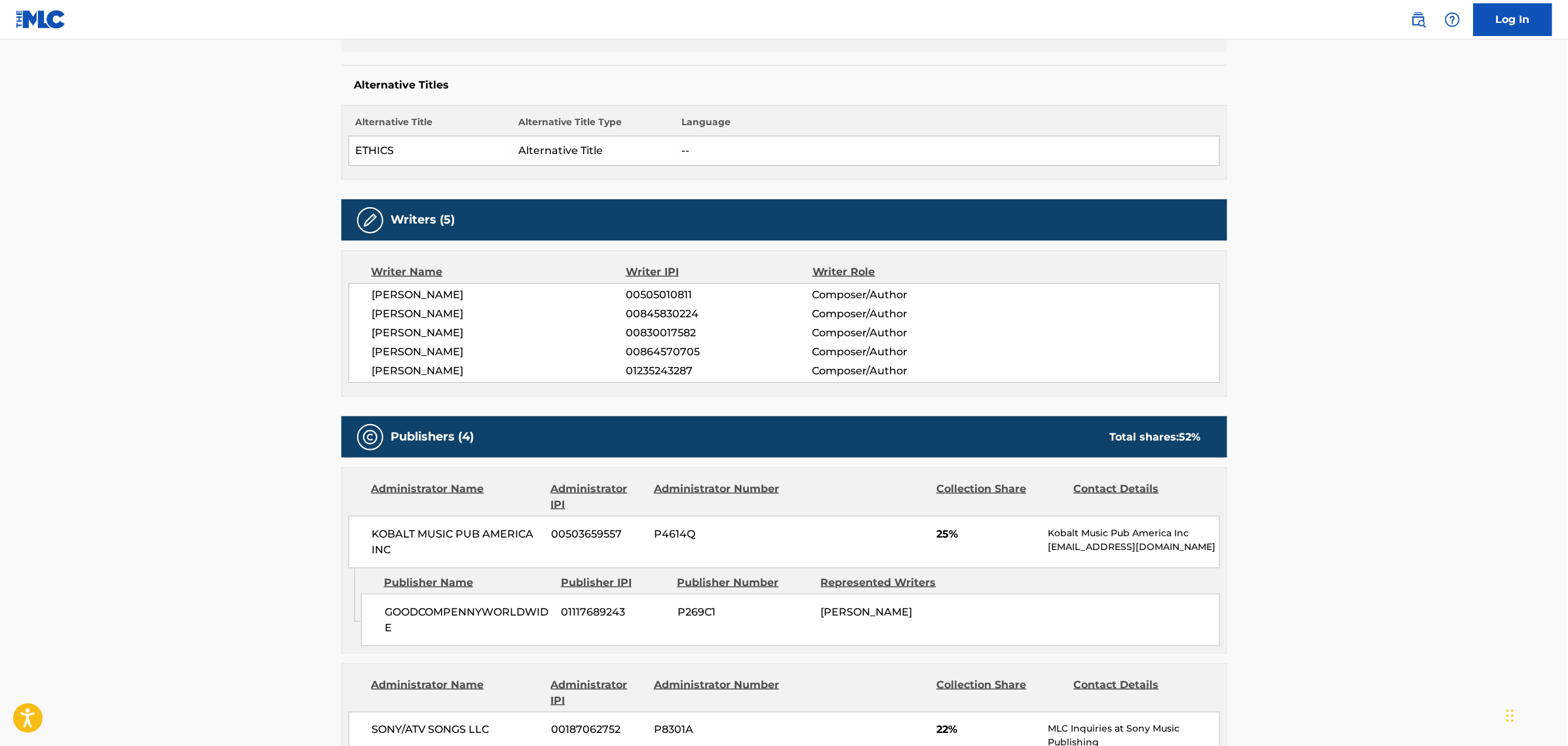
scroll to position [0, 0]
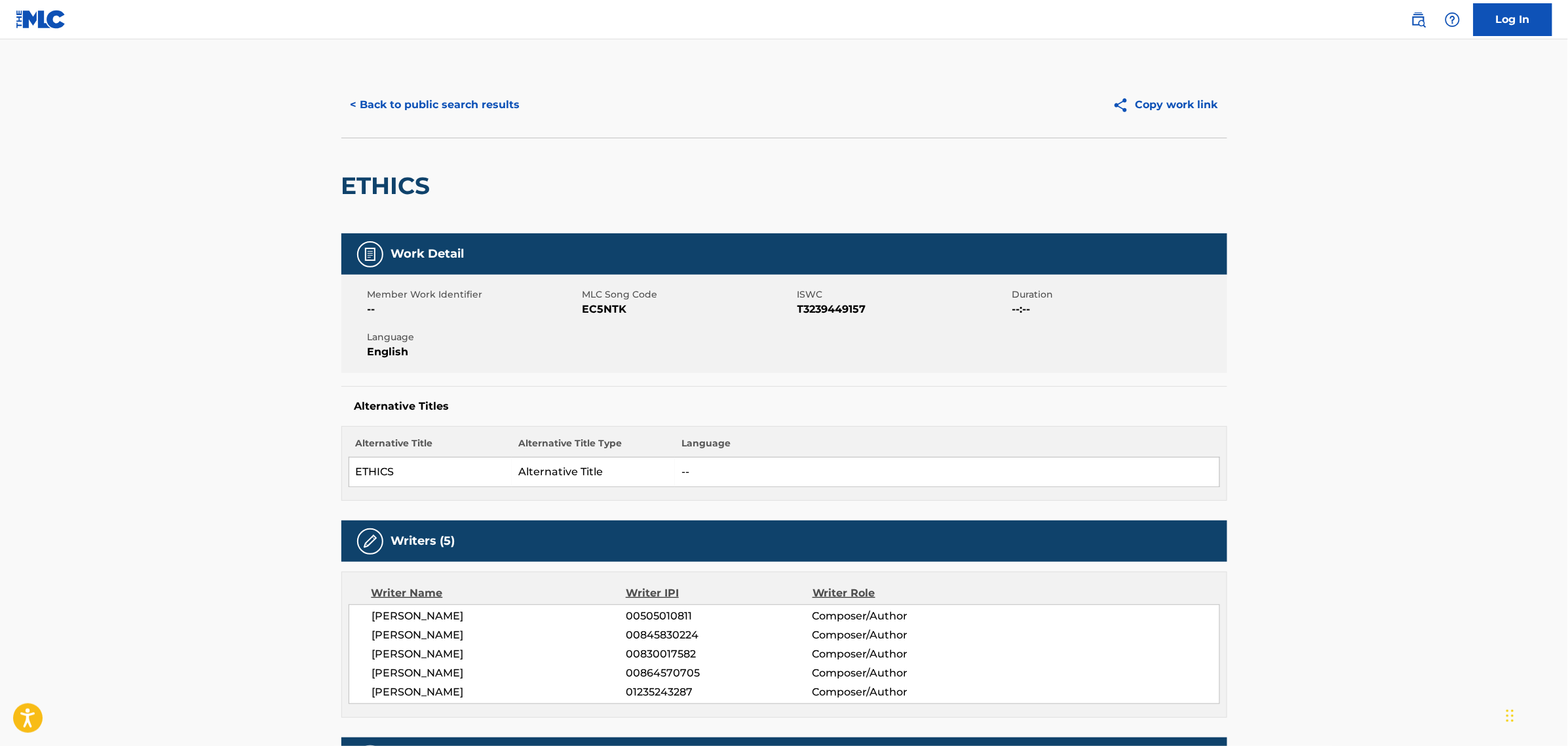
click at [393, 106] on button "< Back to public search results" at bounding box center [435, 105] width 188 height 33
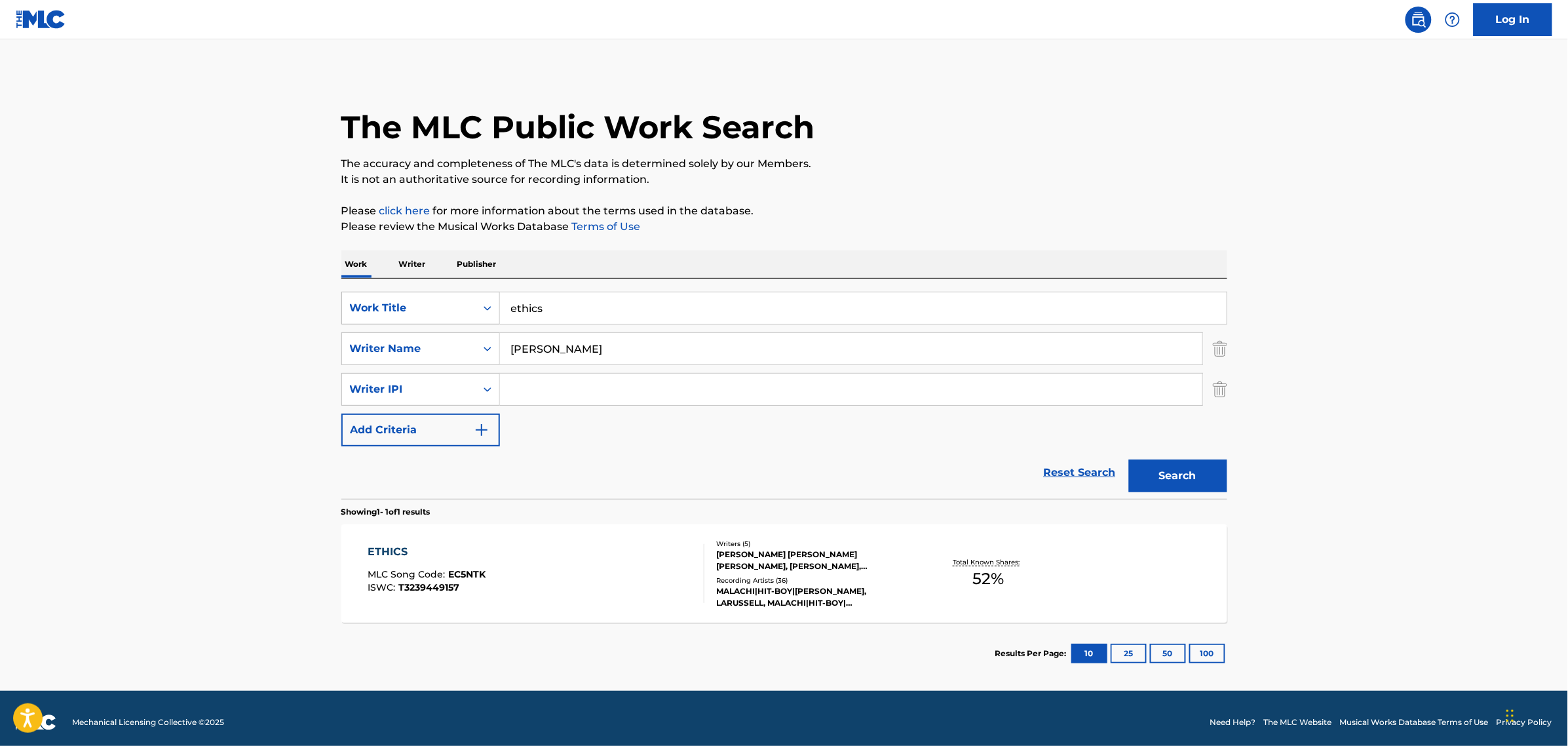
drag, startPoint x: 424, startPoint y: 318, endPoint x: 397, endPoint y: 318, distance: 27.0
click at [397, 318] on div "SearchWithCriteria2eba7383-771c-414b-958a-e4efa352c937 Work Title ethics" at bounding box center [784, 308] width 886 height 33
paste input "Funkadelic Soul Rhythm"
click at [724, 335] on div "funkadelic soul rhythm" at bounding box center [765, 337] width 529 height 23
type input "funkadelic soul rhythm"
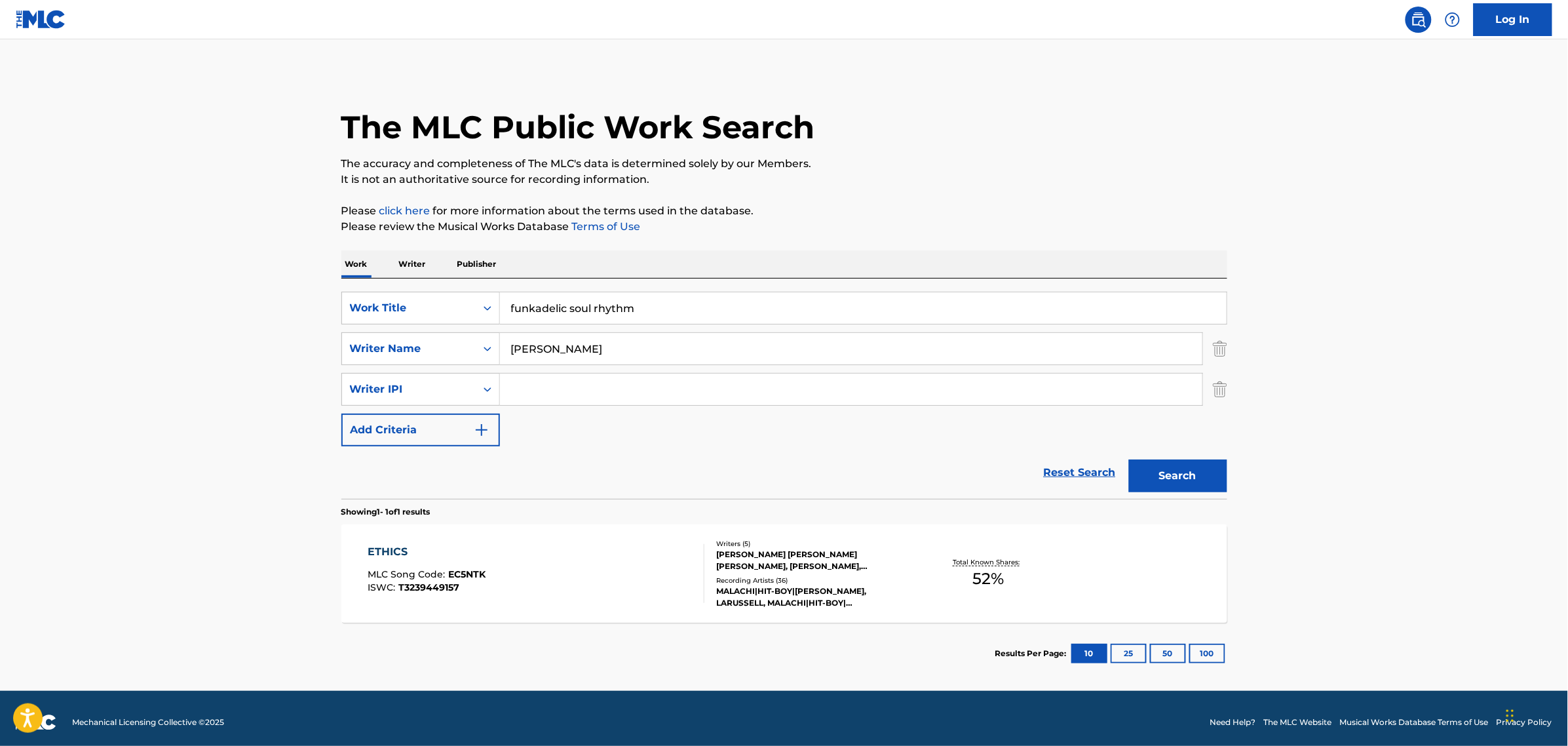
click at [657, 352] on input "[PERSON_NAME]" at bounding box center [852, 349] width 703 height 31
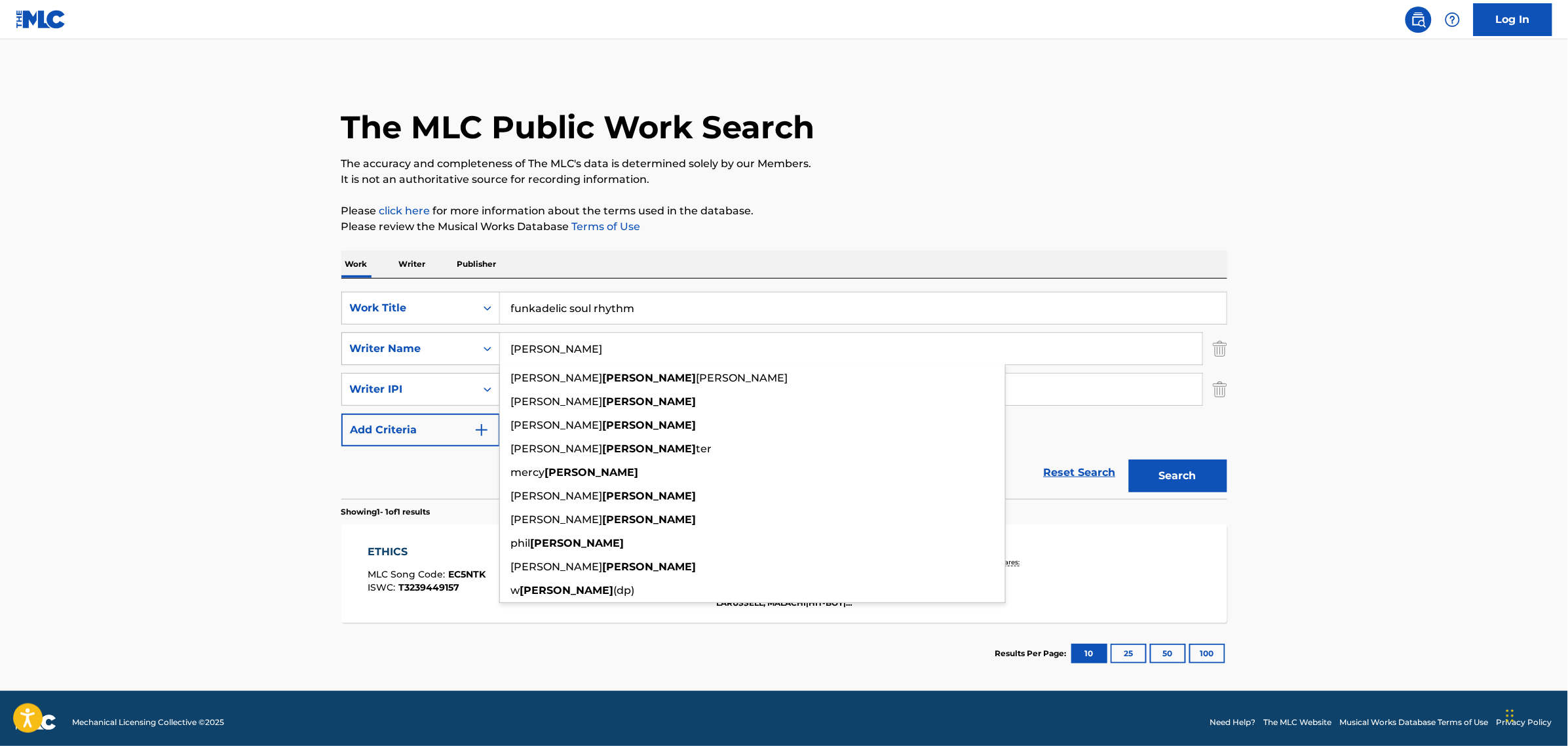
click at [454, 353] on div "SearchWithCriteria0b708988-e88c-440c-be01-bcc744724dfe Writer Name [PERSON_NAME…" at bounding box center [784, 349] width 886 height 33
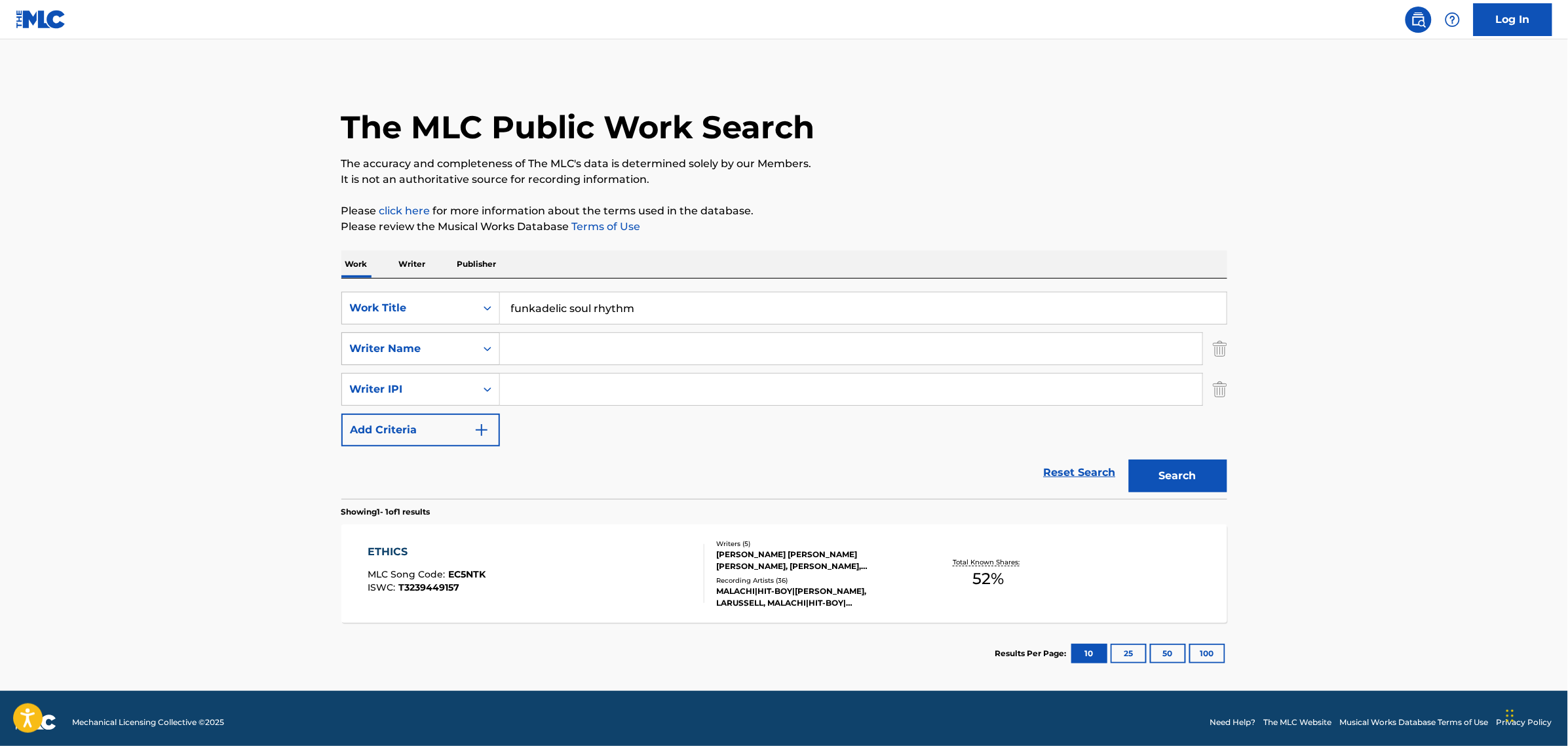
click at [1129, 459] on button "Search" at bounding box center [1178, 475] width 98 height 33
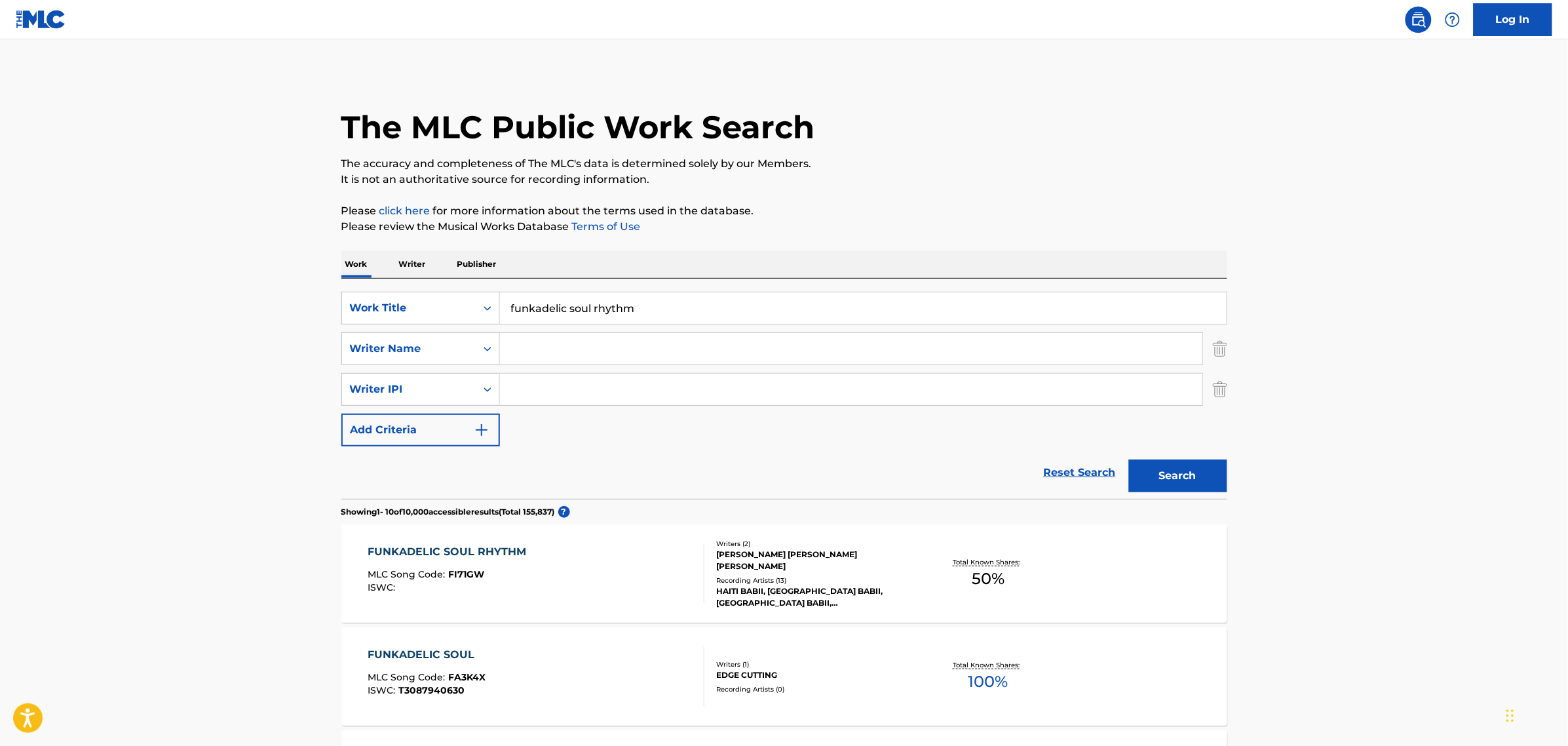
click at [382, 548] on div "FUNKADELIC SOUL RHYTHM" at bounding box center [450, 552] width 165 height 16
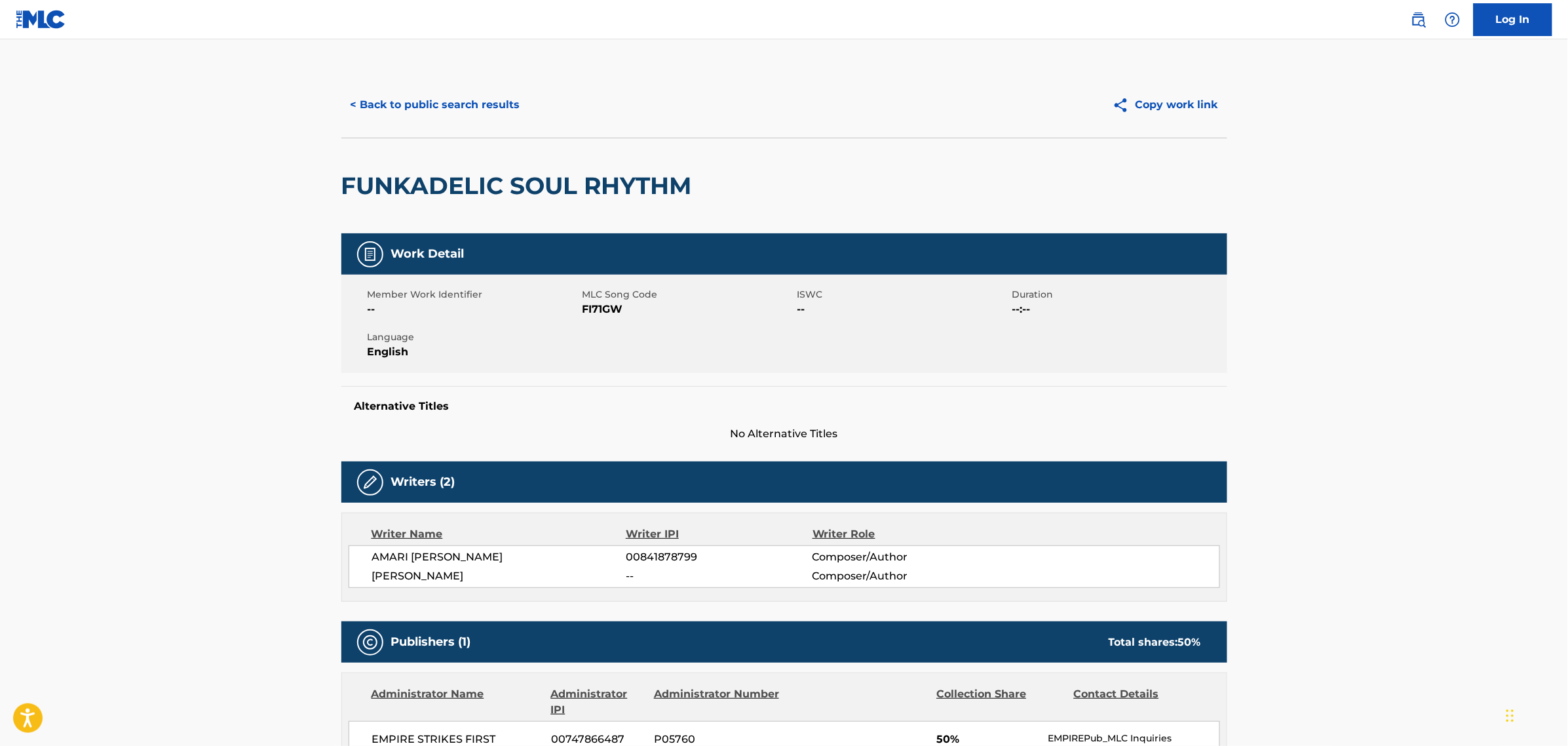
click at [584, 310] on span "FI71GW" at bounding box center [688, 309] width 212 height 16
click at [295, 519] on main "< Back to public search results Copy work link FUNKADELIC SOUL RHYTHM Work Deta…" at bounding box center [784, 715] width 1568 height 1352
click at [414, 103] on button "< Back to public search results" at bounding box center [435, 105] width 188 height 33
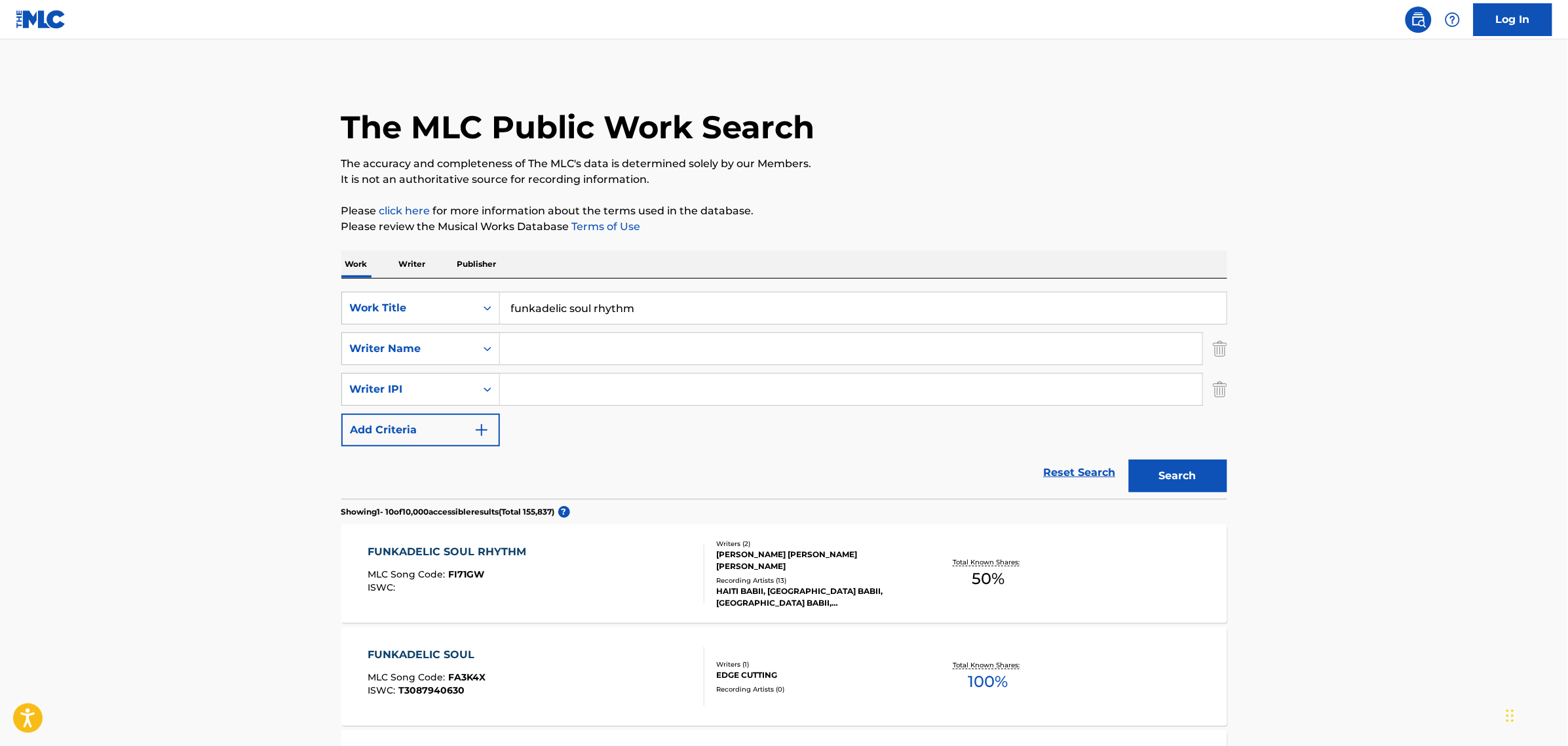
drag, startPoint x: 656, startPoint y: 310, endPoint x: 215, endPoint y: 226, distance: 448.9
type input "gank move"
click at [1129, 459] on button "Search" at bounding box center [1178, 475] width 98 height 33
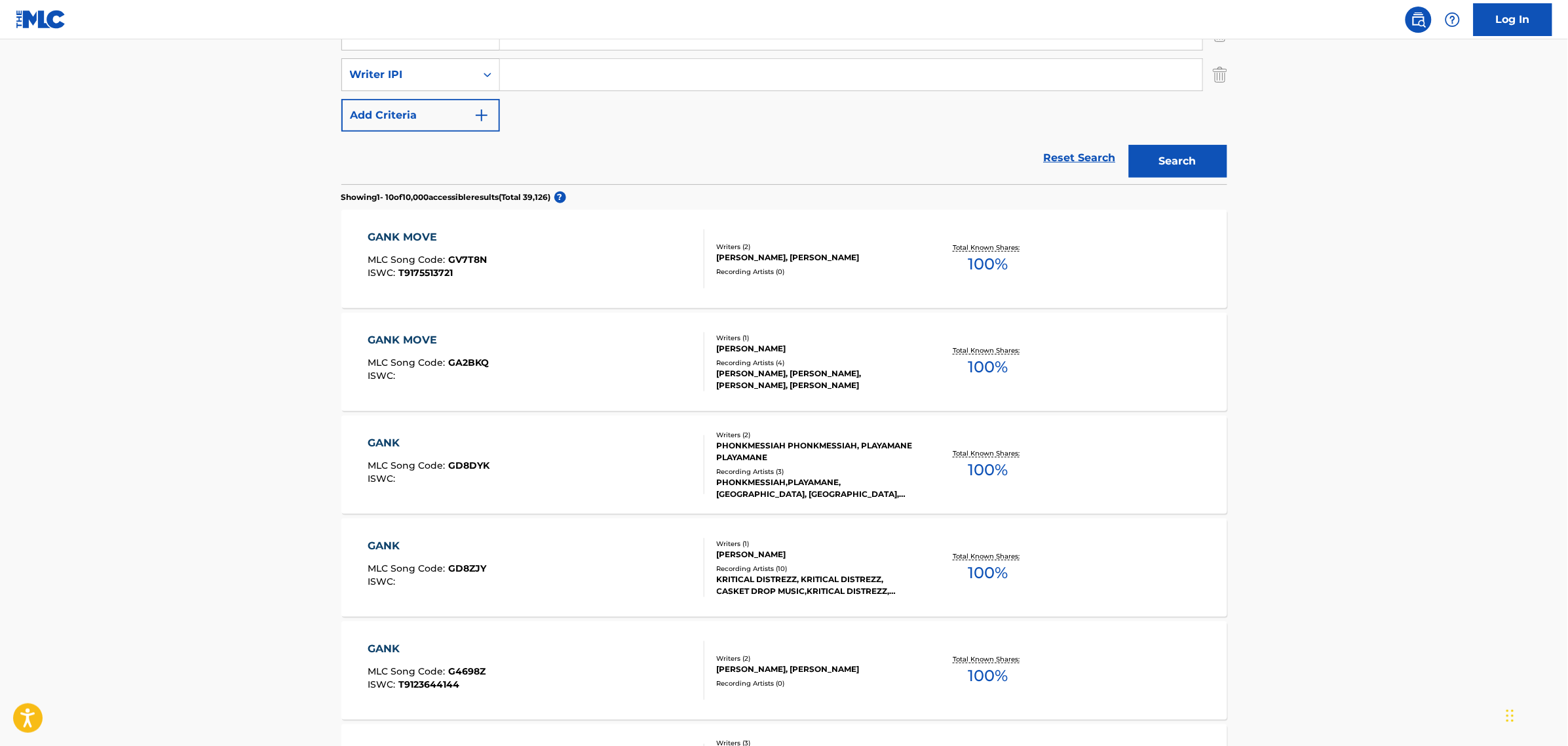
scroll to position [327, 0]
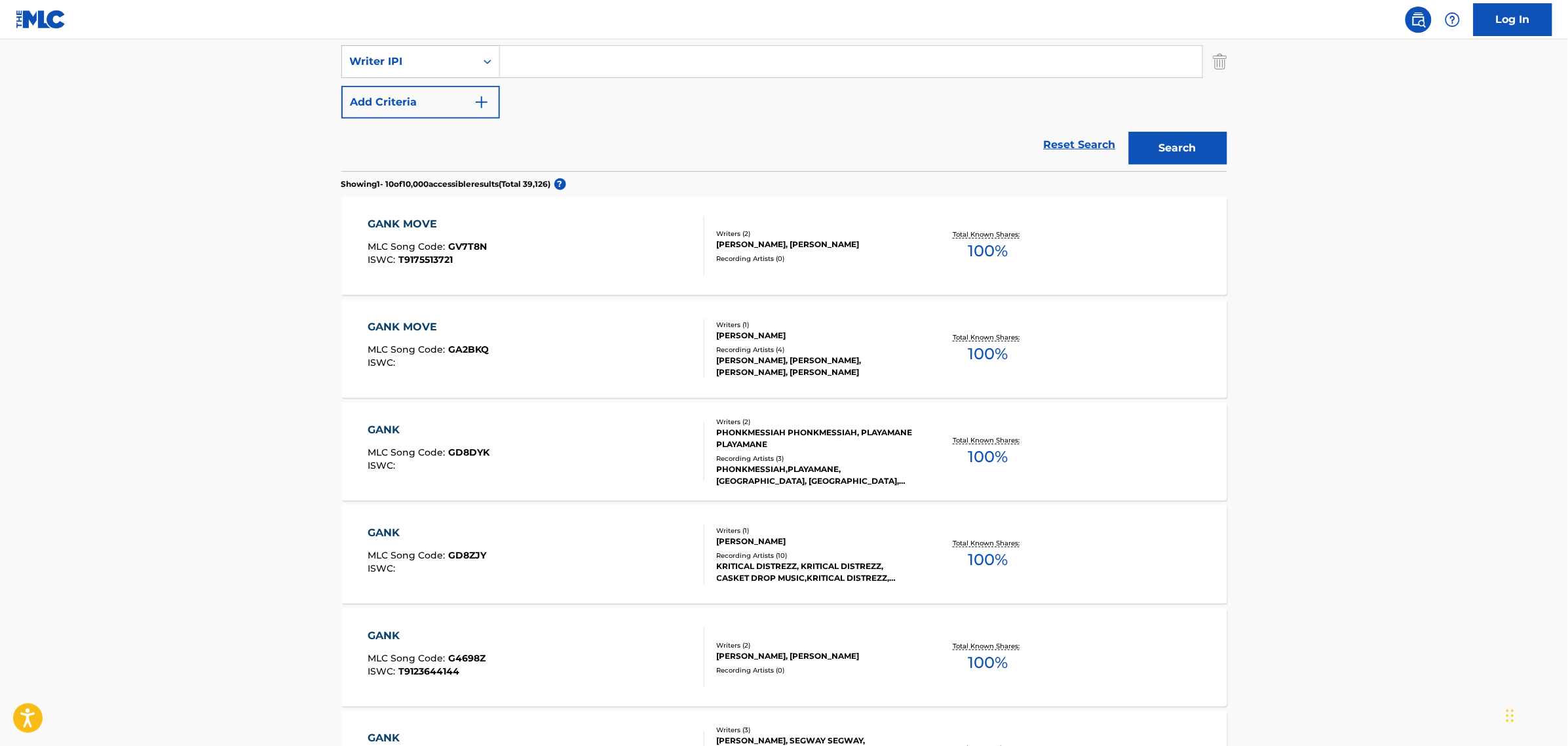
click at [273, 347] on main "The MLC Public Work Search The accuracy and completeness of The MLC's data is d…" at bounding box center [784, 503] width 1568 height 1583
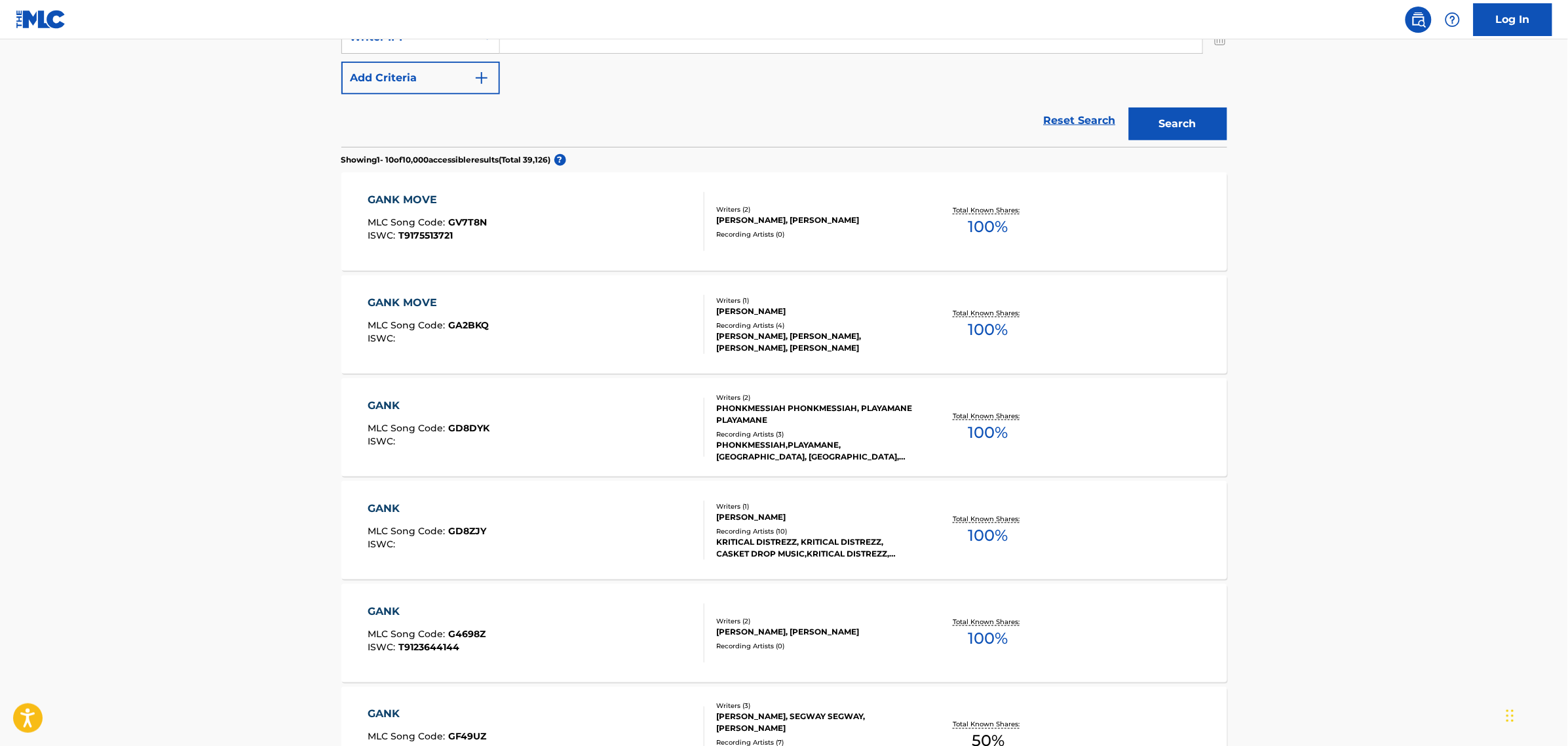
scroll to position [246, 0]
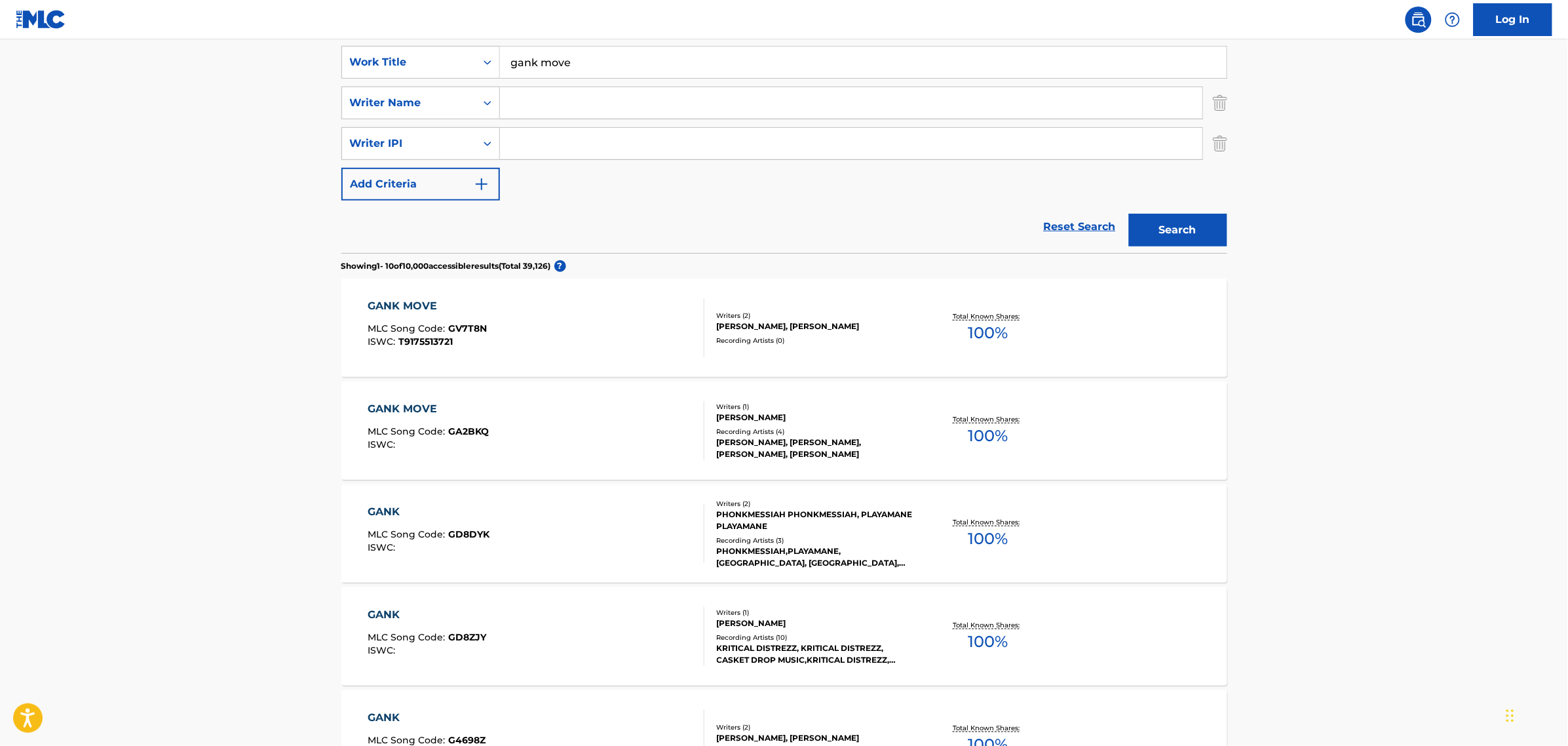
click at [502, 63] on input "gank move" at bounding box center [864, 62] width 727 height 31
click at [457, 57] on div "Work Title" at bounding box center [409, 62] width 118 height 16
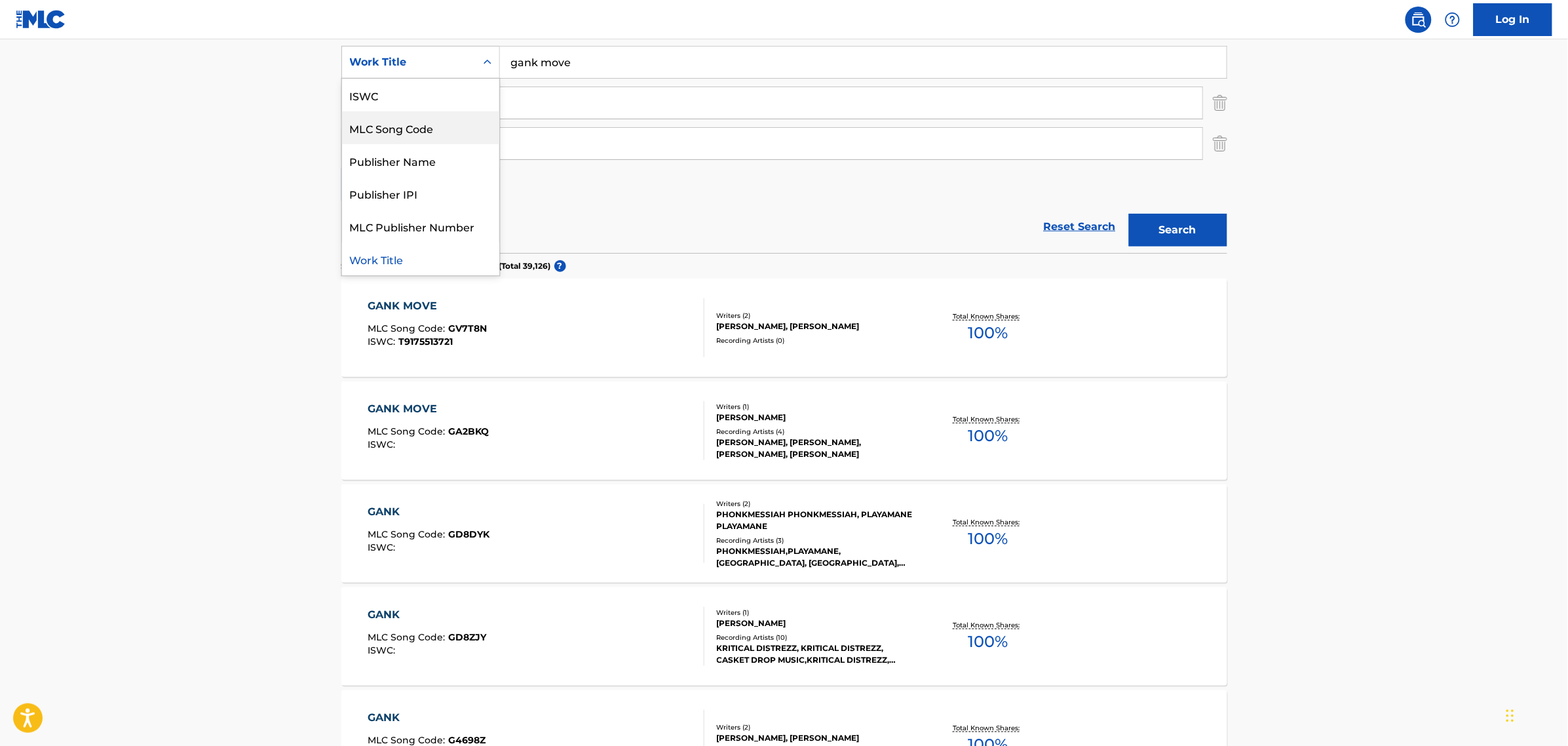
click at [415, 115] on div "MLC Song Code" at bounding box center [421, 128] width 157 height 33
click at [415, 67] on div "MLC Song Code" at bounding box center [409, 62] width 118 height 16
click at [420, 129] on div "ISWC" at bounding box center [421, 128] width 157 height 33
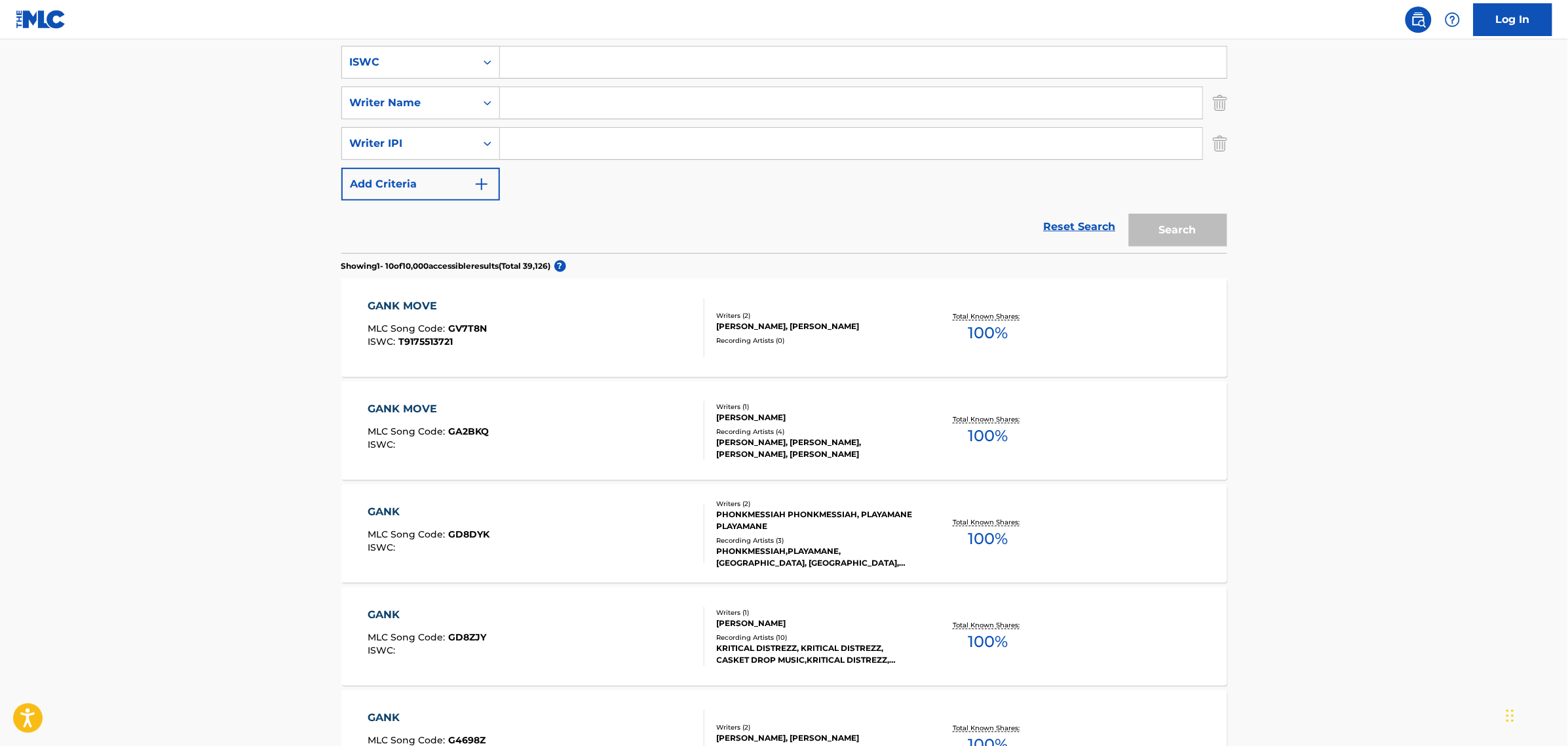
click at [616, 73] on input "Search Form" at bounding box center [864, 62] width 727 height 31
paste input "T3273495384"
type input "T3273495384"
click at [1129, 214] on button "Search" at bounding box center [1178, 230] width 98 height 33
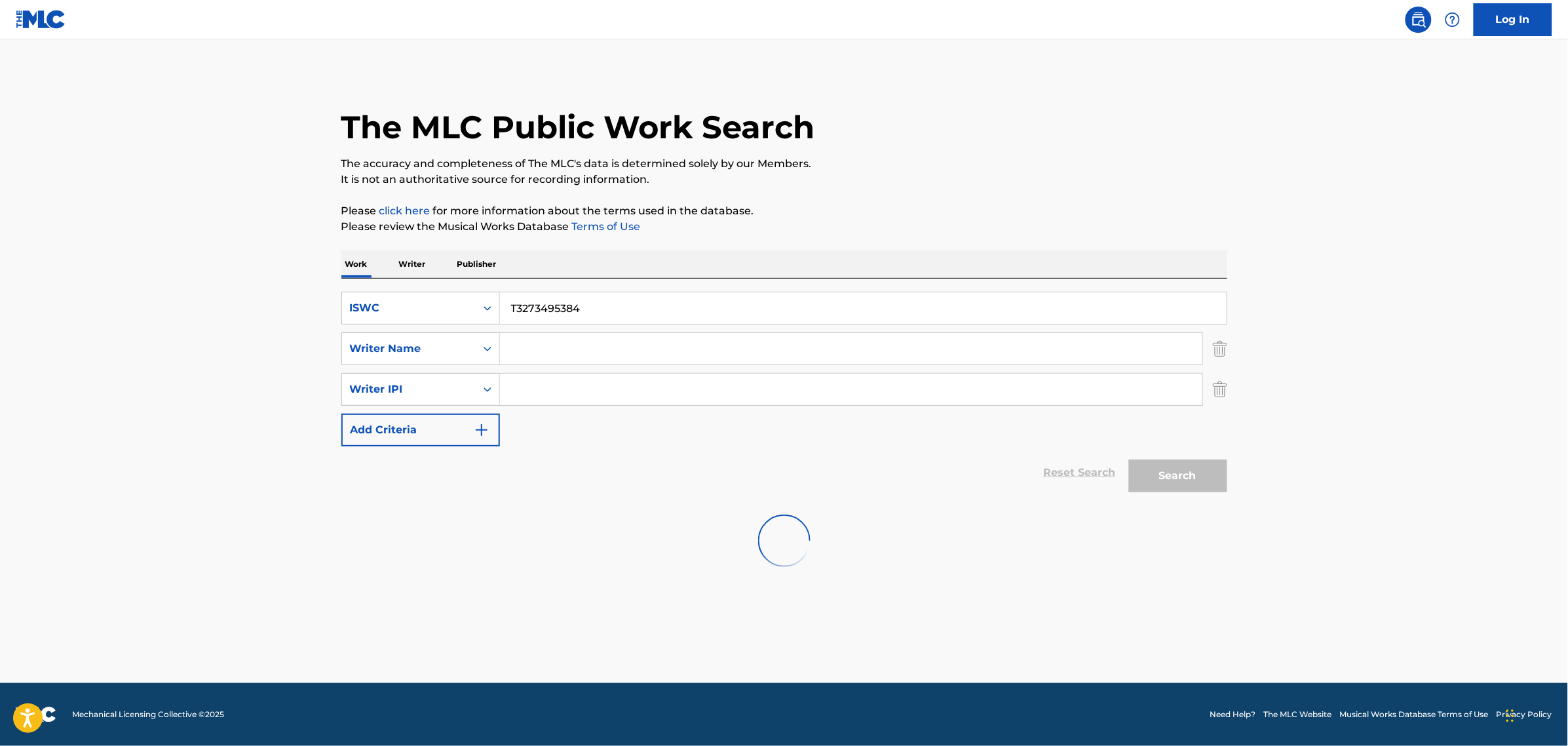
scroll to position [0, 0]
click at [1191, 476] on button "Search" at bounding box center [1178, 475] width 98 height 33
click at [430, 293] on div "SearchWithCriteria290d7612-2ea2-4b92-91ad-28cf5b6fb60b ISWC T3273495384" at bounding box center [784, 308] width 886 height 33
click at [394, 293] on div "ISWC" at bounding box center [421, 308] width 159 height 33
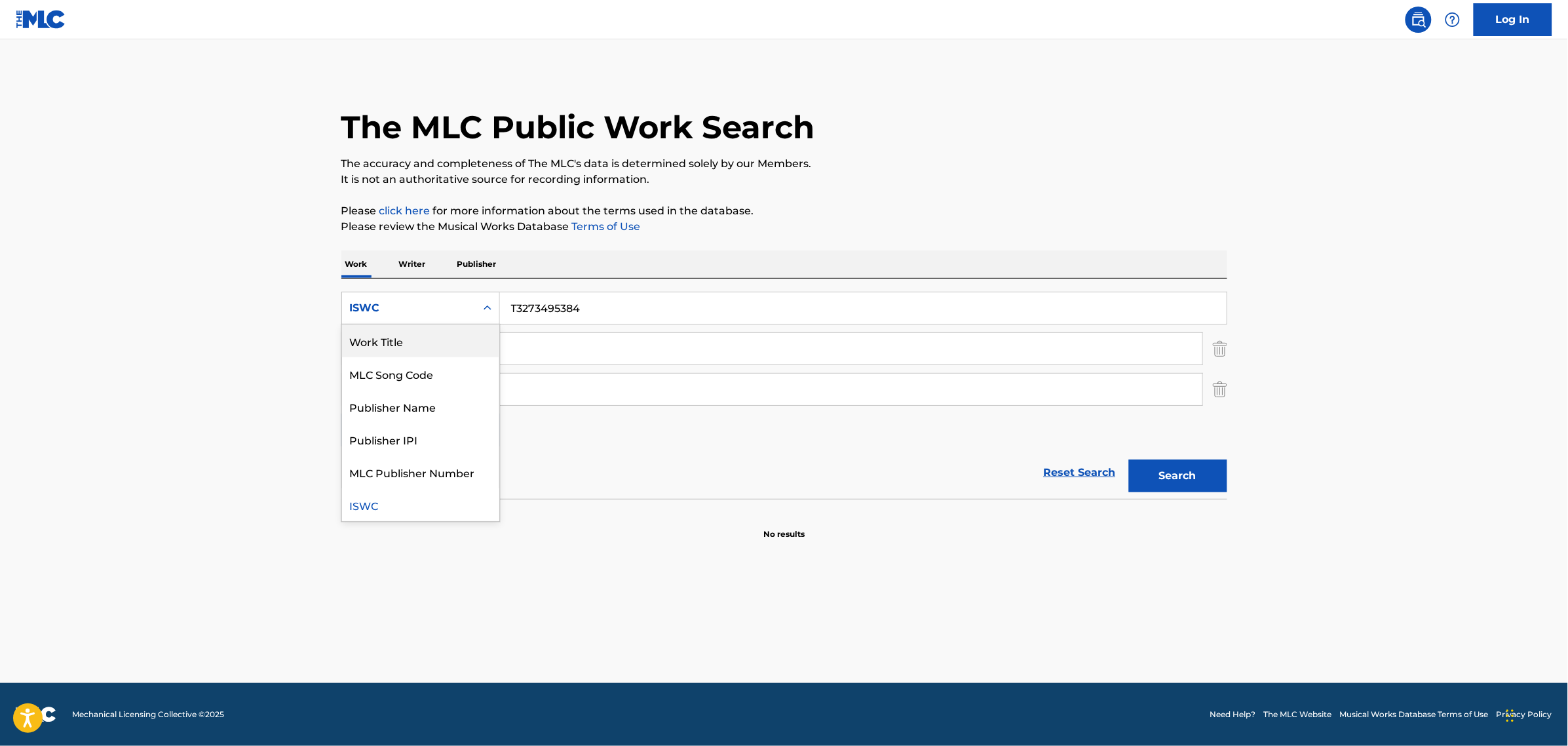
click at [400, 337] on div "Work Title" at bounding box center [421, 341] width 157 height 33
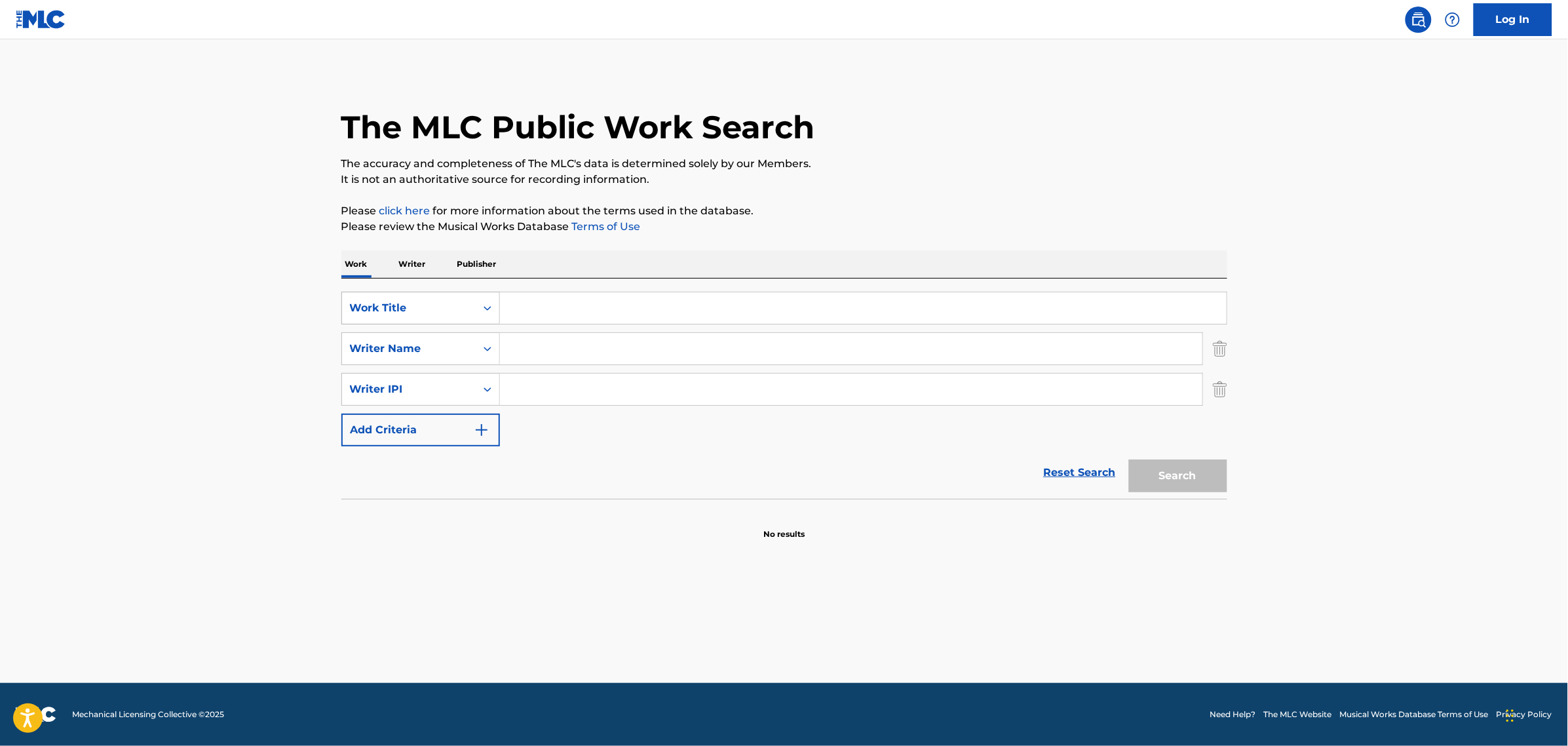
drag, startPoint x: 529, startPoint y: 317, endPoint x: 458, endPoint y: 317, distance: 71.0
click at [458, 317] on div "SearchWithCriteriae59d26cf-8e2e-46fc-9bd7-74448d0472a5 Work Title" at bounding box center [784, 308] width 886 height 33
type input "g"
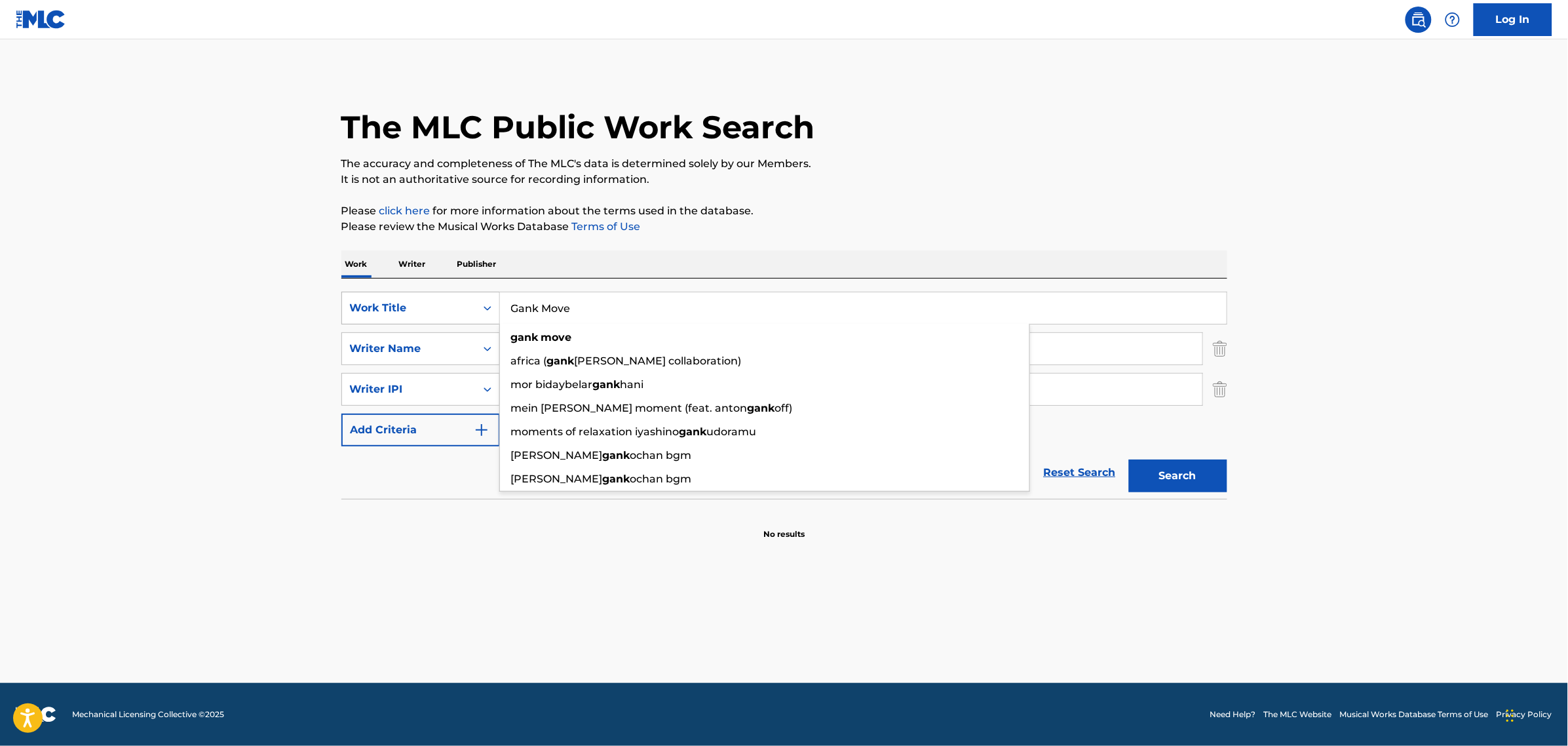
type input "Gank Move"
click at [1129, 459] on button "Search" at bounding box center [1178, 475] width 98 height 33
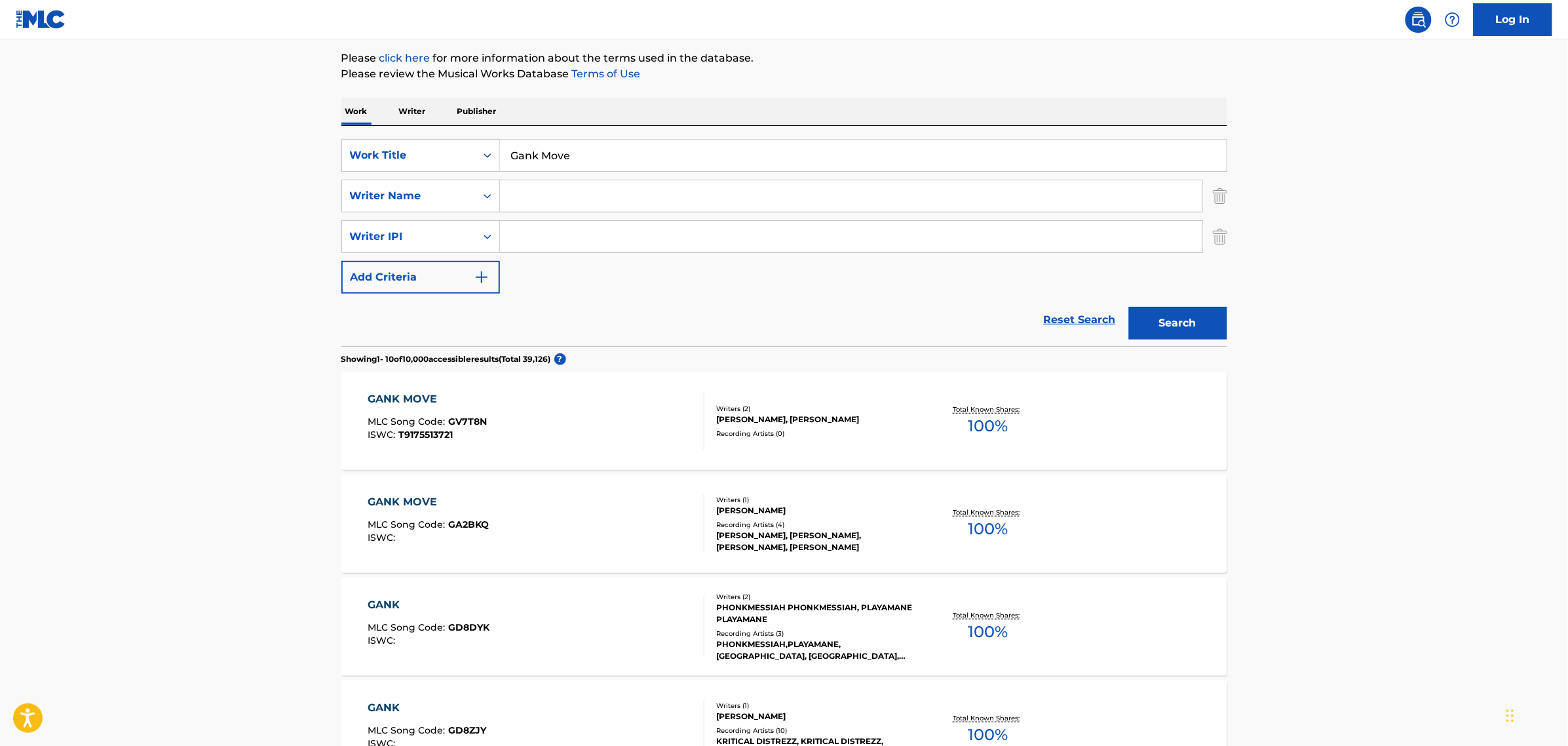
scroll to position [164, 0]
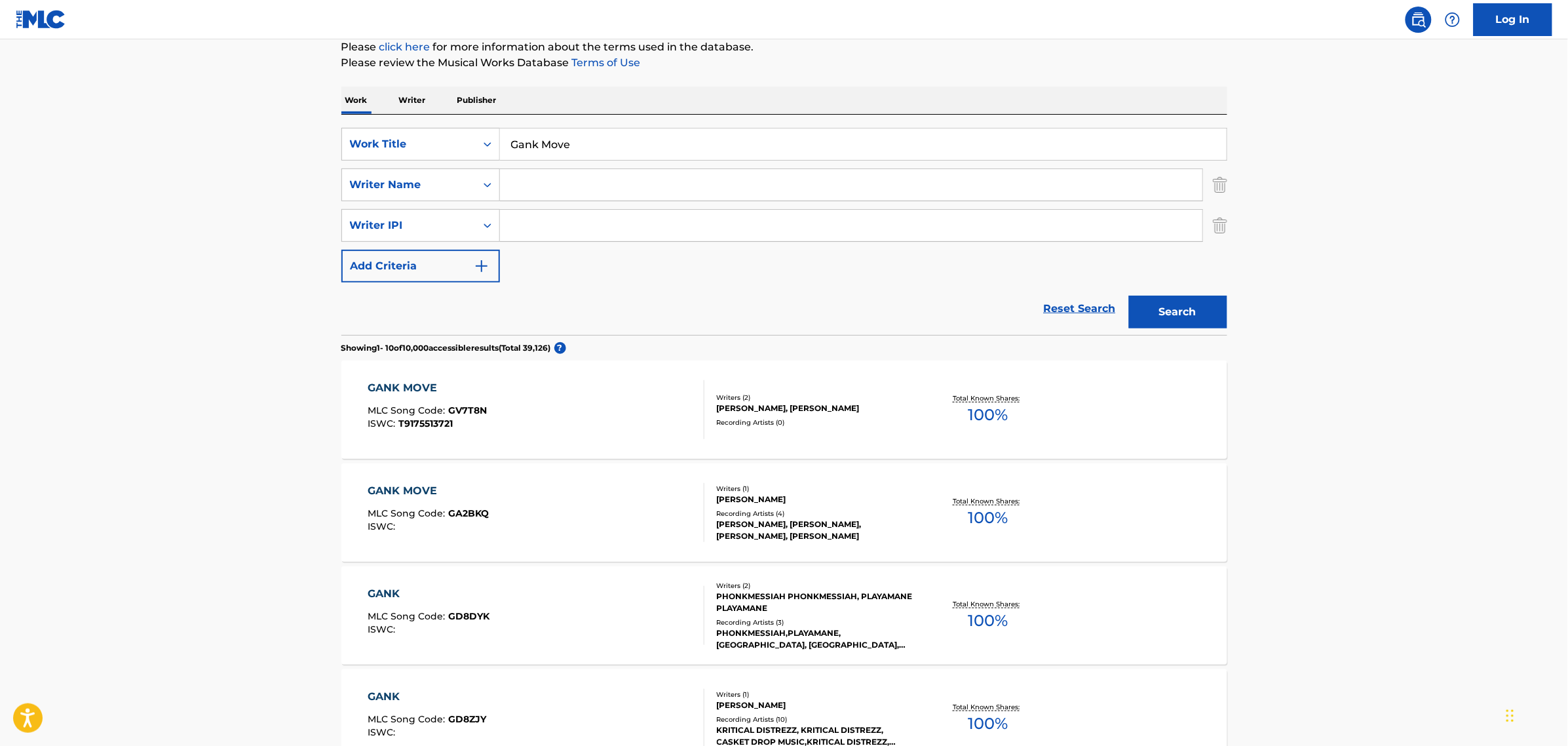
click at [434, 417] on span "T9175513721" at bounding box center [425, 423] width 55 height 12
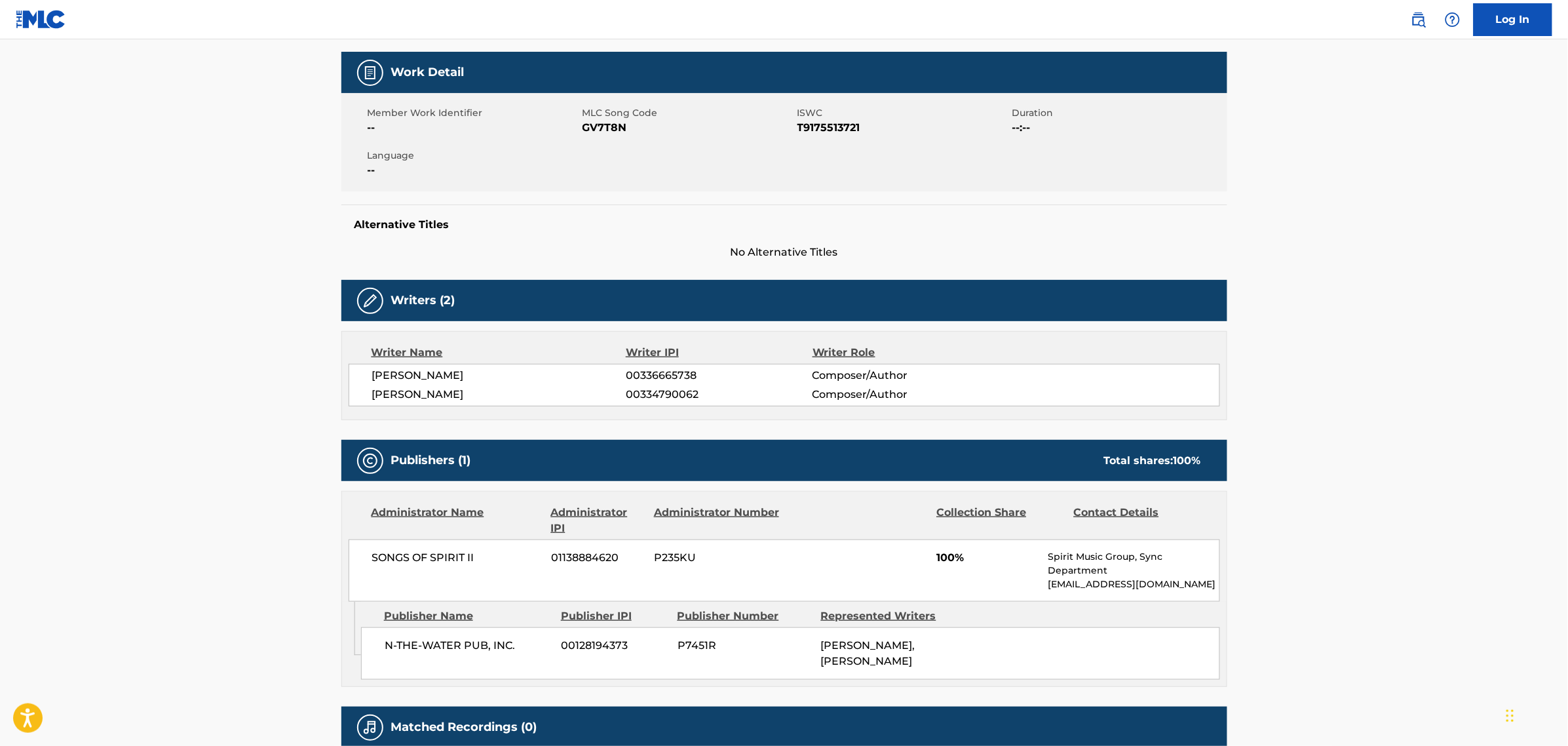
scroll to position [325, 0]
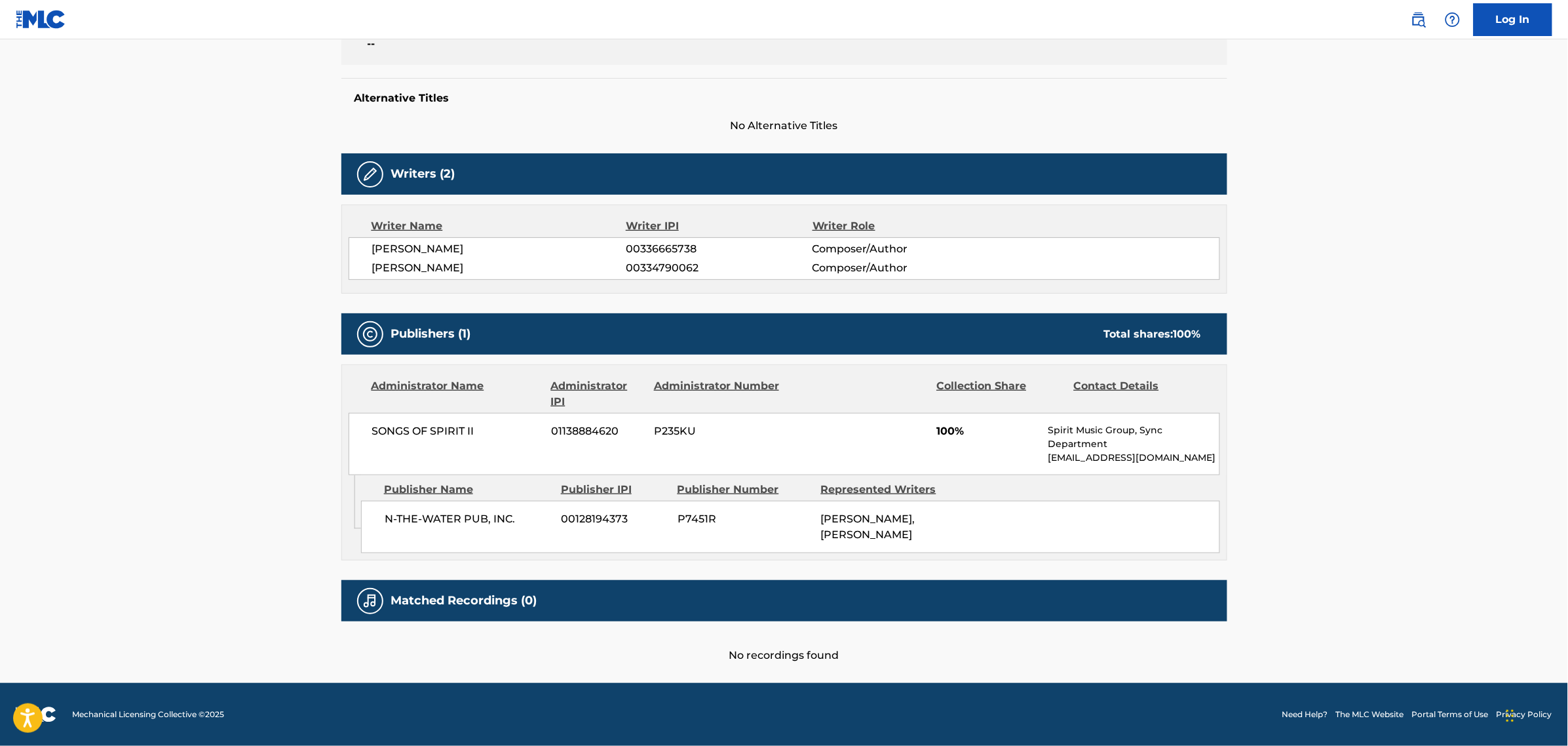
scroll to position [164, 0]
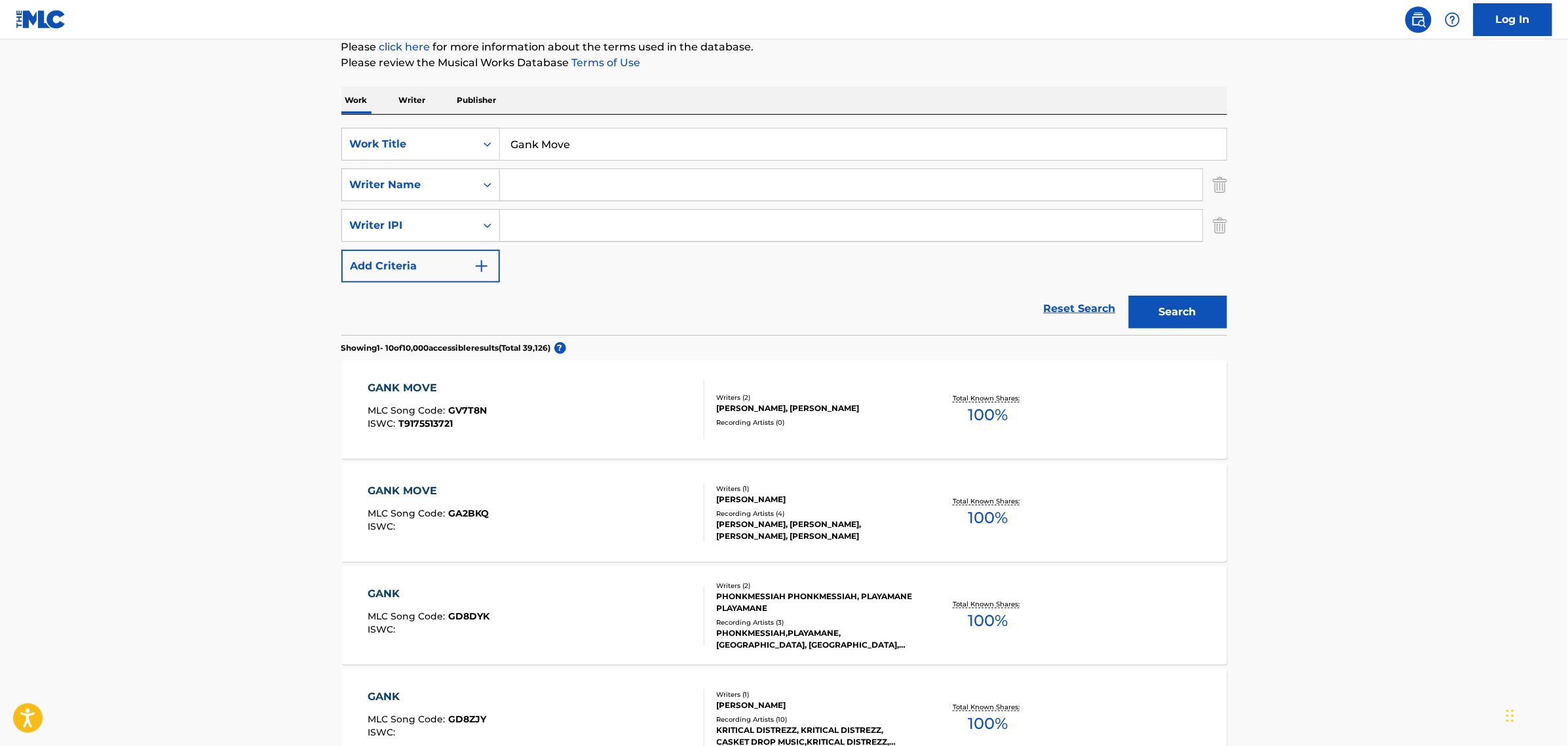
click at [424, 499] on div "GANK MOVE" at bounding box center [428, 491] width 121 height 16
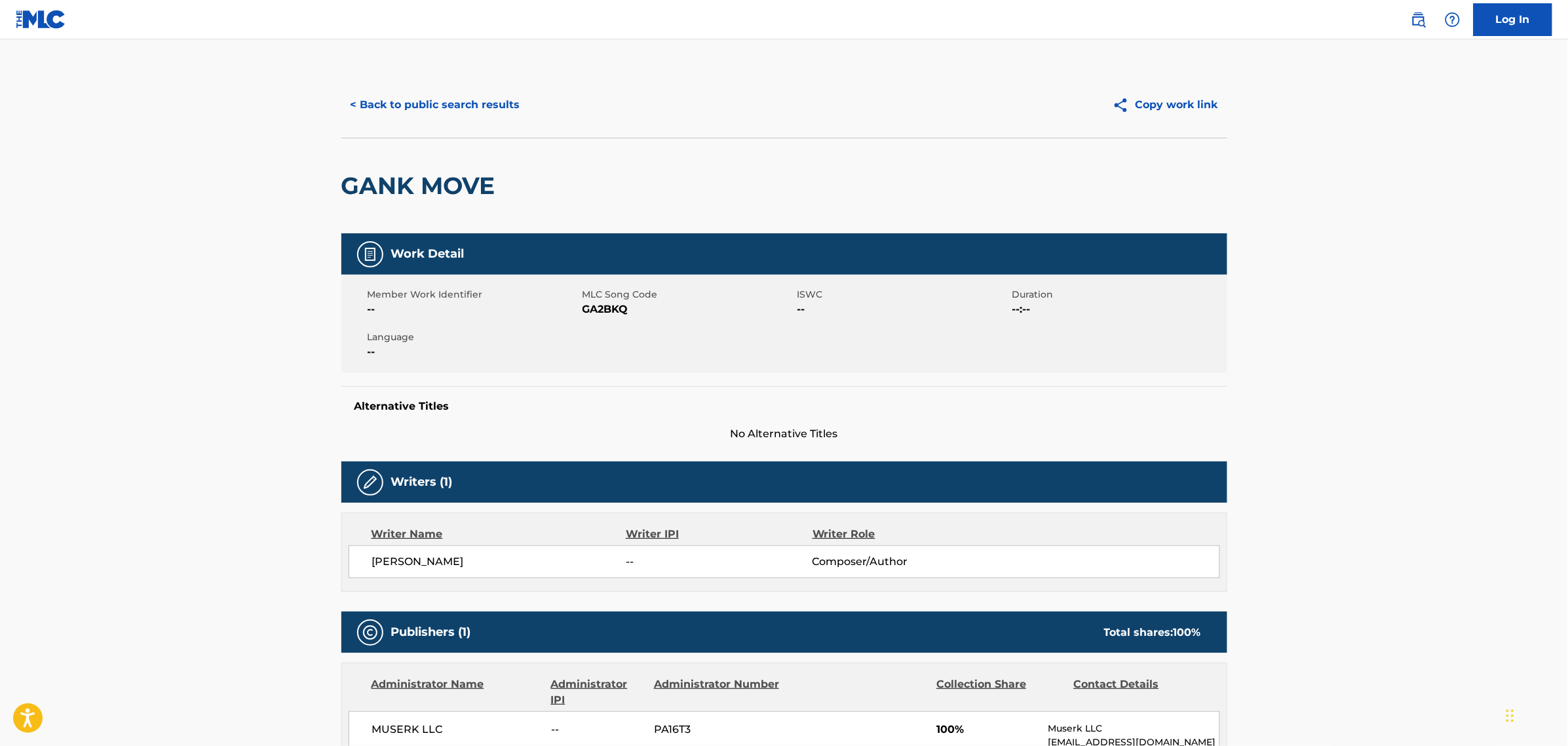
click at [258, 485] on main "< Back to public search results Copy work link GANK MOVE Work Detail Member Wor…" at bounding box center [784, 567] width 1568 height 1057
click at [436, 103] on button "< Back to public search results" at bounding box center [435, 105] width 188 height 33
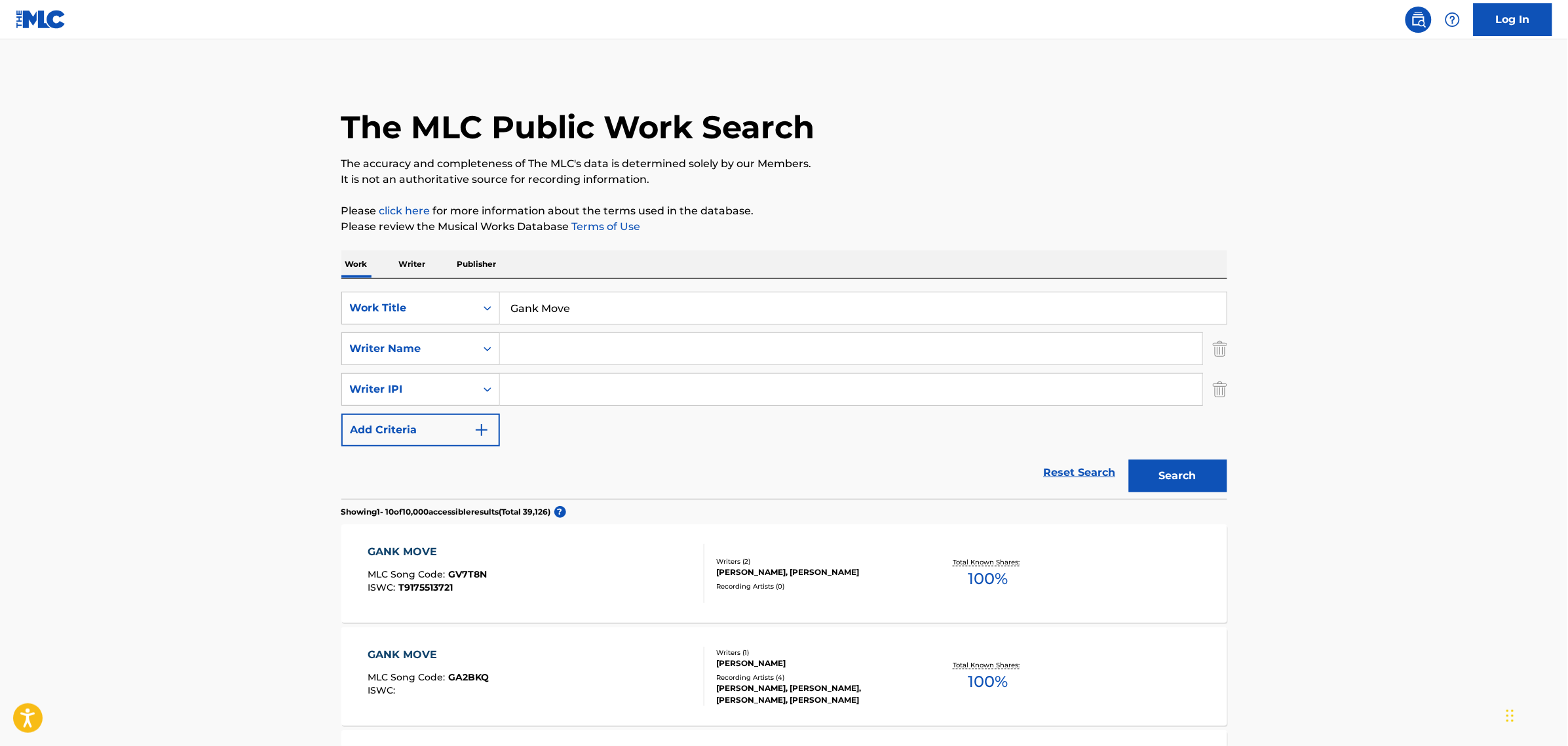
scroll to position [164, 0]
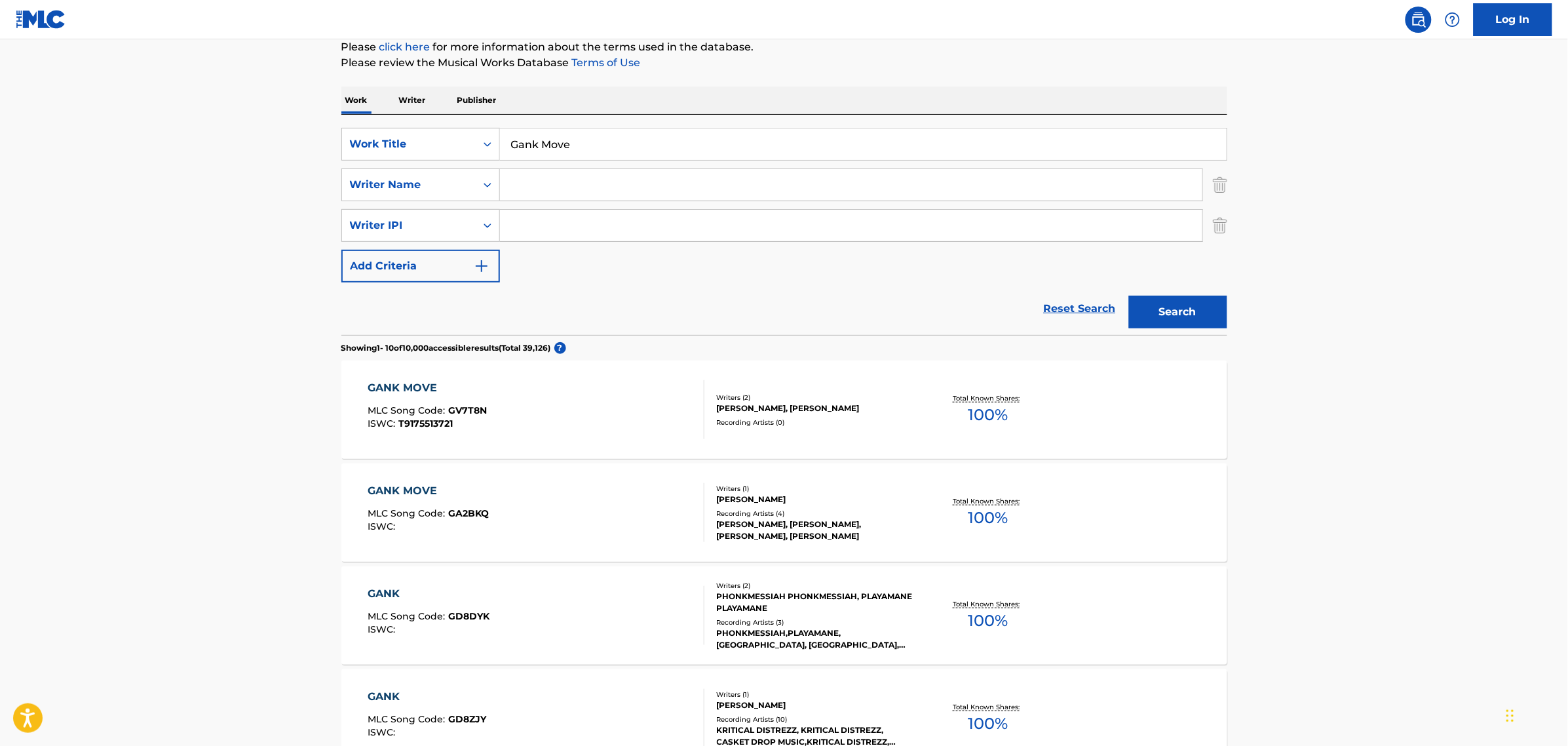
drag, startPoint x: 608, startPoint y: 142, endPoint x: 130, endPoint y: 142, distance: 478.0
click at [130, 142] on main "The MLC Public Work Search The accuracy and completeness of The MLC's data is d…" at bounding box center [784, 667] width 1568 height 1583
type input "Jungle bamboo"
click at [1129, 295] on button "Search" at bounding box center [1178, 312] width 98 height 33
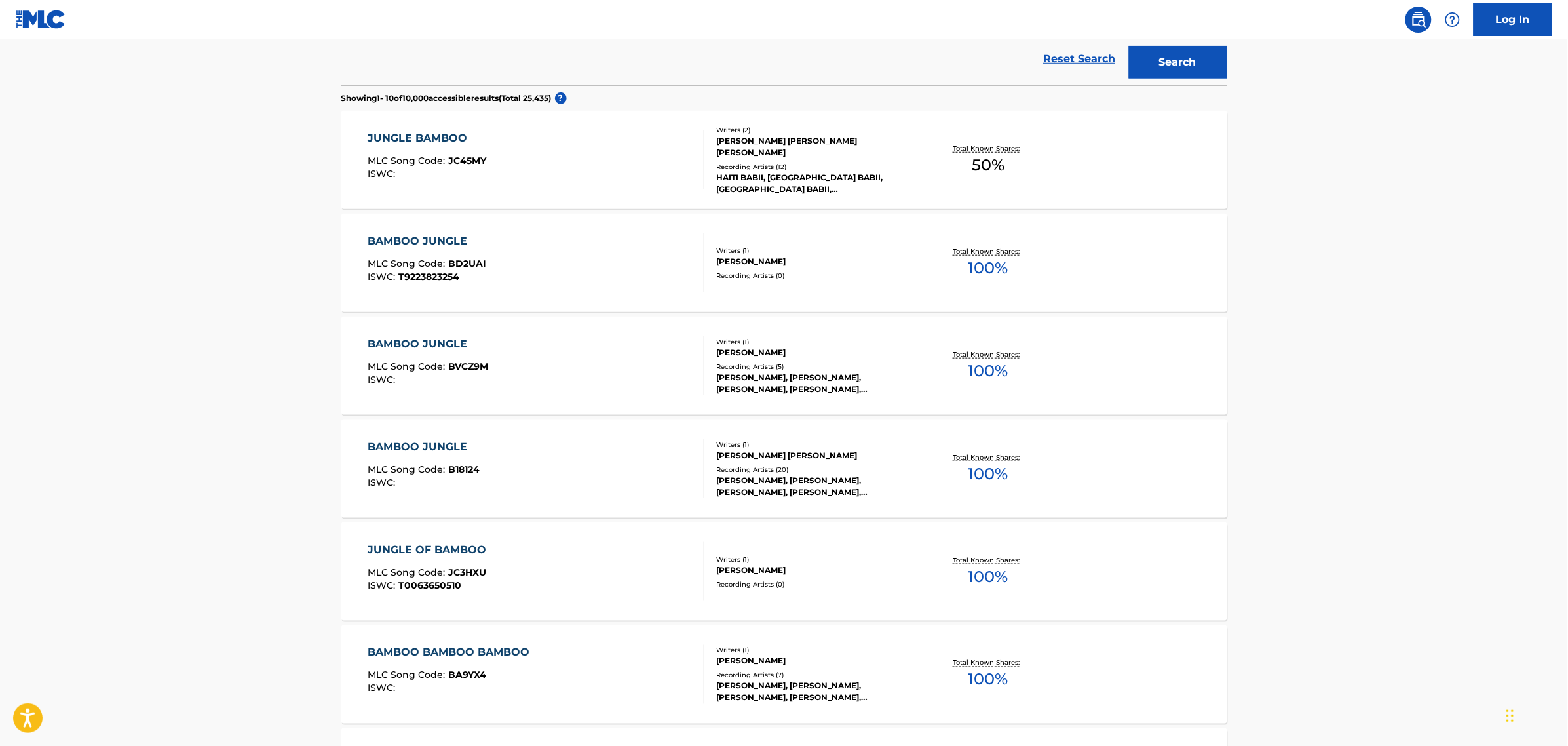
scroll to position [409, 0]
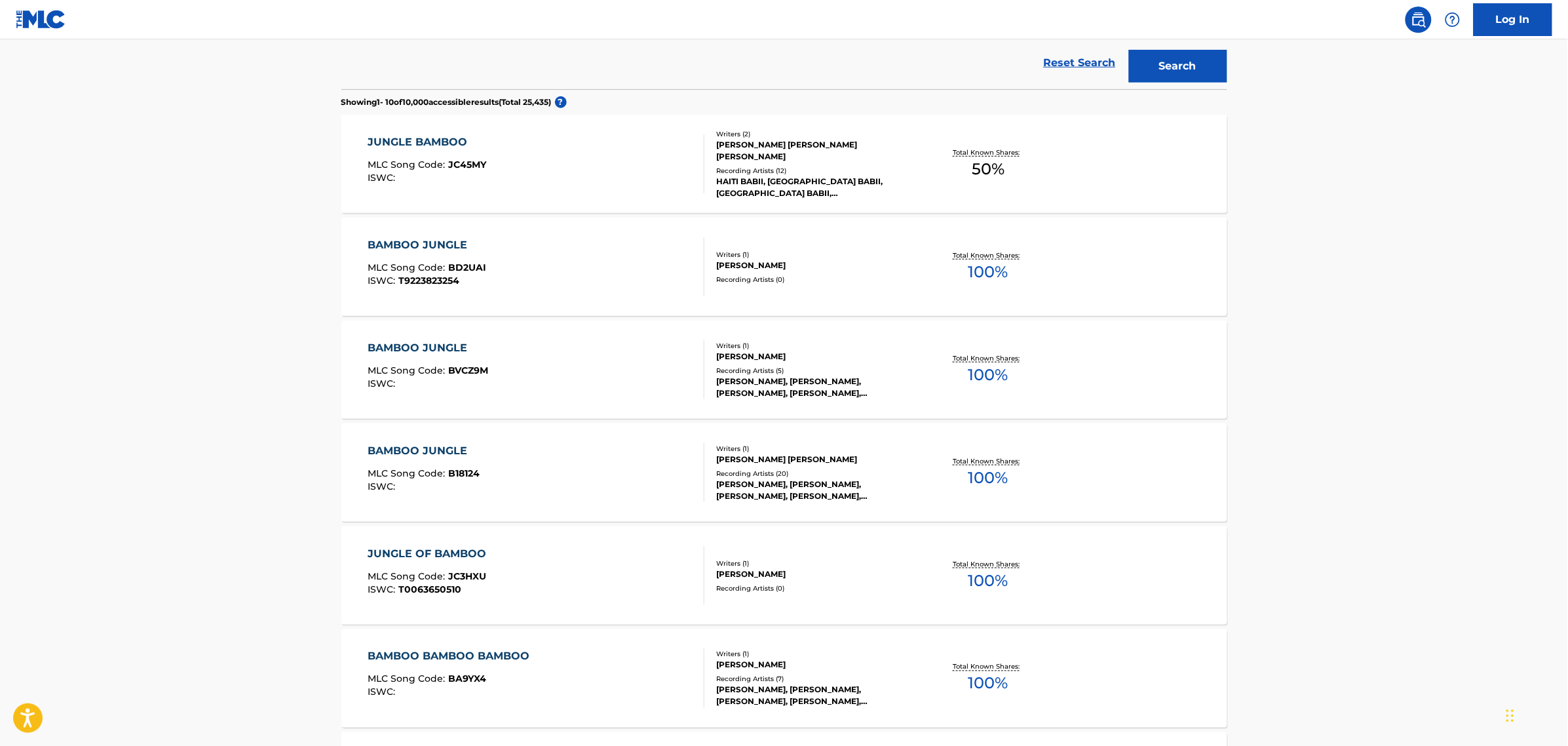
click at [407, 140] on div "JUNGLE BAMBOO" at bounding box center [427, 142] width 118 height 16
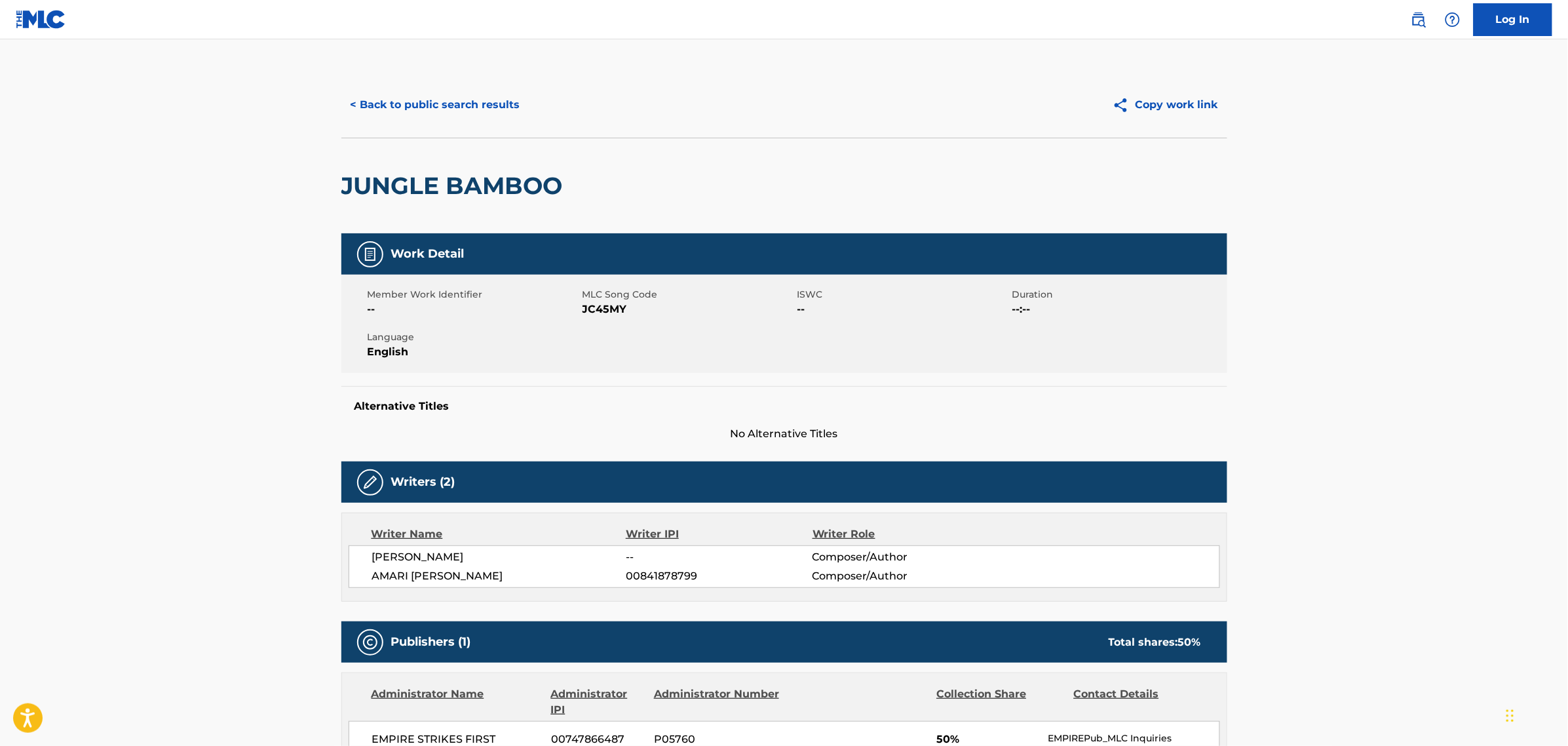
click at [607, 310] on span "JC45MY" at bounding box center [688, 309] width 212 height 16
click at [175, 426] on main "< Back to public search results Copy work link JUNGLE BAMBOO Work Detail Member…" at bounding box center [784, 715] width 1568 height 1352
click at [428, 103] on button "< Back to public search results" at bounding box center [435, 105] width 188 height 33
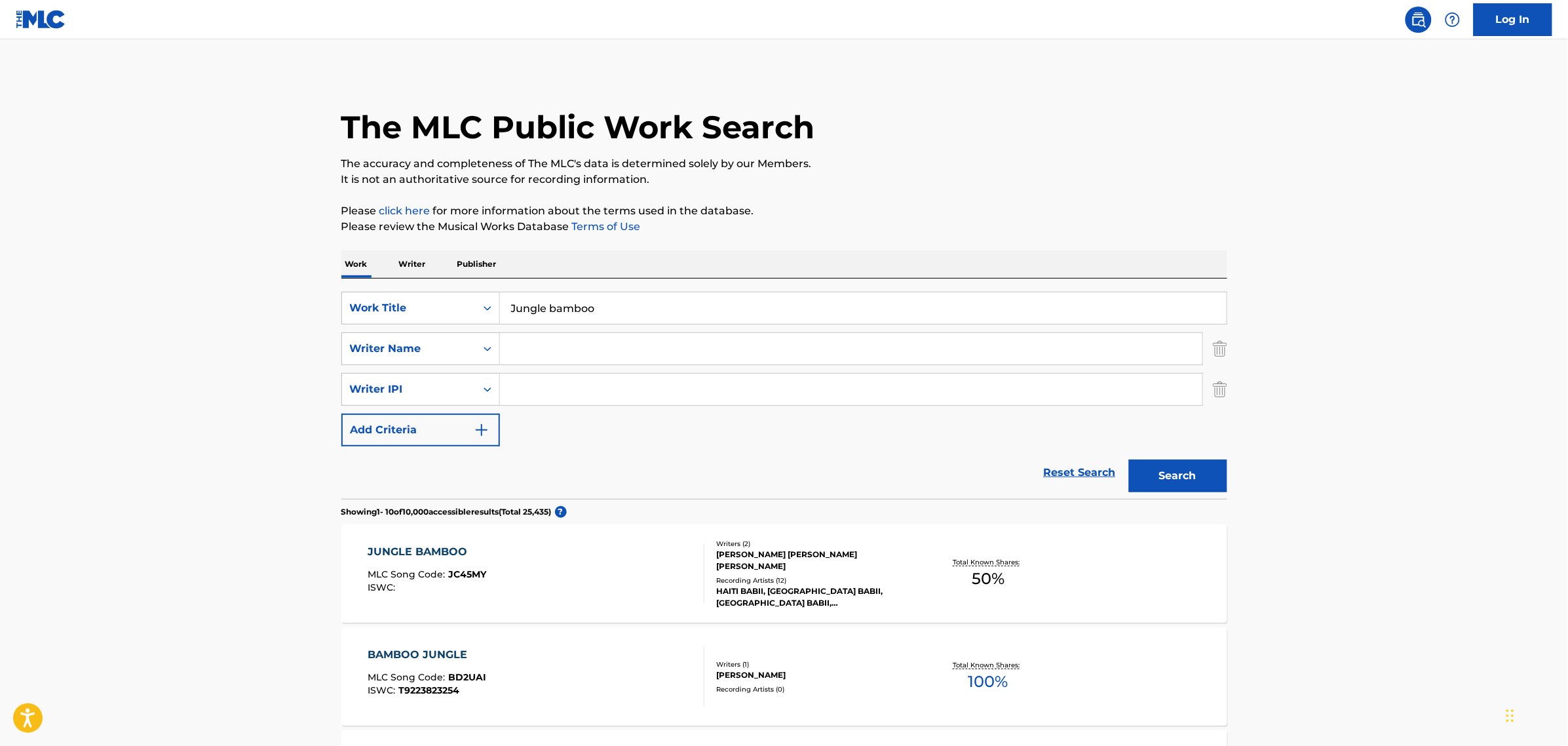
drag, startPoint x: 631, startPoint y: 303, endPoint x: 306, endPoint y: 290, distance: 325.3
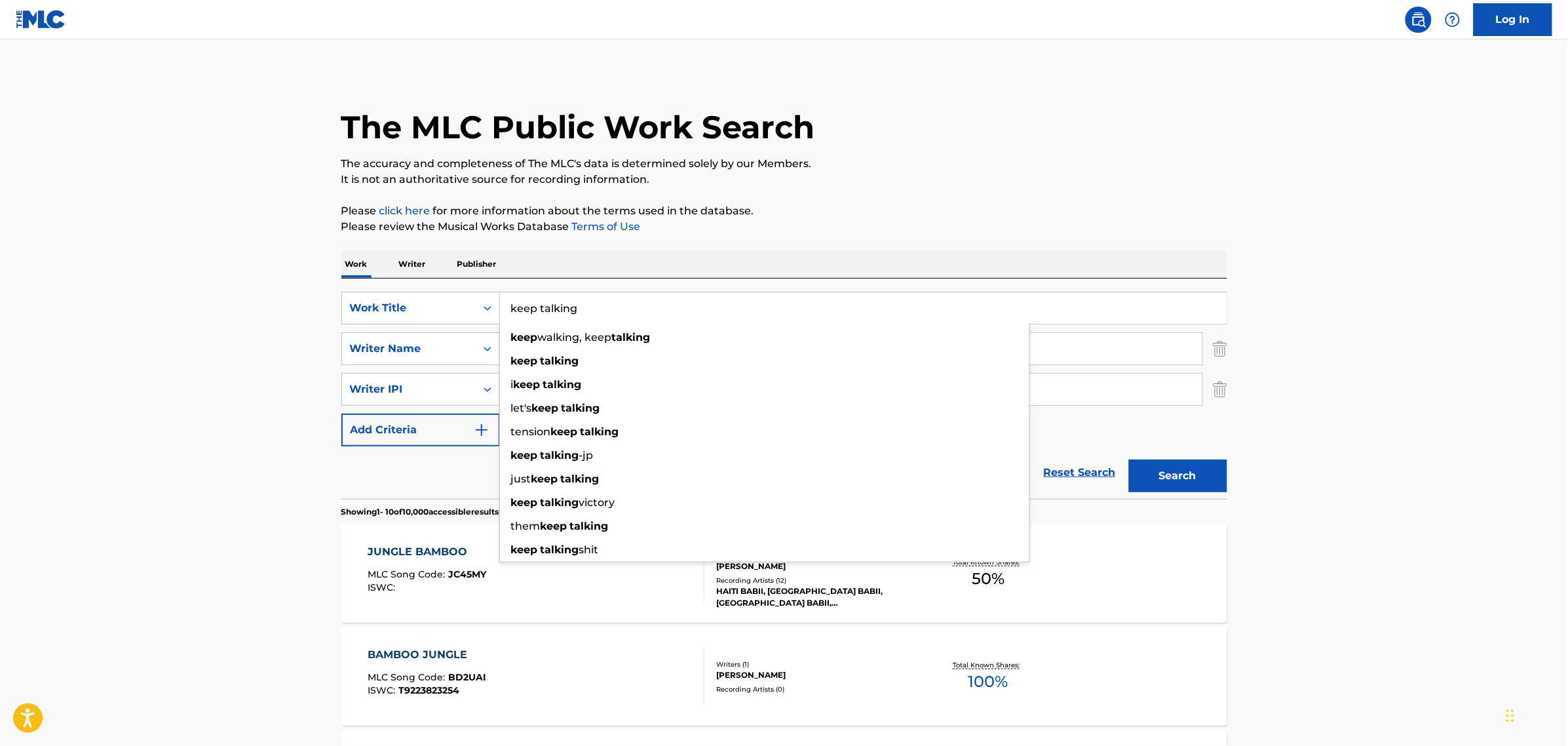
type input "keep talking"
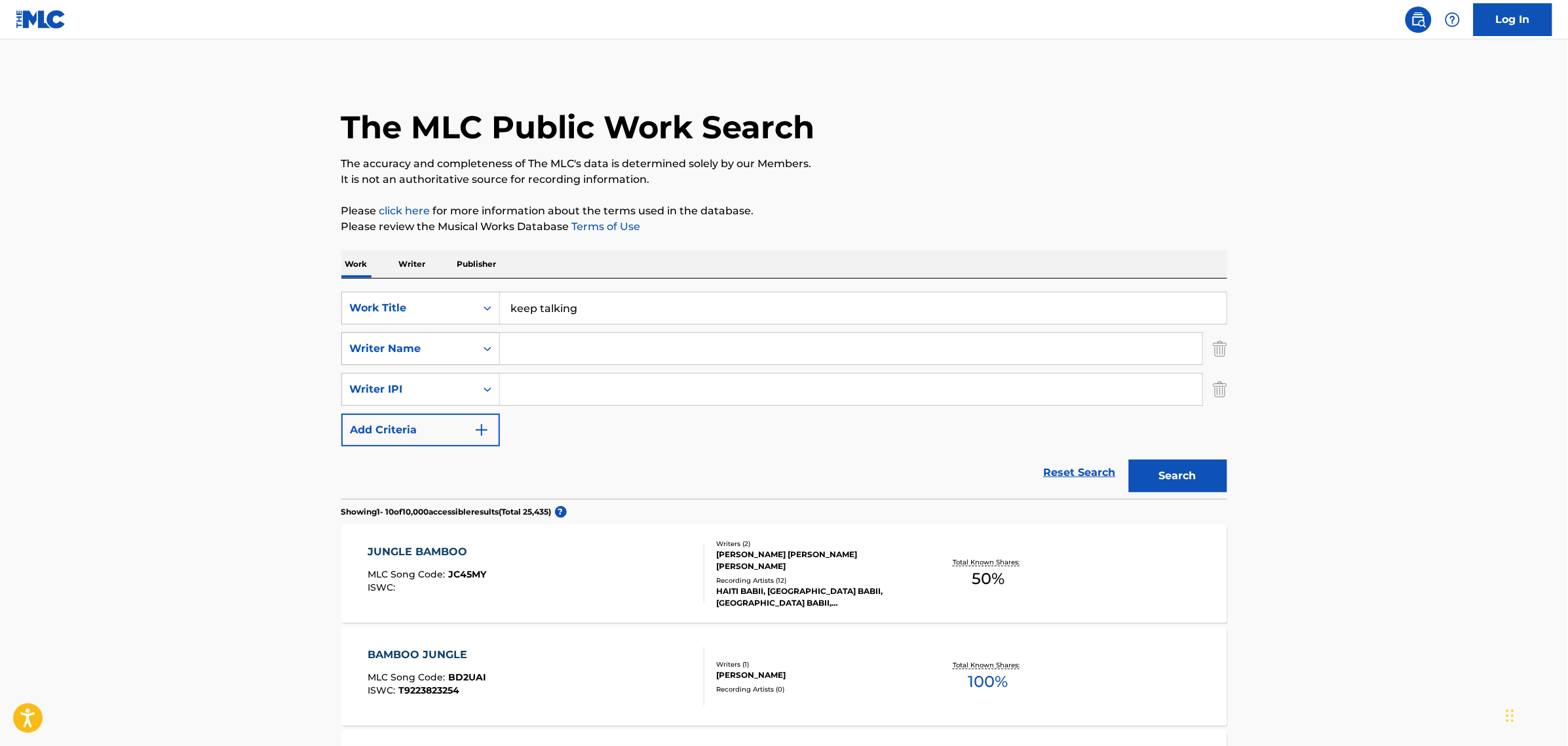
click at [432, 349] on div "Writer Name" at bounding box center [409, 349] width 118 height 16
click at [581, 358] on input "Search Form" at bounding box center [852, 349] width 703 height 31
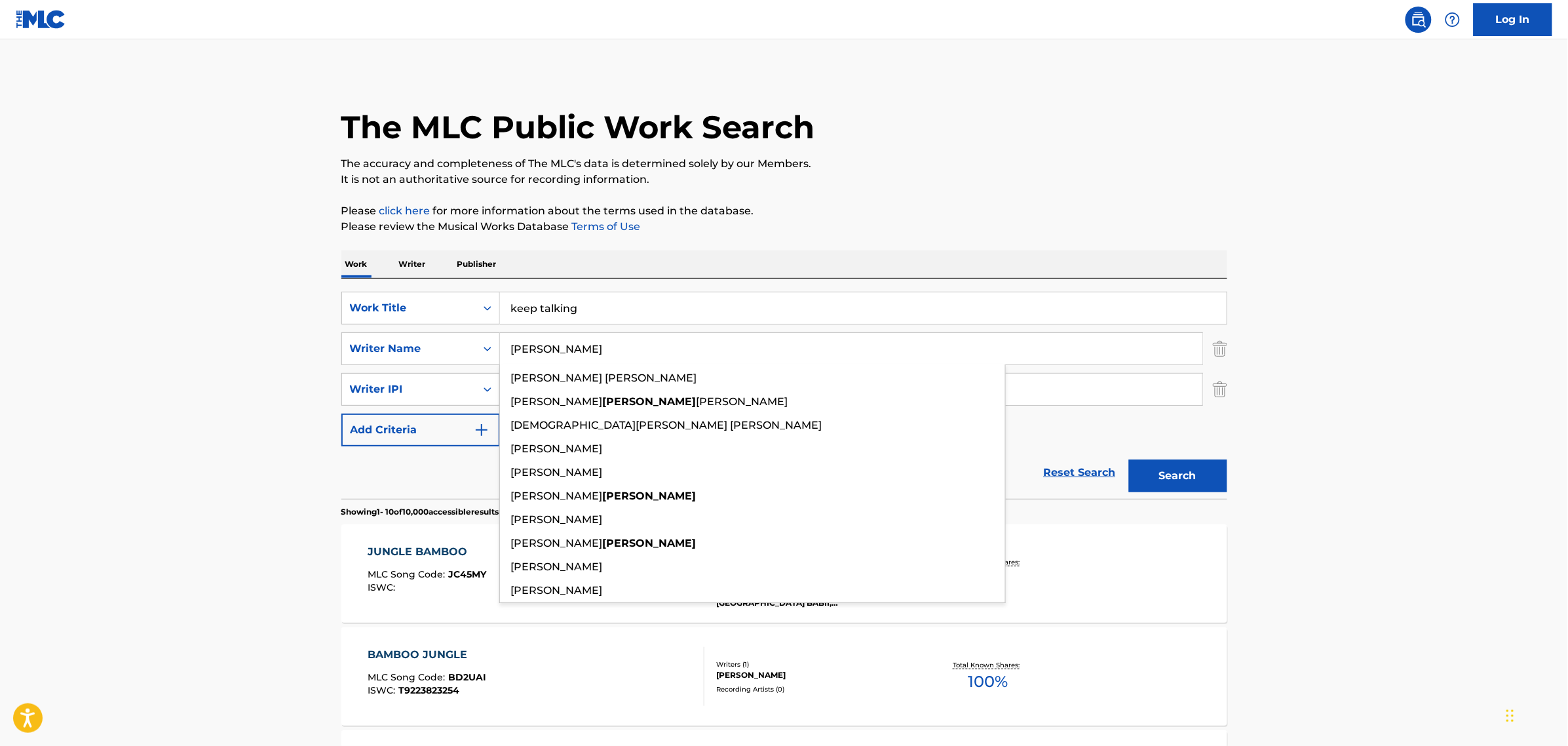
type input "[PERSON_NAME]"
click at [1129, 459] on button "Search" at bounding box center [1178, 475] width 98 height 33
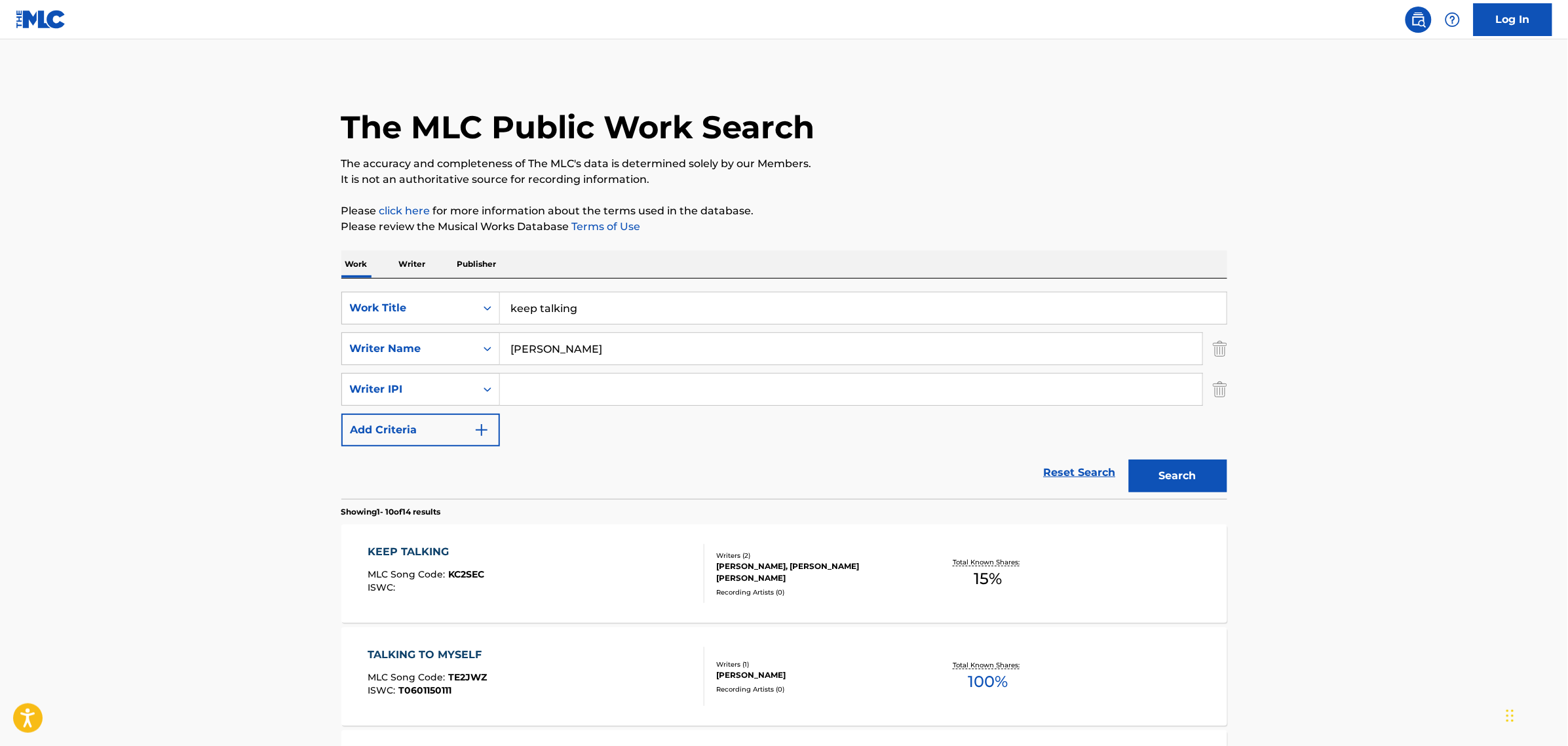
click at [470, 575] on span "KC2SEC" at bounding box center [466, 574] width 36 height 12
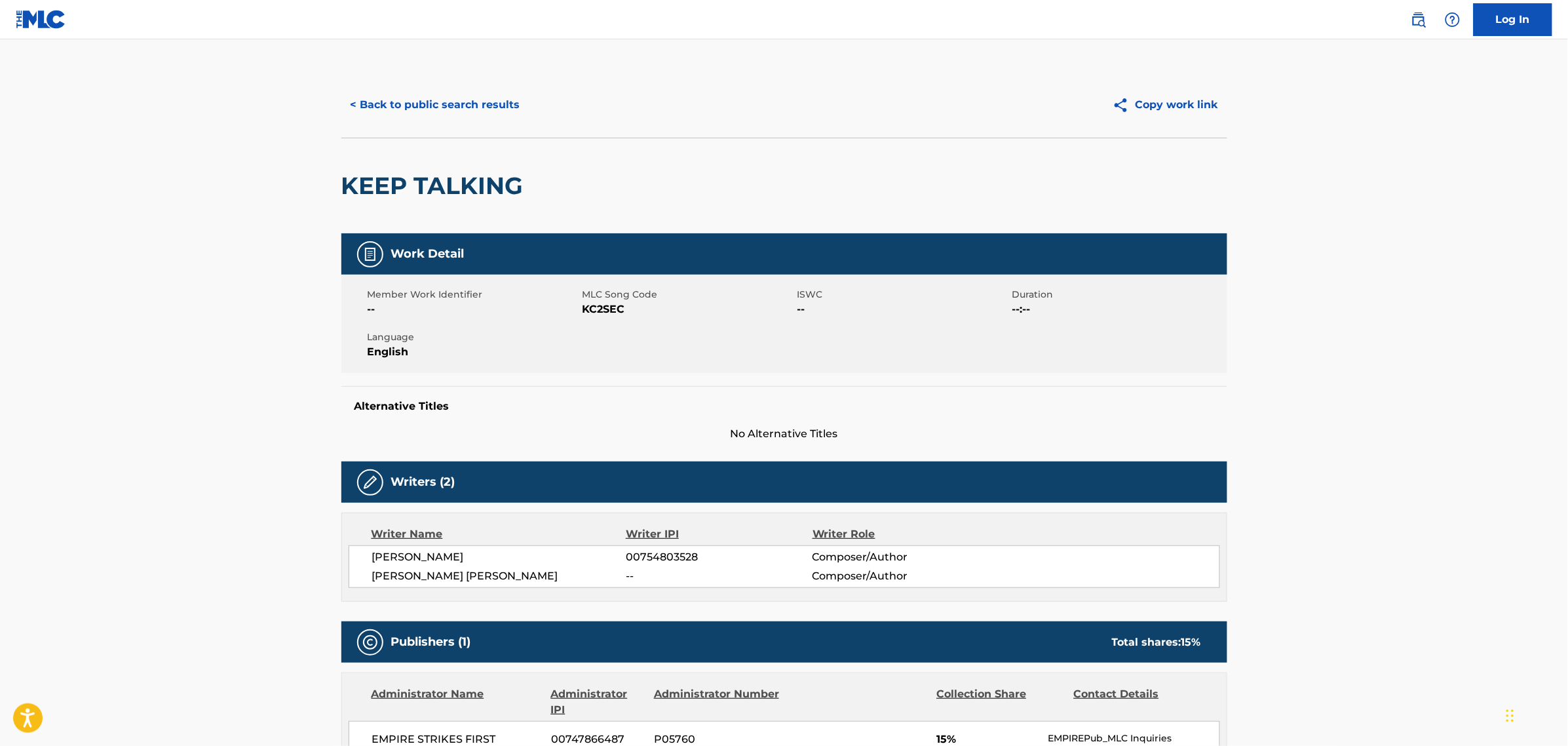
click at [607, 310] on span "KC2SEC" at bounding box center [688, 309] width 212 height 16
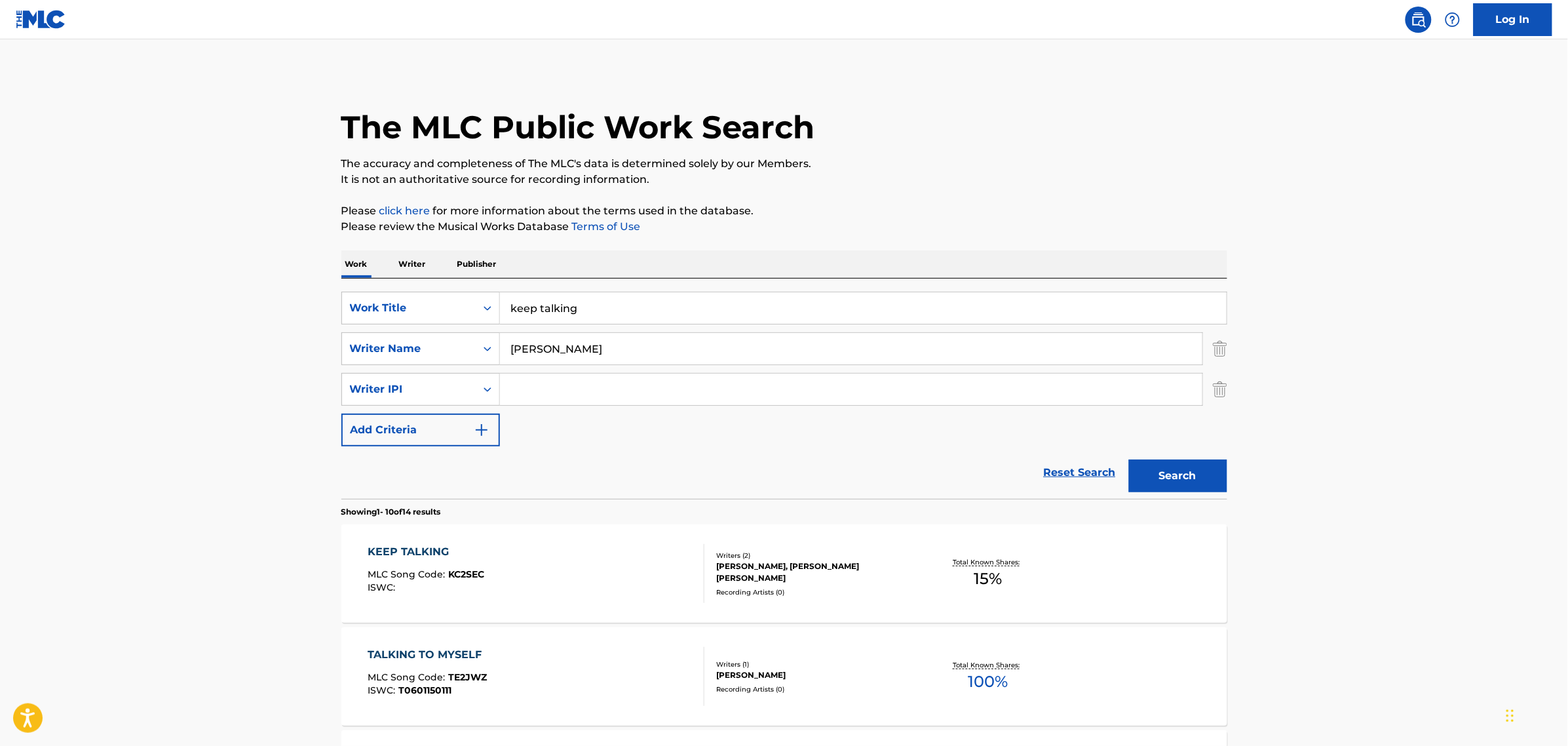
click at [419, 551] on div "KEEP TALKING" at bounding box center [426, 552] width 117 height 16
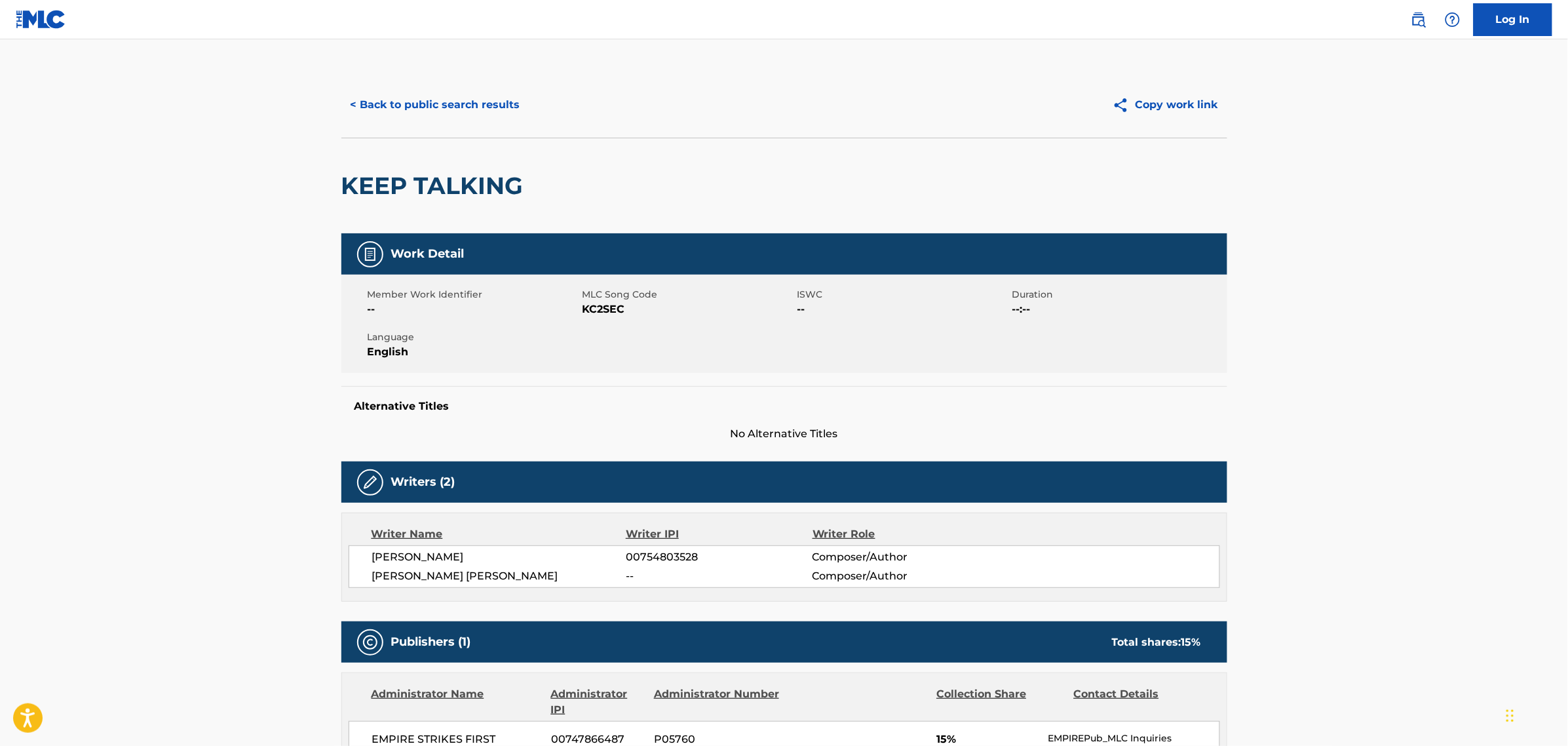
click at [259, 529] on main "< Back to public search results Copy work link KEEP TALKING Work Detail Member …" at bounding box center [784, 522] width 1568 height 966
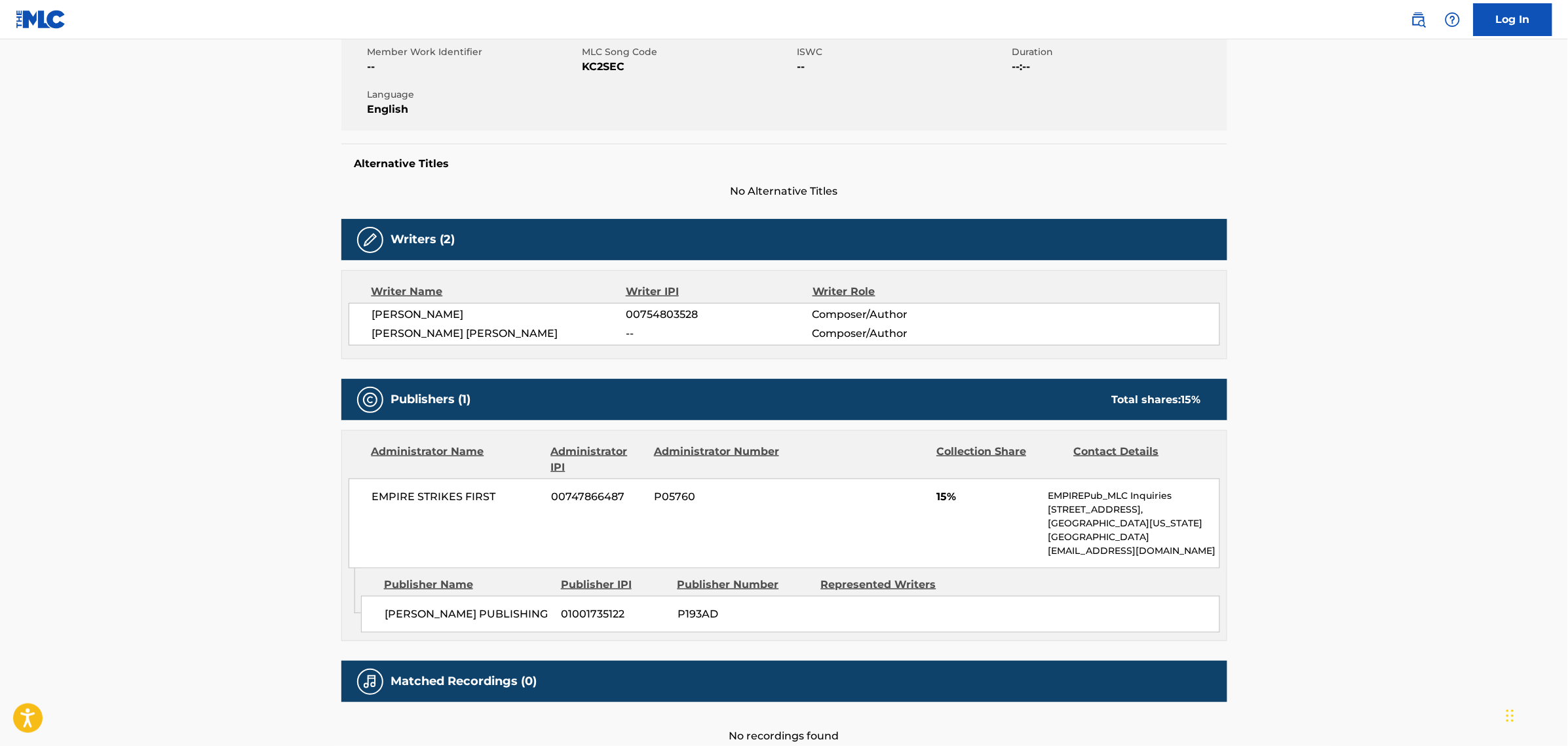
scroll to position [246, 0]
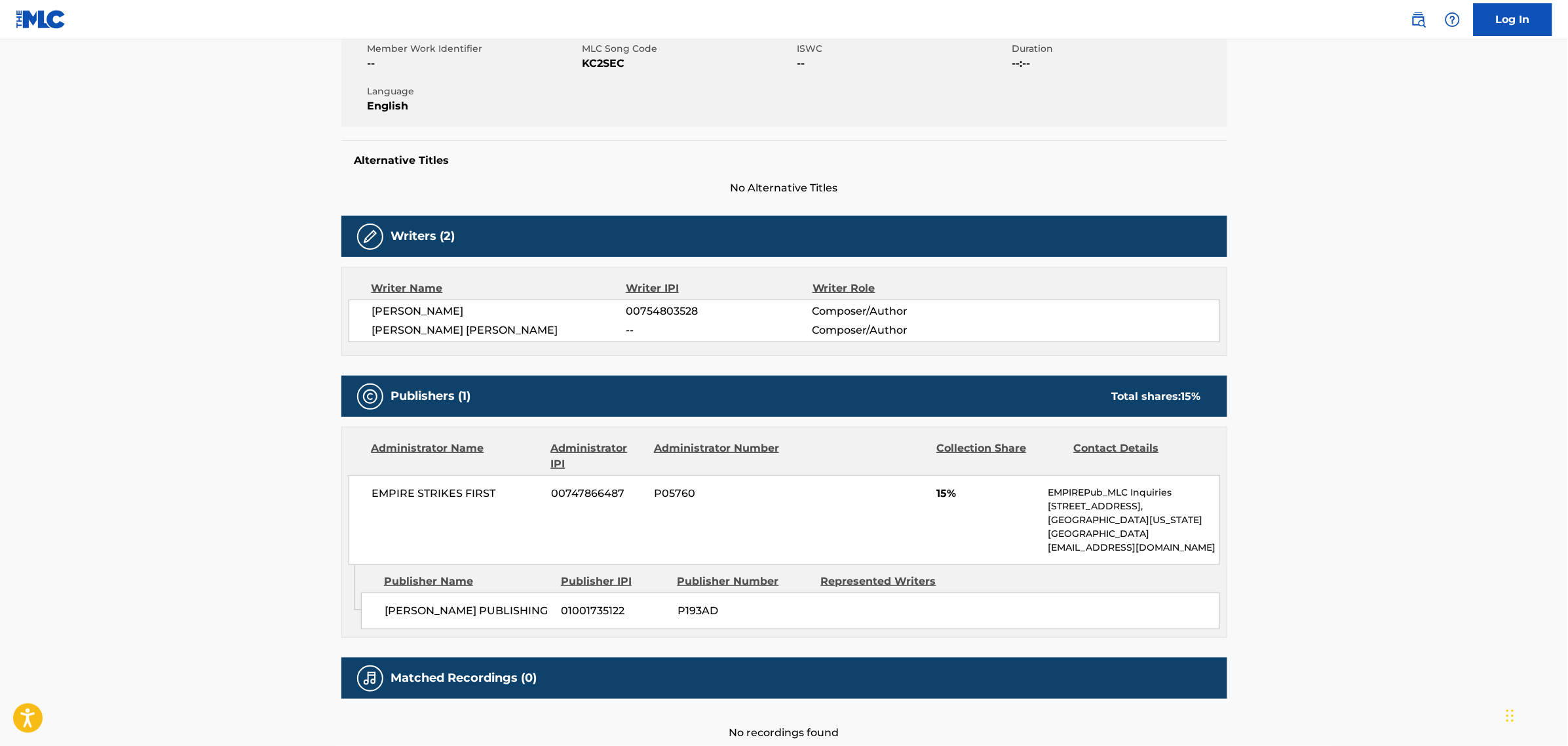
click at [1434, 182] on main "< Back to public search results Copy work link KEEP TALKING Work Detail Member …" at bounding box center [784, 277] width 1568 height 966
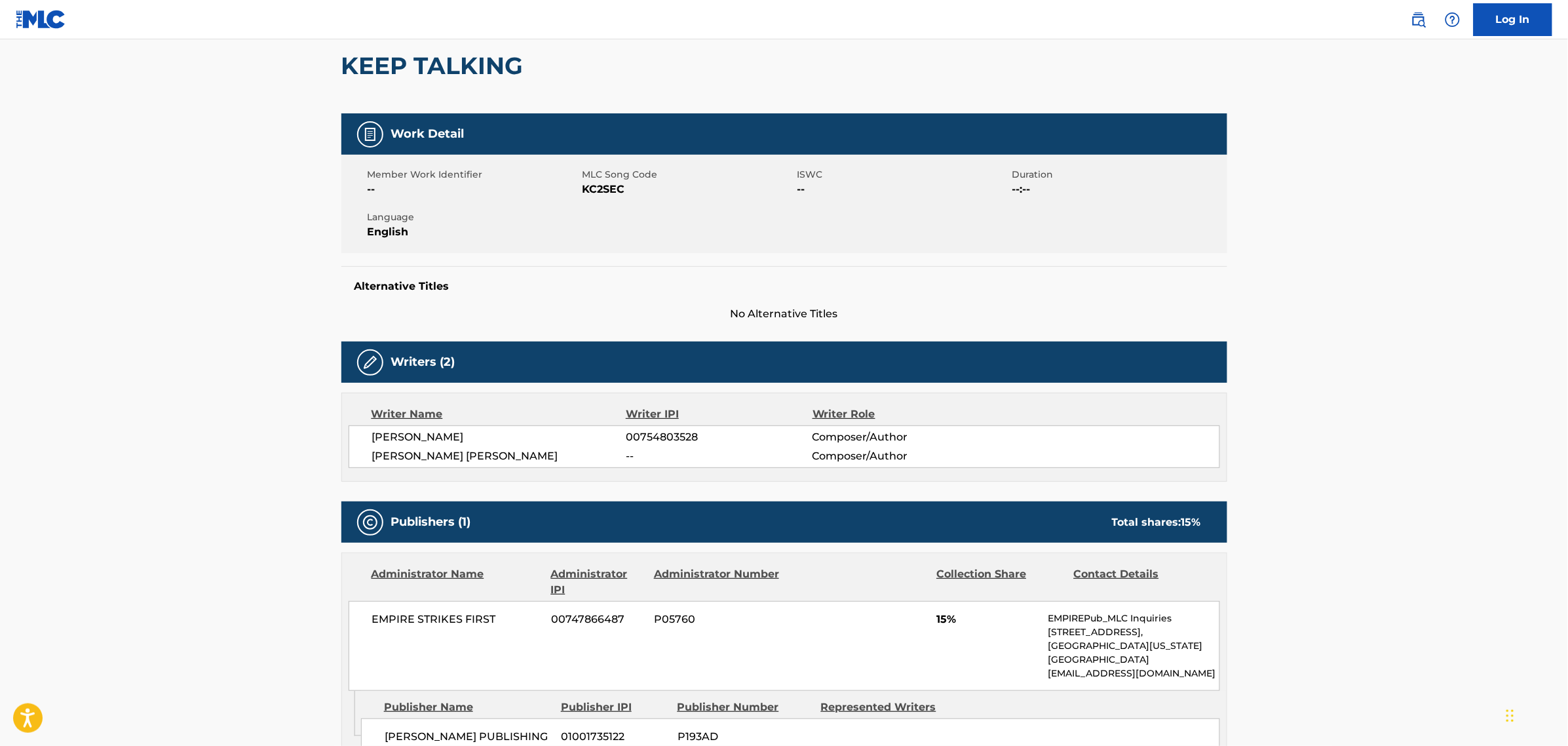
scroll to position [0, 0]
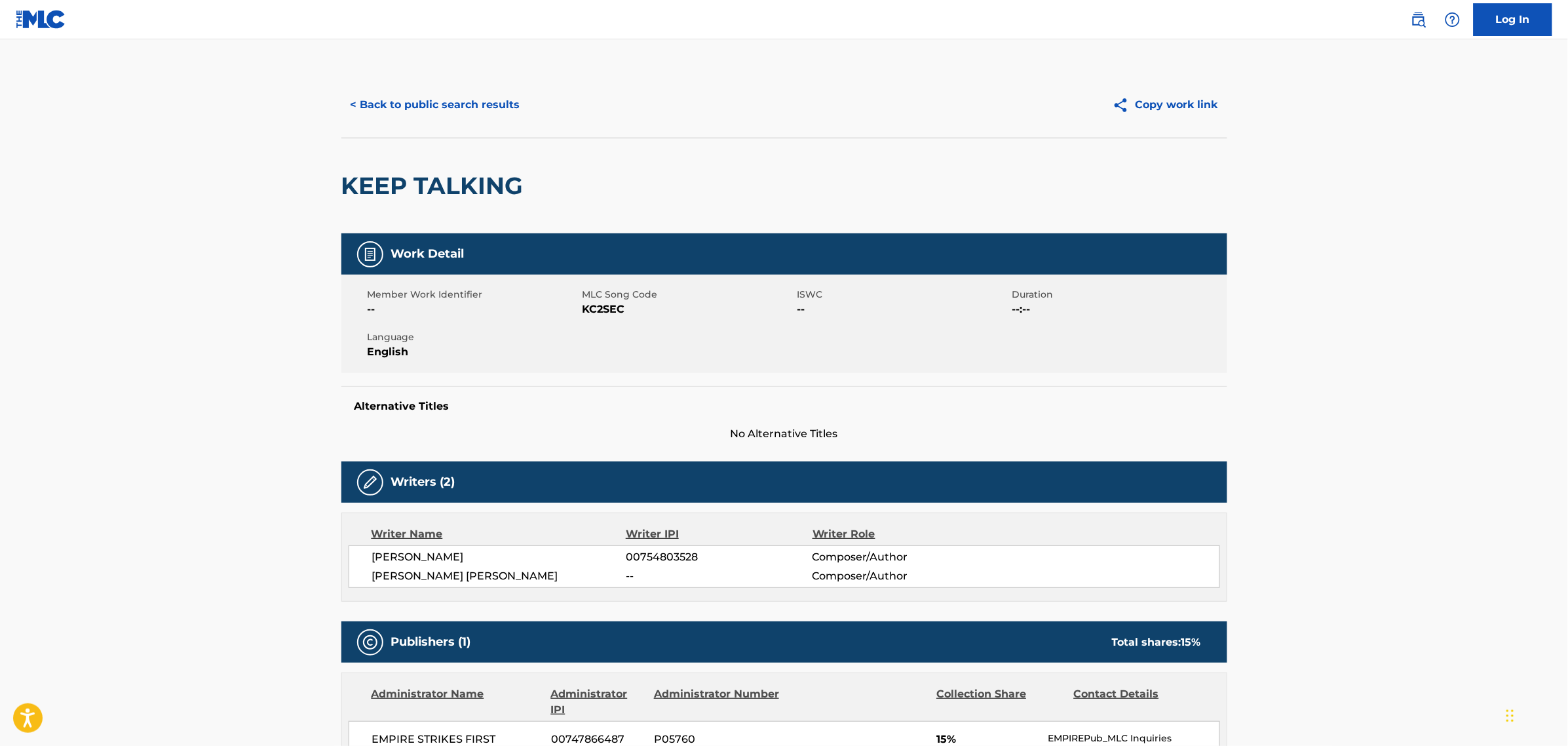
click at [378, 110] on button "< Back to public search results" at bounding box center [435, 105] width 188 height 33
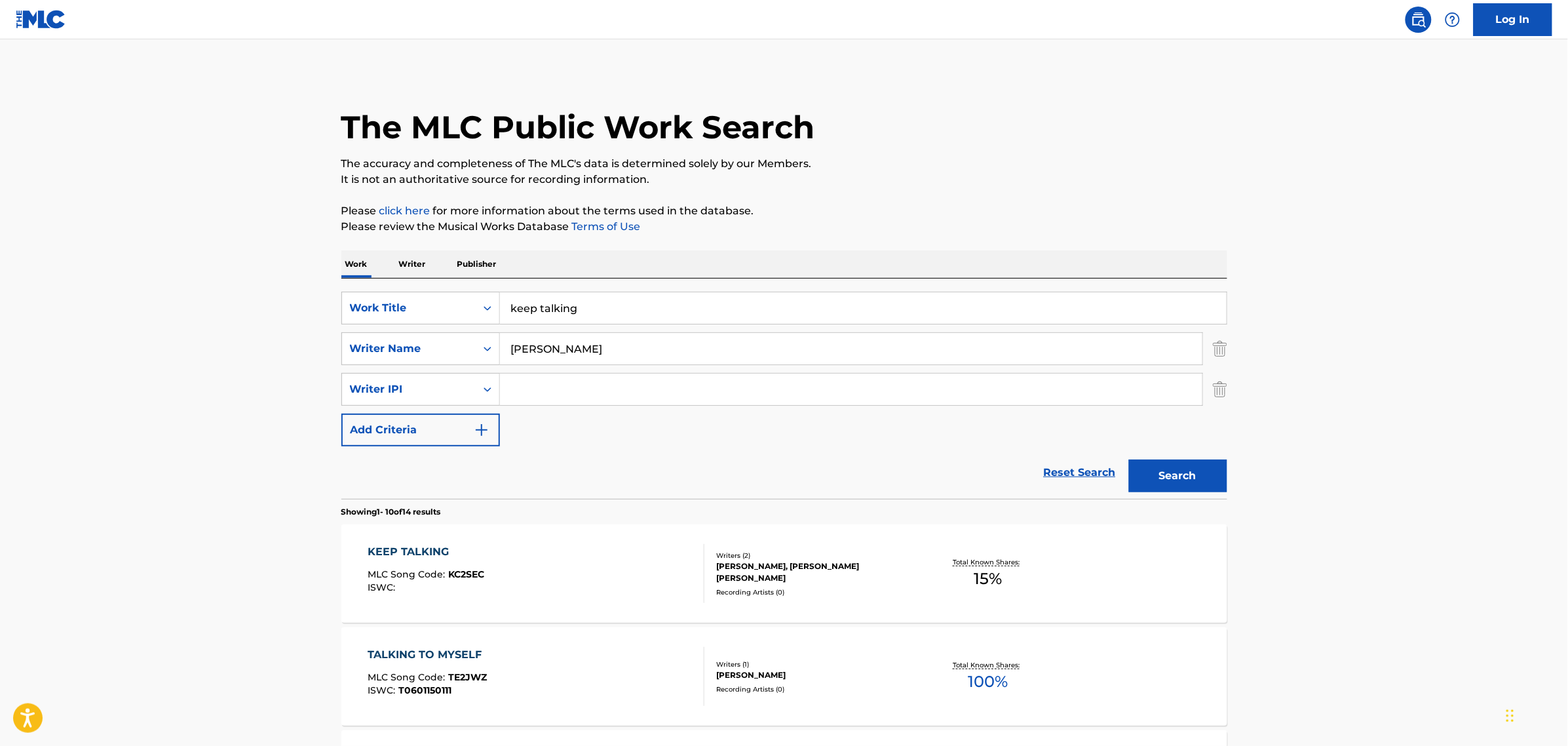
drag, startPoint x: 363, startPoint y: 300, endPoint x: 174, endPoint y: 298, distance: 189.0
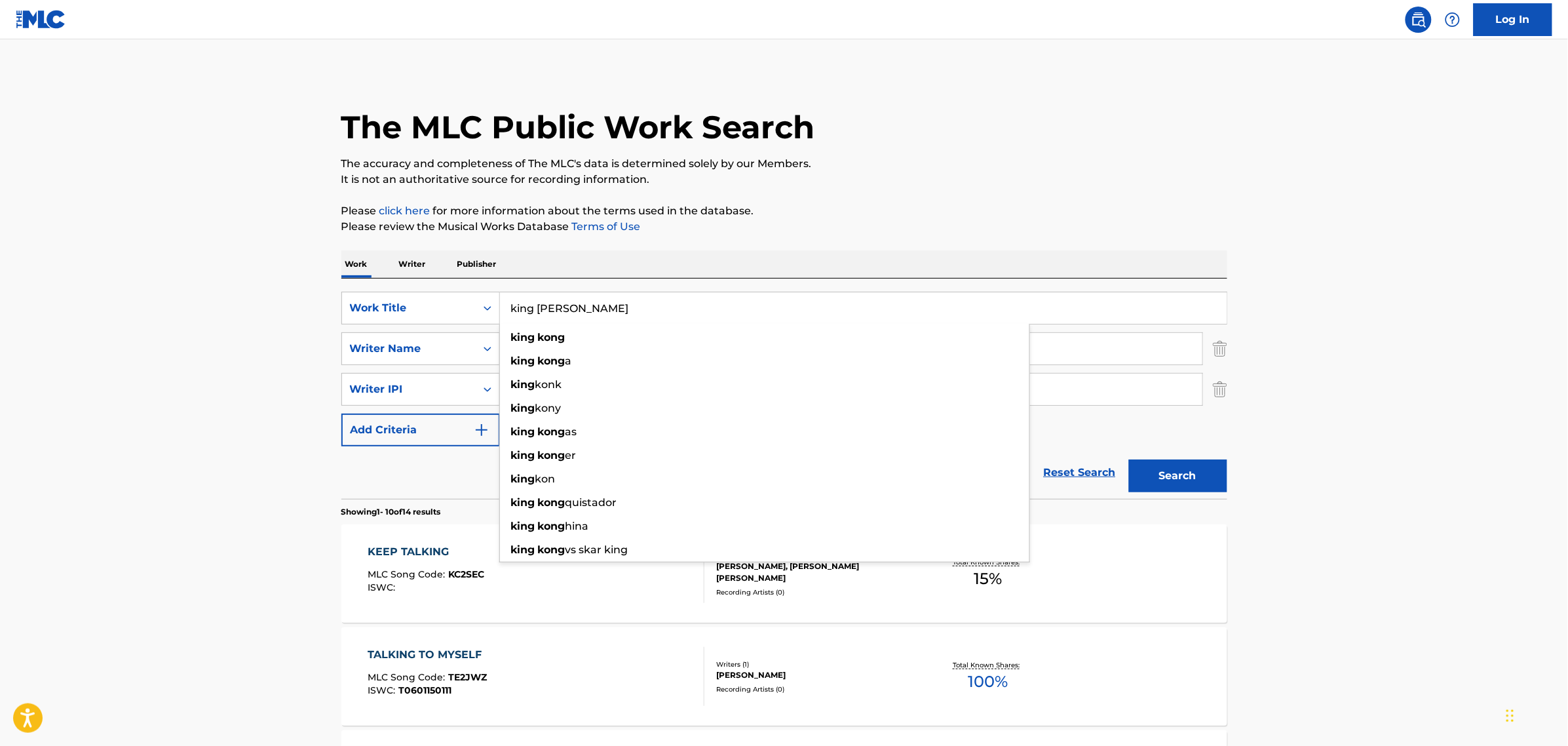
type input "king [PERSON_NAME]"
click at [1129, 459] on button "Search" at bounding box center [1178, 475] width 98 height 33
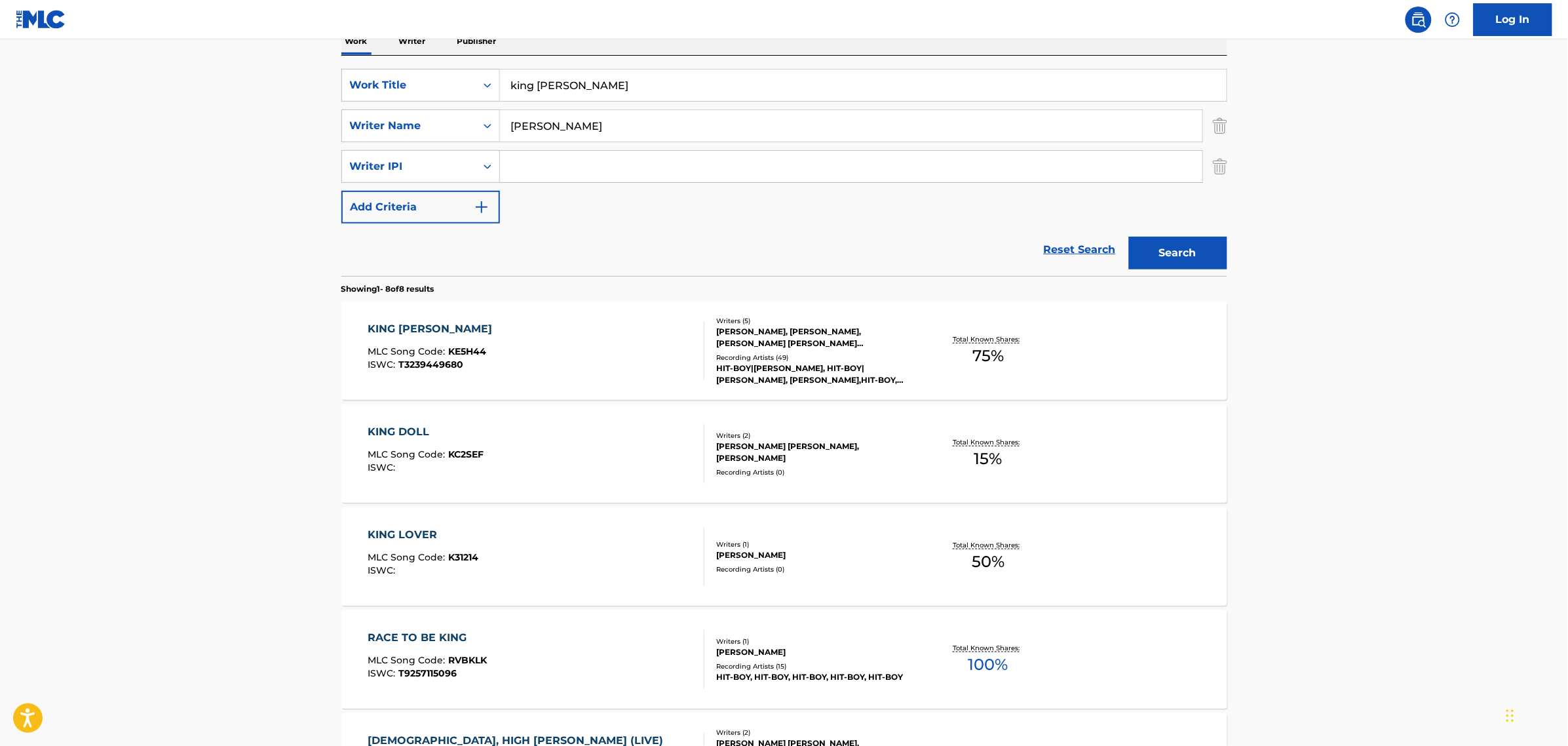
scroll to position [246, 0]
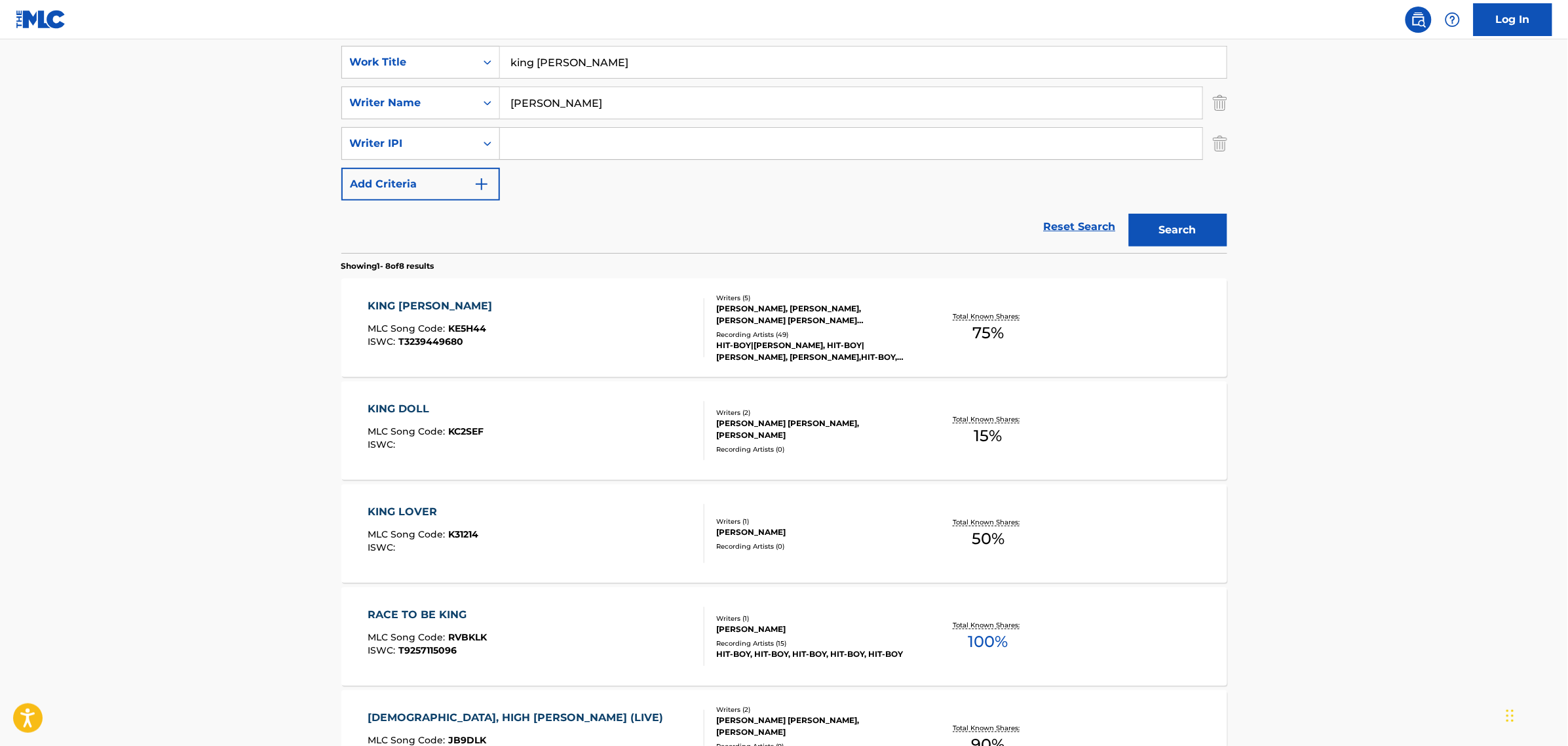
click at [404, 306] on div "KING [PERSON_NAME]" at bounding box center [433, 306] width 131 height 16
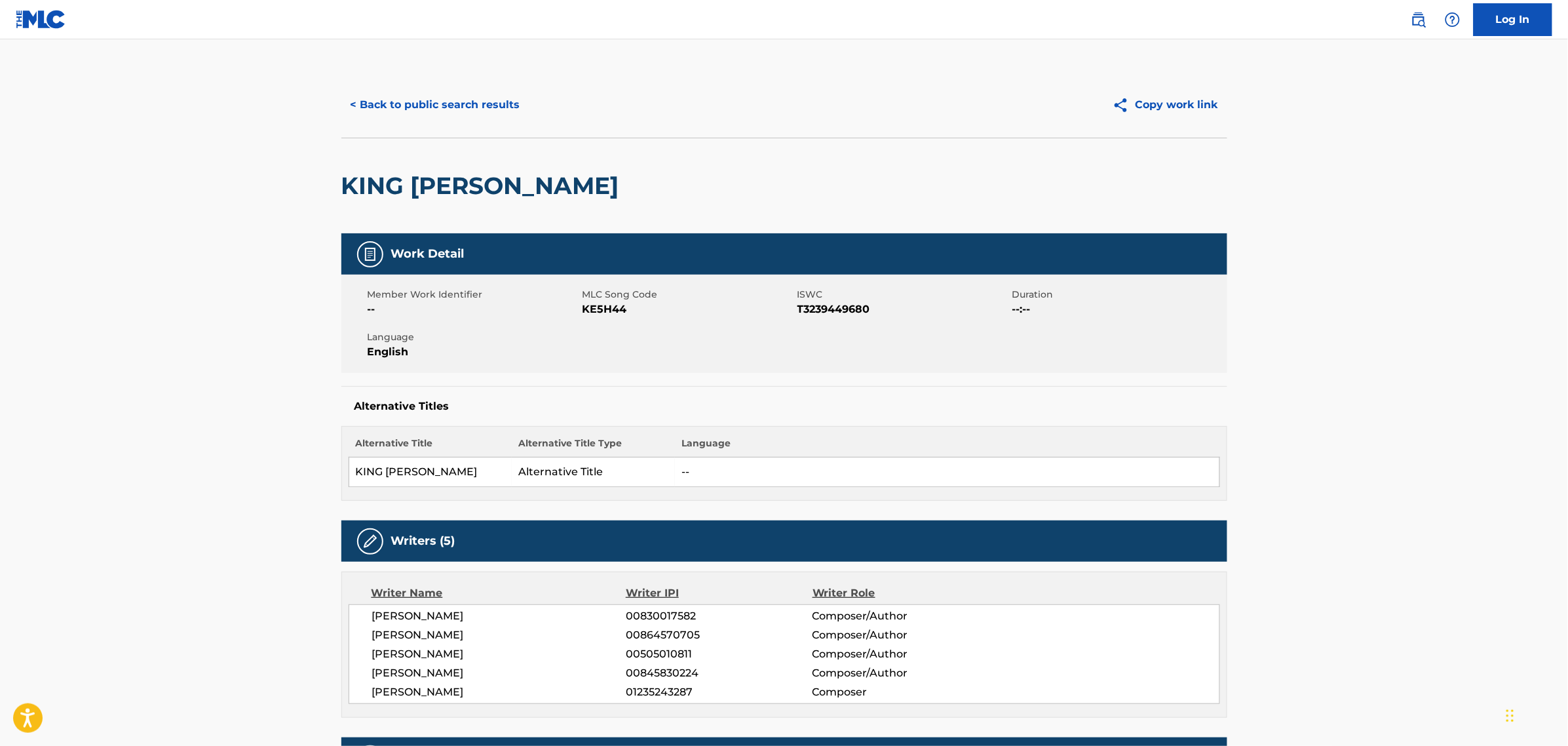
click at [607, 310] on span "KE5H44" at bounding box center [688, 309] width 212 height 16
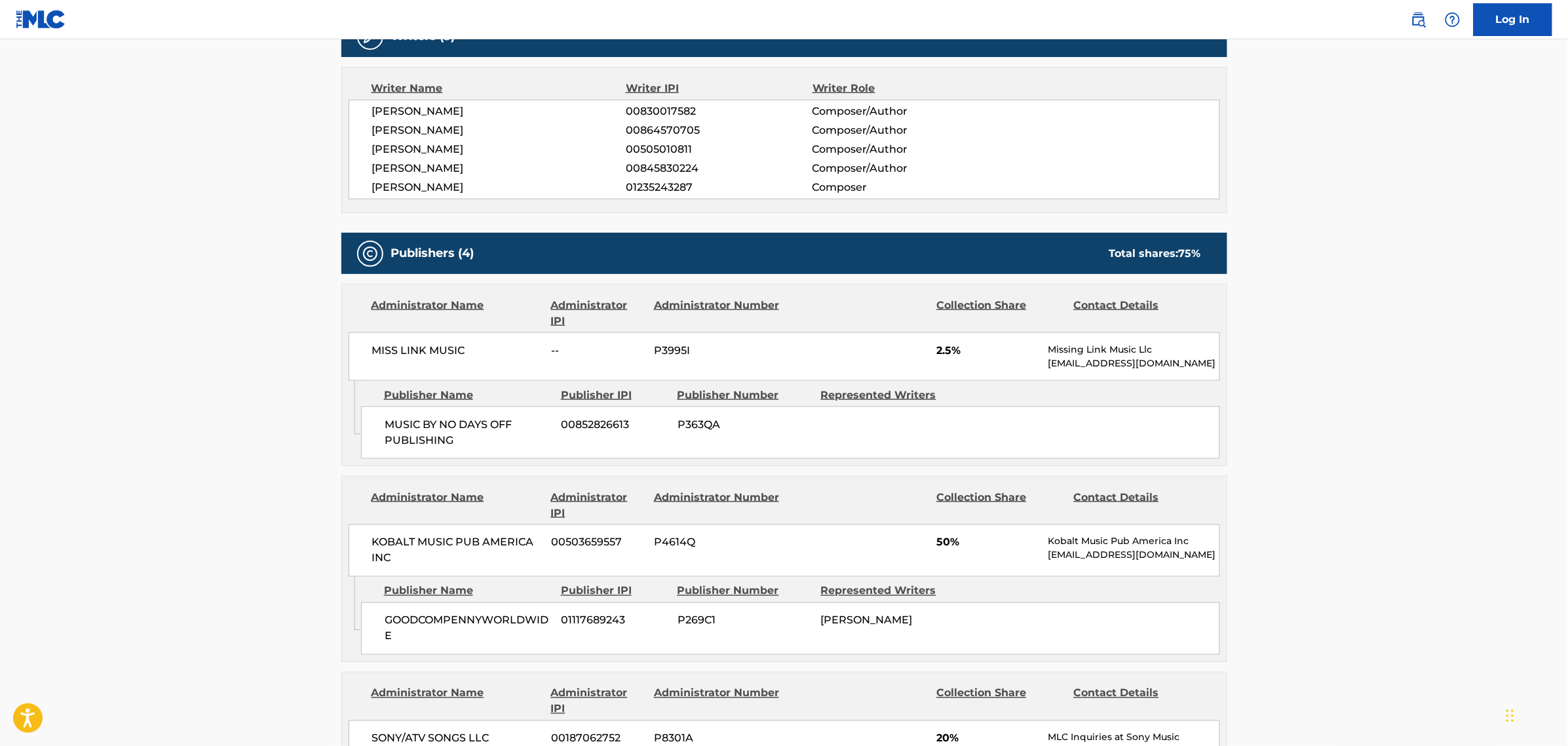
scroll to position [409, 0]
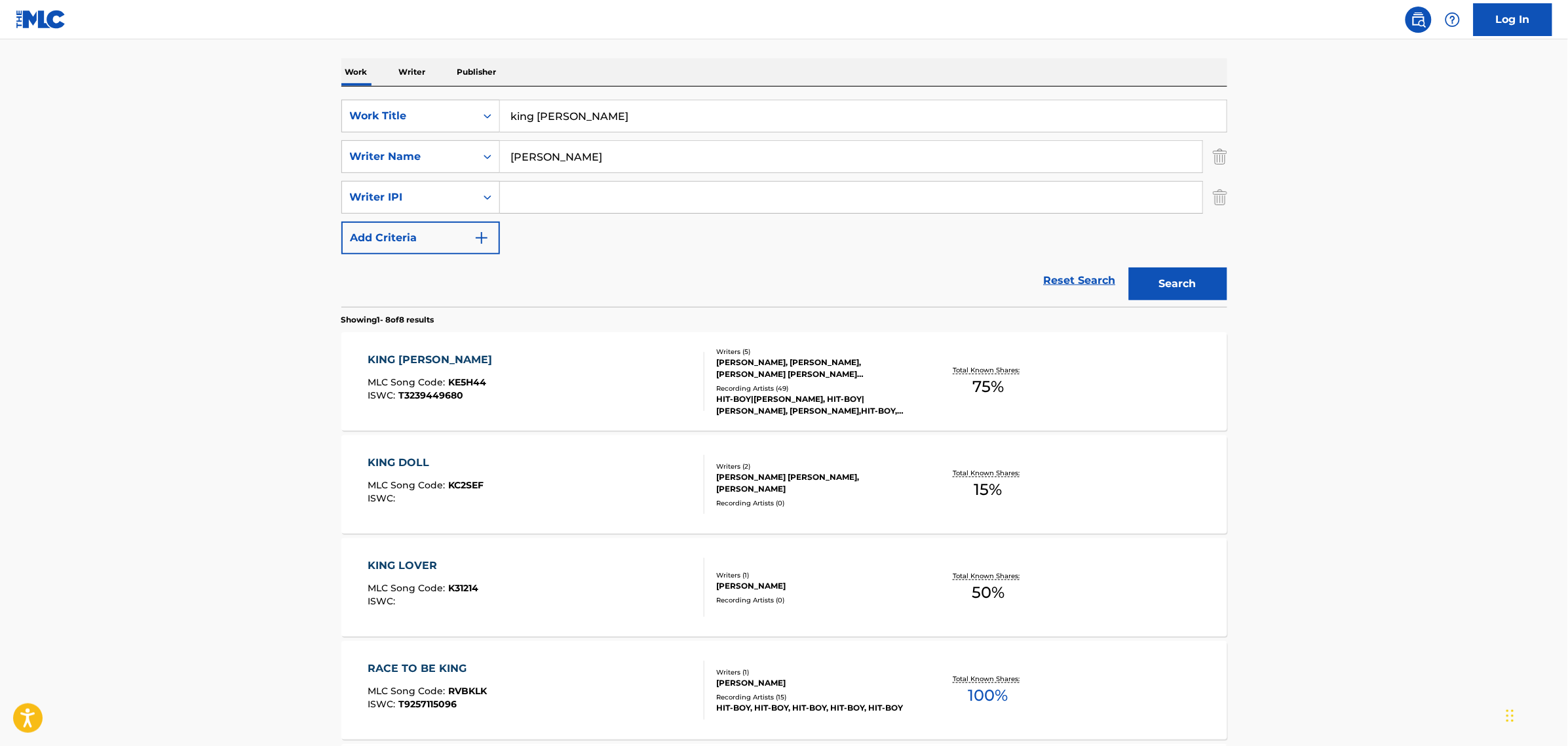
scroll to position [164, 0]
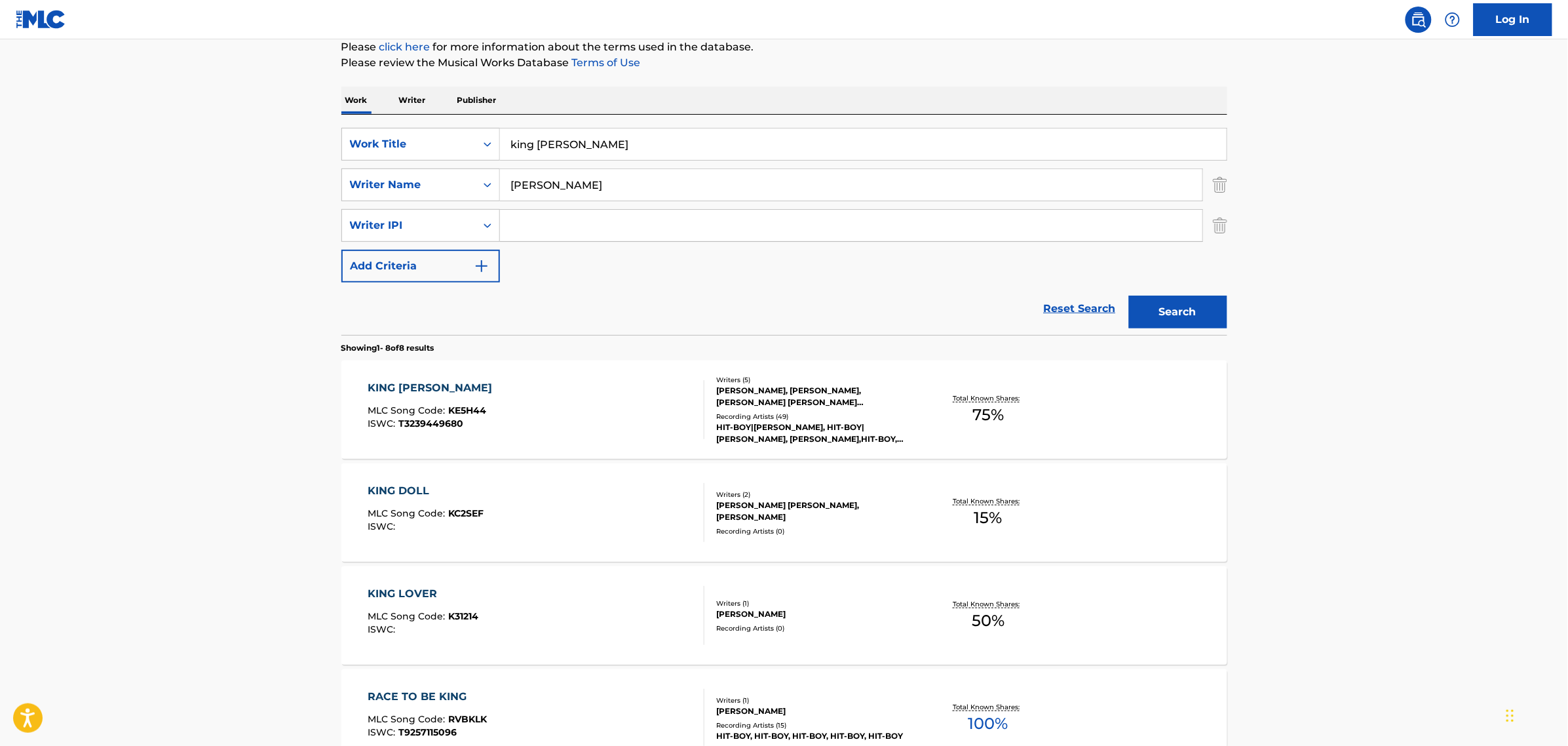
click at [411, 395] on div "KING [PERSON_NAME]" at bounding box center [433, 388] width 131 height 16
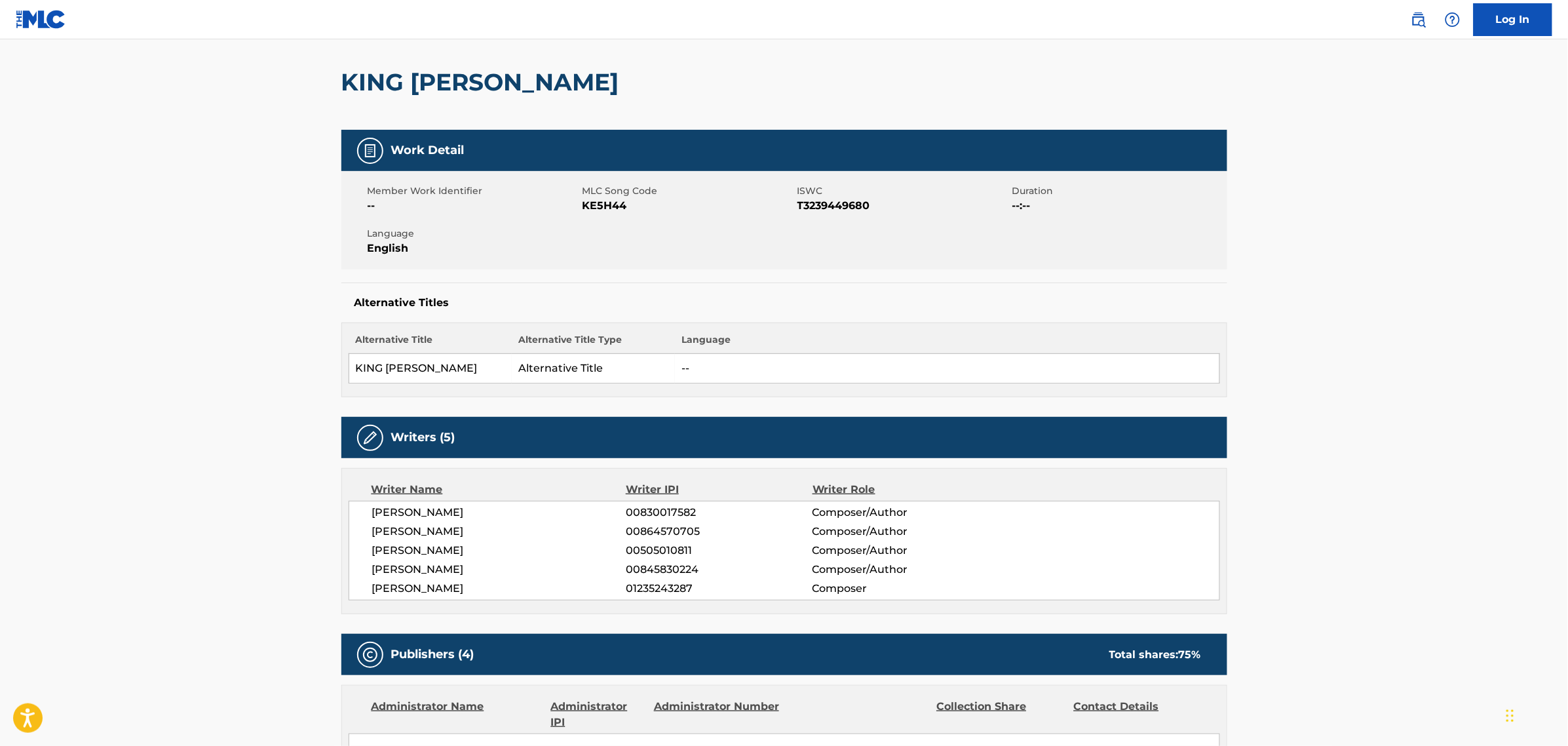
scroll to position [327, 0]
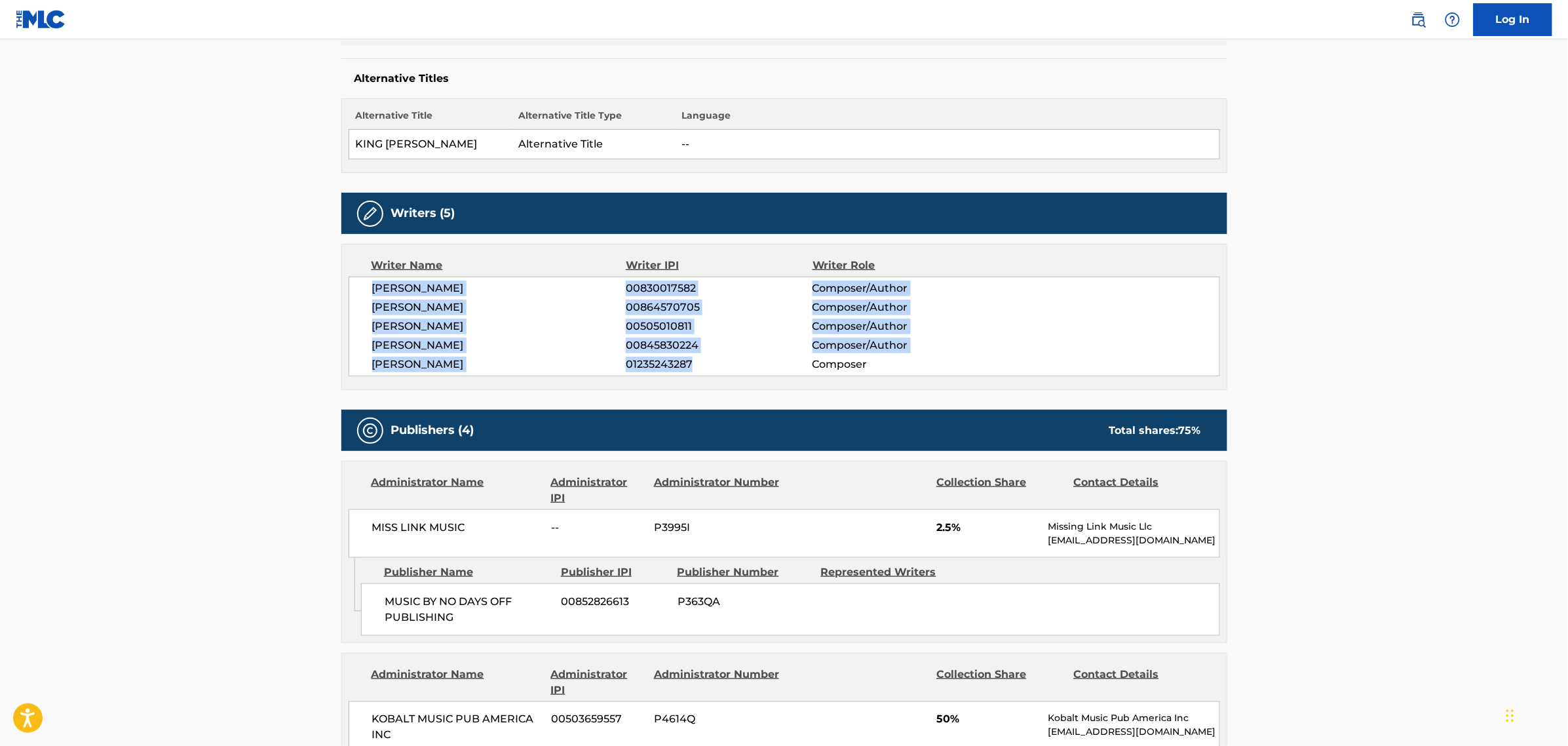
drag, startPoint x: 713, startPoint y: 366, endPoint x: 357, endPoint y: 290, distance: 364.0
click at [357, 290] on div "[PERSON_NAME] 00830017582 Composer/Author [PERSON_NAME] 00864570705 Composer/Au…" at bounding box center [784, 326] width 872 height 100
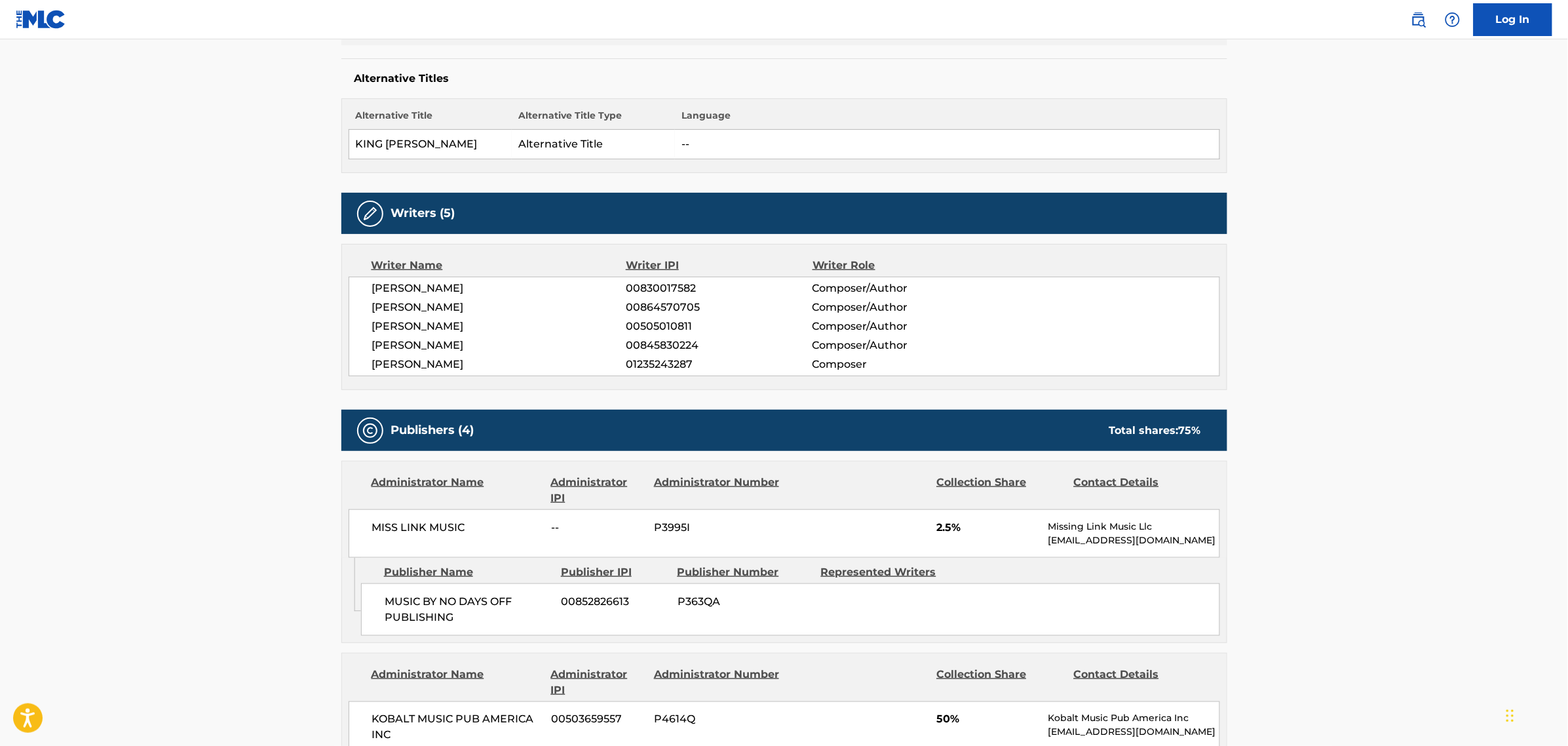
click at [212, 509] on main "< Back to public search results Copy work link KING KONG Work Detail Member Wor…" at bounding box center [784, 747] width 1568 height 2070
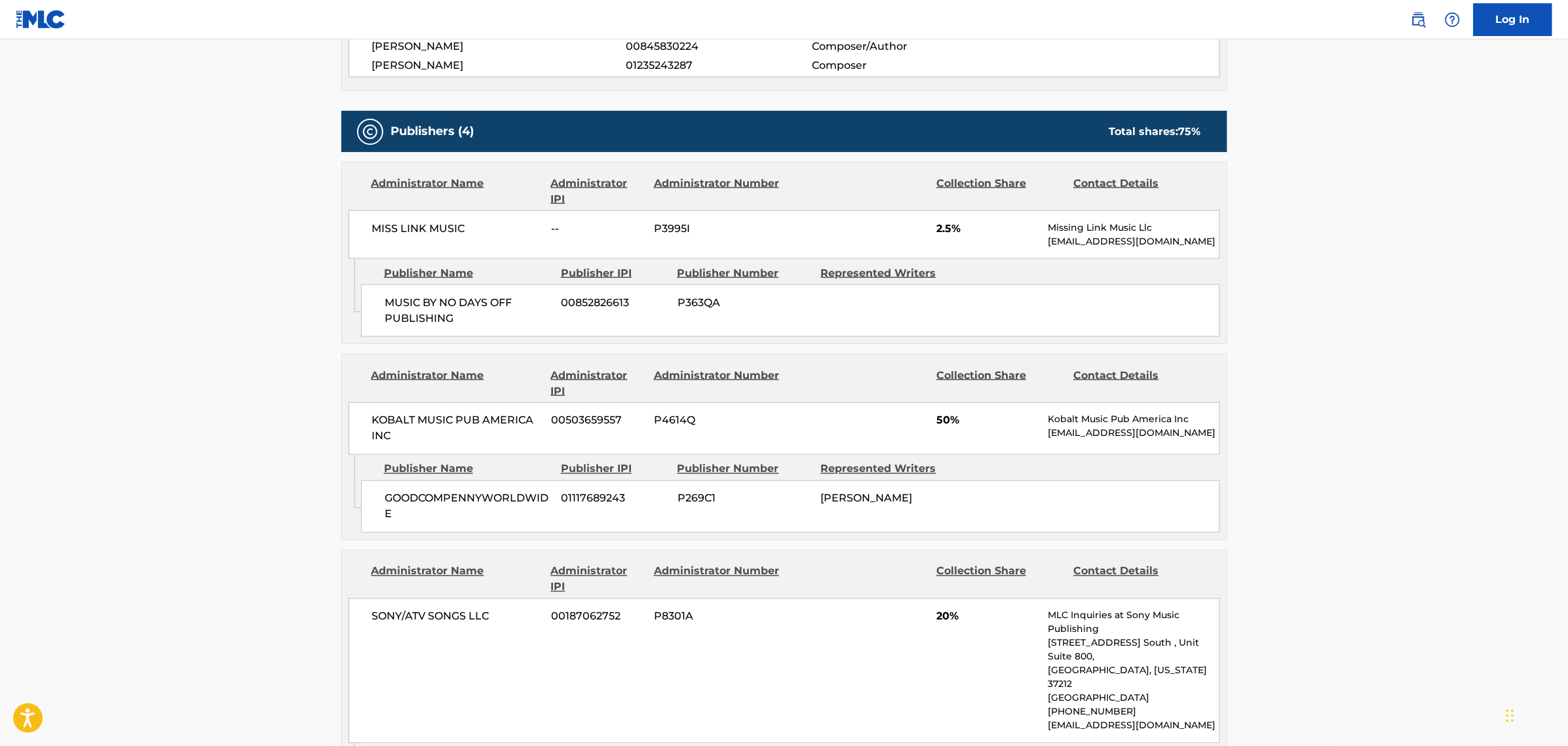
scroll to position [655, 0]
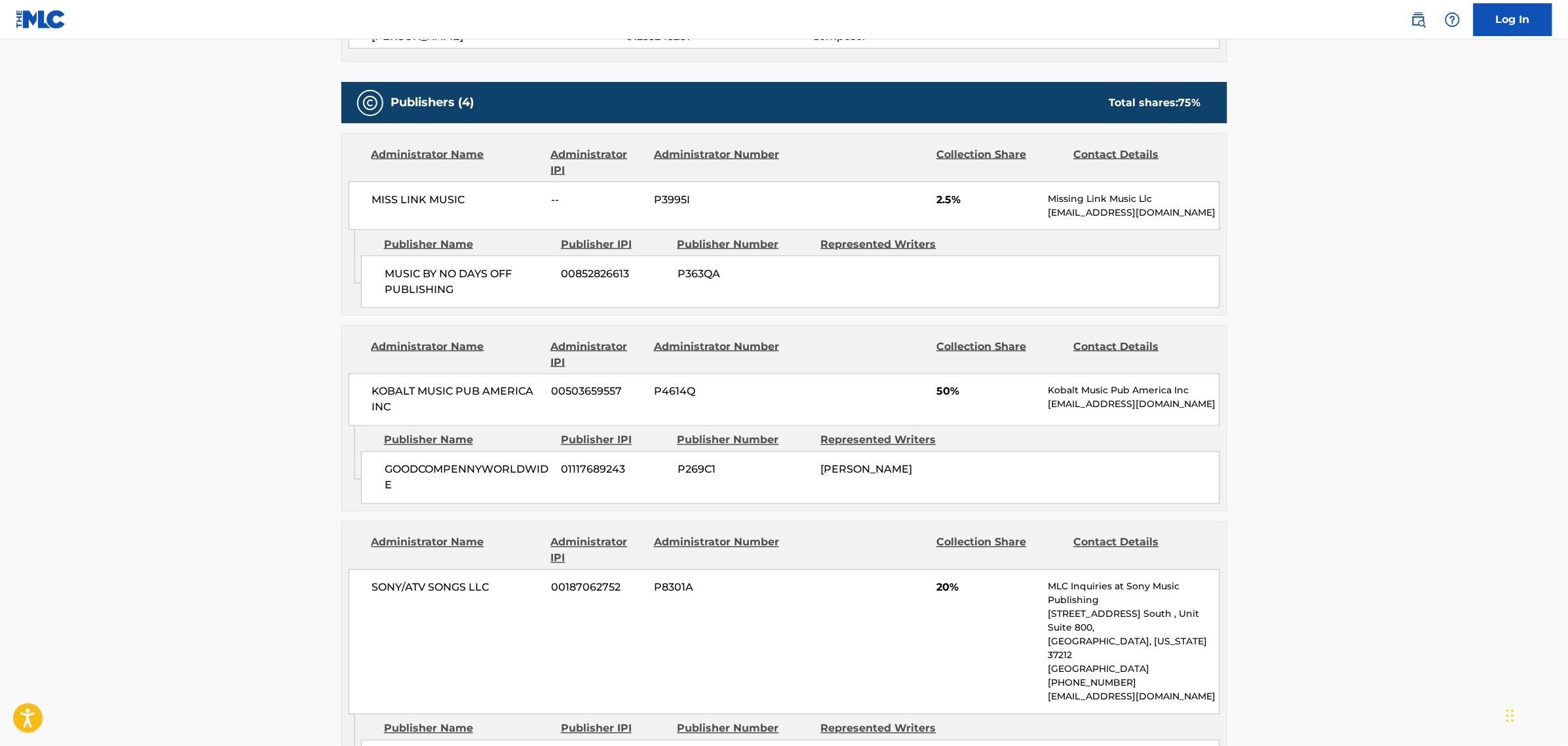
click at [260, 462] on main "< Back to public search results Copy work link KING KONG Work Detail Member Wor…" at bounding box center [784, 419] width 1568 height 2070
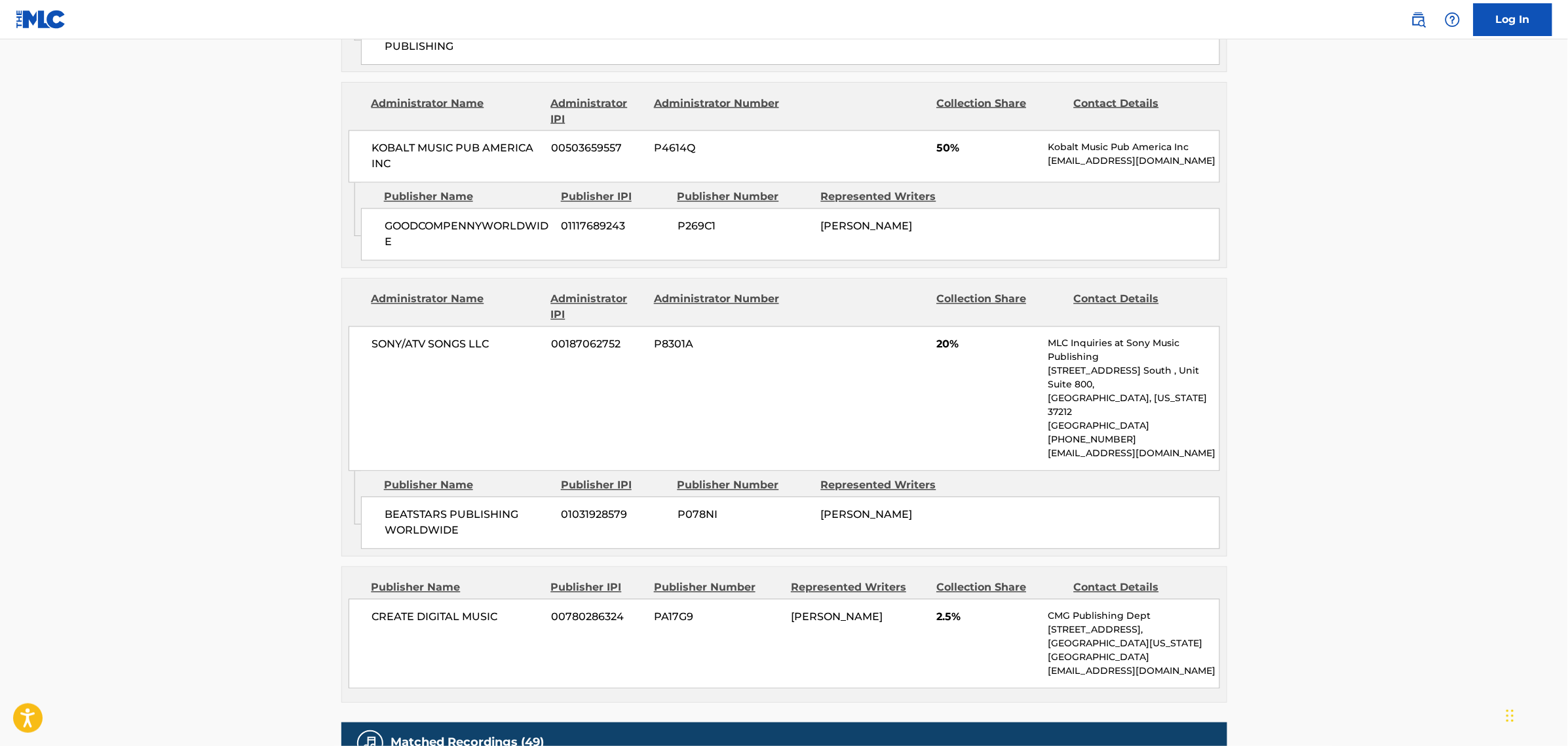
scroll to position [901, 0]
click at [162, 492] on main "< Back to public search results Copy work link KING KONG Work Detail Member Wor…" at bounding box center [784, 174] width 1568 height 2070
click at [204, 358] on main "< Back to public search results Copy work link KING KONG Work Detail Member Wor…" at bounding box center [784, 174] width 1568 height 2070
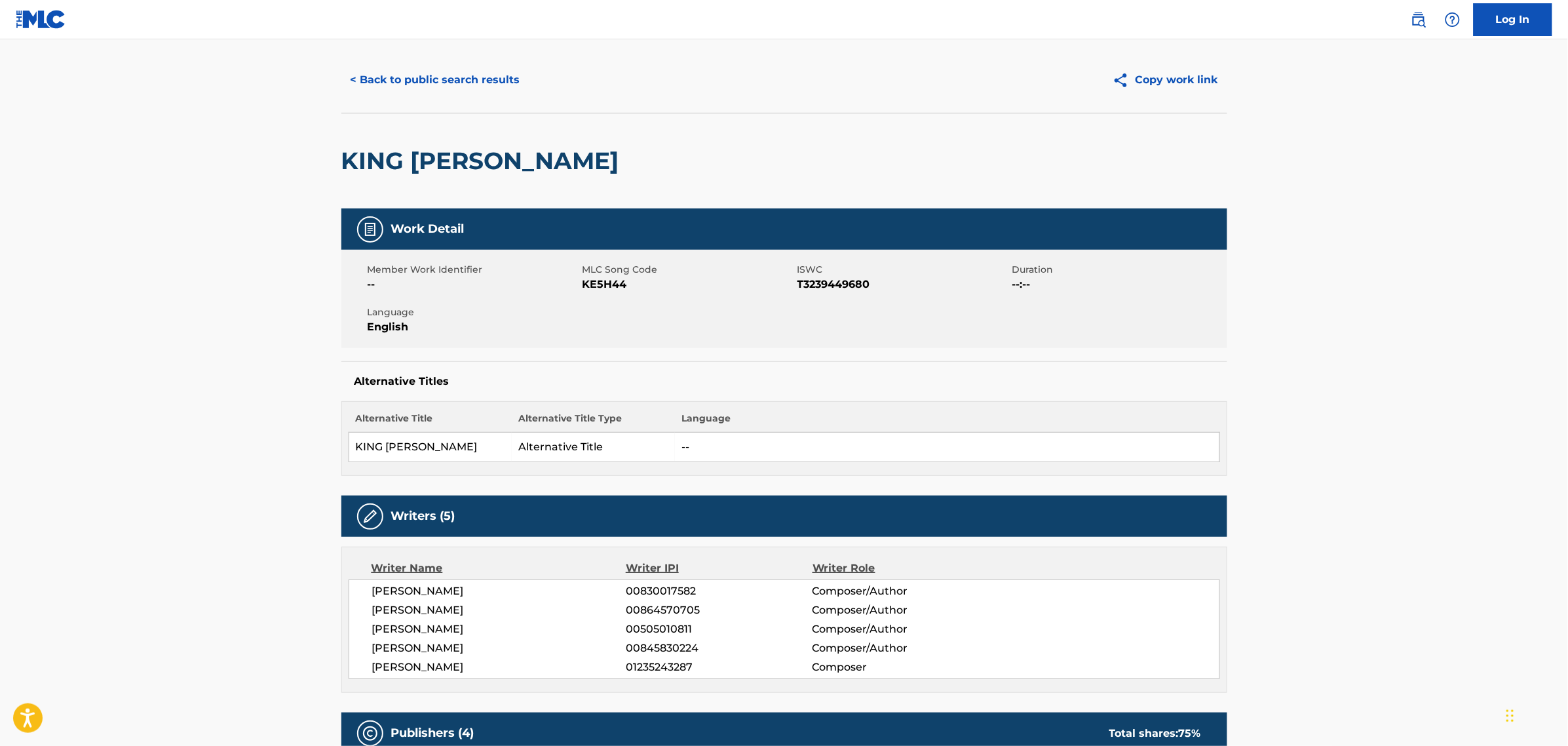
scroll to position [0, 0]
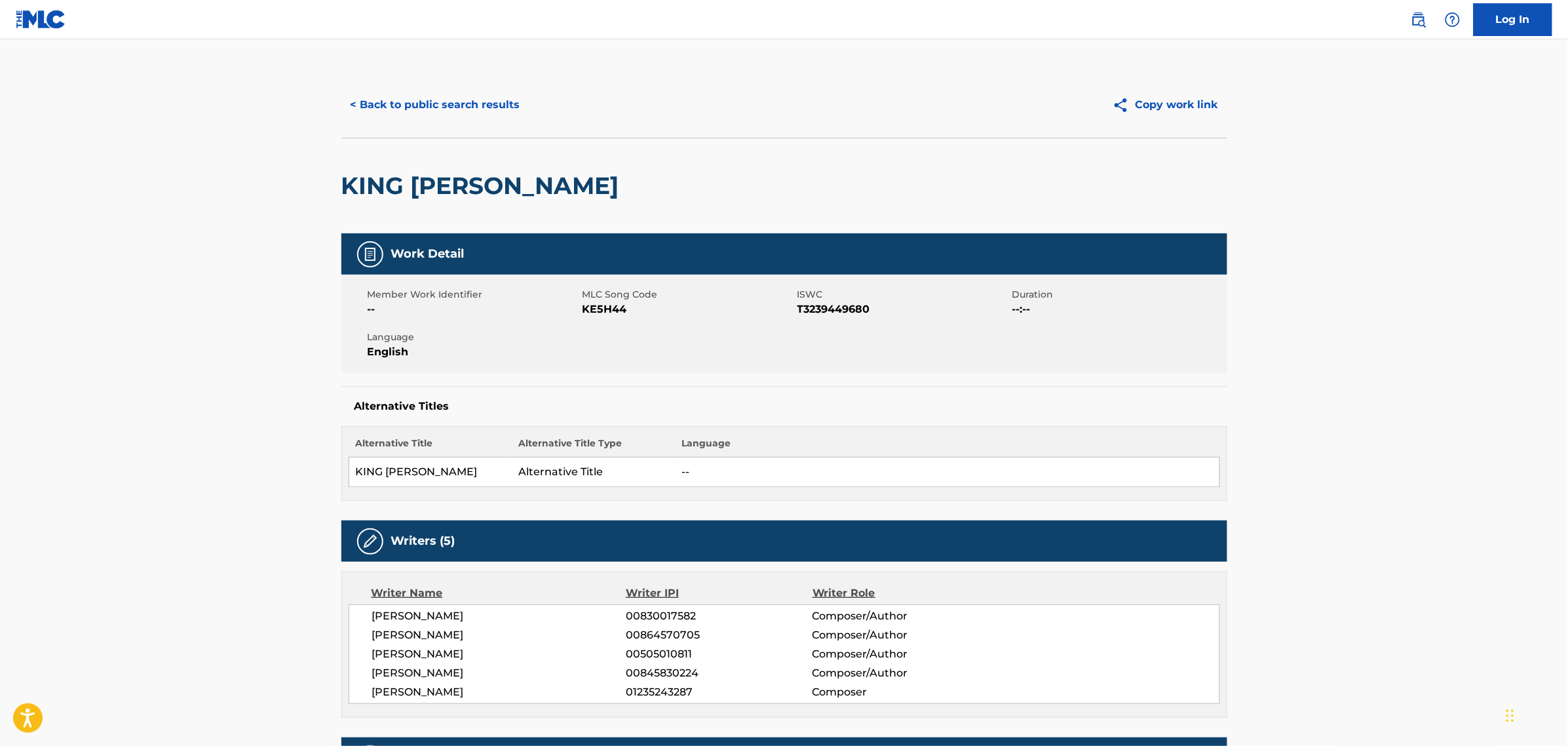
drag, startPoint x: 238, startPoint y: 169, endPoint x: 247, endPoint y: 166, distance: 9.5
click at [478, 105] on button "< Back to public search results" at bounding box center [435, 105] width 188 height 33
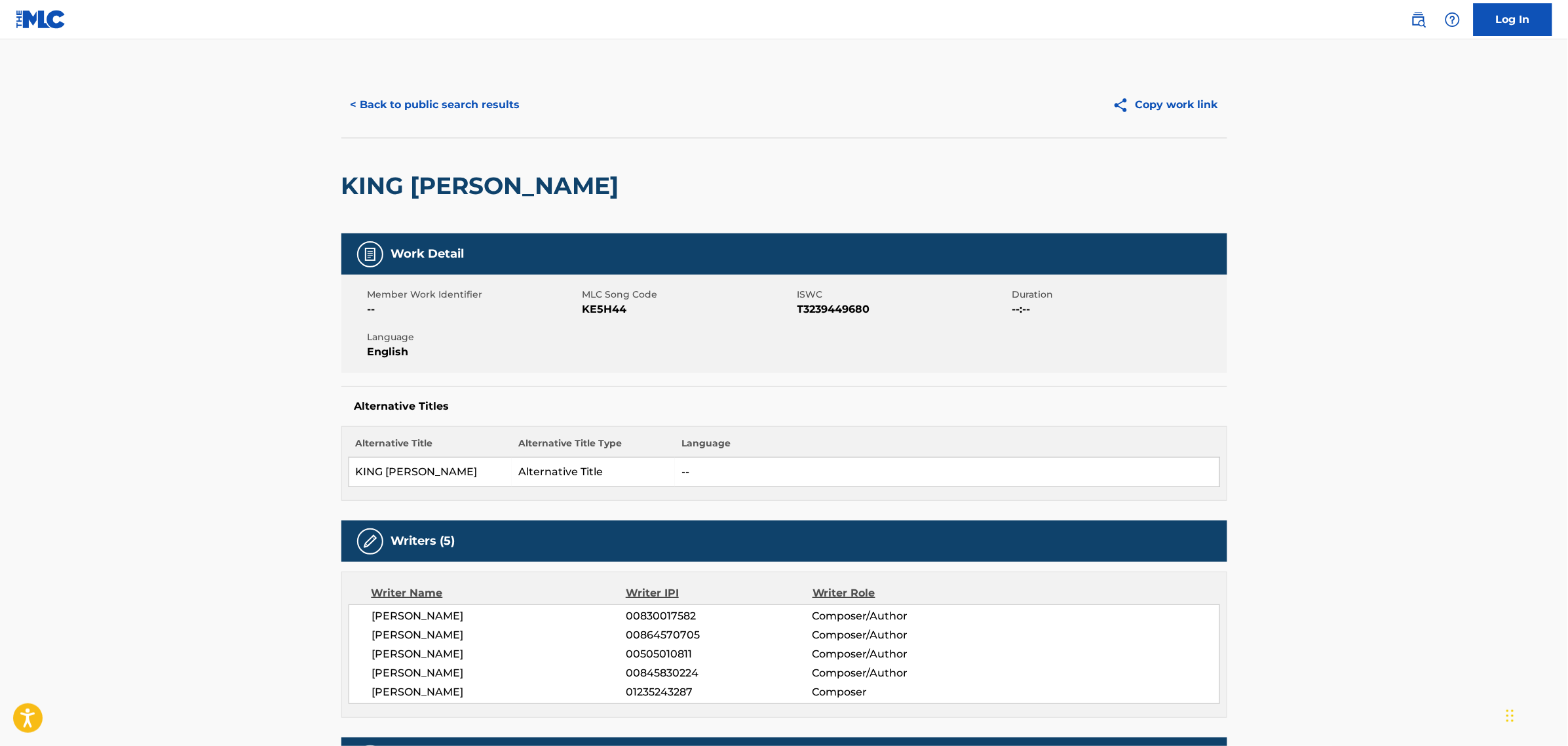
scroll to position [164, 0]
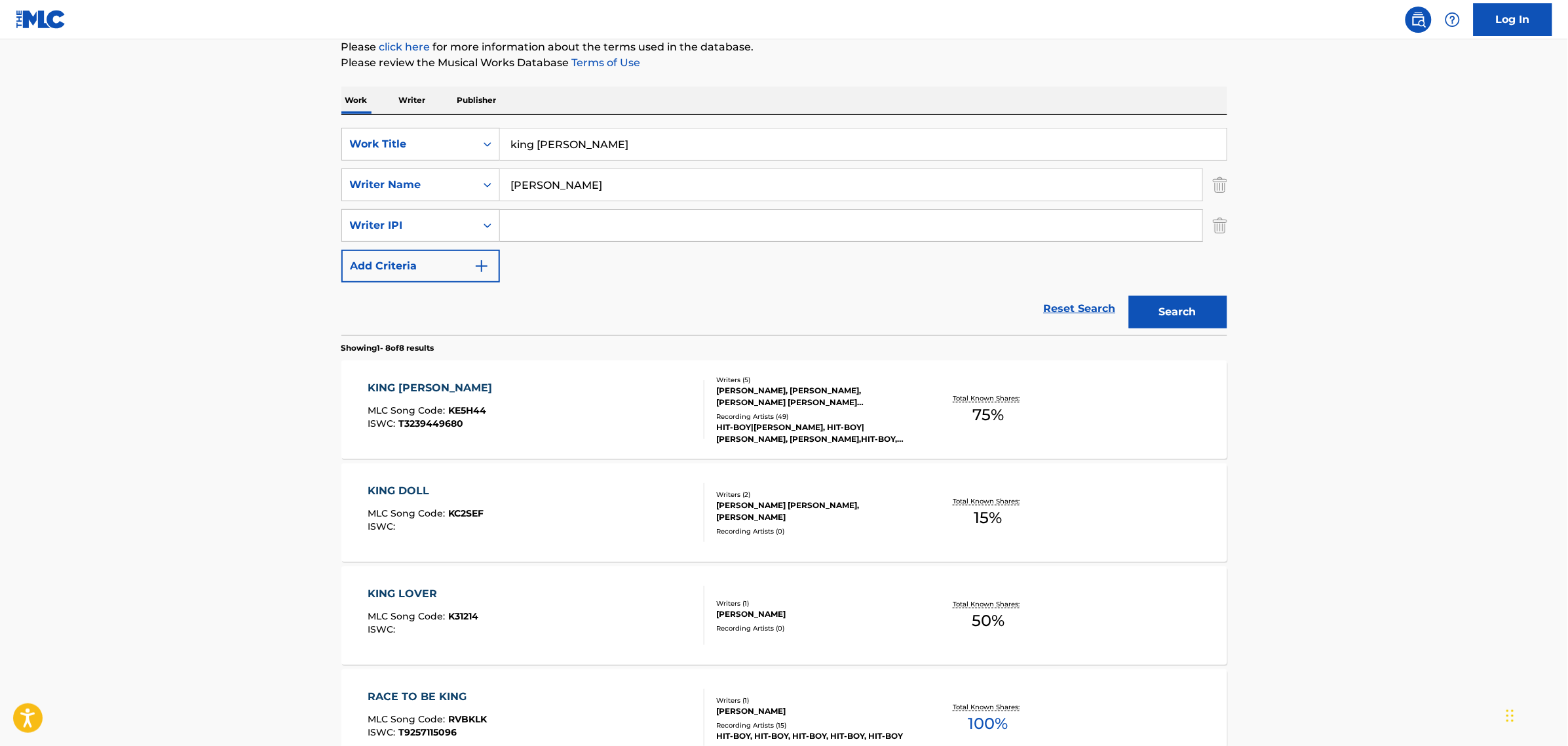
drag, startPoint x: 621, startPoint y: 188, endPoint x: 191, endPoint y: 101, distance: 438.7
click at [309, 143] on main "The MLC Public Work Search The accuracy and completeness of The MLC's data is d…" at bounding box center [784, 561] width 1568 height 1372
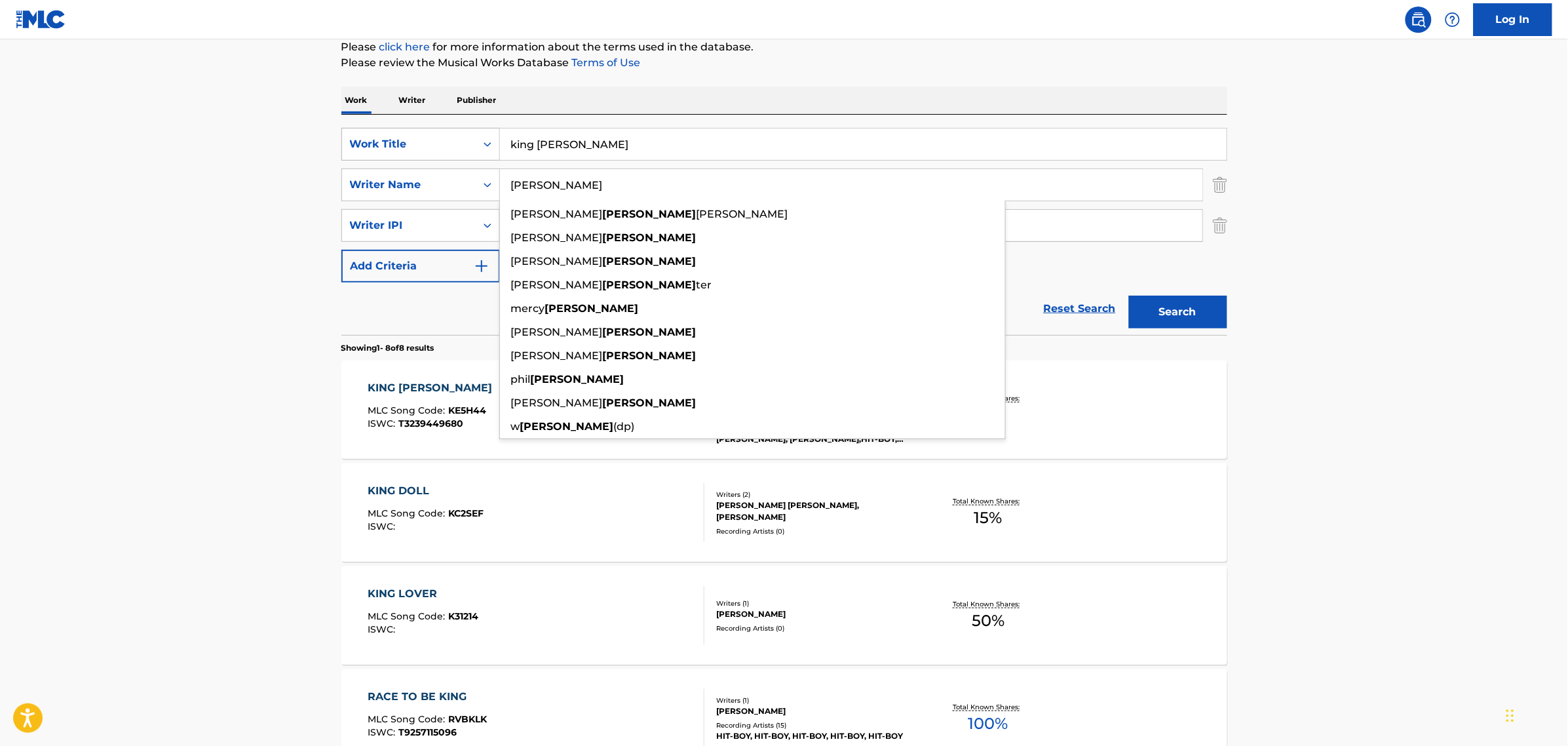
click at [364, 141] on div "SearchWithCriteriae59d26cf-8e2e-46fc-9bd7-74448d0472a5 Work Title king kong" at bounding box center [784, 144] width 886 height 33
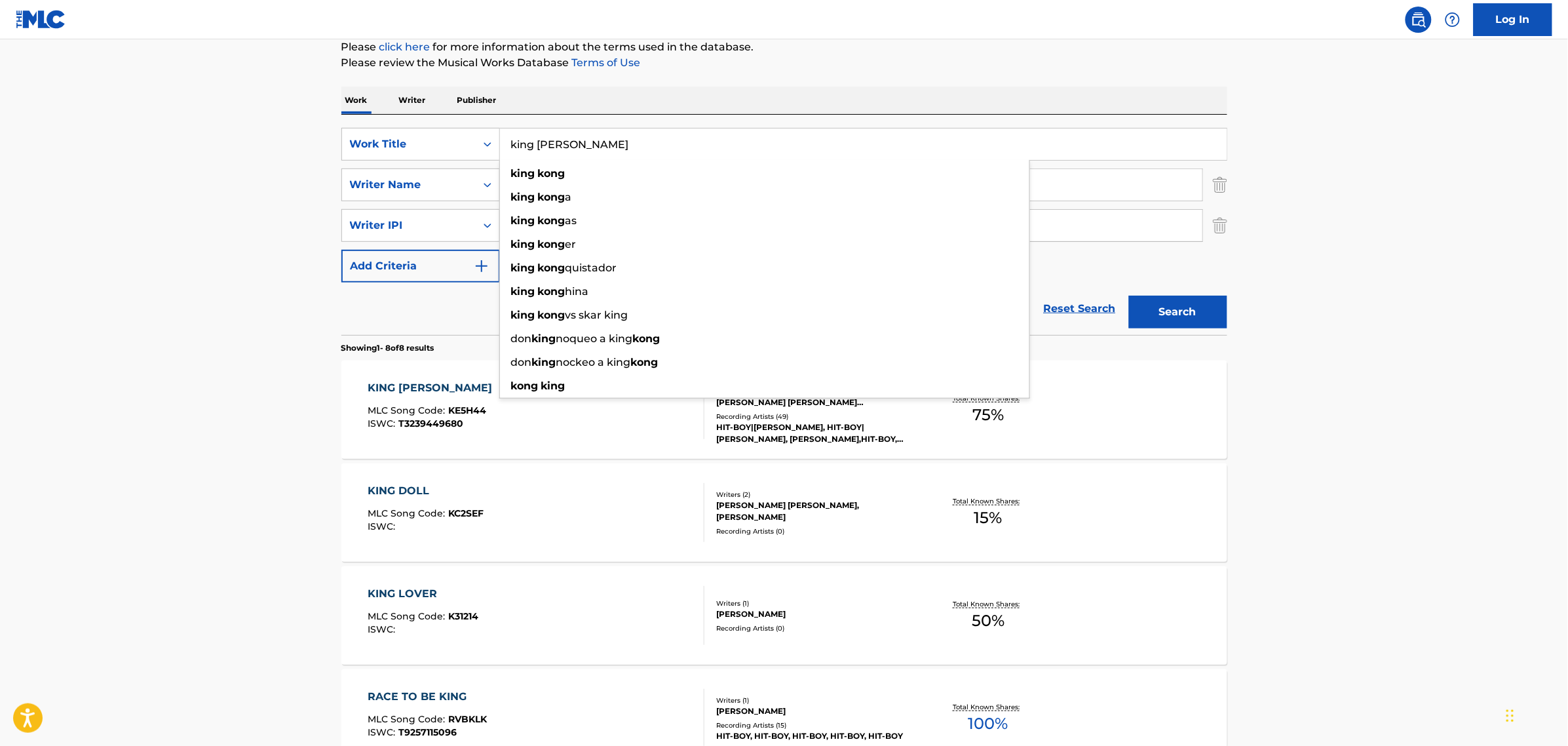
drag, startPoint x: 598, startPoint y: 145, endPoint x: 278, endPoint y: 133, distance: 320.2
click at [278, 133] on main "The MLC Public Work Search The accuracy and completeness of The MLC's data is d…" at bounding box center [784, 561] width 1568 height 1372
type input "lock box"
click at [1129, 295] on button "Search" at bounding box center [1178, 312] width 98 height 33
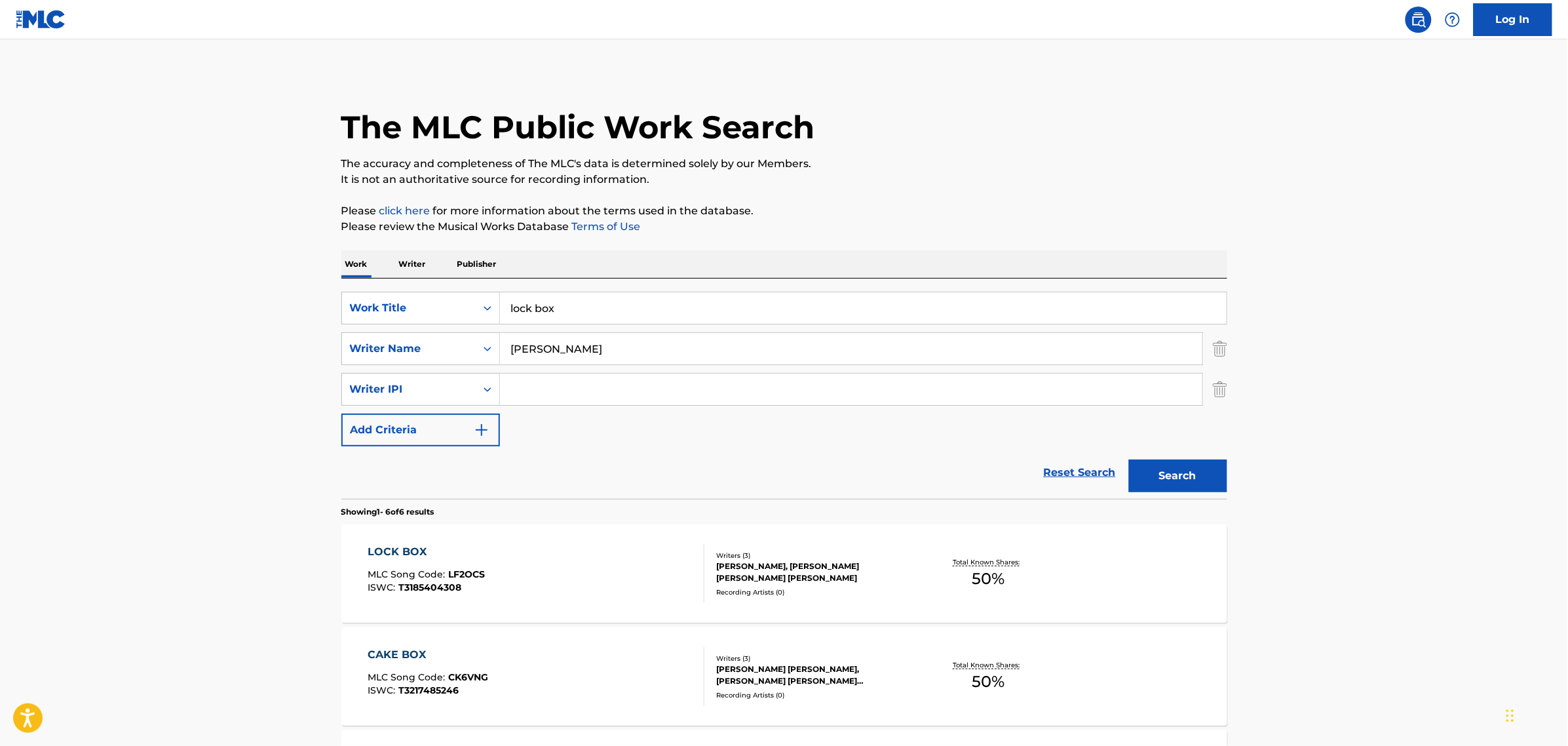
click at [407, 546] on div "LOCK BOX" at bounding box center [427, 552] width 118 height 16
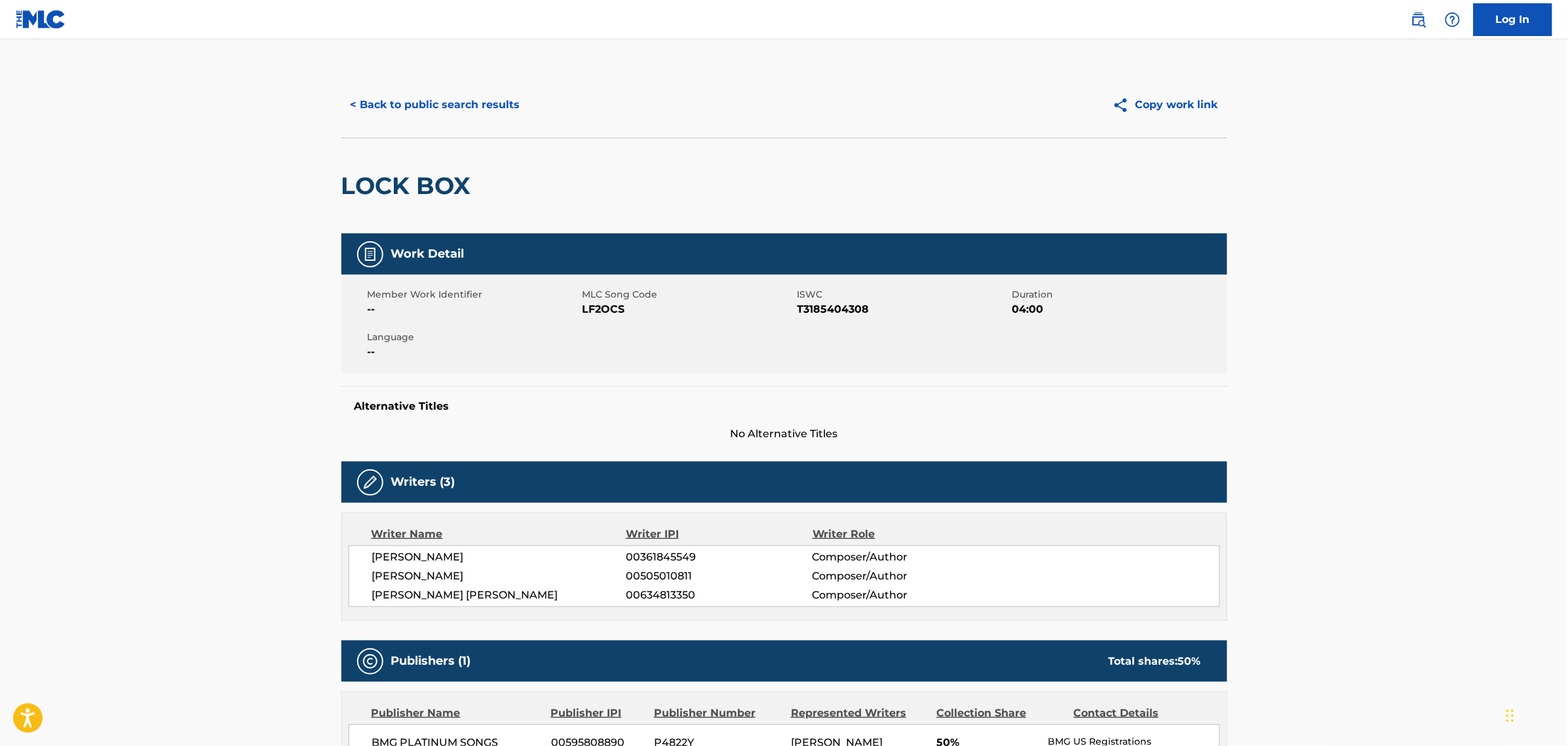
click at [155, 450] on main "< Back to public search results Copy work link LOCK BOX Work Detail Member Work…" at bounding box center [784, 508] width 1568 height 939
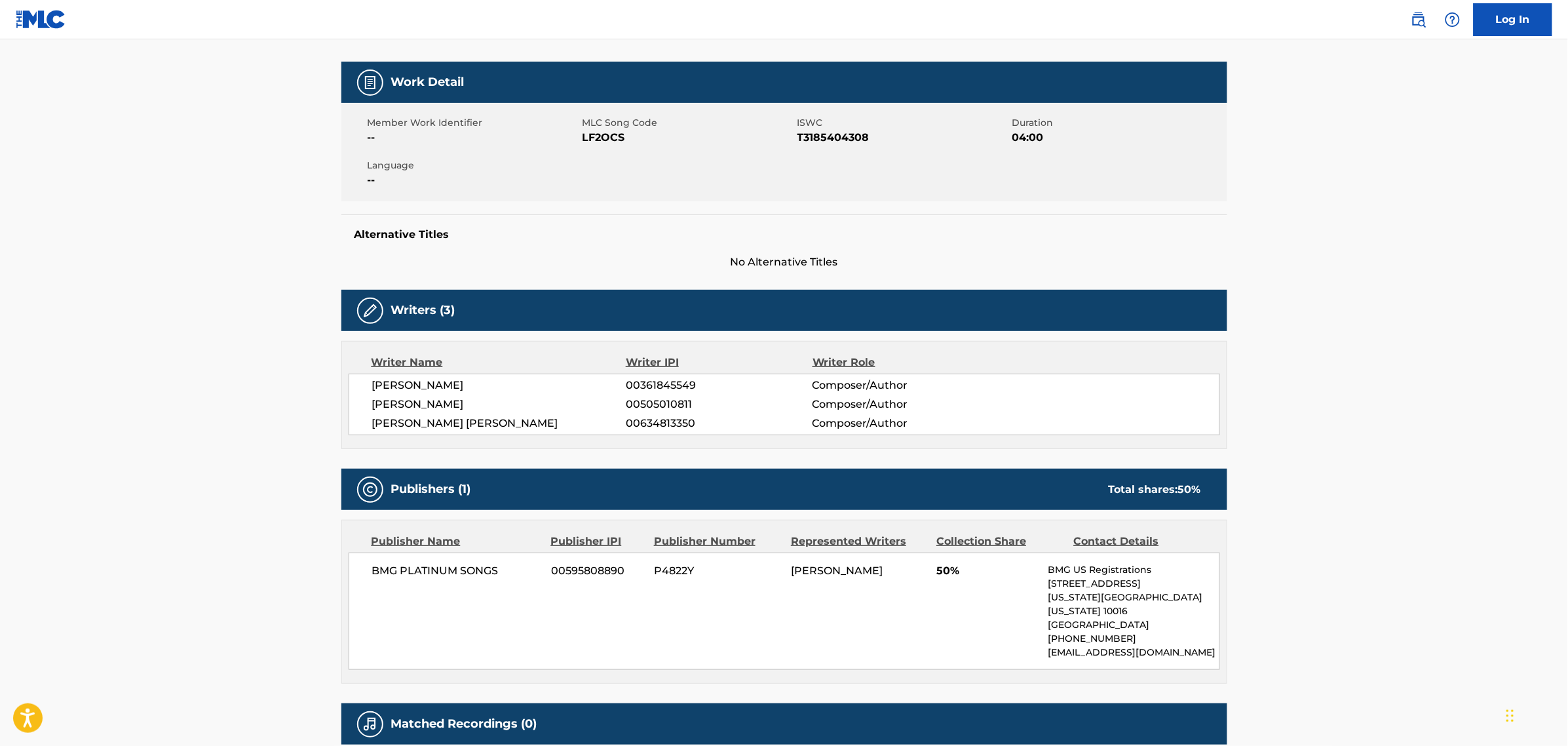
scroll to position [282, 0]
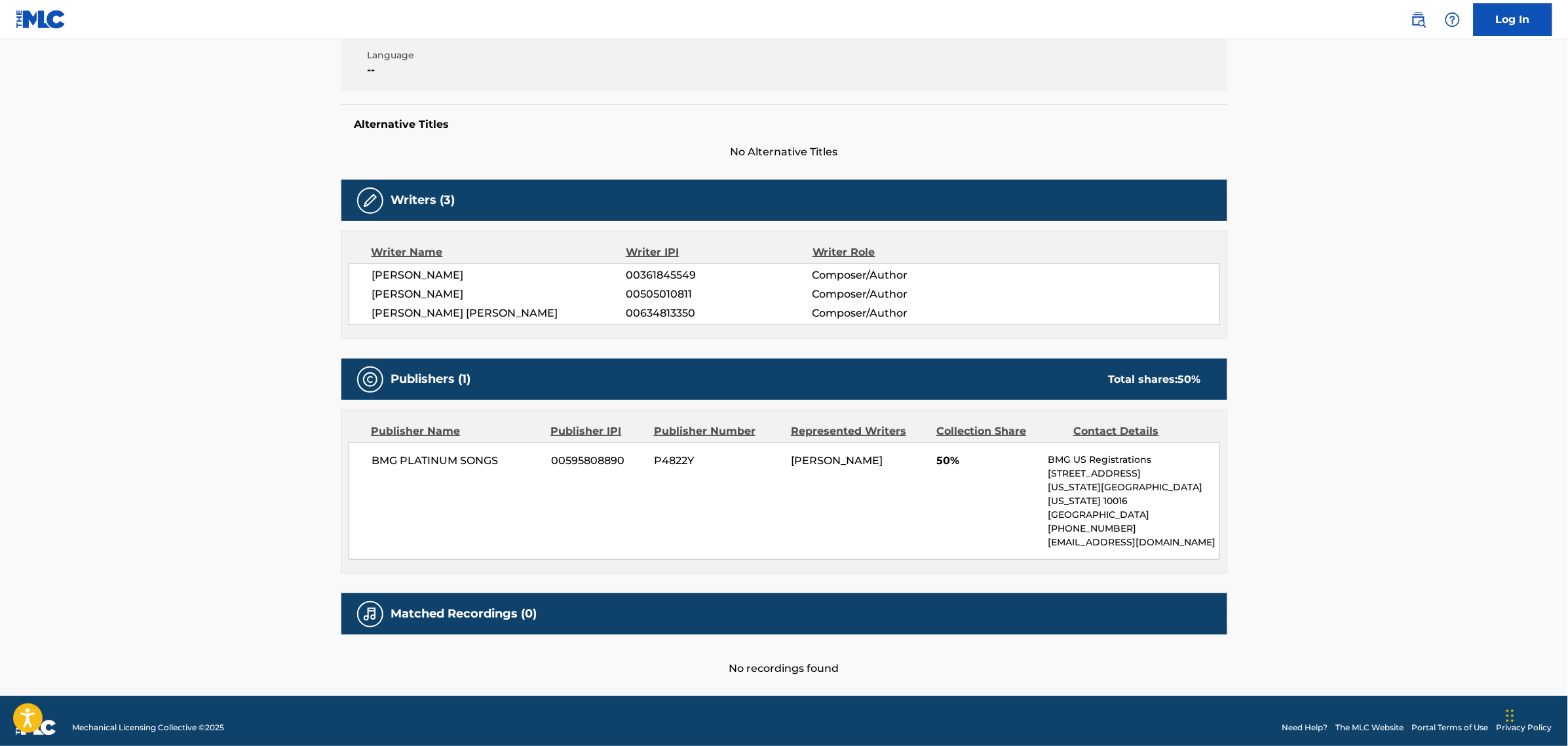
click at [162, 444] on main "< Back to public search results Copy work link LOCK BOX Work Detail Member Work…" at bounding box center [784, 227] width 1568 height 939
click at [164, 442] on main "< Back to public search results Copy work link LOCK BOX Work Detail Member Work…" at bounding box center [784, 227] width 1568 height 939
click at [230, 223] on main "< Back to public search results Copy work link LOCK BOX Work Detail Member Work…" at bounding box center [784, 227] width 1568 height 939
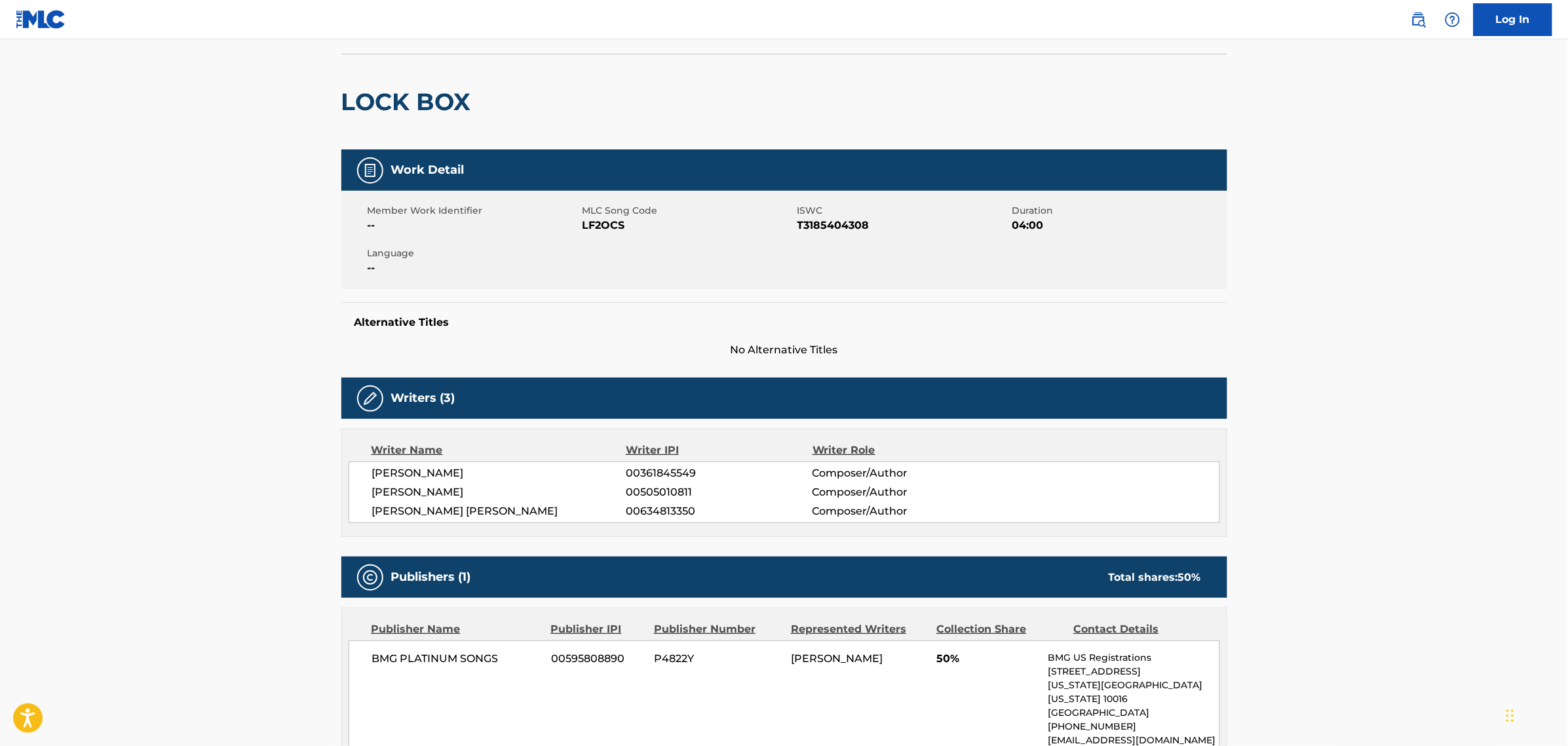
scroll to position [0, 0]
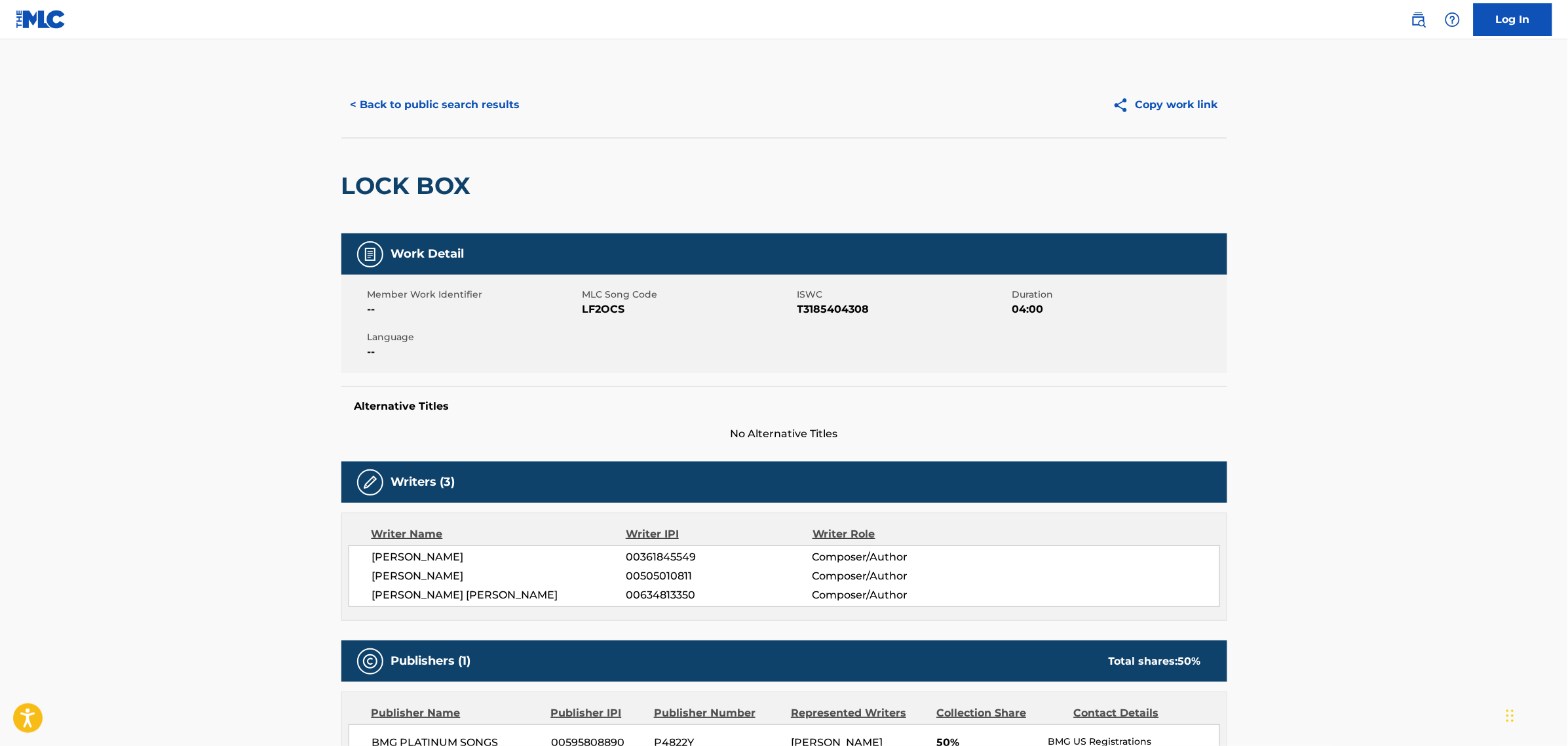
click at [390, 93] on button "< Back to public search results" at bounding box center [435, 105] width 188 height 33
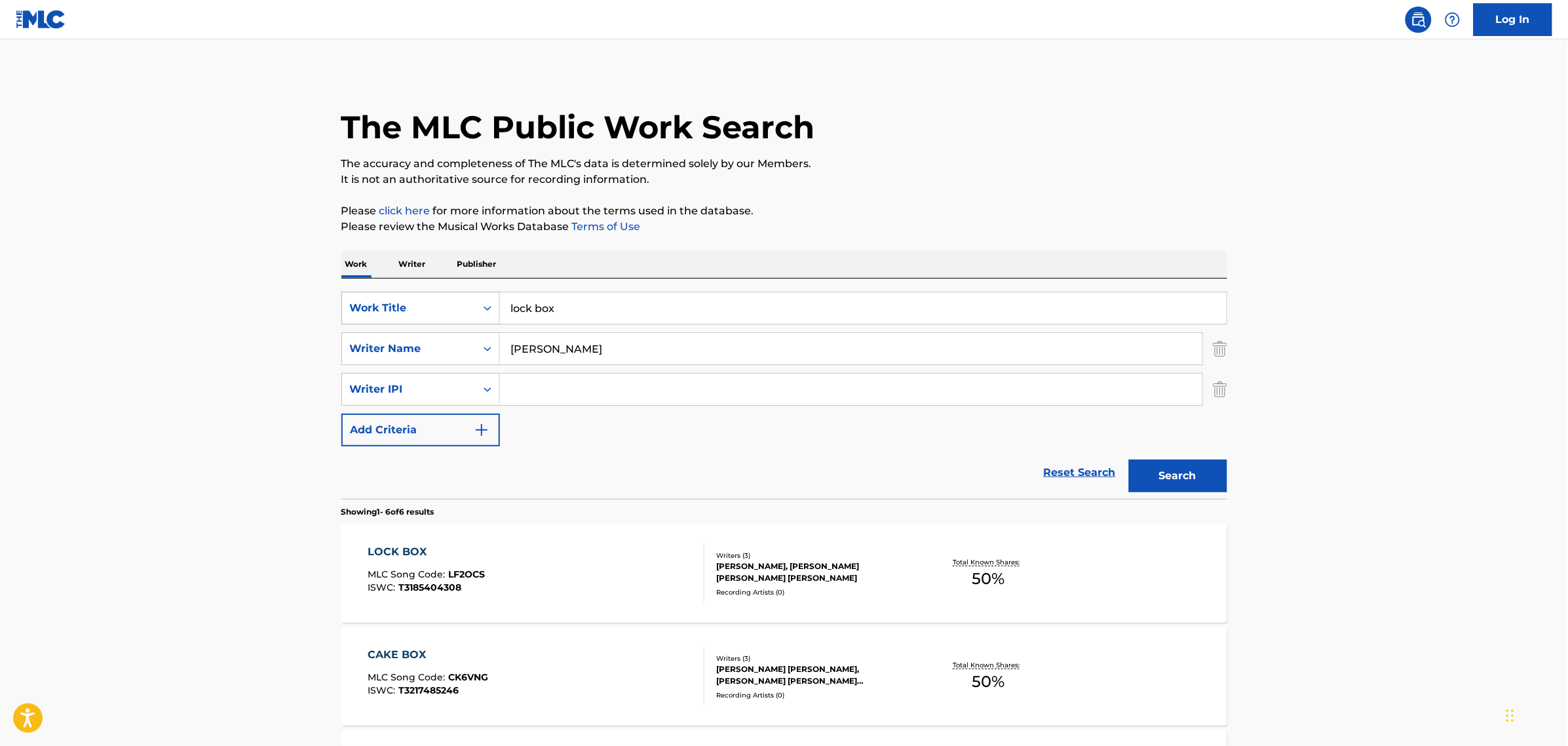
click at [450, 307] on div "Work Title" at bounding box center [409, 308] width 118 height 16
click at [414, 346] on div "ISWC" at bounding box center [421, 341] width 157 height 33
drag, startPoint x: 494, startPoint y: 329, endPoint x: 318, endPoint y: 297, distance: 178.9
click at [339, 297] on div "The MLC Public Work Search The accuracy and completeness of The MLC's data is d…" at bounding box center [784, 635] width 918 height 1126
paste input "T3263512632"
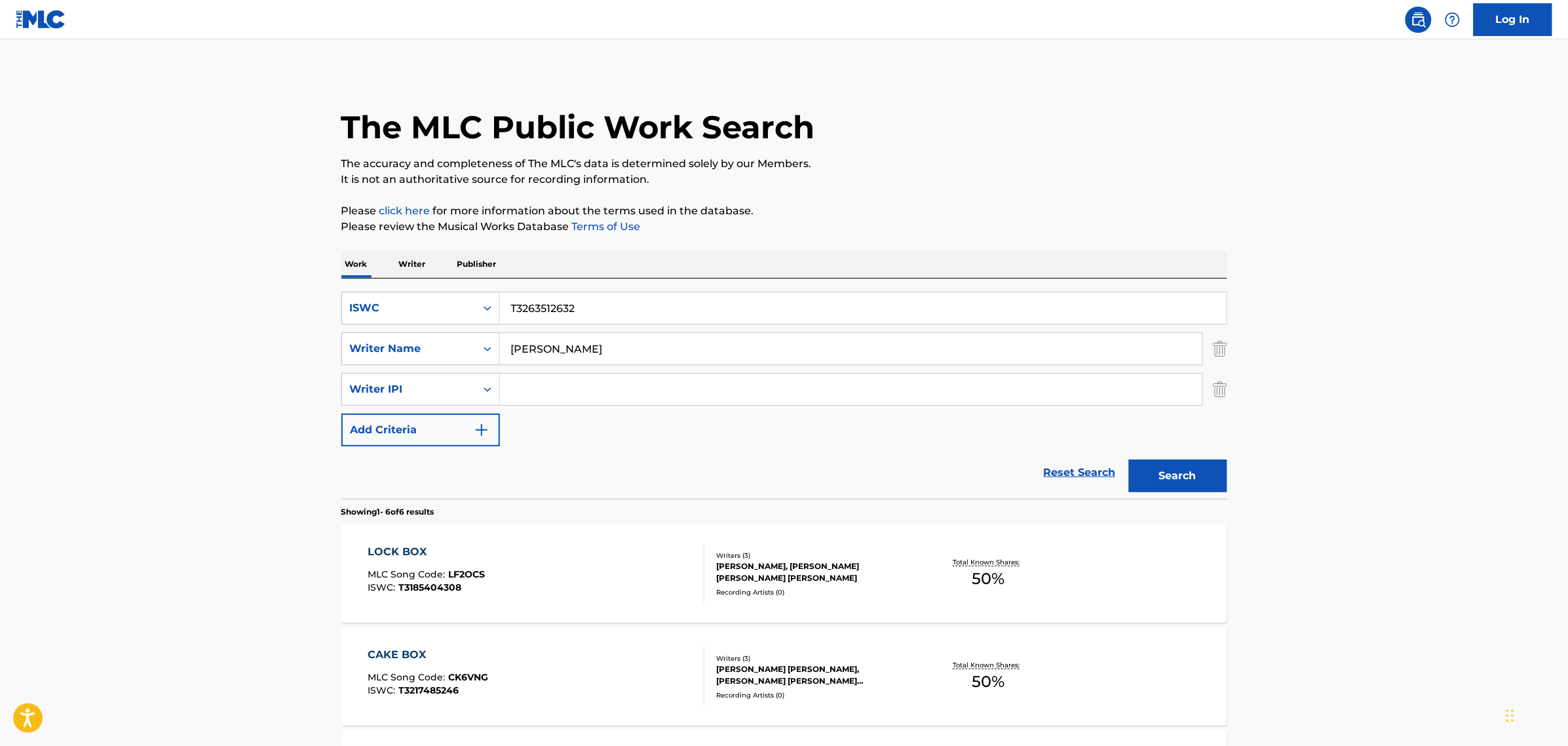
type input "T3263512632"
click at [1129, 459] on button "Search" at bounding box center [1178, 475] width 98 height 33
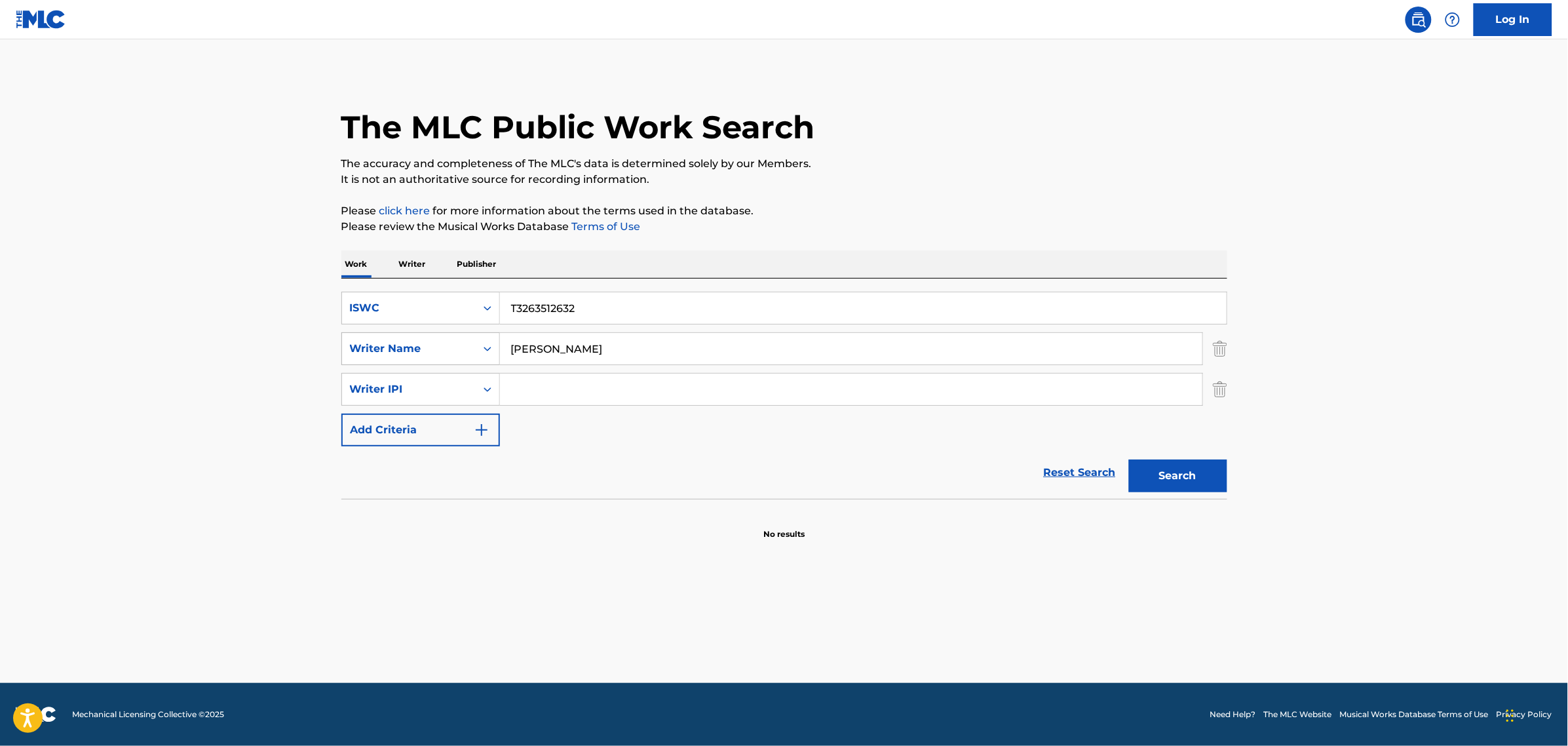
click at [362, 333] on div "SearchWithCriteria0b708988-e88c-440c-be01-bcc744724dfe Writer Name [PERSON_NAME]" at bounding box center [784, 349] width 886 height 33
click at [539, 349] on input "[PERSON_NAME]" at bounding box center [852, 349] width 703 height 31
click at [538, 349] on input "[PERSON_NAME]" at bounding box center [852, 349] width 703 height 31
click at [1129, 459] on button "Search" at bounding box center [1178, 475] width 98 height 33
